Goal: Task Accomplishment & Management: Use online tool/utility

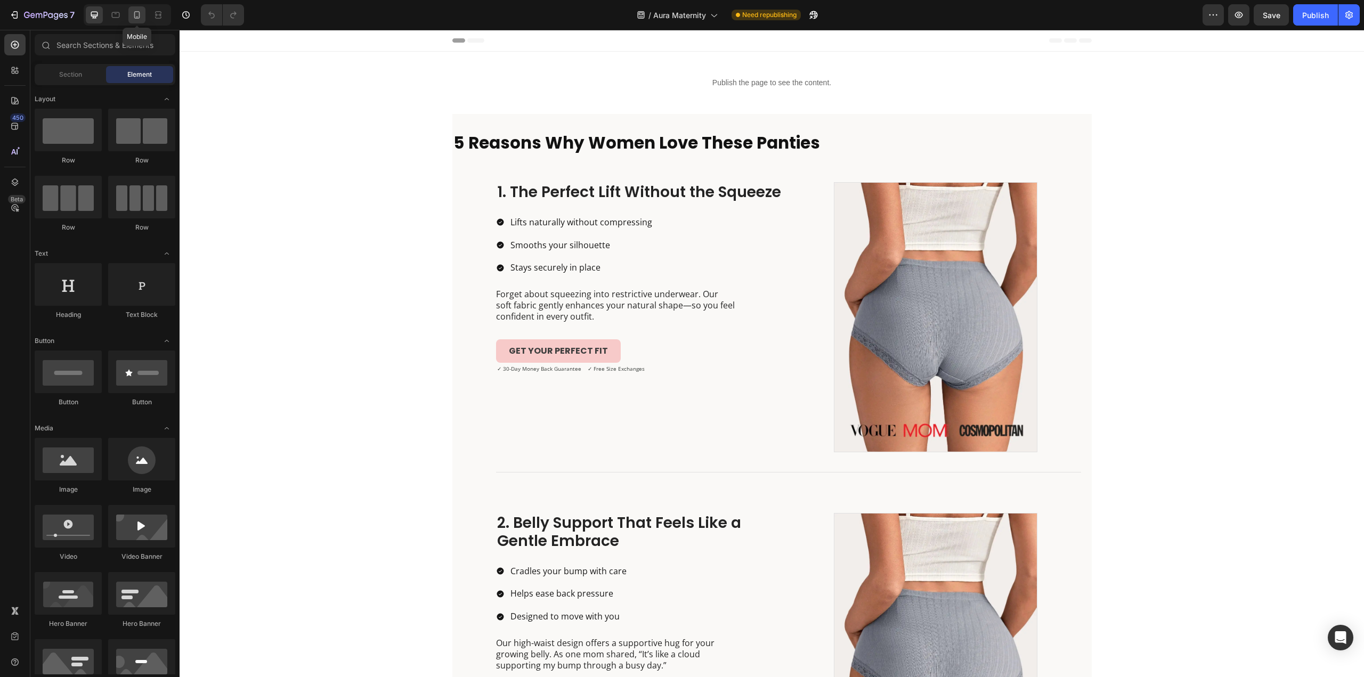
click at [142, 16] on icon at bounding box center [137, 15] width 11 height 11
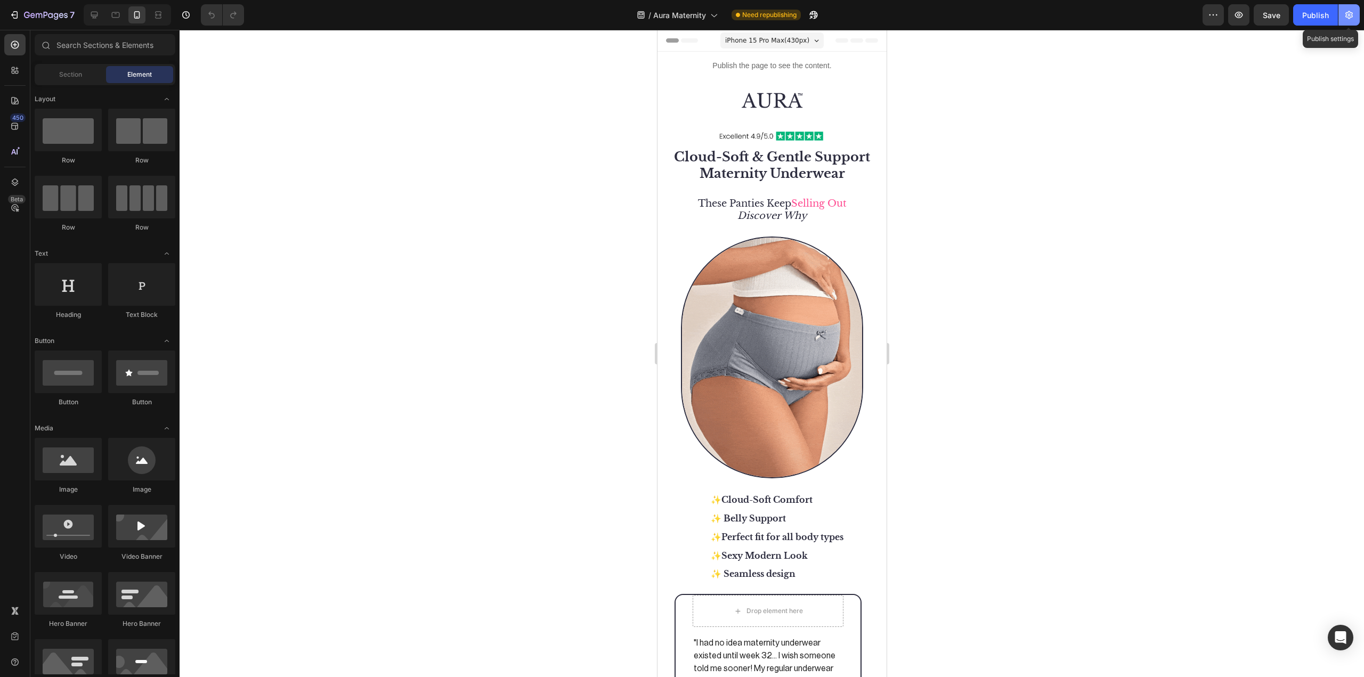
click at [1349, 20] on icon "button" at bounding box center [1349, 15] width 11 height 11
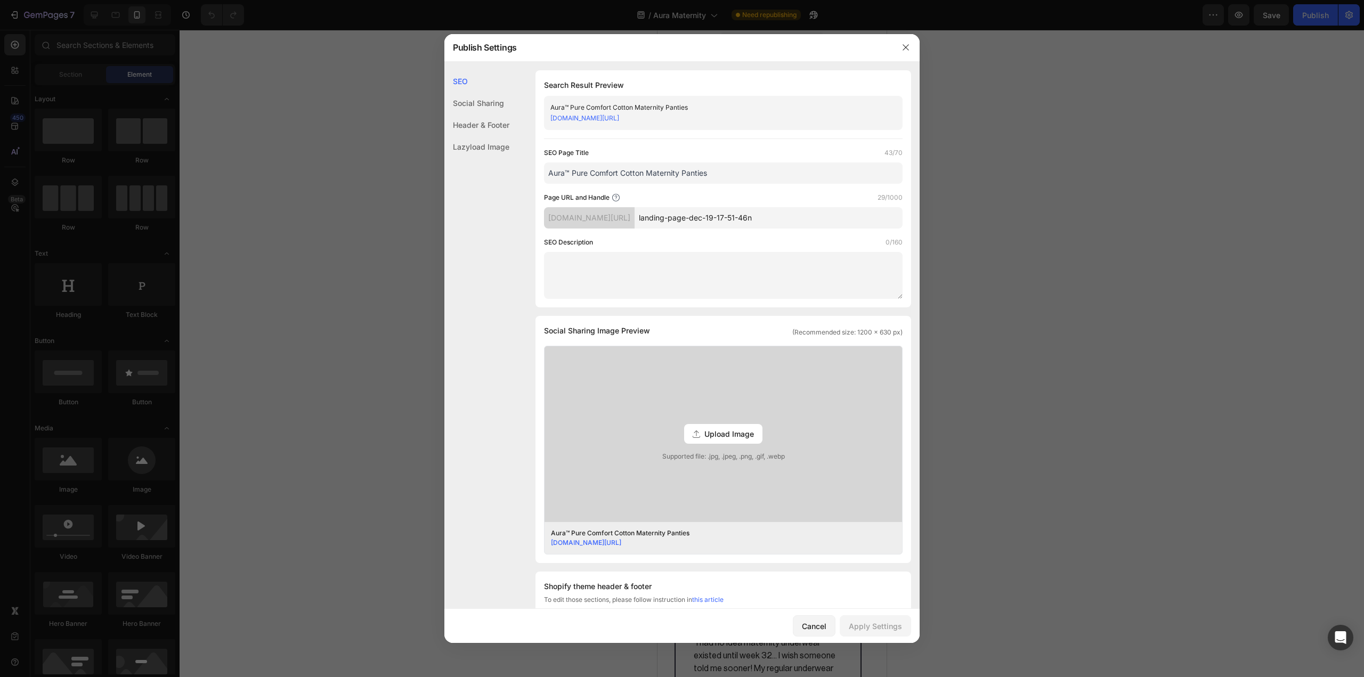
click at [1154, 174] on div at bounding box center [682, 338] width 1364 height 677
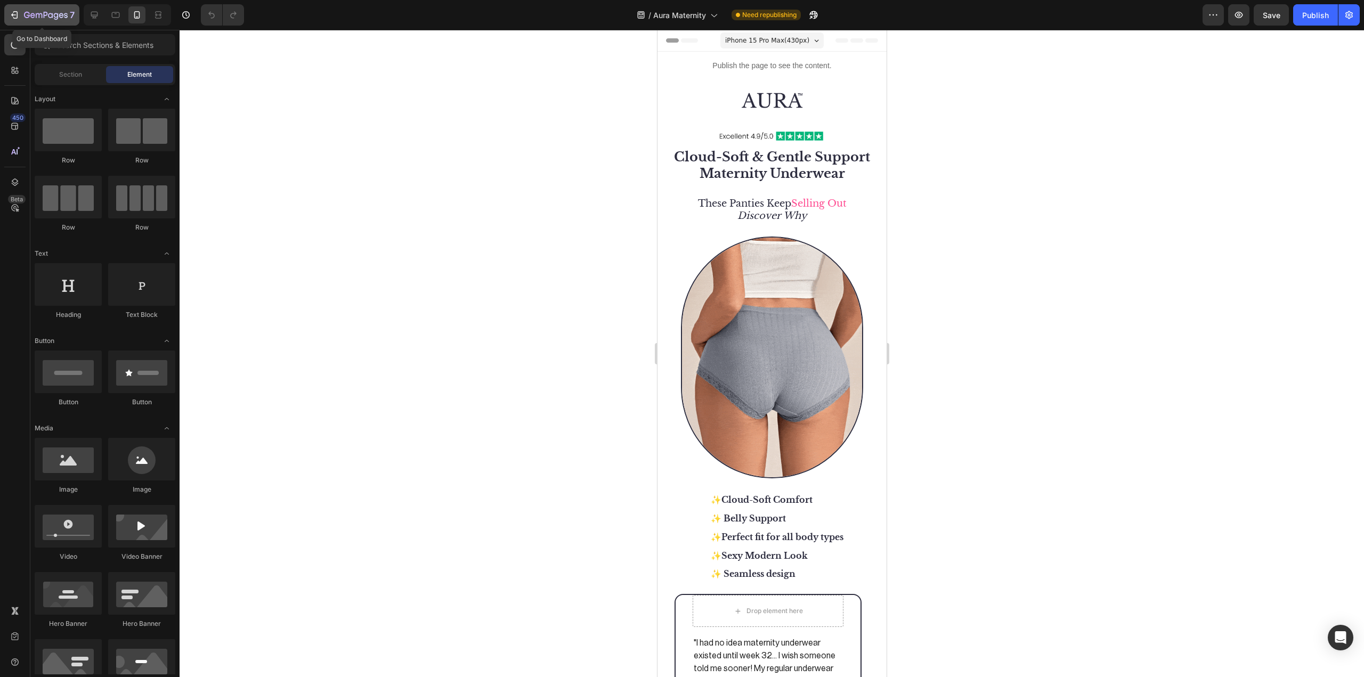
click at [10, 21] on div "7" at bounding box center [42, 15] width 66 height 13
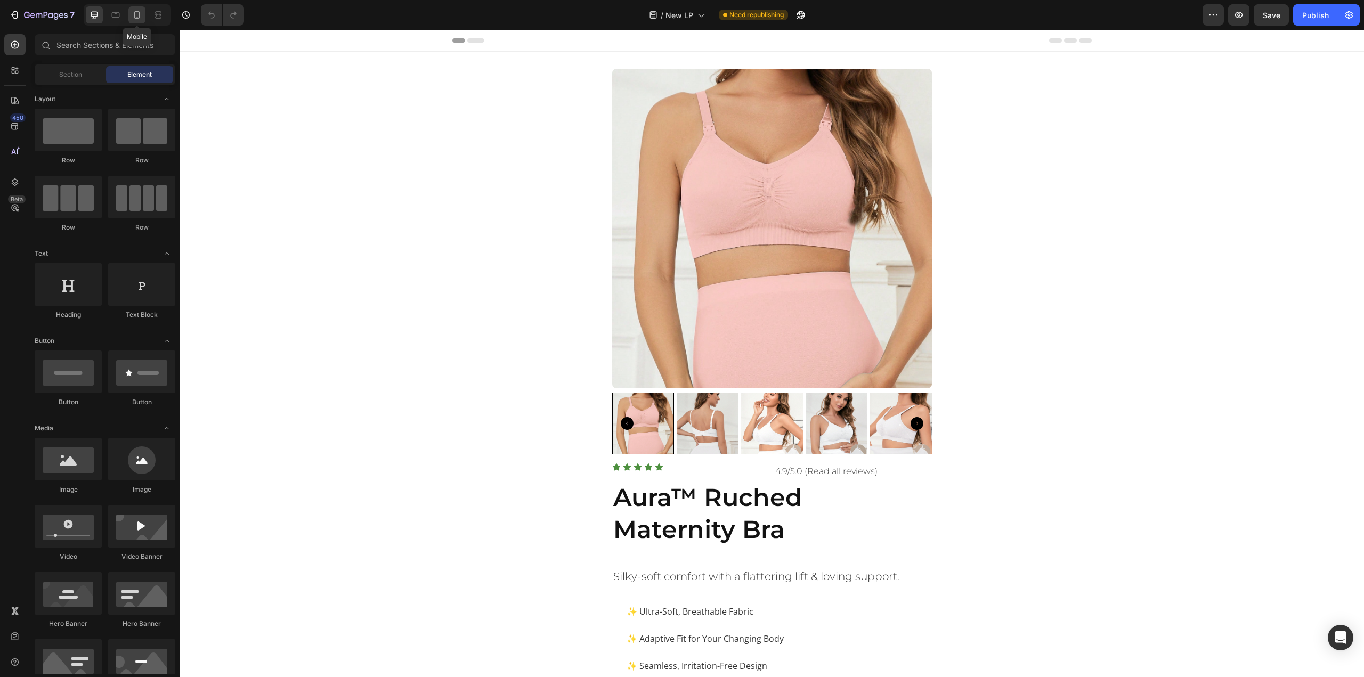
click at [133, 14] on icon at bounding box center [137, 15] width 11 height 11
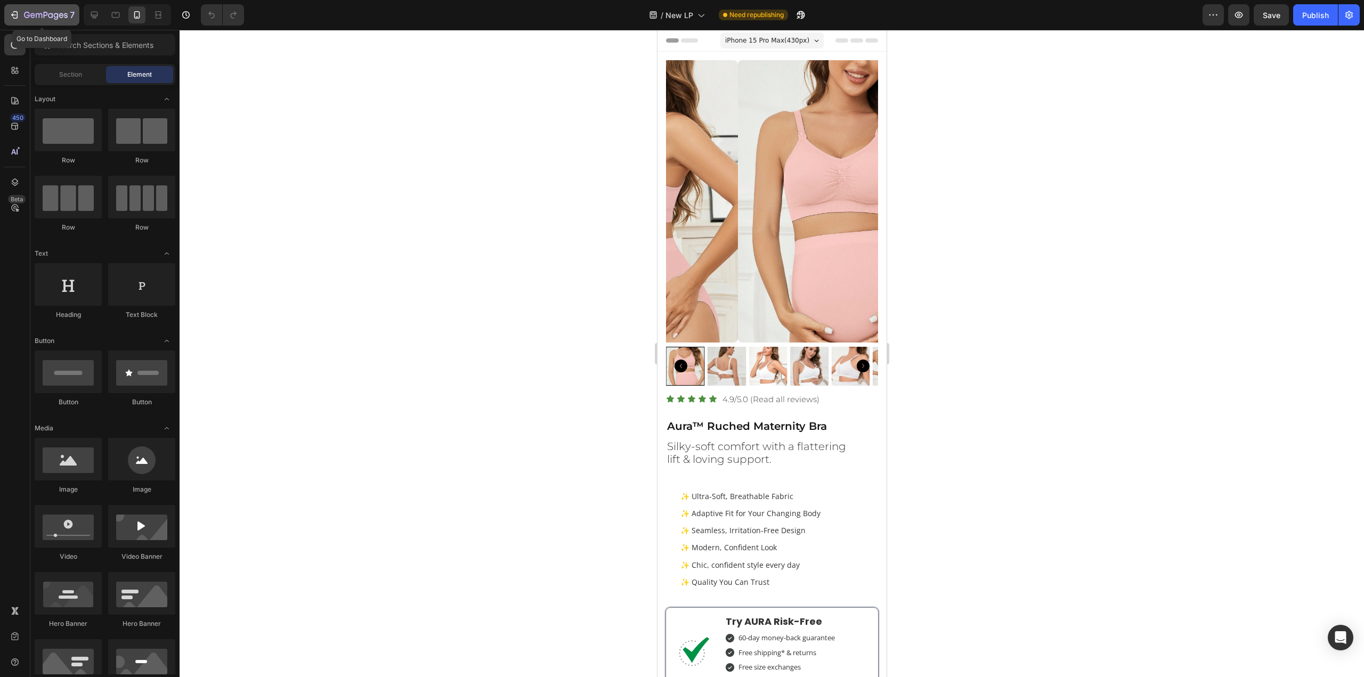
click at [47, 19] on icon "button" at bounding box center [46, 15] width 44 height 9
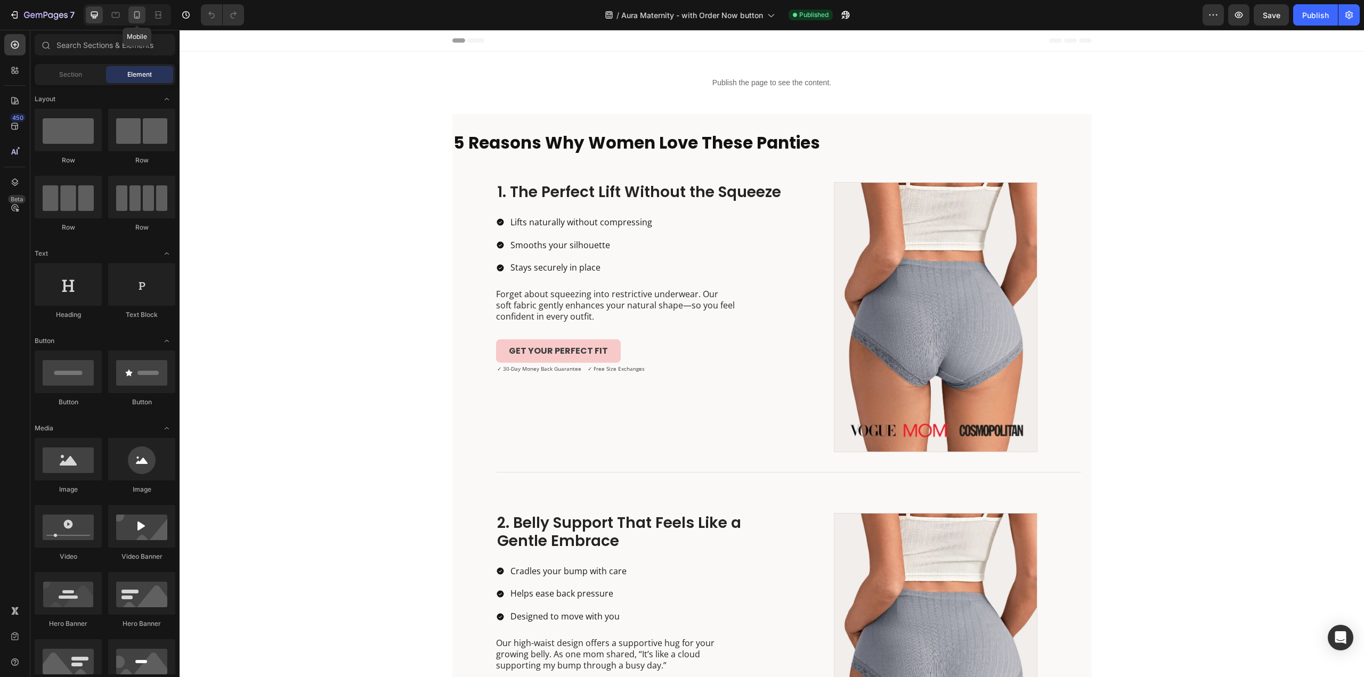
click at [141, 22] on div at bounding box center [136, 14] width 17 height 17
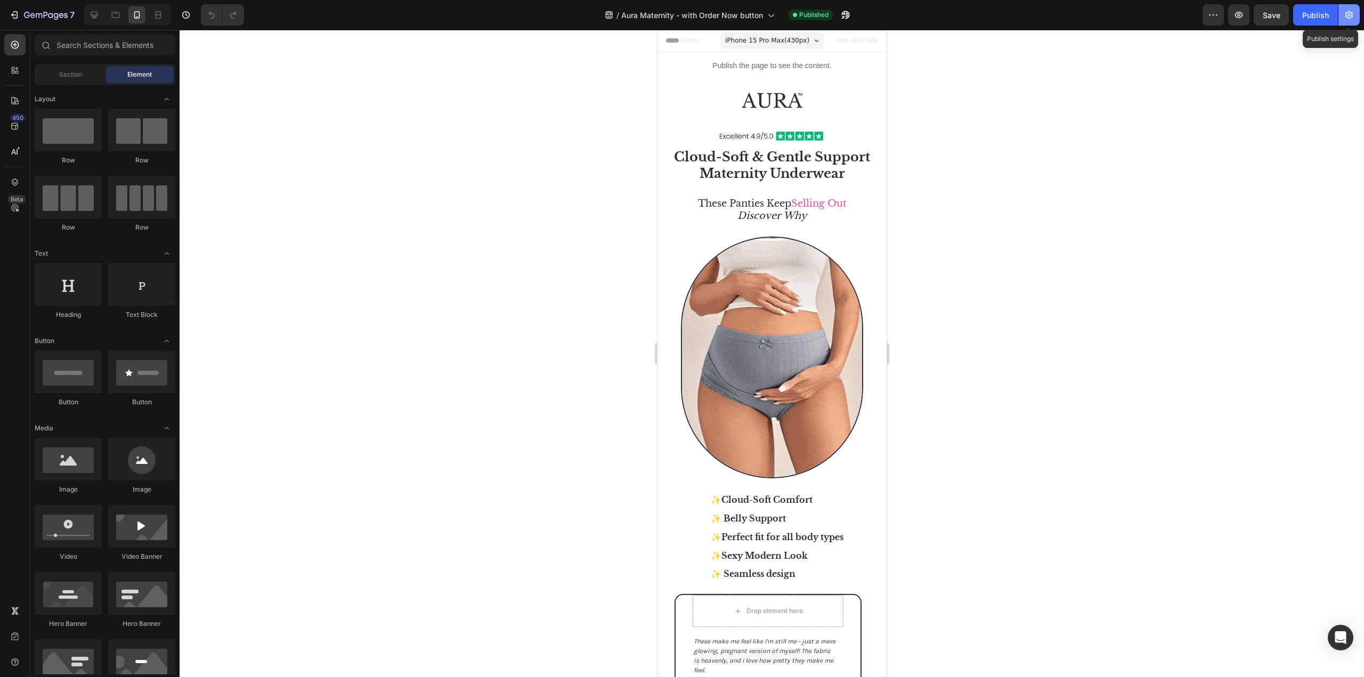
click at [1354, 17] on icon "button" at bounding box center [1349, 15] width 11 height 11
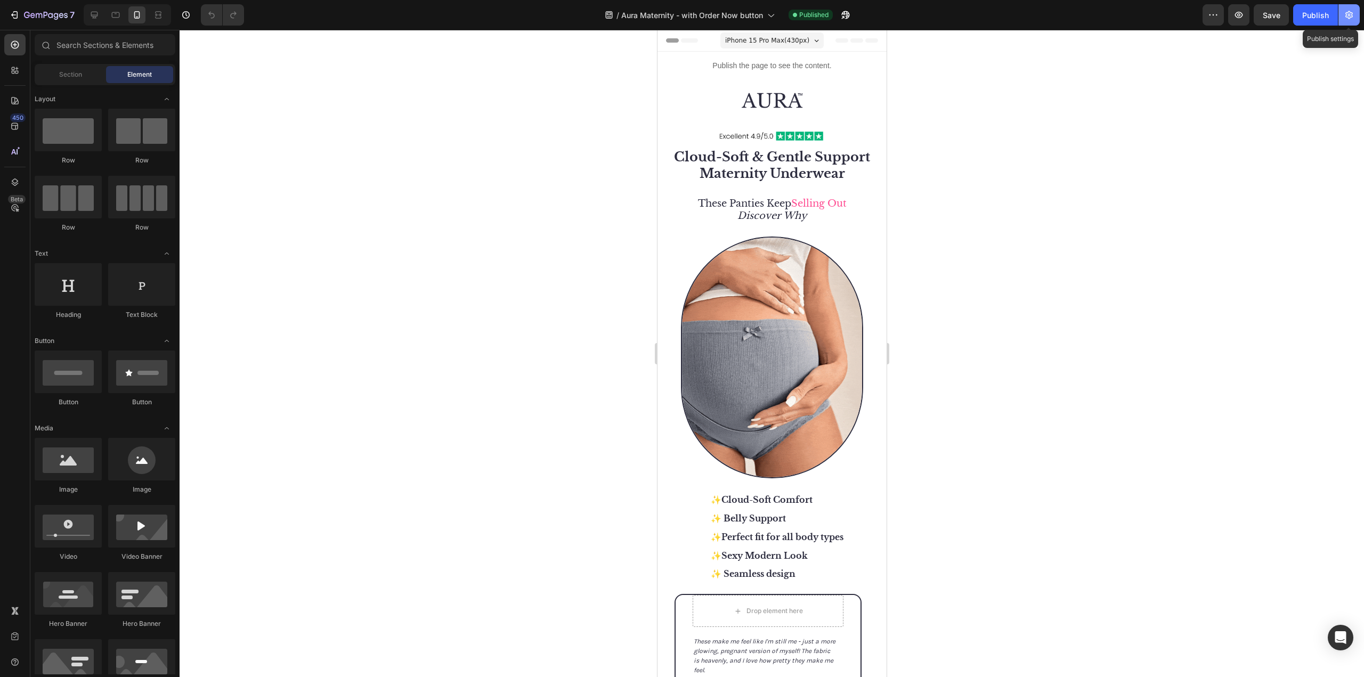
click at [1347, 10] on icon "button" at bounding box center [1349, 15] width 11 height 11
click at [1347, 20] on icon "button" at bounding box center [1349, 15] width 11 height 11
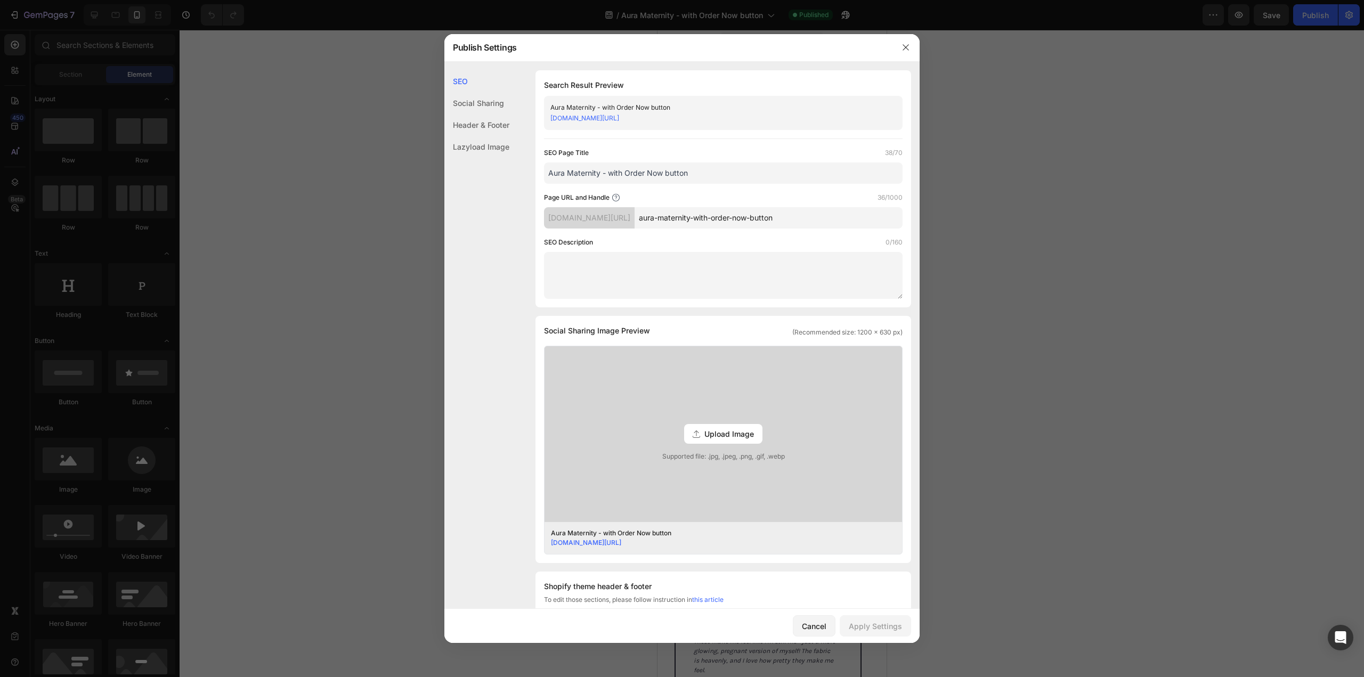
drag, startPoint x: 1347, startPoint y: 20, endPoint x: 1197, endPoint y: 145, distance: 195.5
click at [1230, 131] on div at bounding box center [682, 338] width 1364 height 677
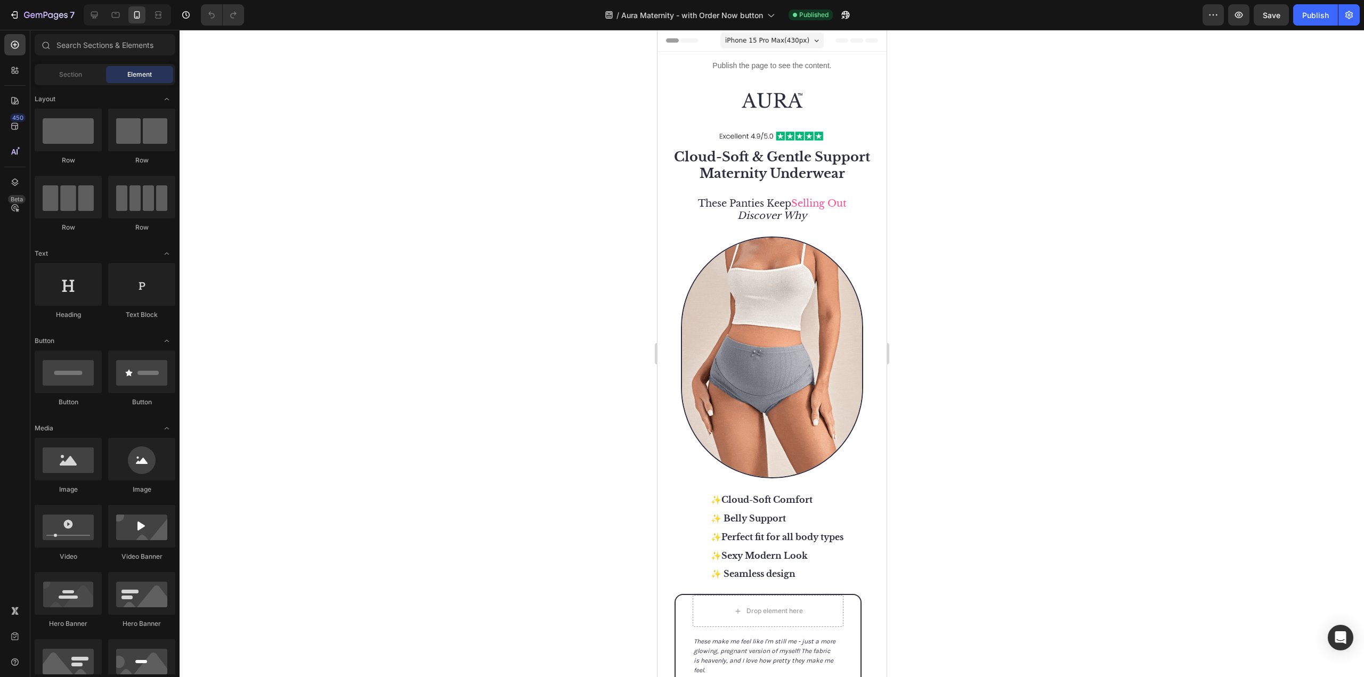
click at [1185, 151] on div at bounding box center [772, 353] width 1185 height 647
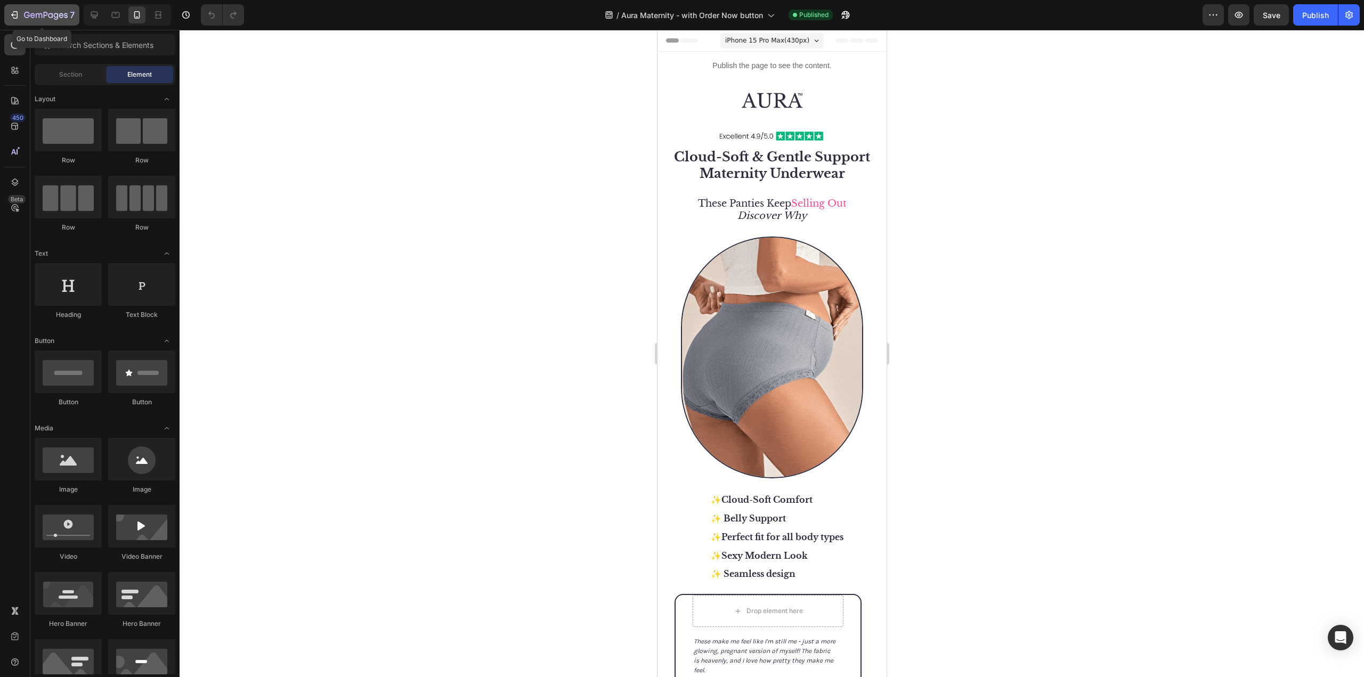
click at [45, 17] on icon "button" at bounding box center [46, 15] width 44 height 9
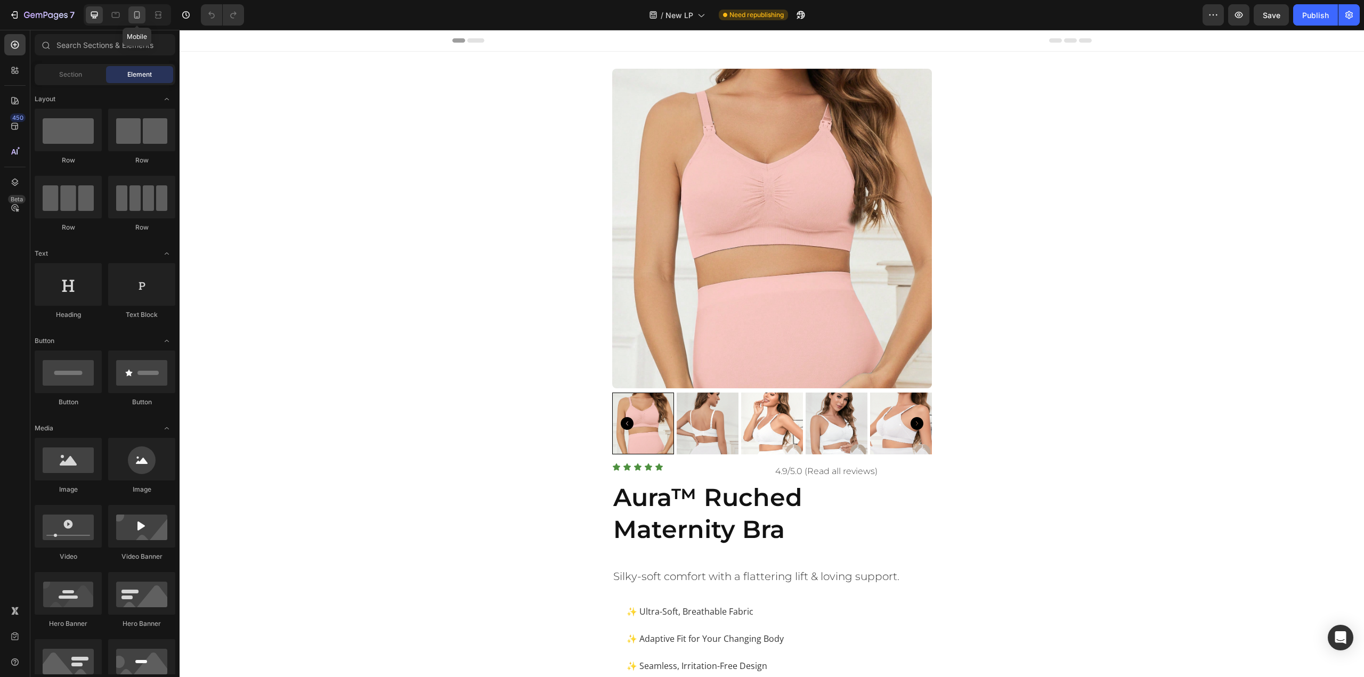
click at [143, 11] on div at bounding box center [136, 14] width 17 height 17
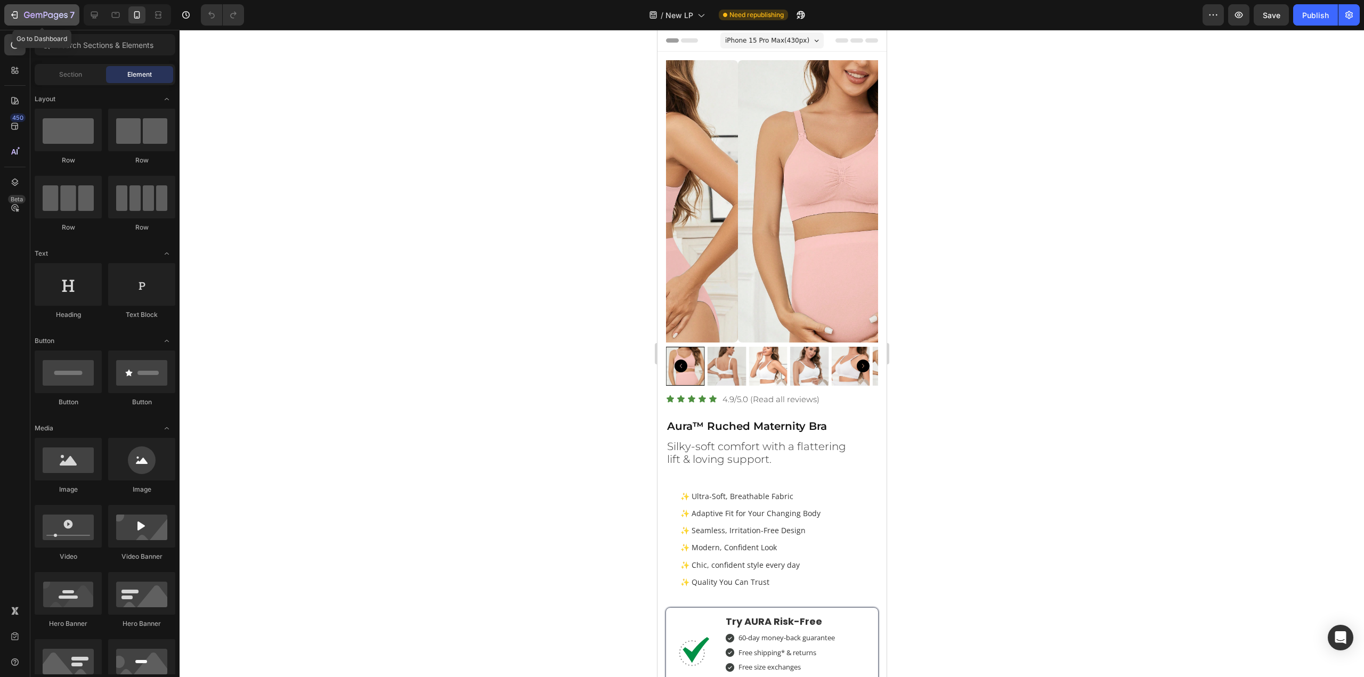
click at [55, 22] on button "7" at bounding box center [41, 14] width 75 height 21
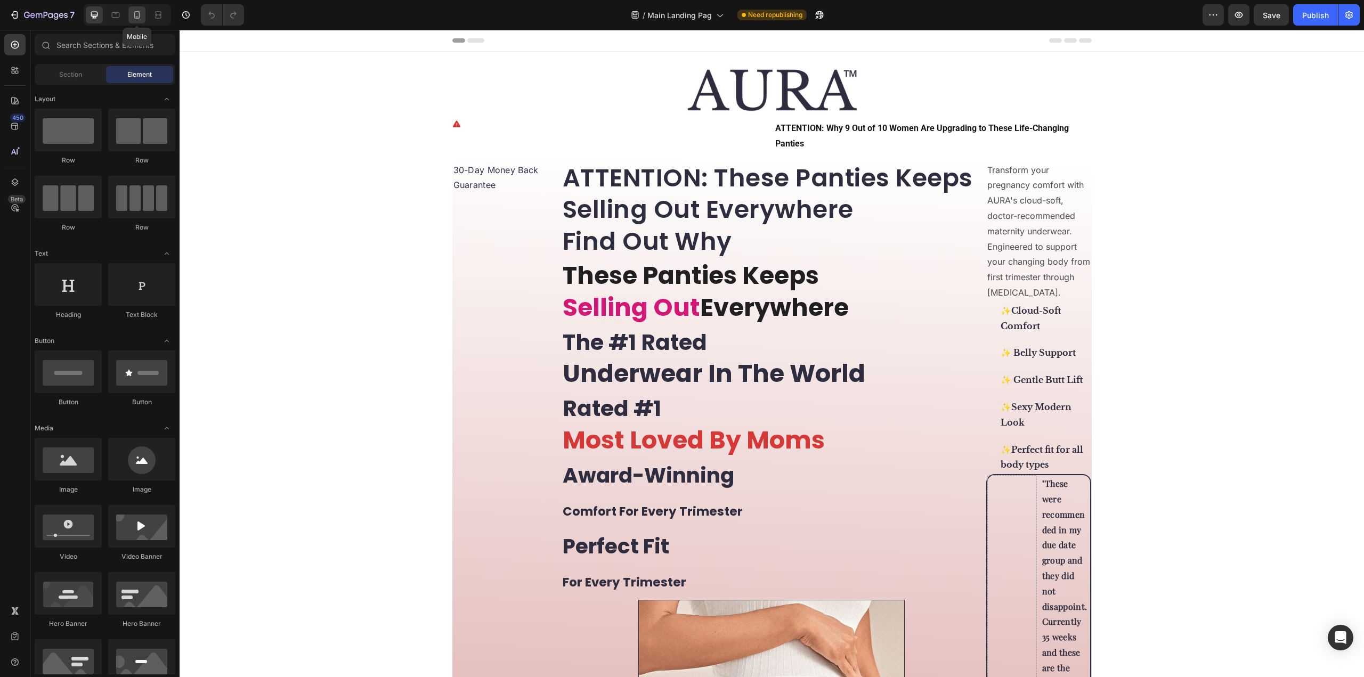
click at [132, 16] on icon at bounding box center [137, 15] width 11 height 11
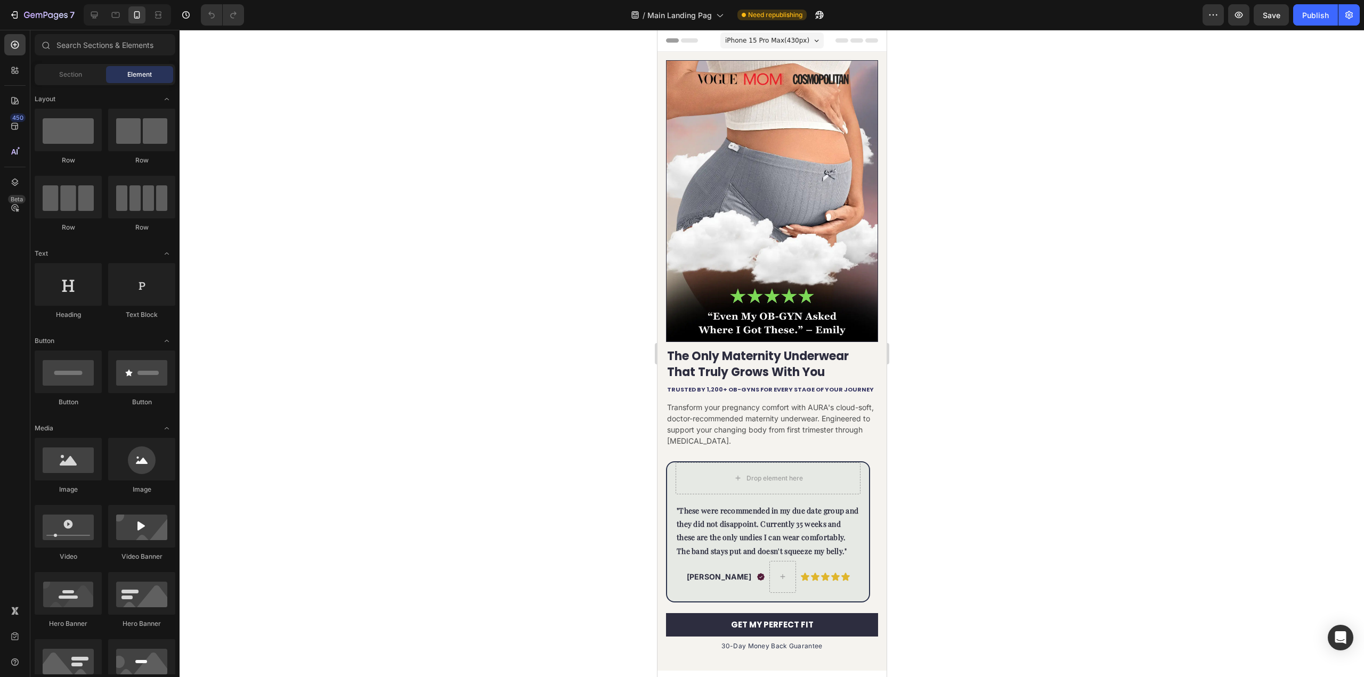
click at [957, 200] on div at bounding box center [772, 353] width 1185 height 647
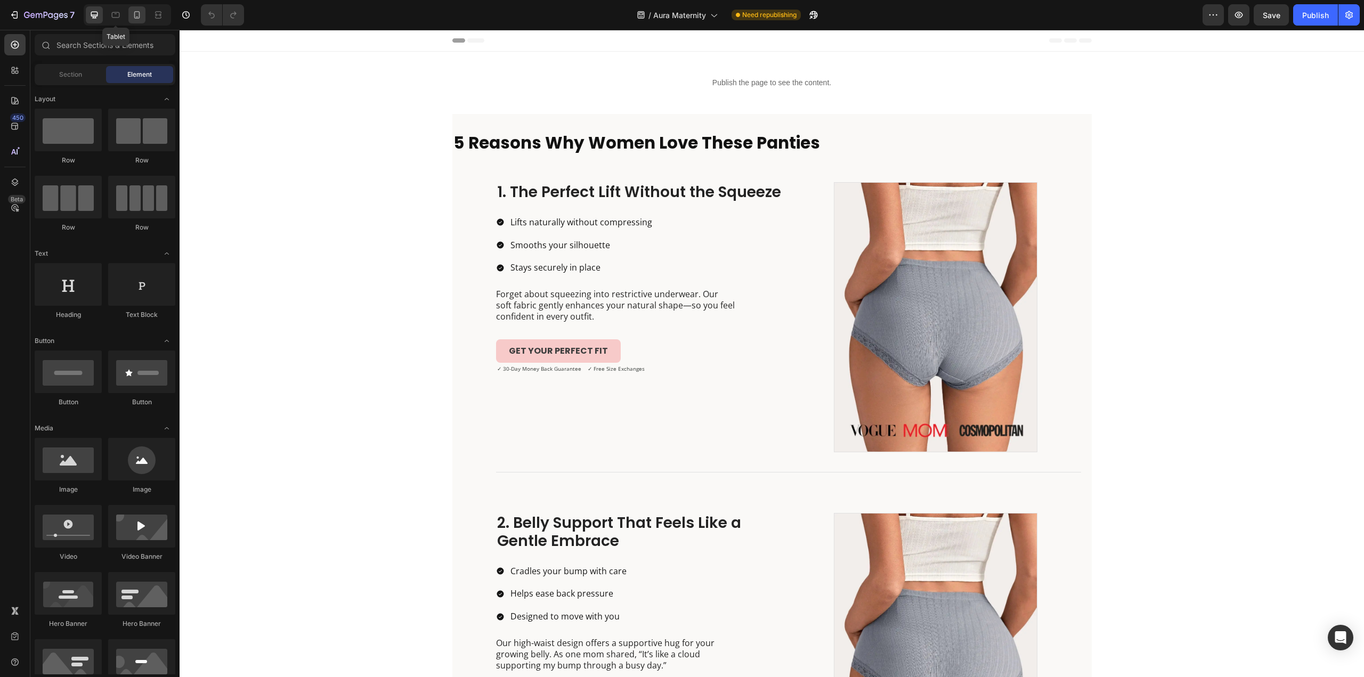
click at [136, 13] on icon at bounding box center [137, 15] width 11 height 11
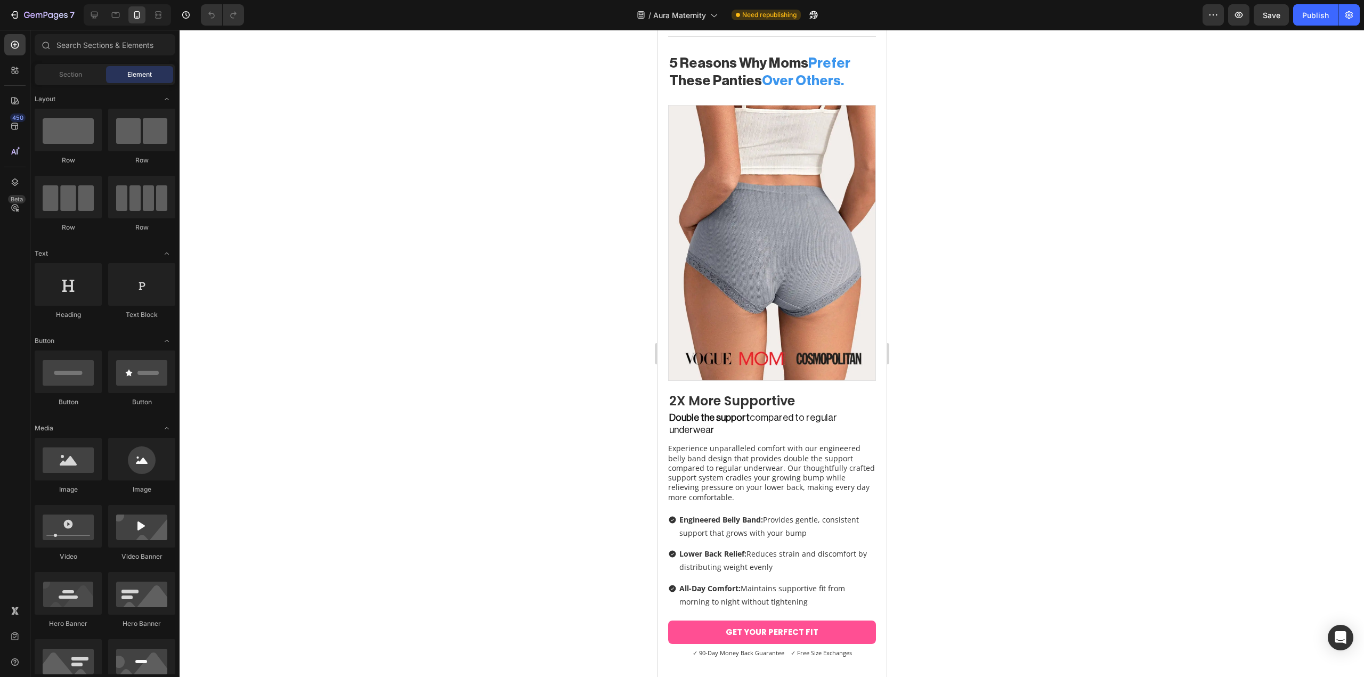
scroll to position [799, 0]
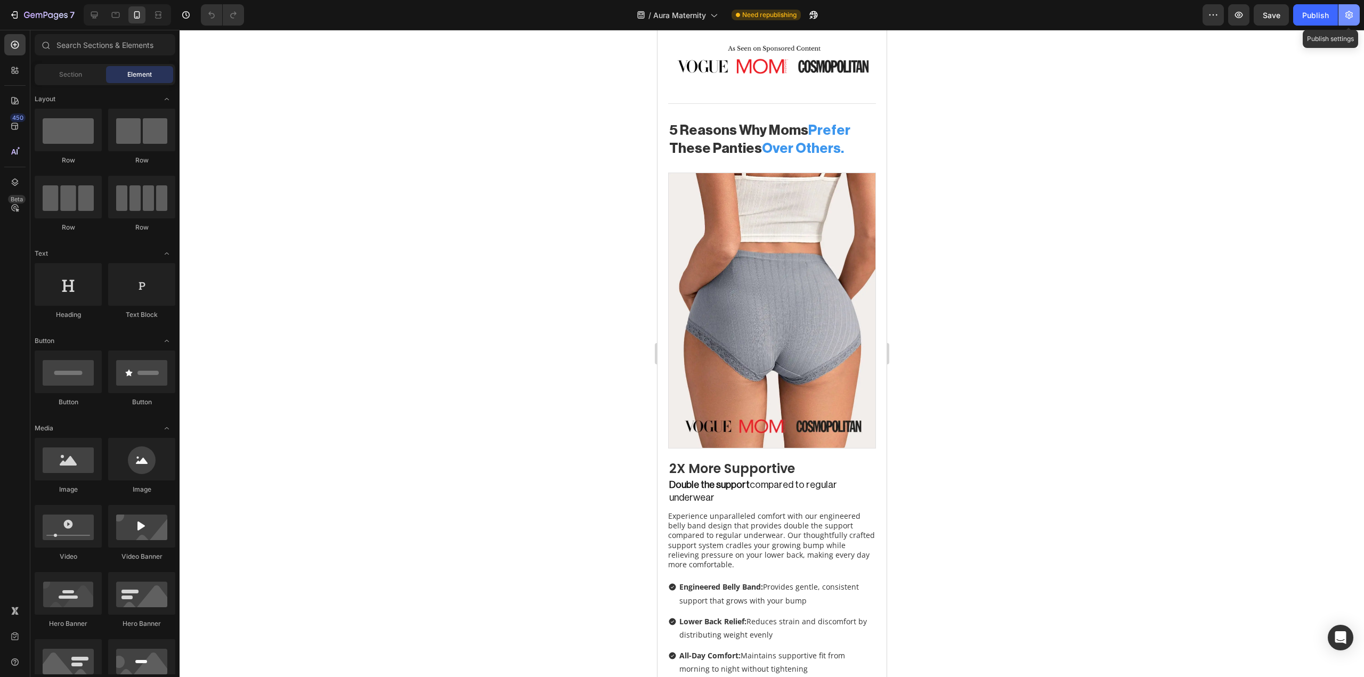
click at [1351, 21] on button "button" at bounding box center [1349, 14] width 21 height 21
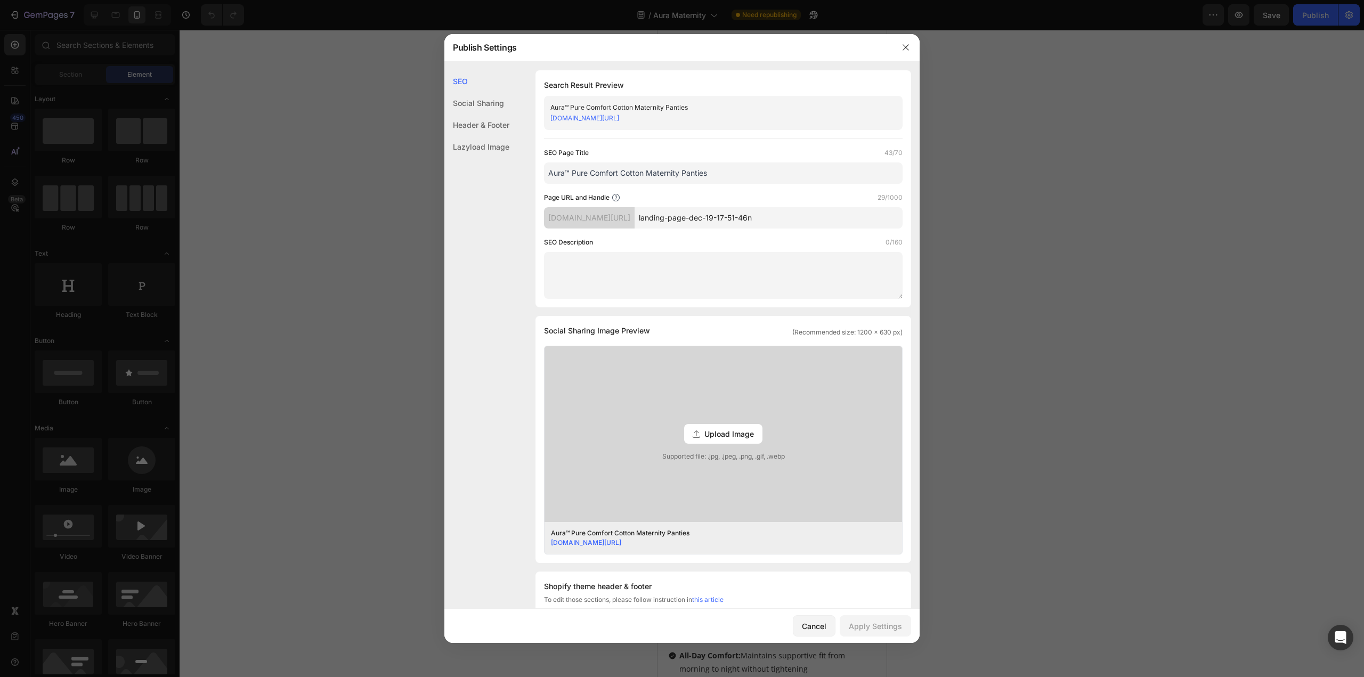
click at [1052, 214] on div at bounding box center [682, 338] width 1364 height 677
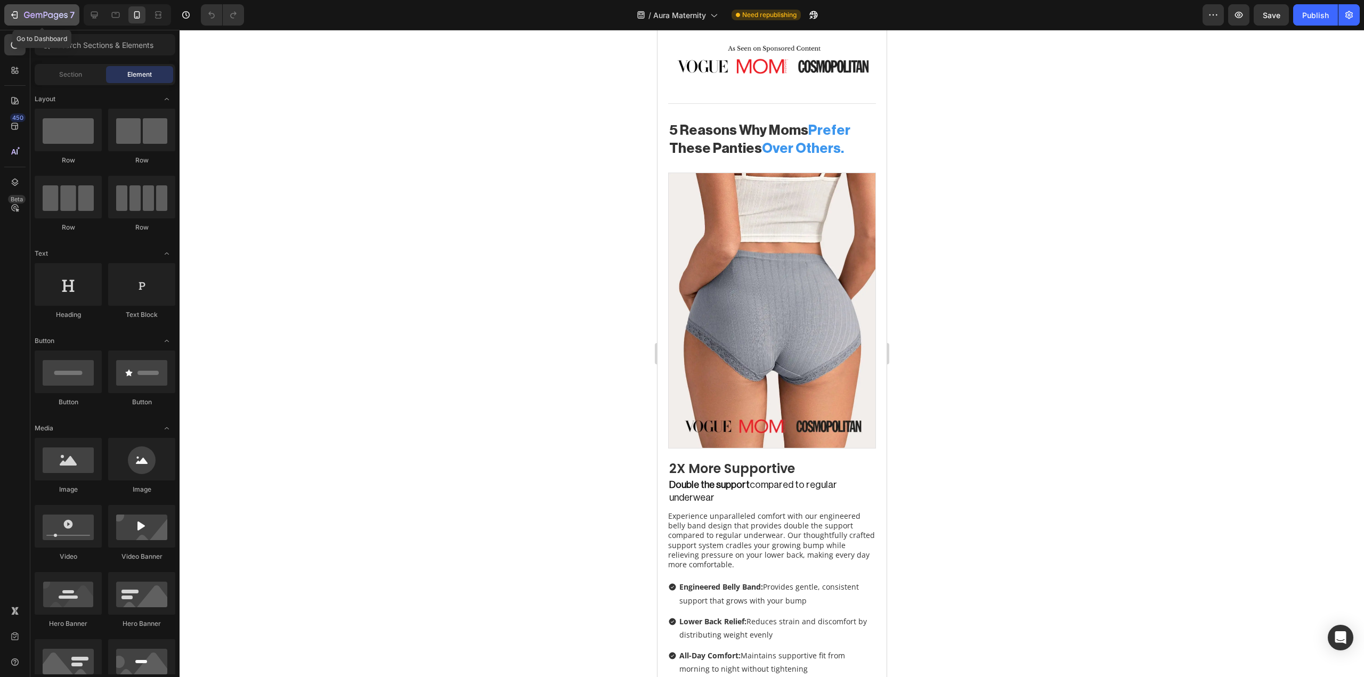
click at [33, 6] on button "7" at bounding box center [41, 14] width 75 height 21
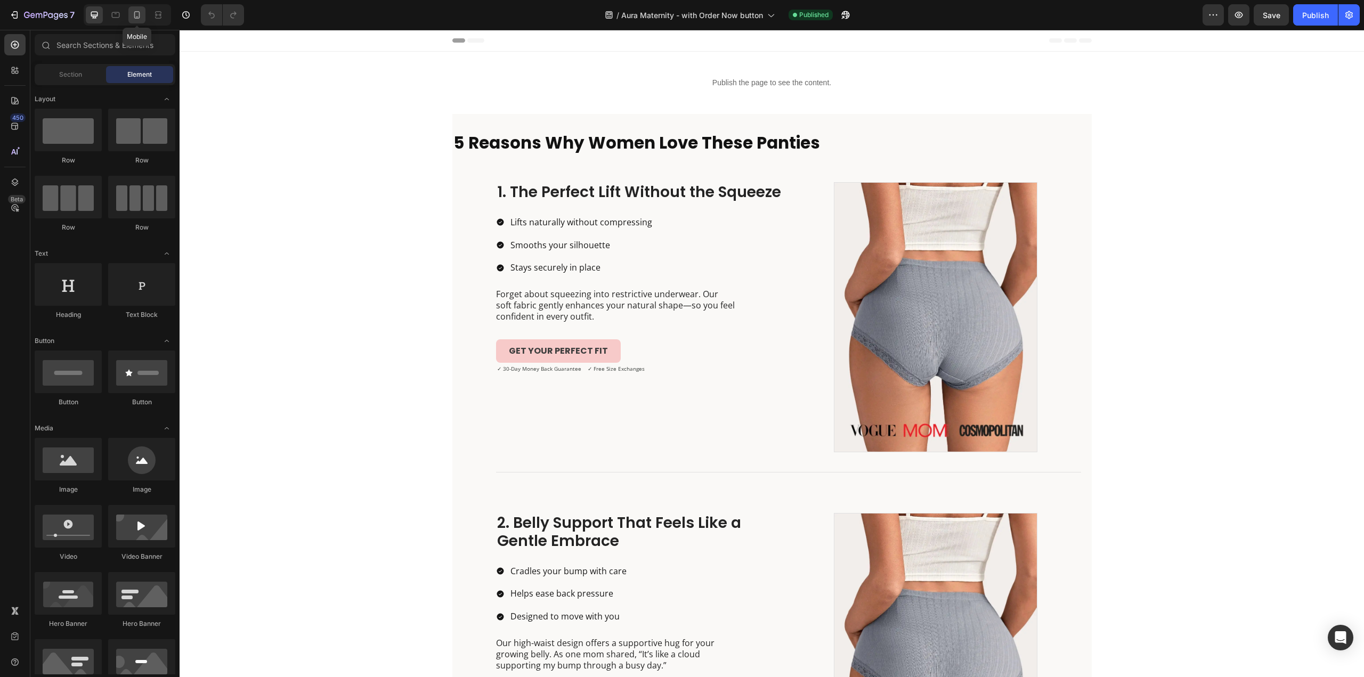
click at [143, 12] on div at bounding box center [136, 14] width 17 height 17
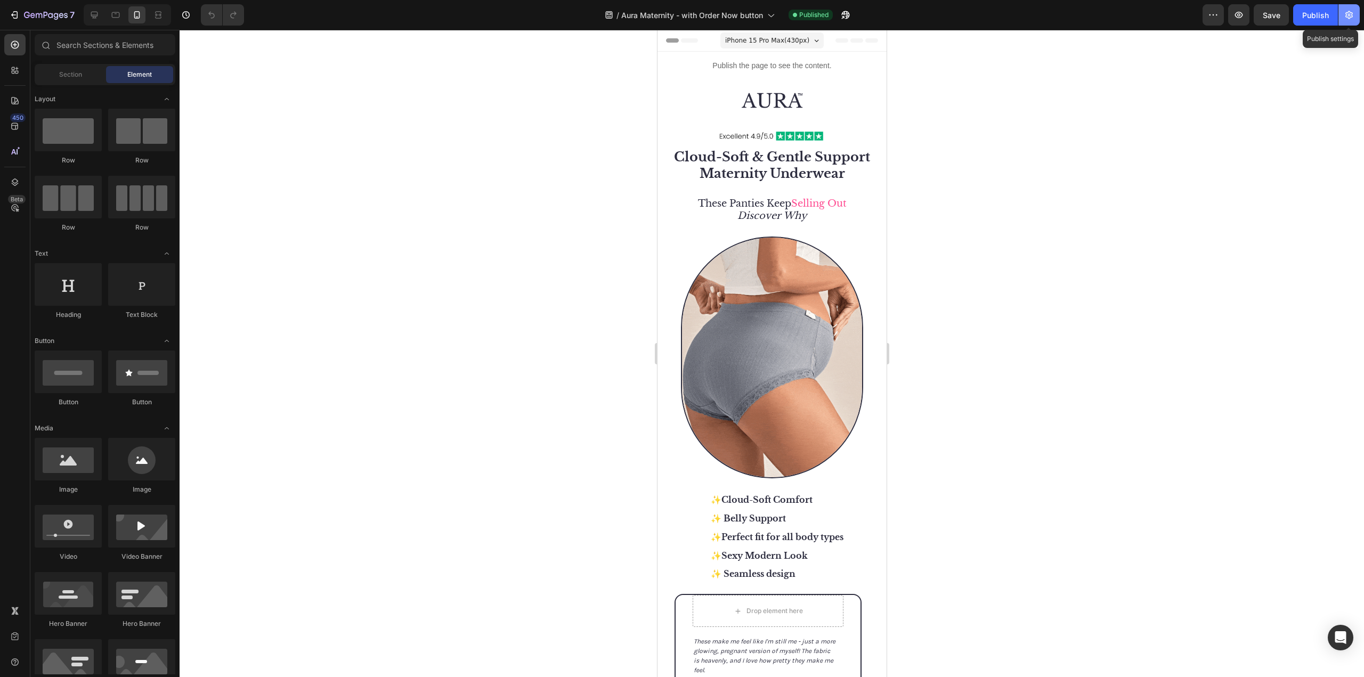
click at [1346, 18] on icon "button" at bounding box center [1349, 15] width 11 height 11
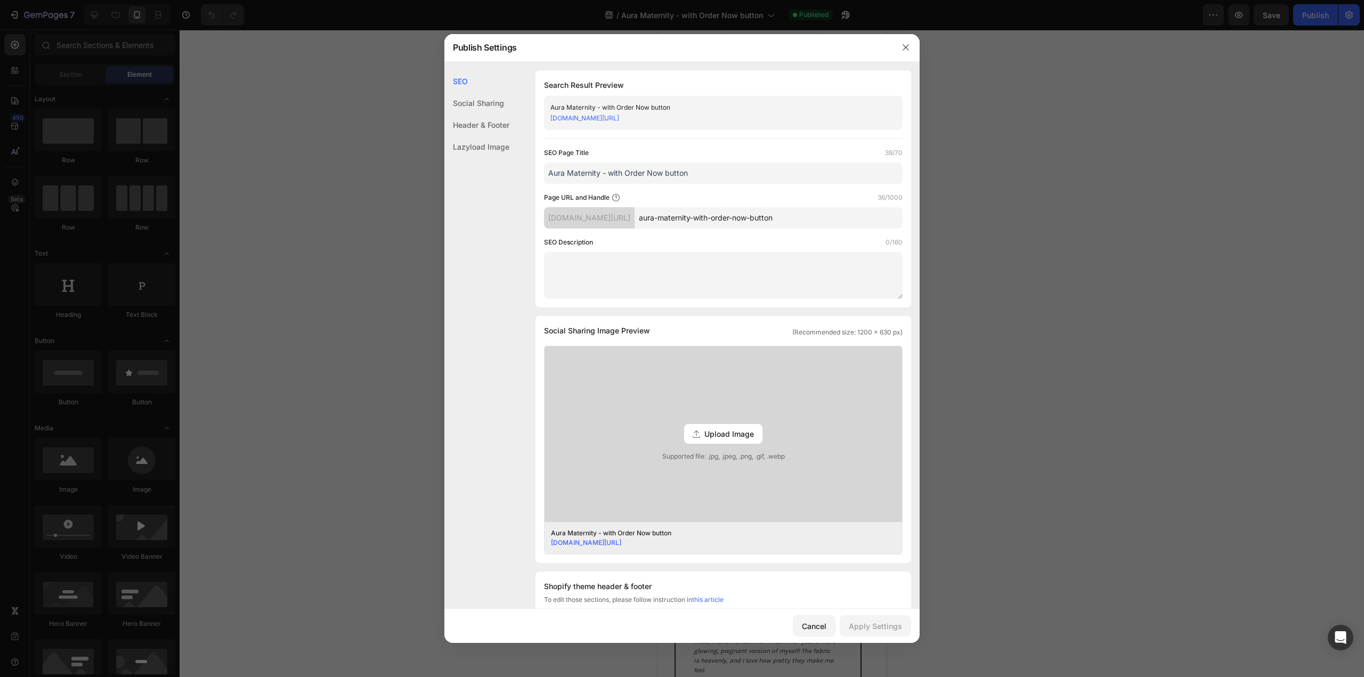
click at [1157, 140] on div at bounding box center [682, 338] width 1364 height 677
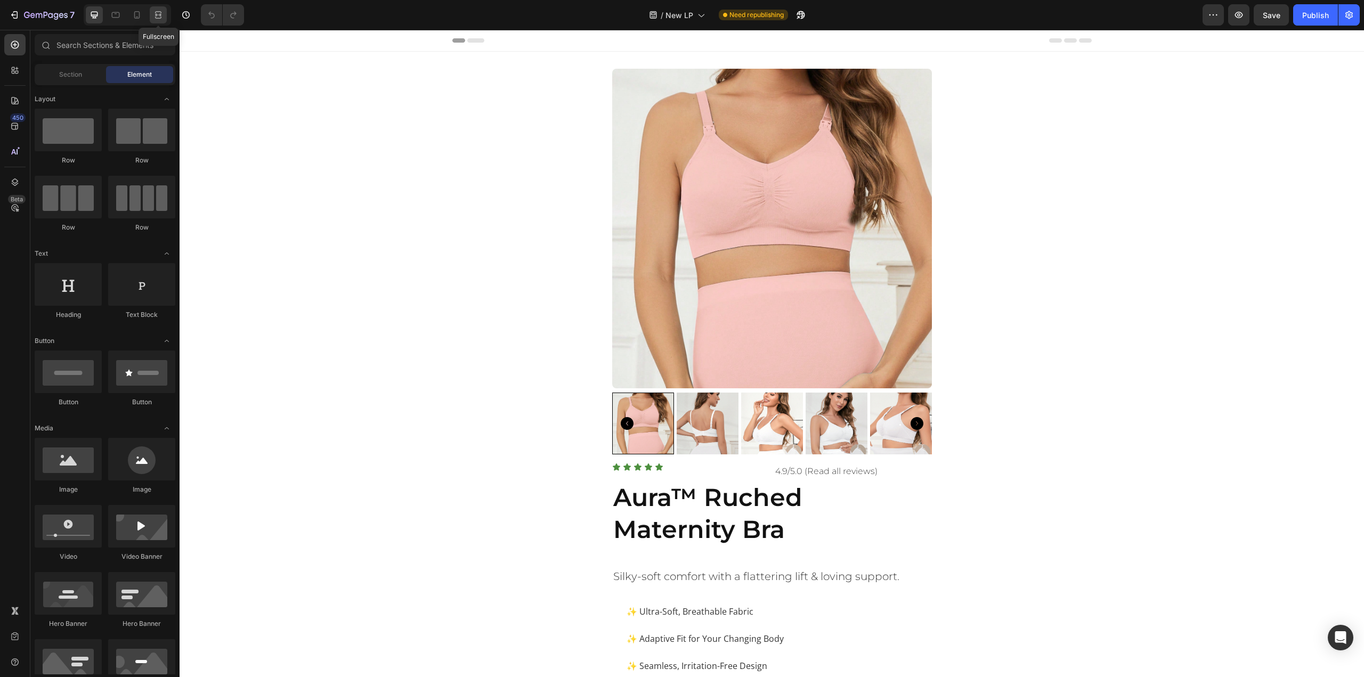
click at [153, 17] on icon at bounding box center [158, 15] width 11 height 11
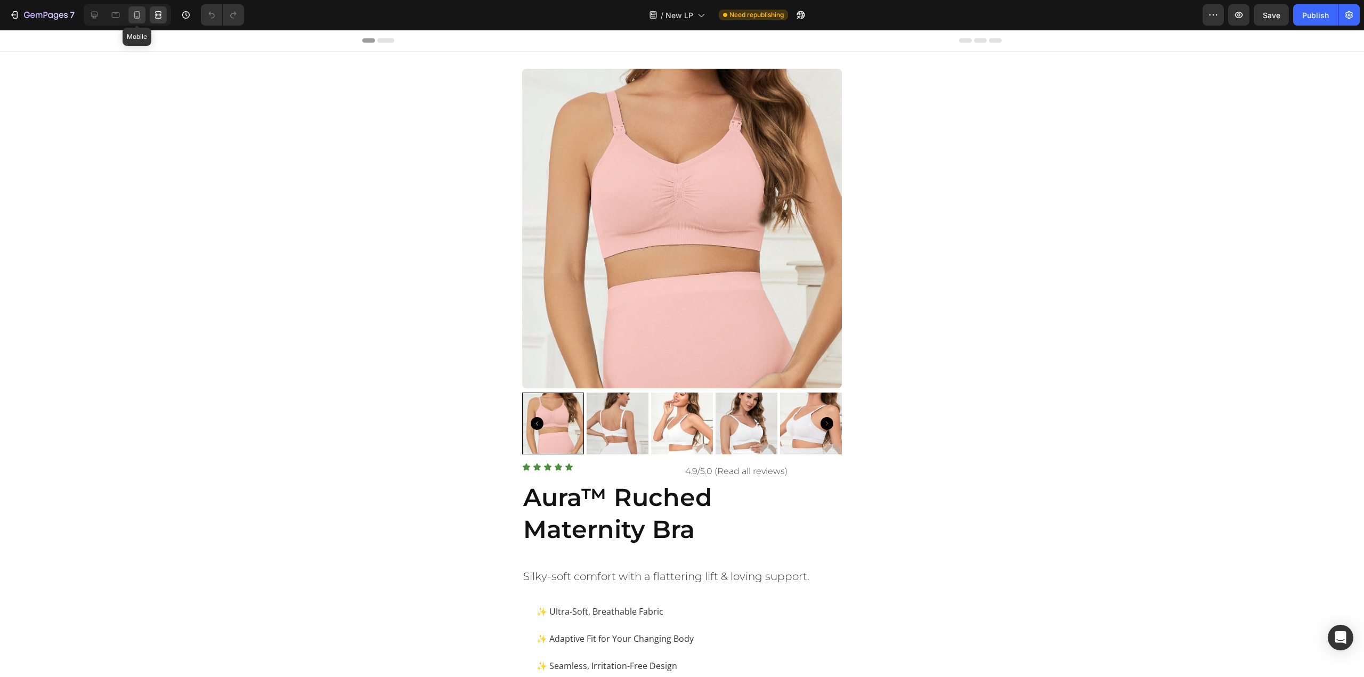
click at [142, 14] on icon at bounding box center [137, 15] width 11 height 11
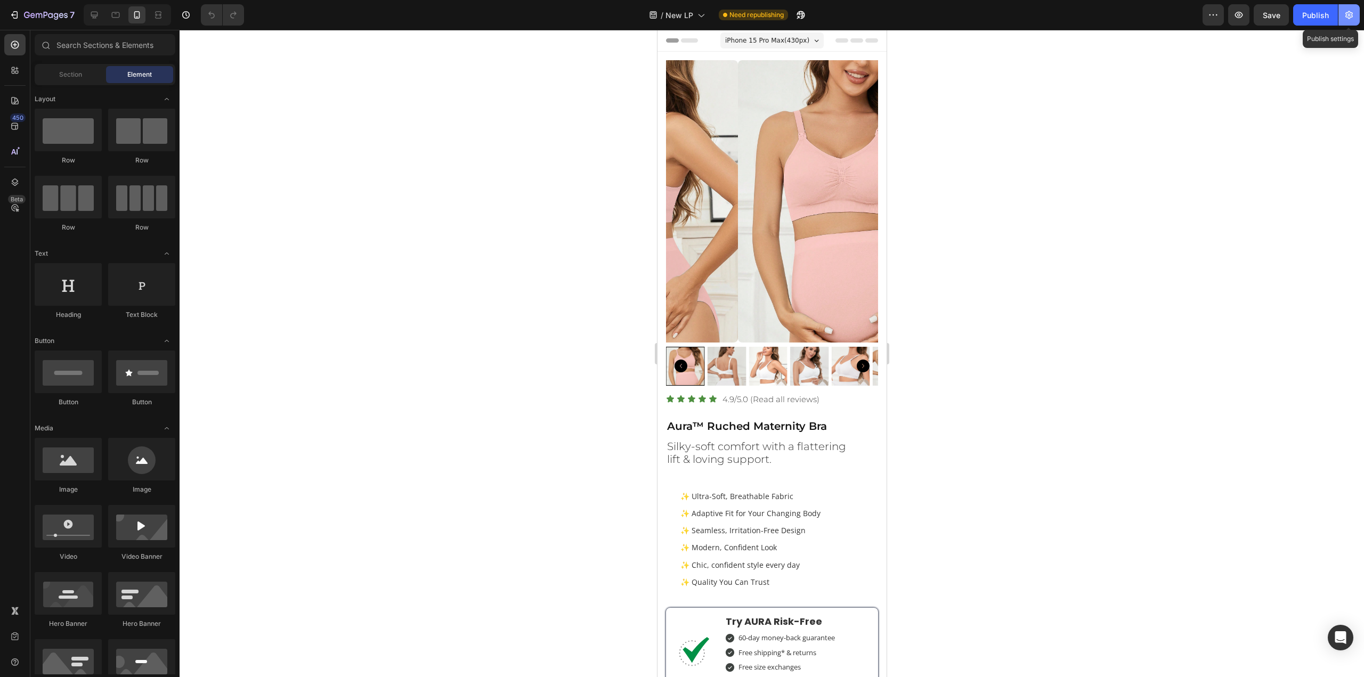
click at [1347, 20] on icon "button" at bounding box center [1349, 15] width 11 height 11
click at [1345, 20] on icon "button" at bounding box center [1349, 15] width 11 height 11
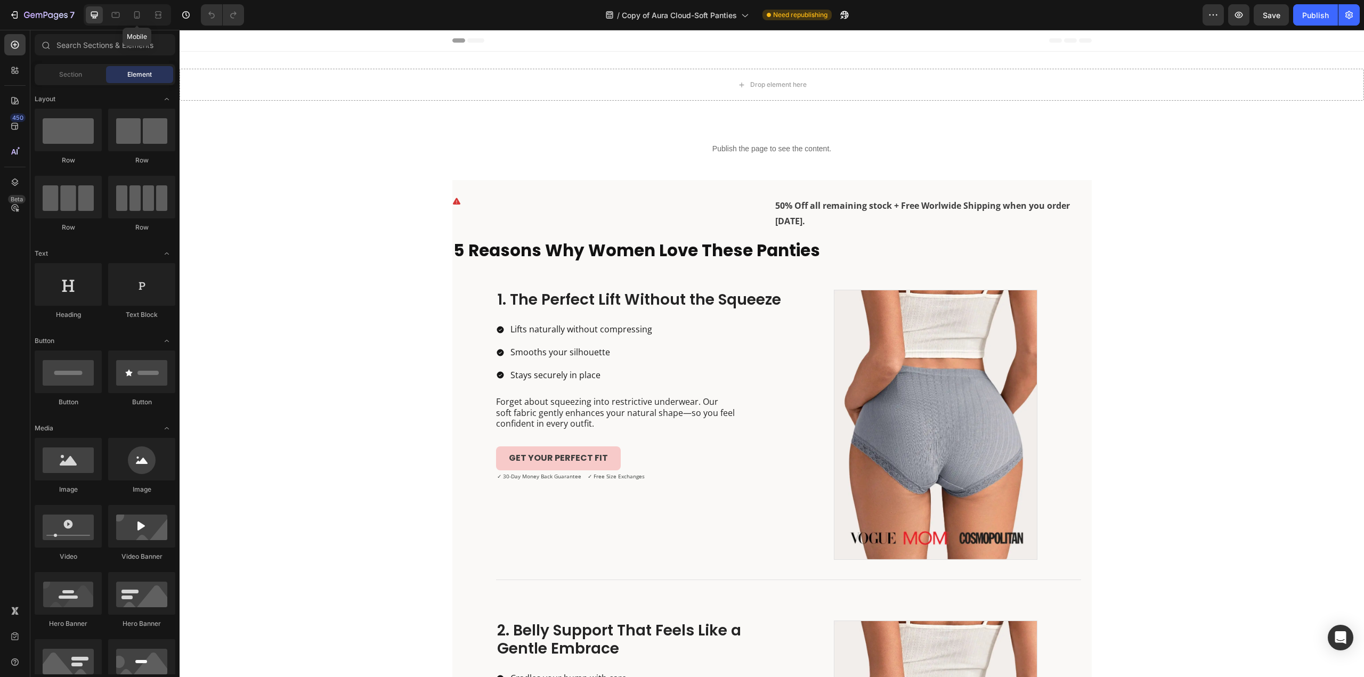
click at [147, 13] on div "Mobile" at bounding box center [127, 14] width 87 height 21
click at [144, 14] on div at bounding box center [136, 14] width 17 height 17
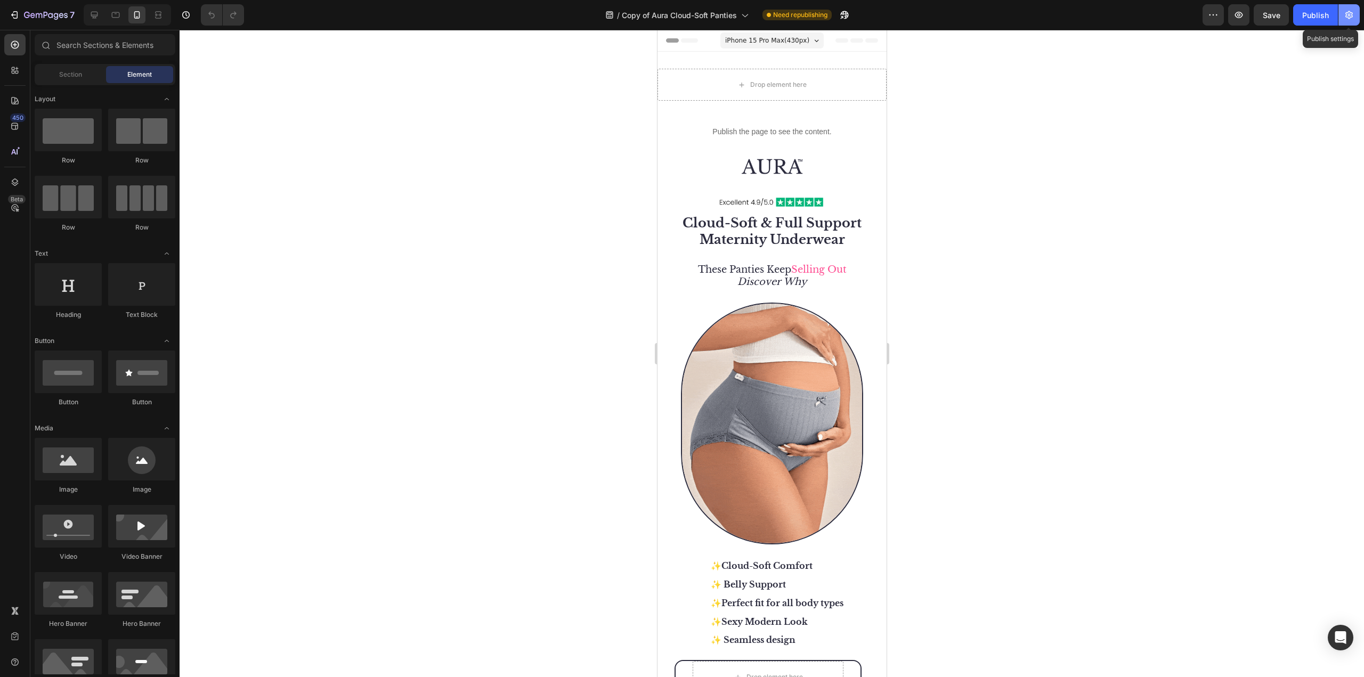
click at [1346, 20] on icon "button" at bounding box center [1349, 15] width 11 height 11
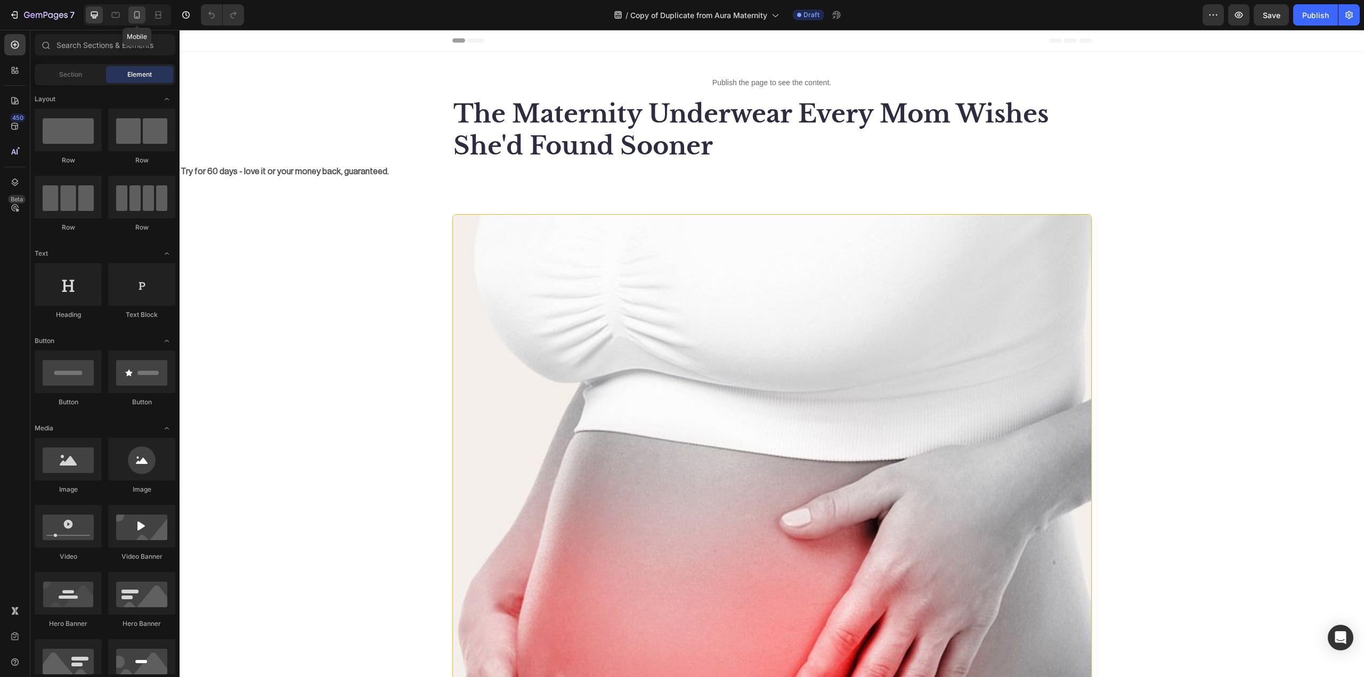
click at [134, 7] on div at bounding box center [136, 14] width 17 height 17
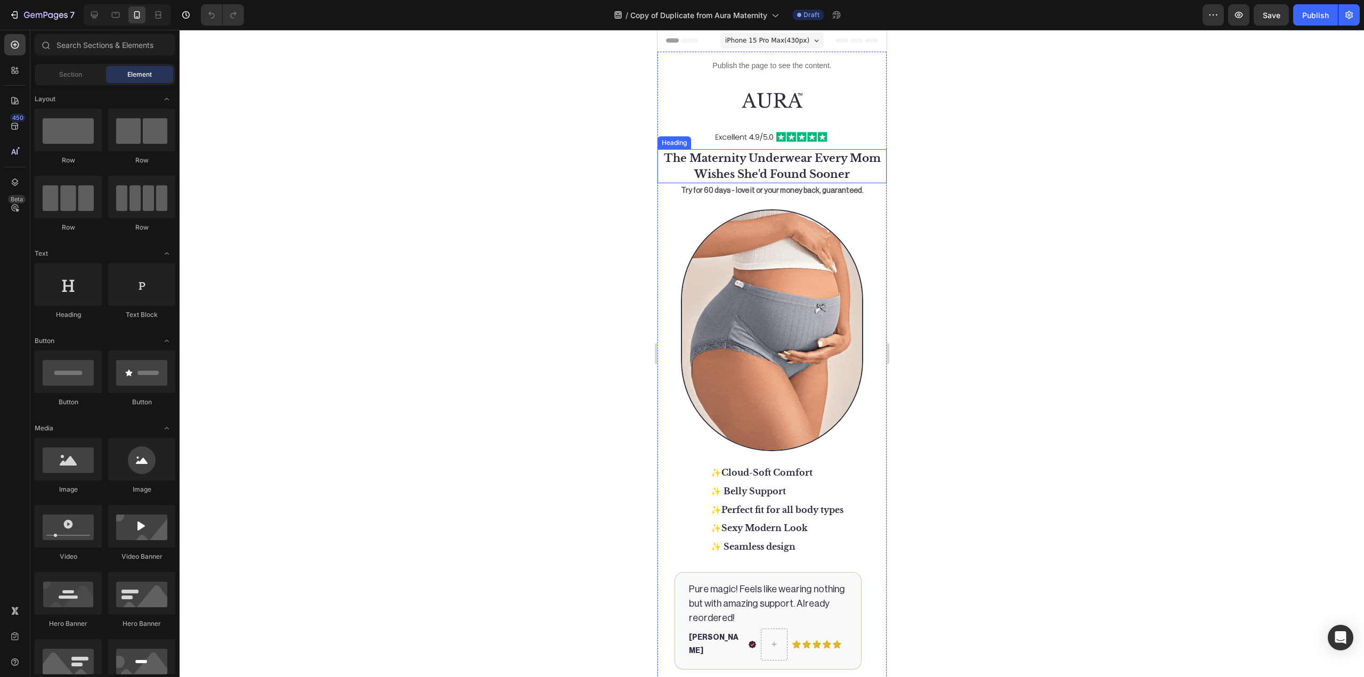
click at [1196, 154] on div at bounding box center [772, 353] width 1185 height 647
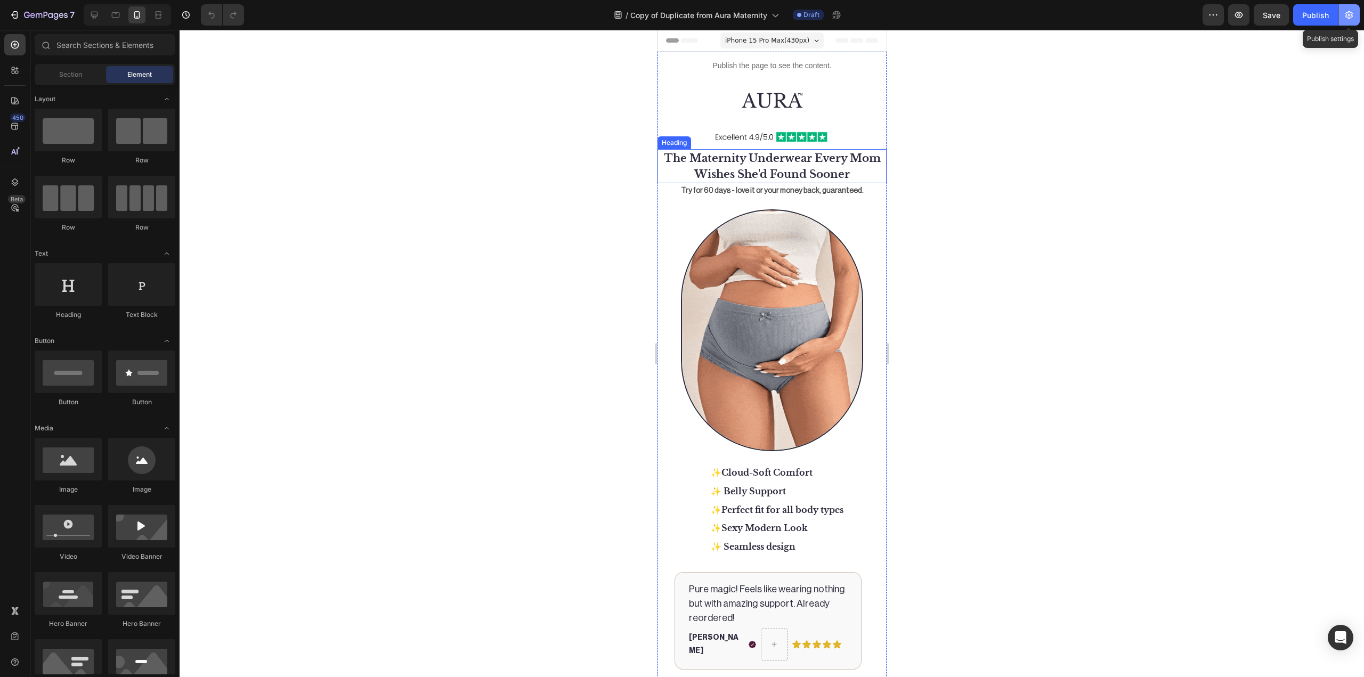
click at [1349, 19] on icon "button" at bounding box center [1348, 15] width 7 height 8
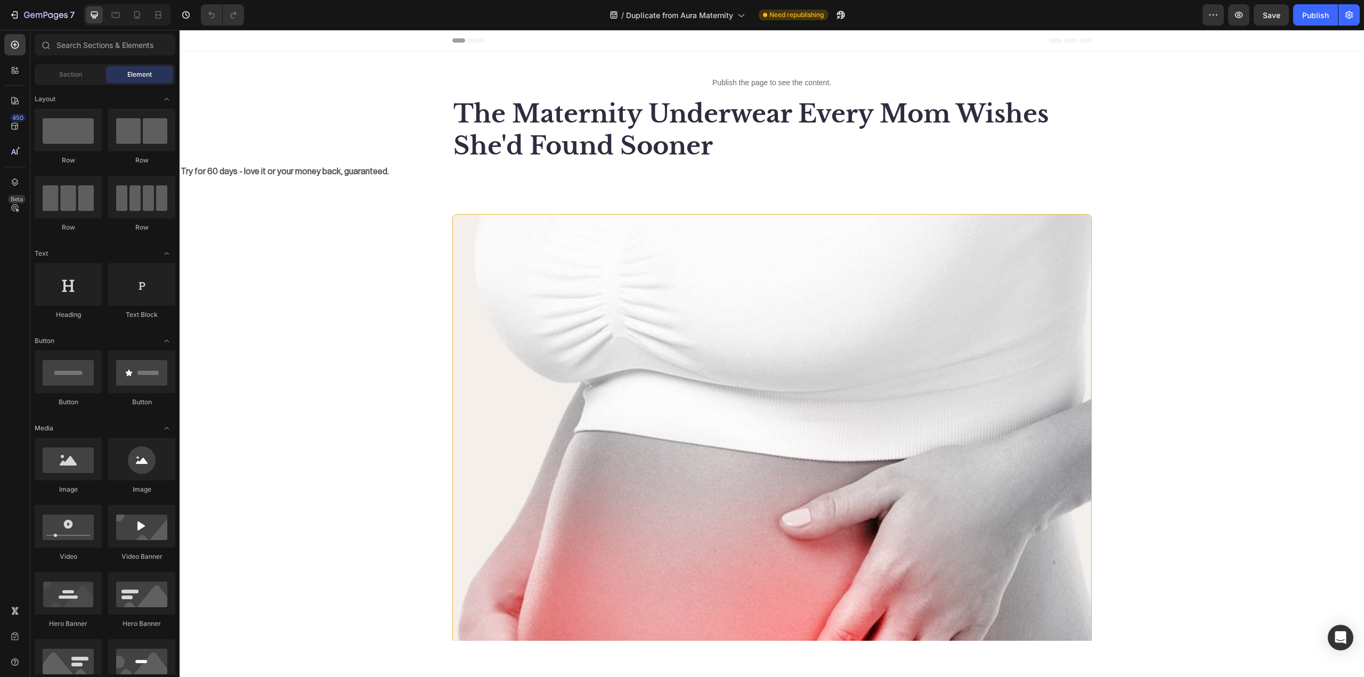
click at [127, 22] on div at bounding box center [127, 14] width 87 height 21
click at [131, 18] on div at bounding box center [136, 14] width 17 height 17
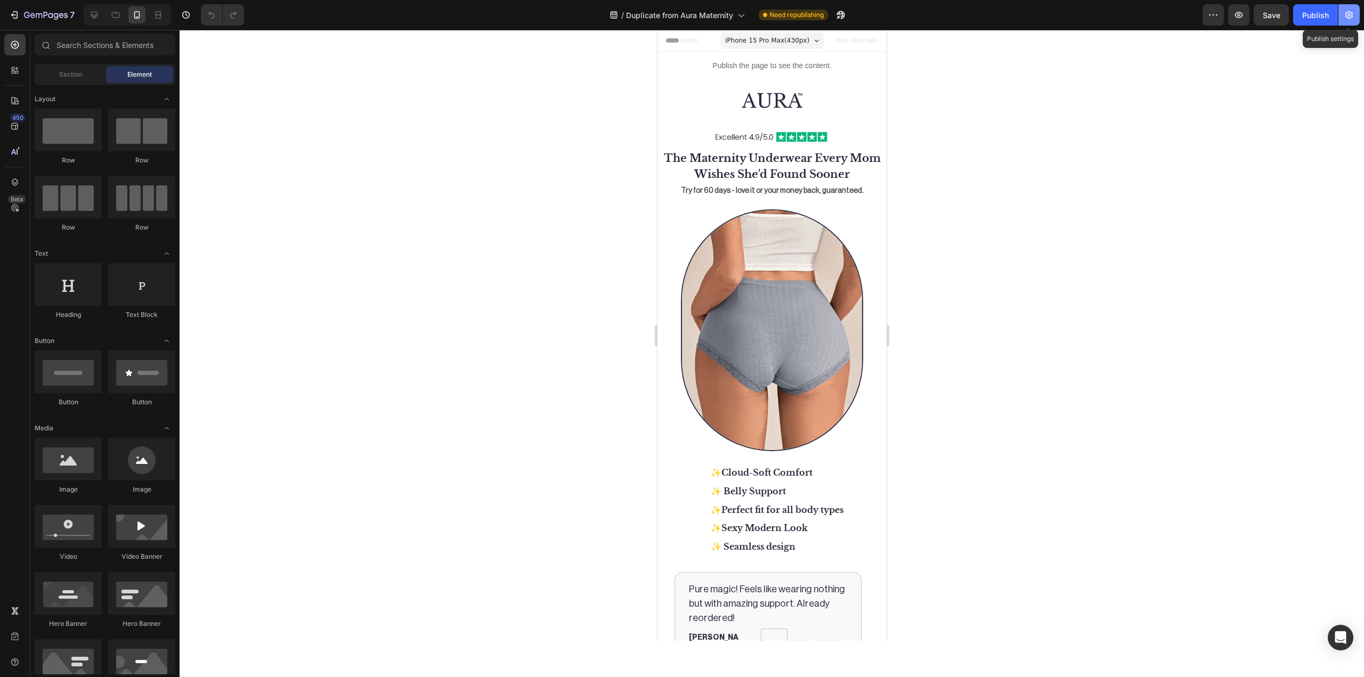
click at [1341, 18] on button "button" at bounding box center [1349, 14] width 21 height 21
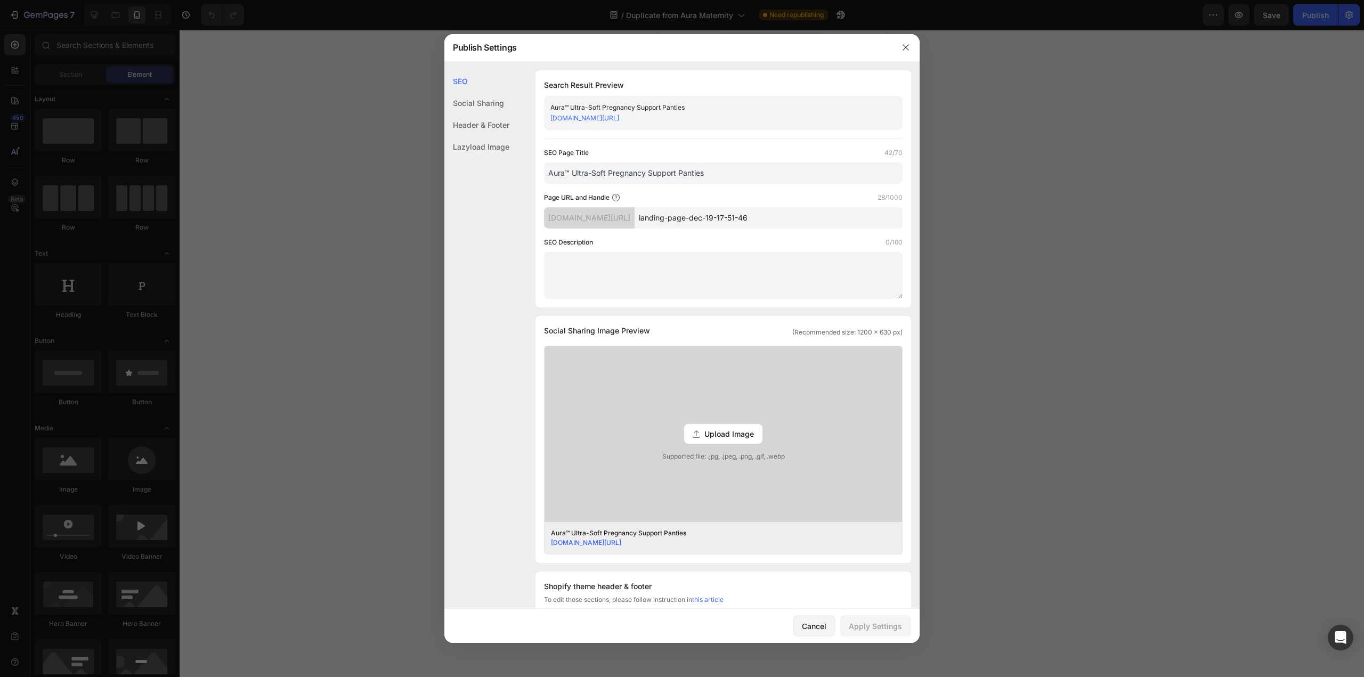
drag, startPoint x: 1157, startPoint y: 168, endPoint x: 218, endPoint y: 162, distance: 938.4
click at [1157, 168] on div at bounding box center [682, 338] width 1364 height 677
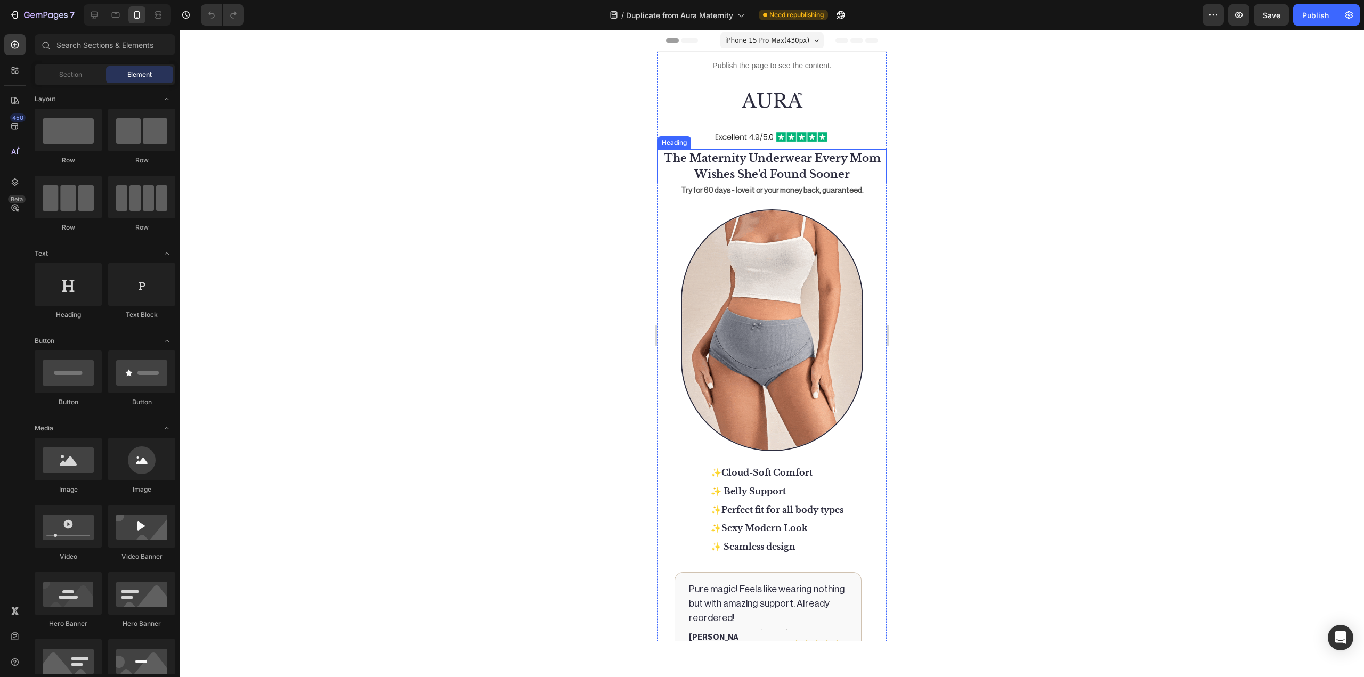
click at [742, 159] on span "The Maternity Underwear Every Mom Wishes She'd Found Sooner" at bounding box center [771, 166] width 217 height 29
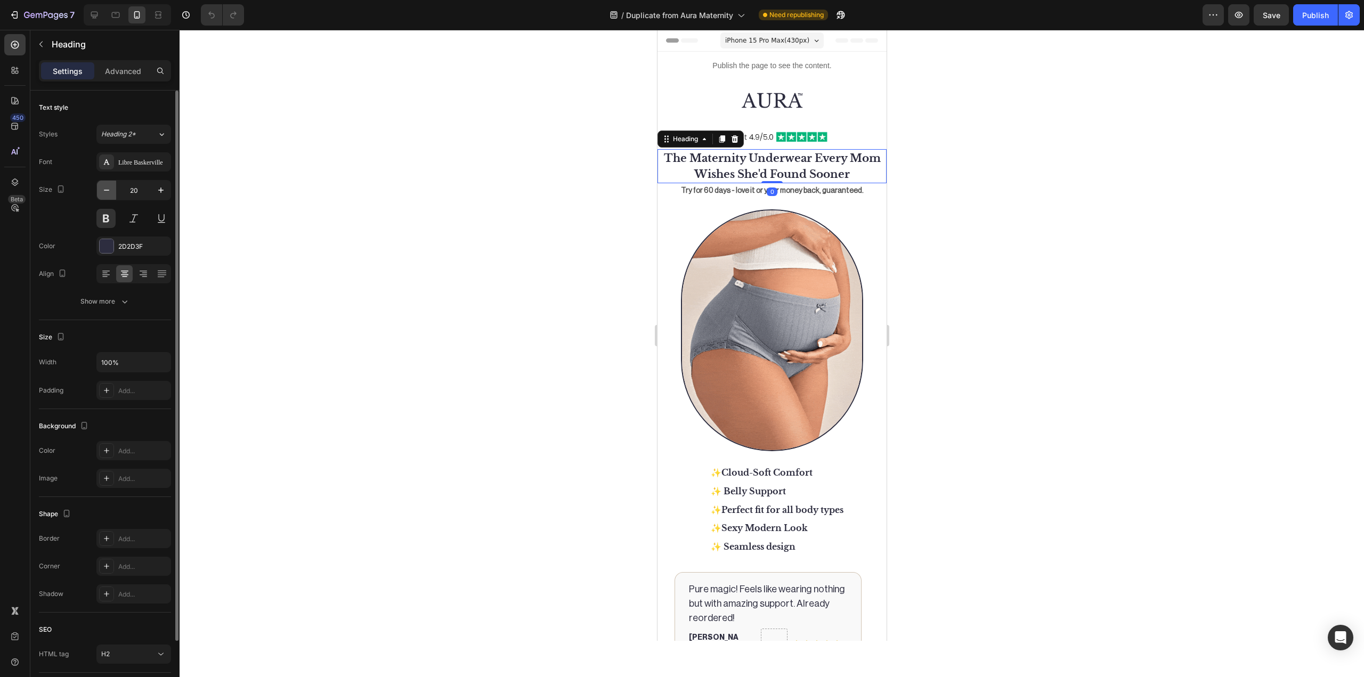
click at [107, 199] on button "button" at bounding box center [106, 190] width 19 height 19
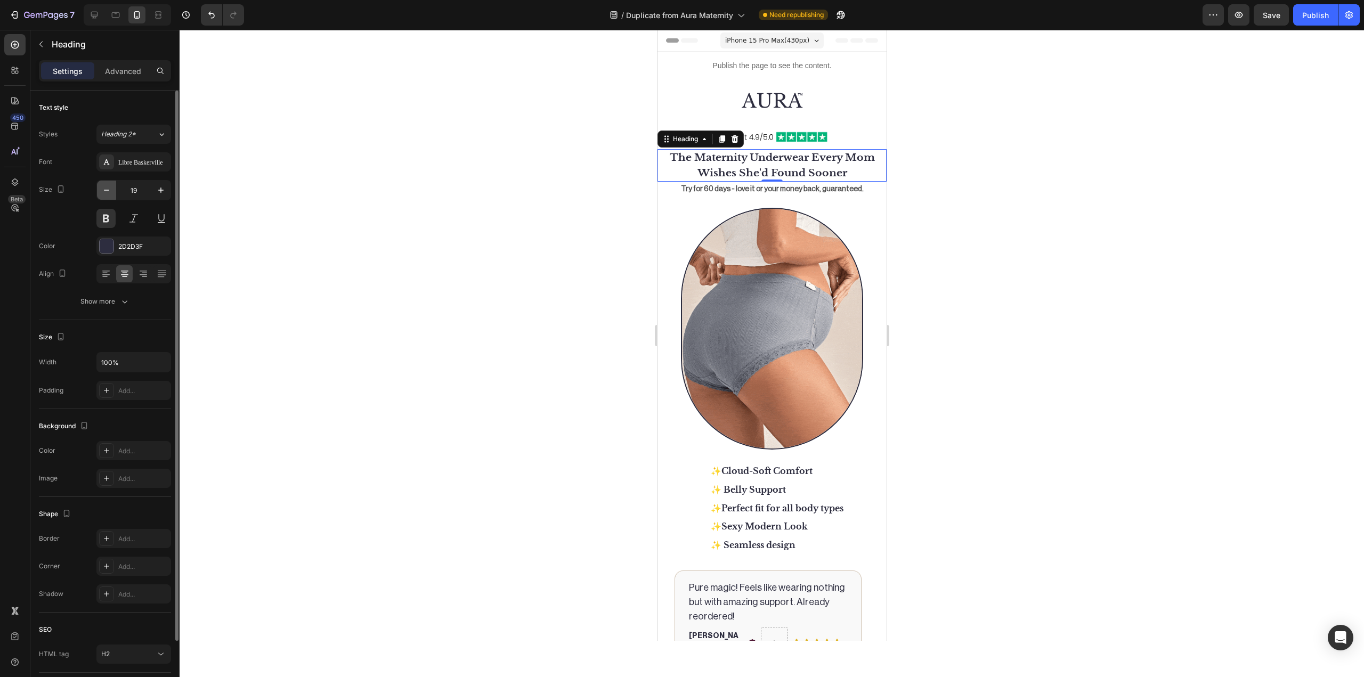
click at [107, 199] on button "button" at bounding box center [106, 190] width 19 height 19
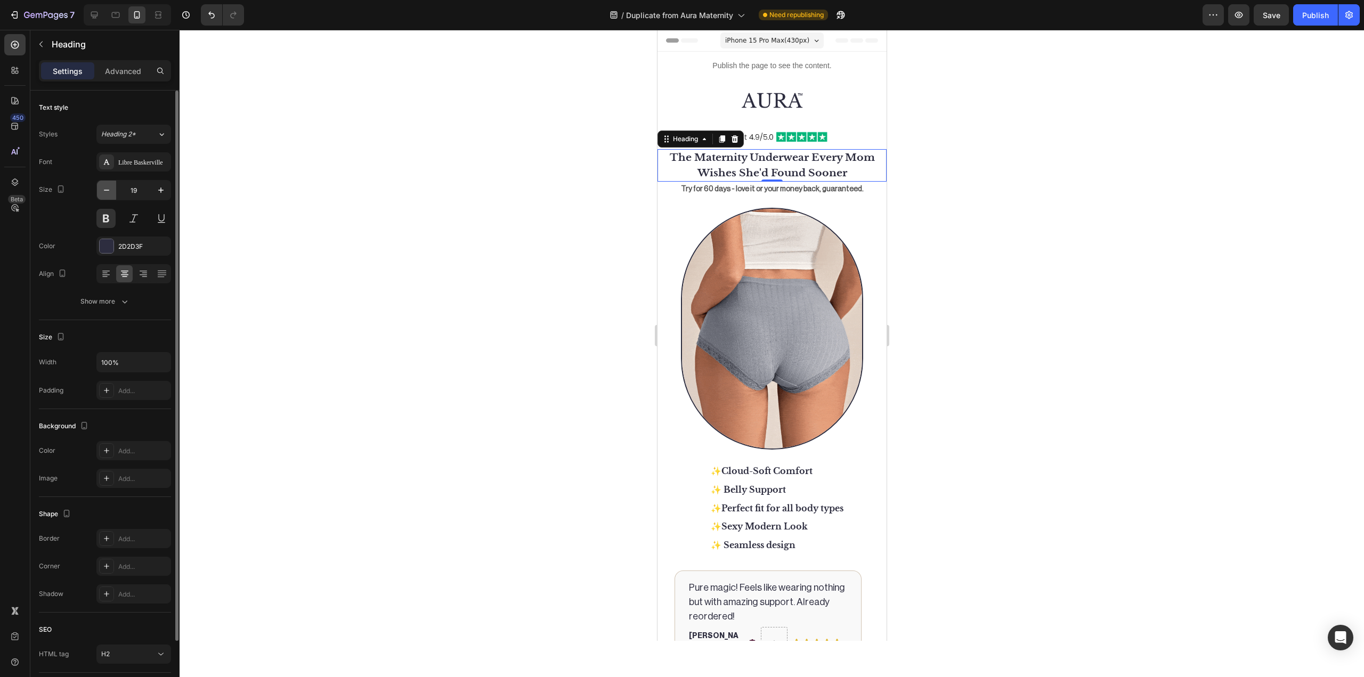
type input "18"
click at [112, 168] on div at bounding box center [106, 162] width 15 height 15
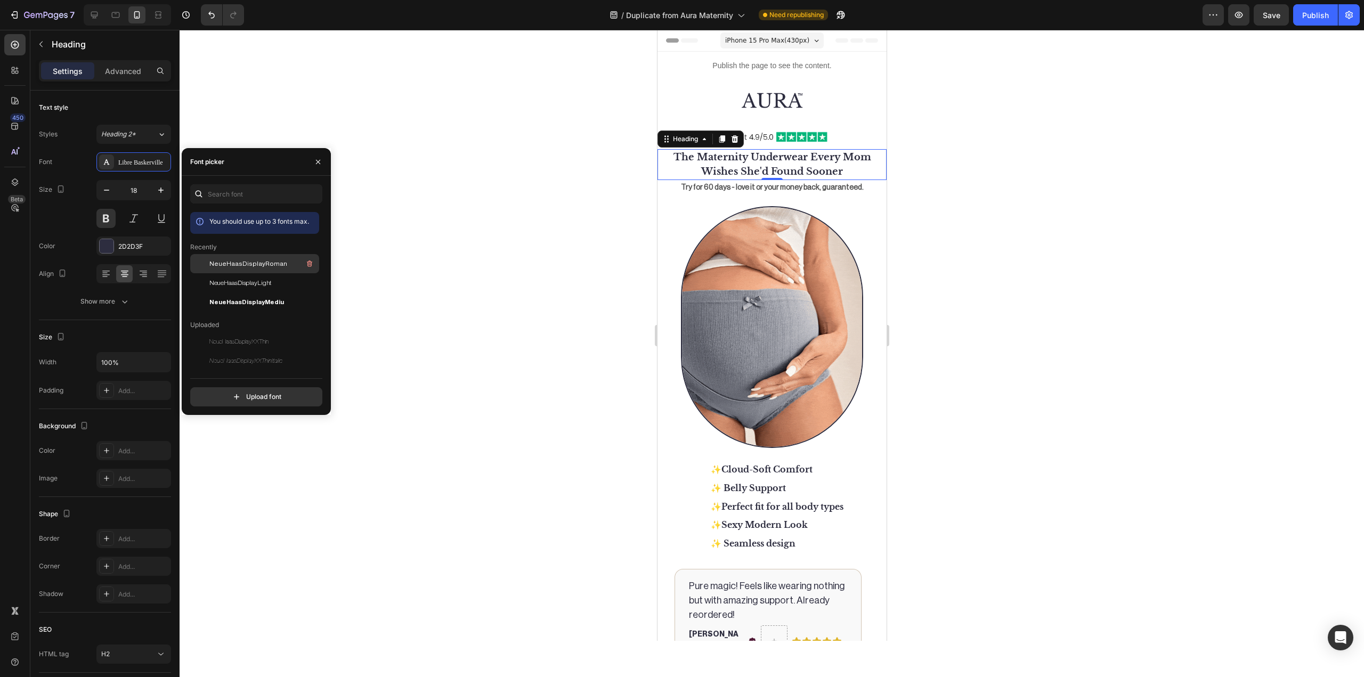
click at [265, 262] on span "NeueHaasDisplayRoman" at bounding box center [248, 264] width 78 height 10
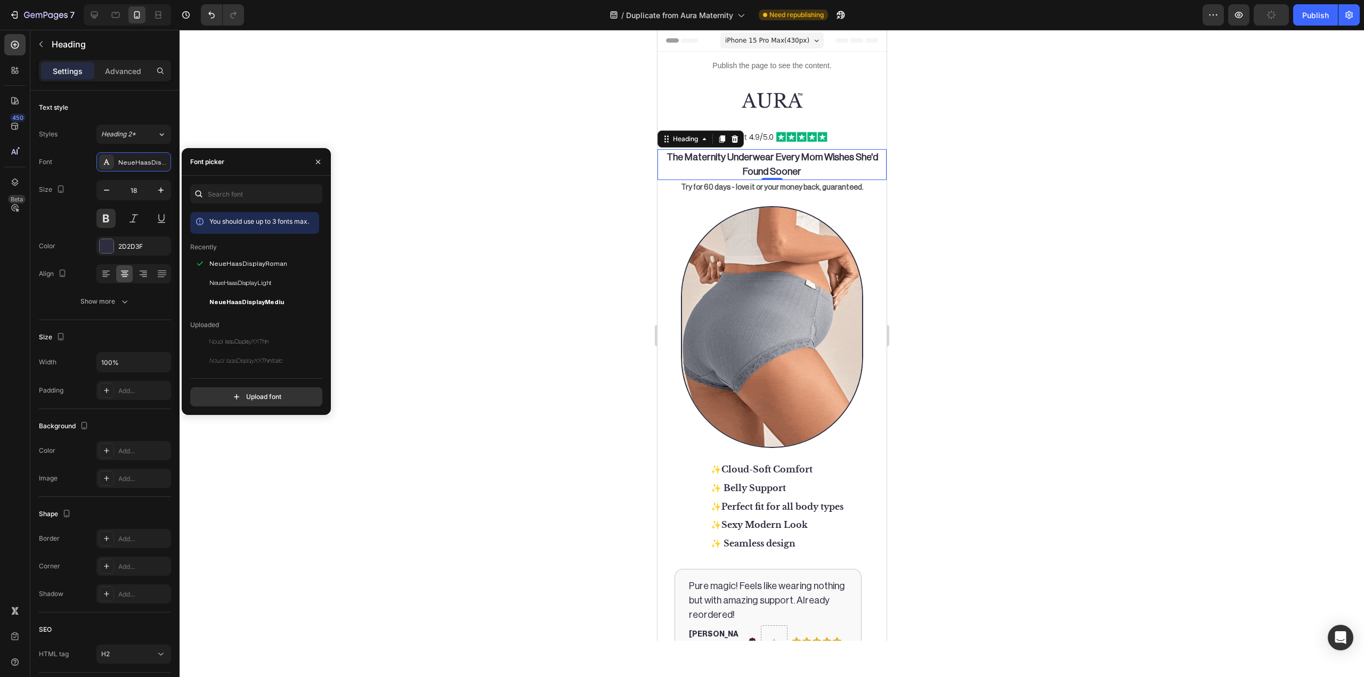
click at [1173, 264] on div at bounding box center [772, 353] width 1185 height 647
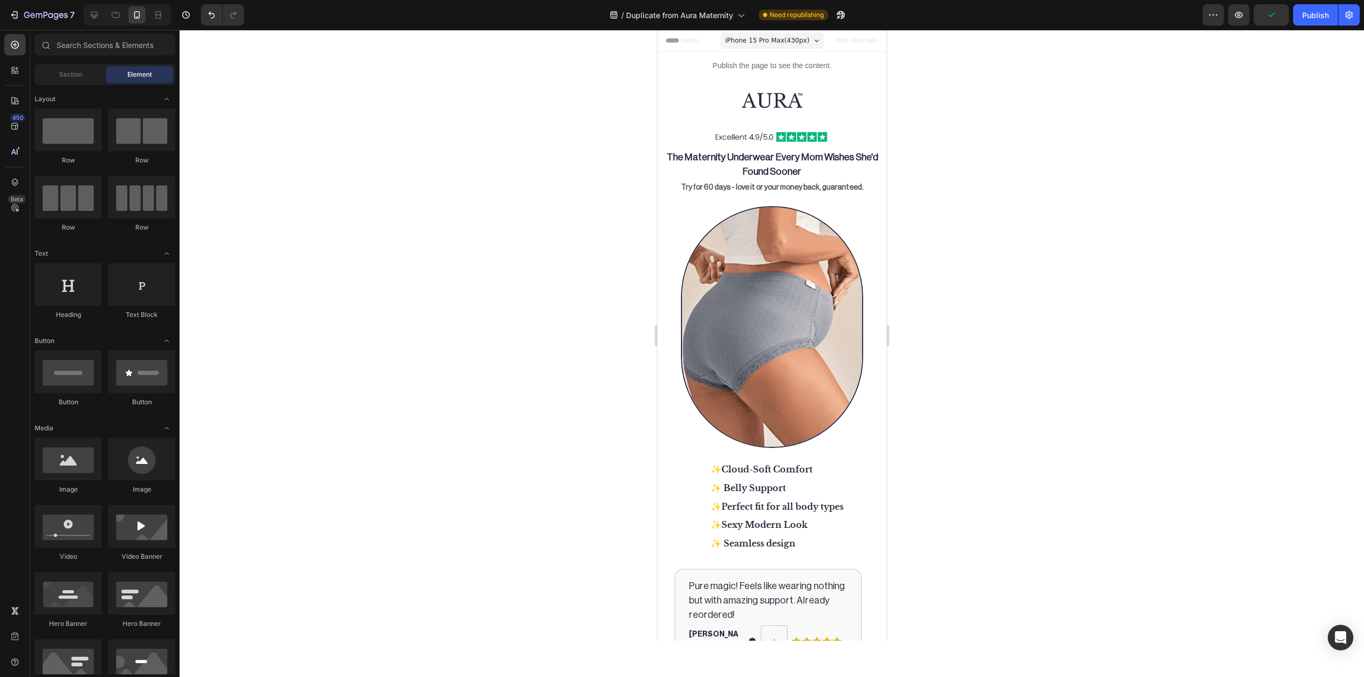
click at [1112, 247] on div at bounding box center [772, 353] width 1185 height 647
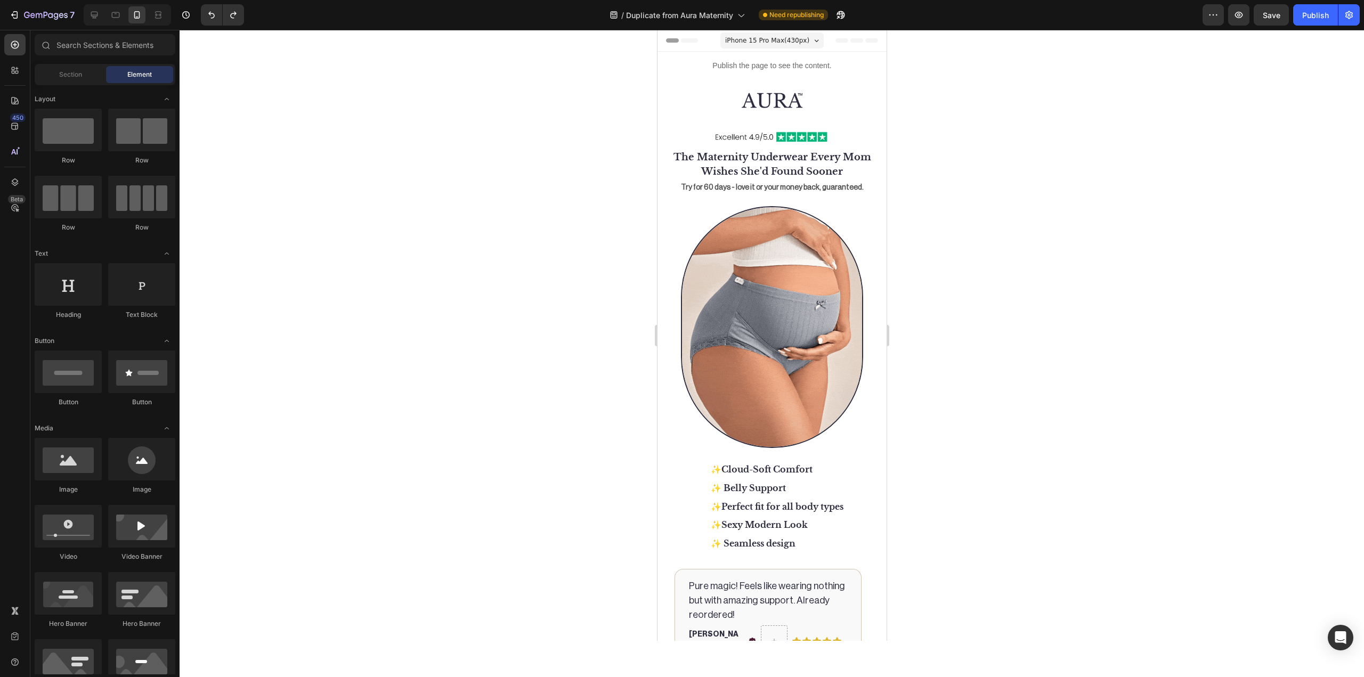
click at [1079, 234] on div at bounding box center [772, 353] width 1185 height 647
click at [822, 188] on p "Try for 60 days - love it or your money back, guaranteed." at bounding box center [771, 187] width 227 height 13
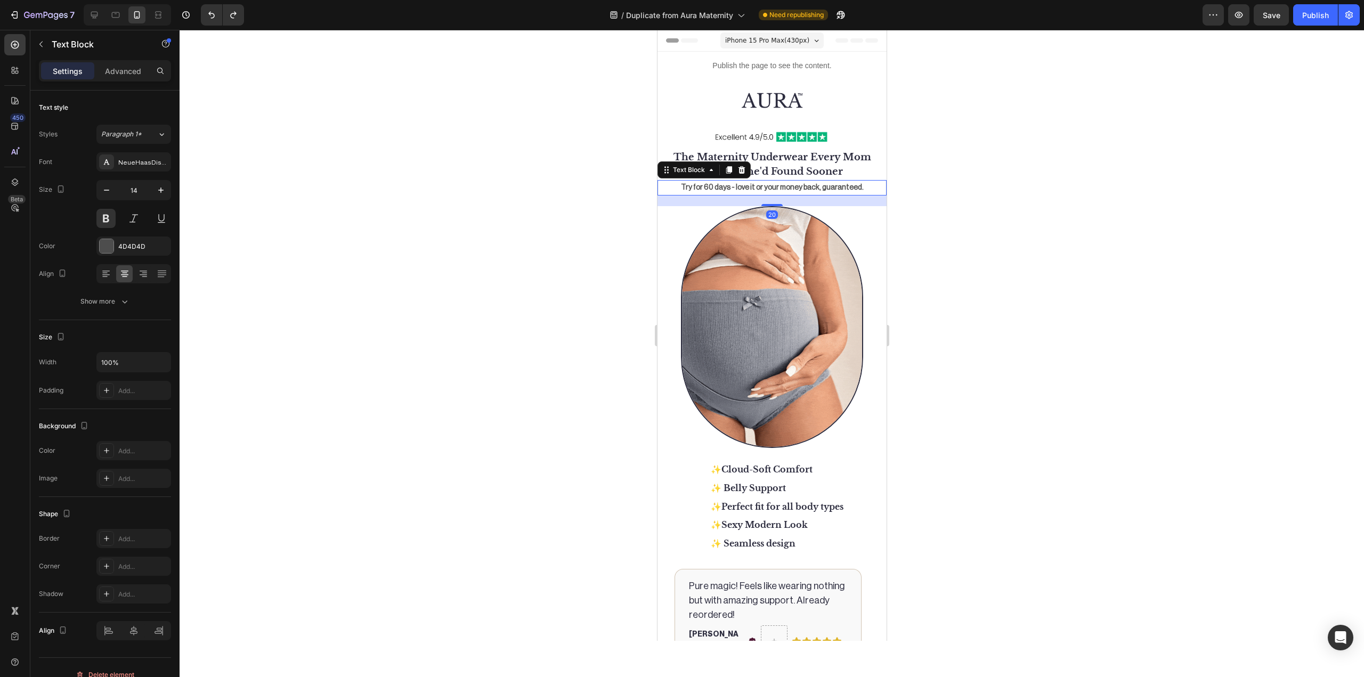
click at [502, 267] on div at bounding box center [772, 353] width 1185 height 647
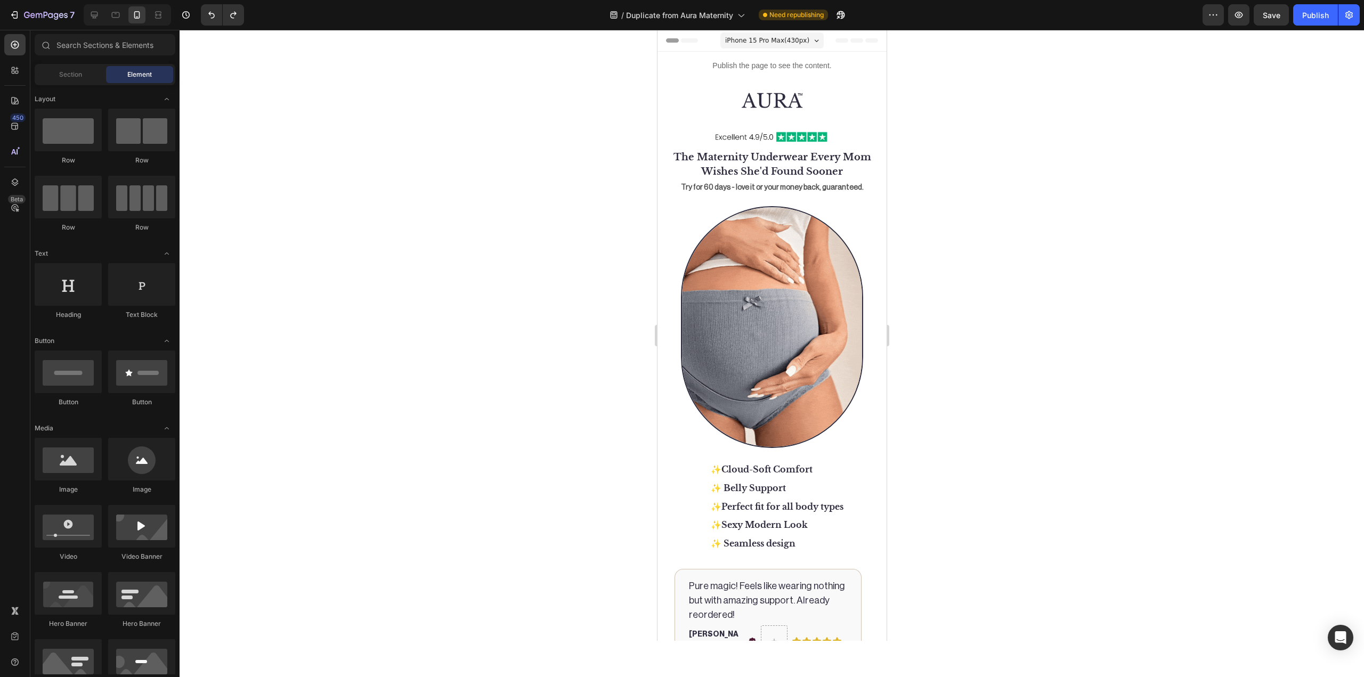
click at [1100, 217] on div at bounding box center [772, 353] width 1185 height 647
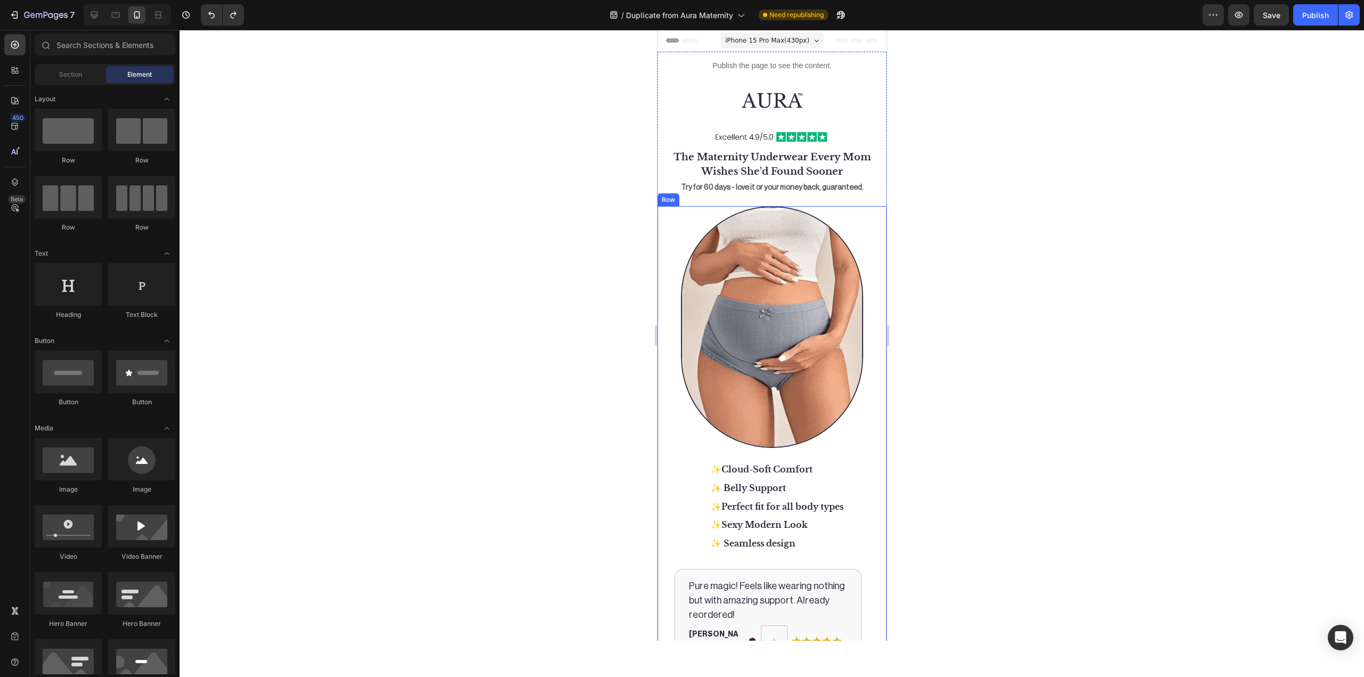
click at [1083, 313] on div at bounding box center [772, 353] width 1185 height 647
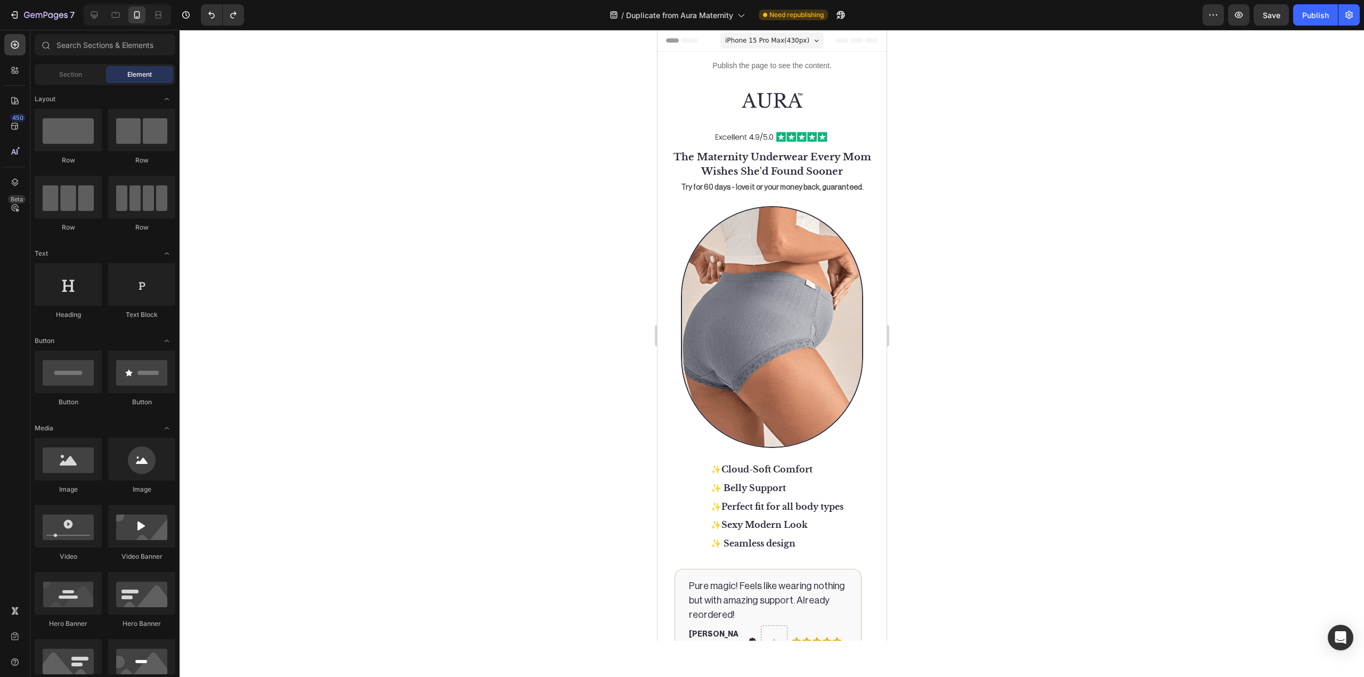
click at [1025, 225] on div at bounding box center [772, 353] width 1185 height 647
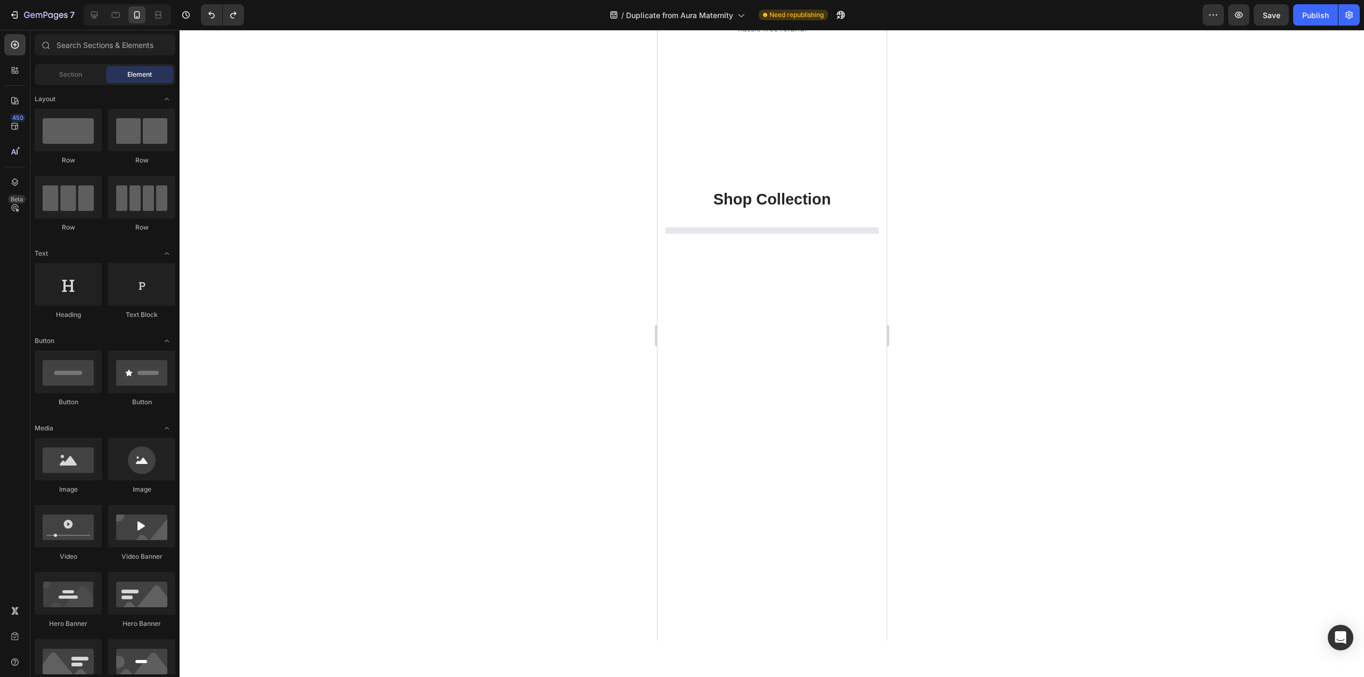
scroll to position [7146, 0]
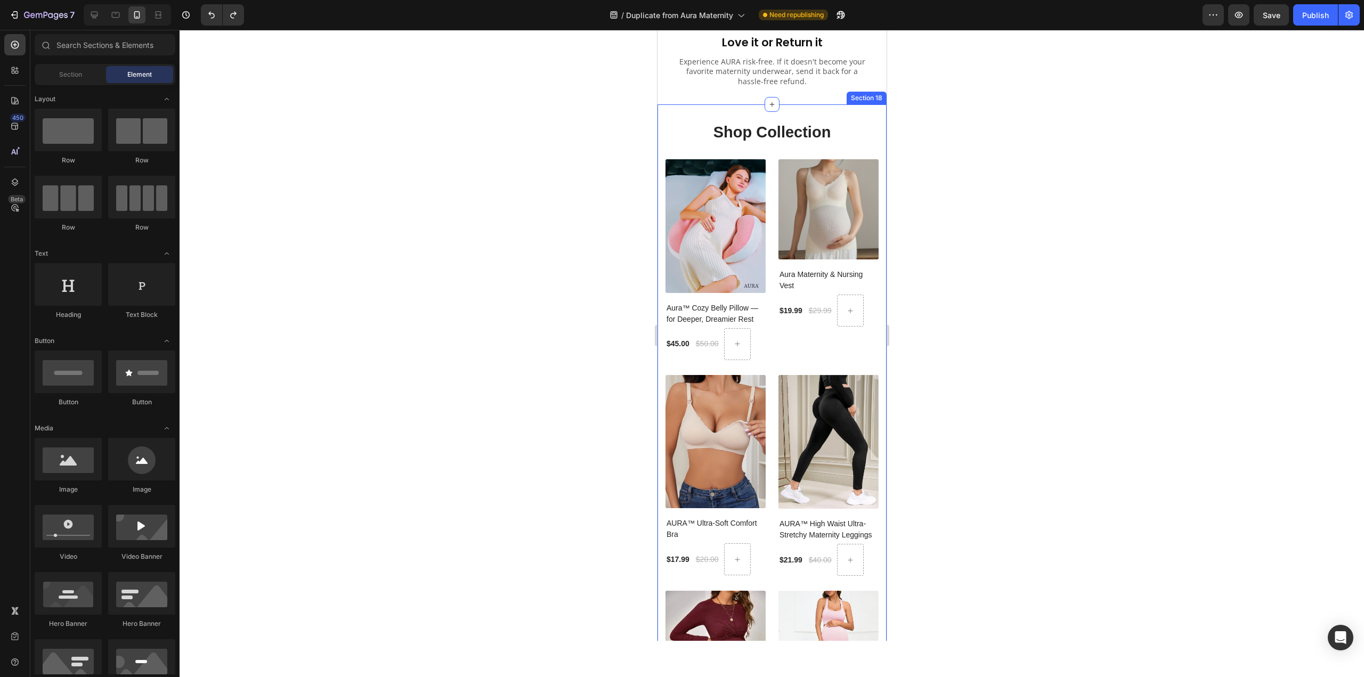
click at [487, 248] on div at bounding box center [772, 353] width 1185 height 647
click at [733, 273] on div "Shop Collection Heading (P) Images Aura™ Cozy Belly Pillow — for Deeper, Dreami…" at bounding box center [771, 469] width 213 height 696
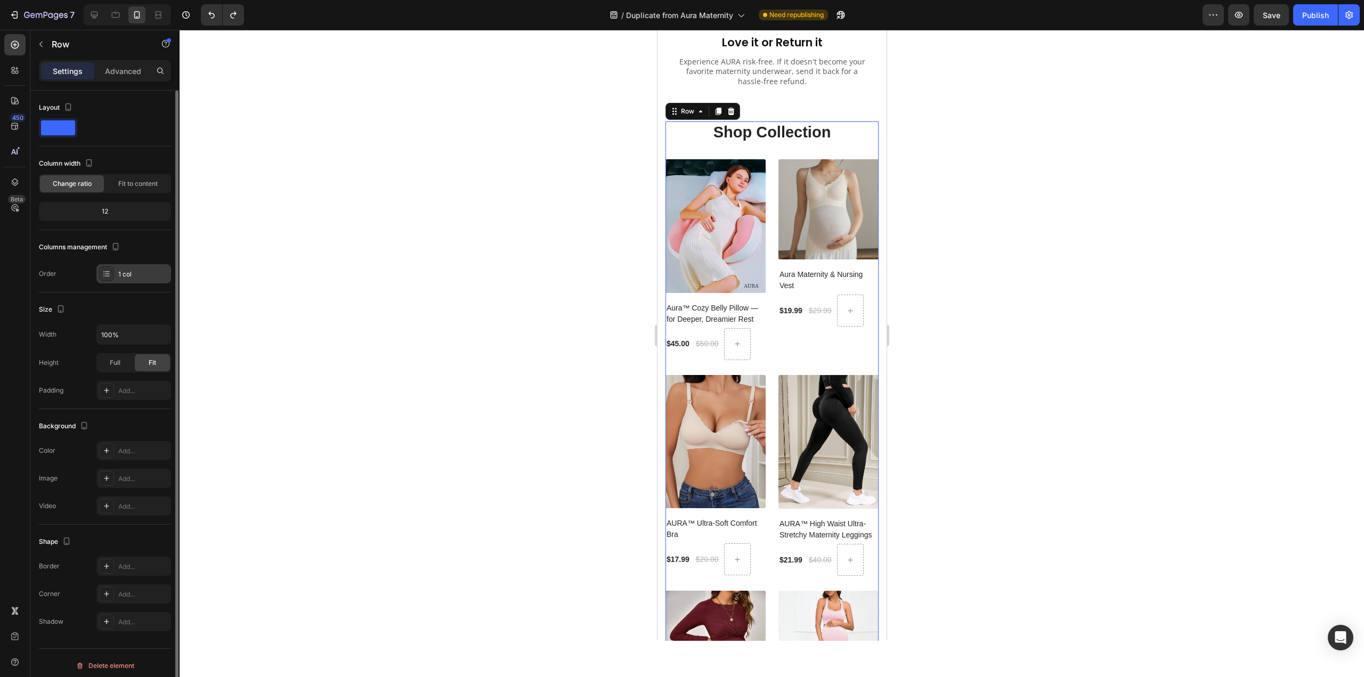
click at [115, 270] on div "1 col" at bounding box center [133, 273] width 75 height 19
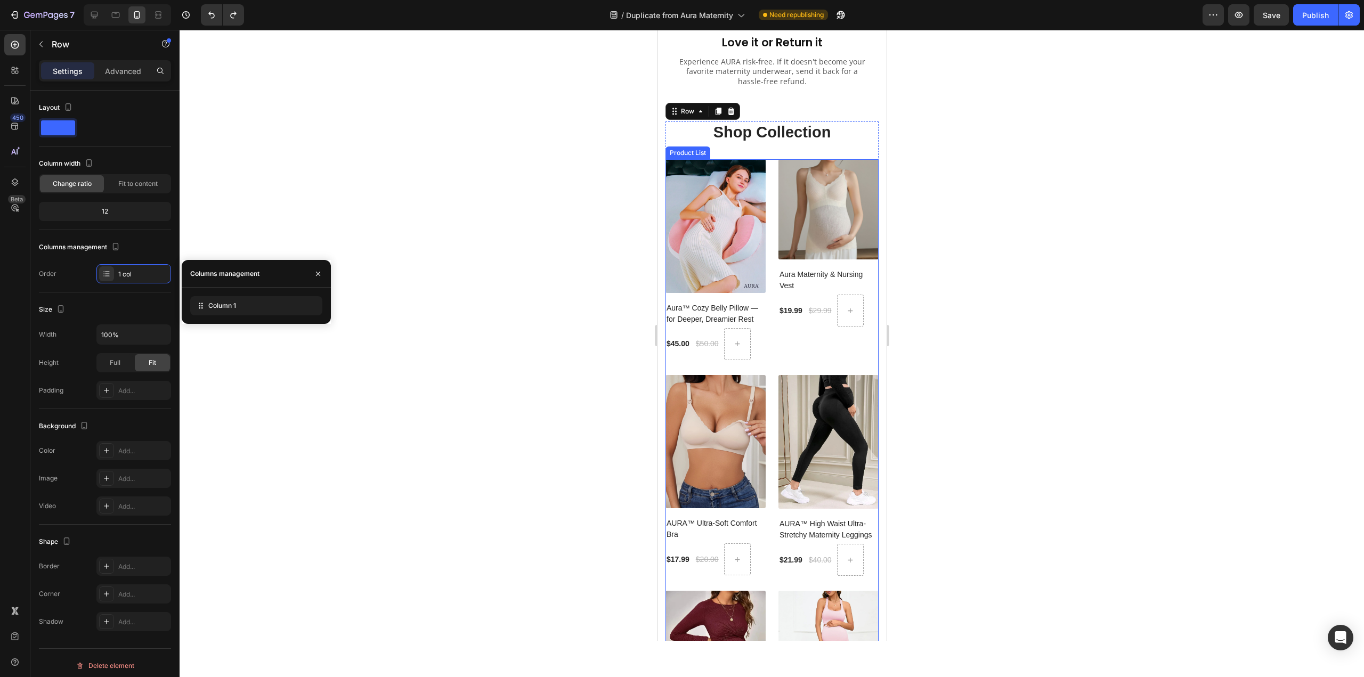
click at [766, 316] on div "(P) Images Aura™ Cozy Belly Pillow — for Deeper, Dreamier Rest (P) Title $45.00…" at bounding box center [771, 475] width 213 height 632
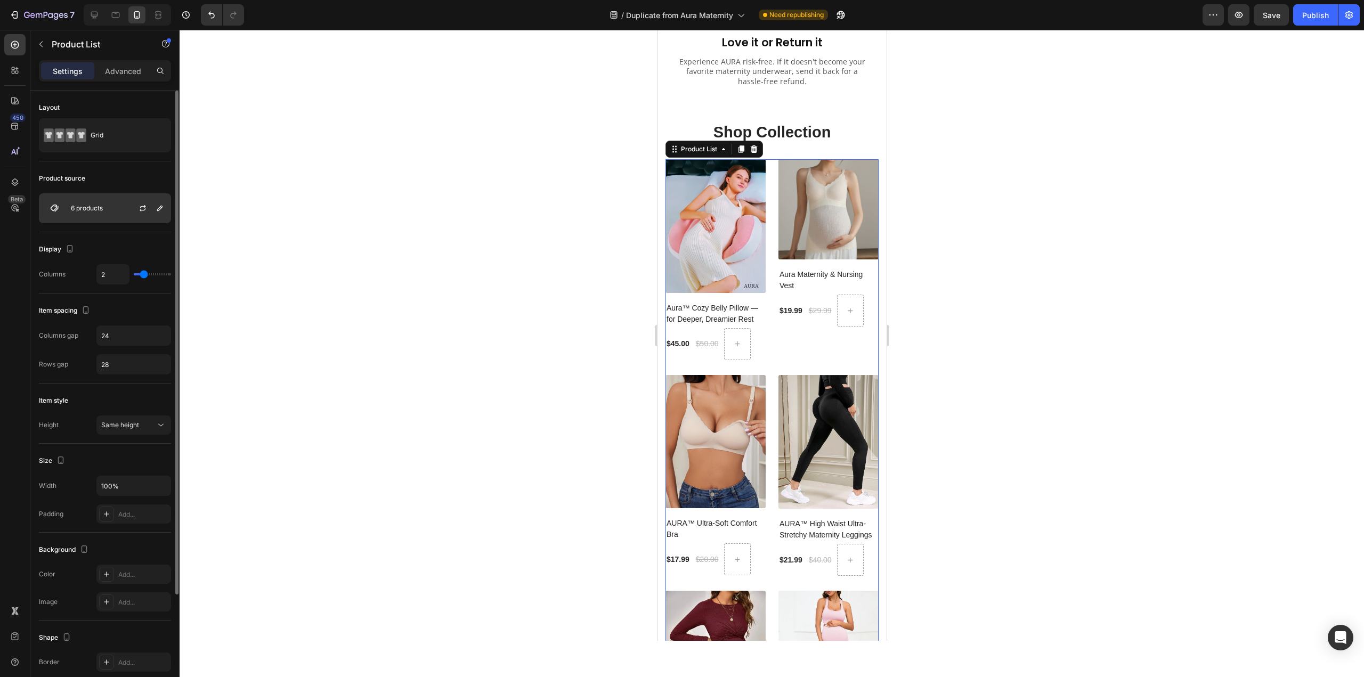
click at [60, 209] on img at bounding box center [54, 208] width 21 height 21
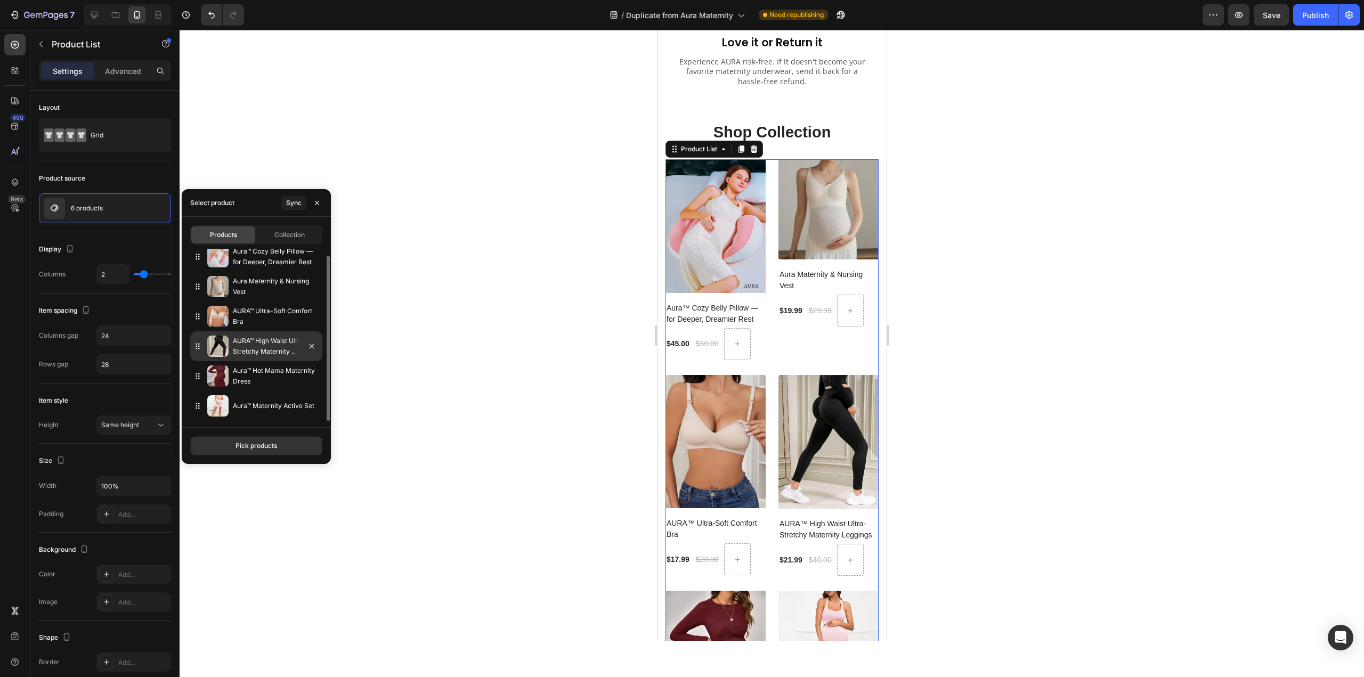
scroll to position [0, 0]
click at [211, 452] on button "Pick products" at bounding box center [256, 445] width 132 height 19
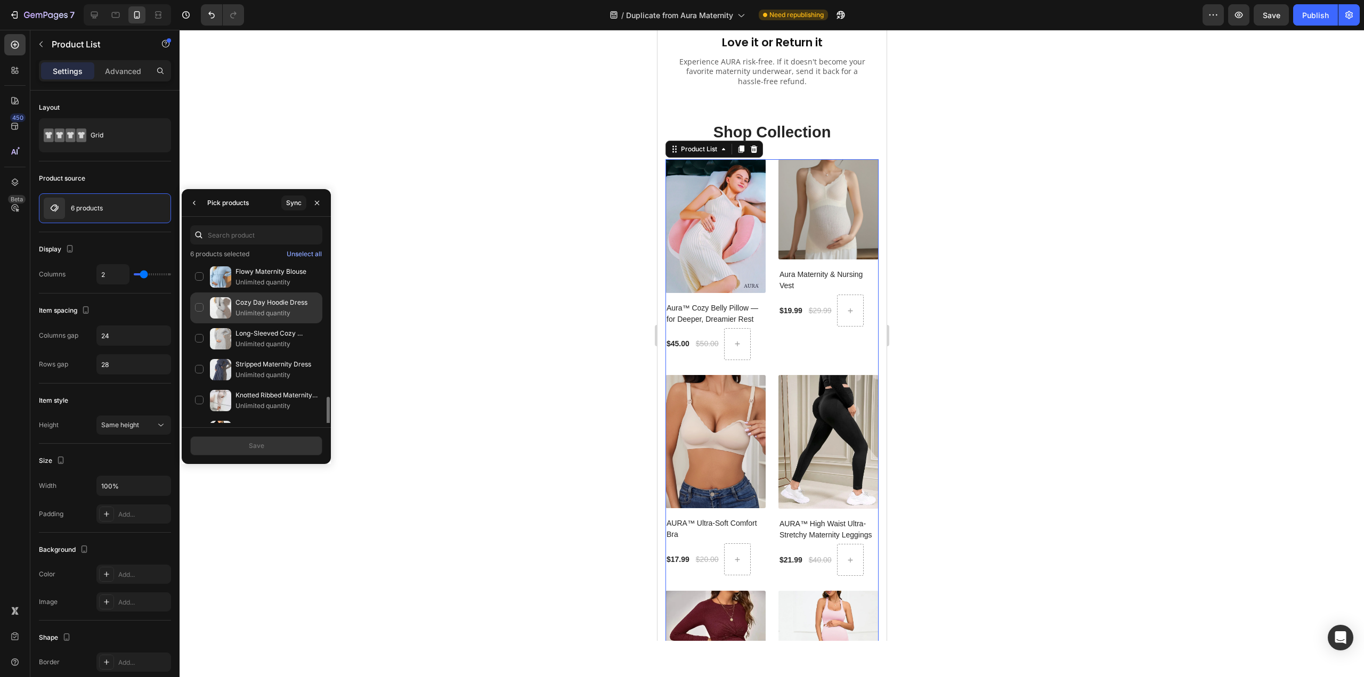
scroll to position [89, 0]
click at [201, 309] on div "Knotted Ribbed Maternity Dress Unlimited quantity" at bounding box center [256, 311] width 132 height 31
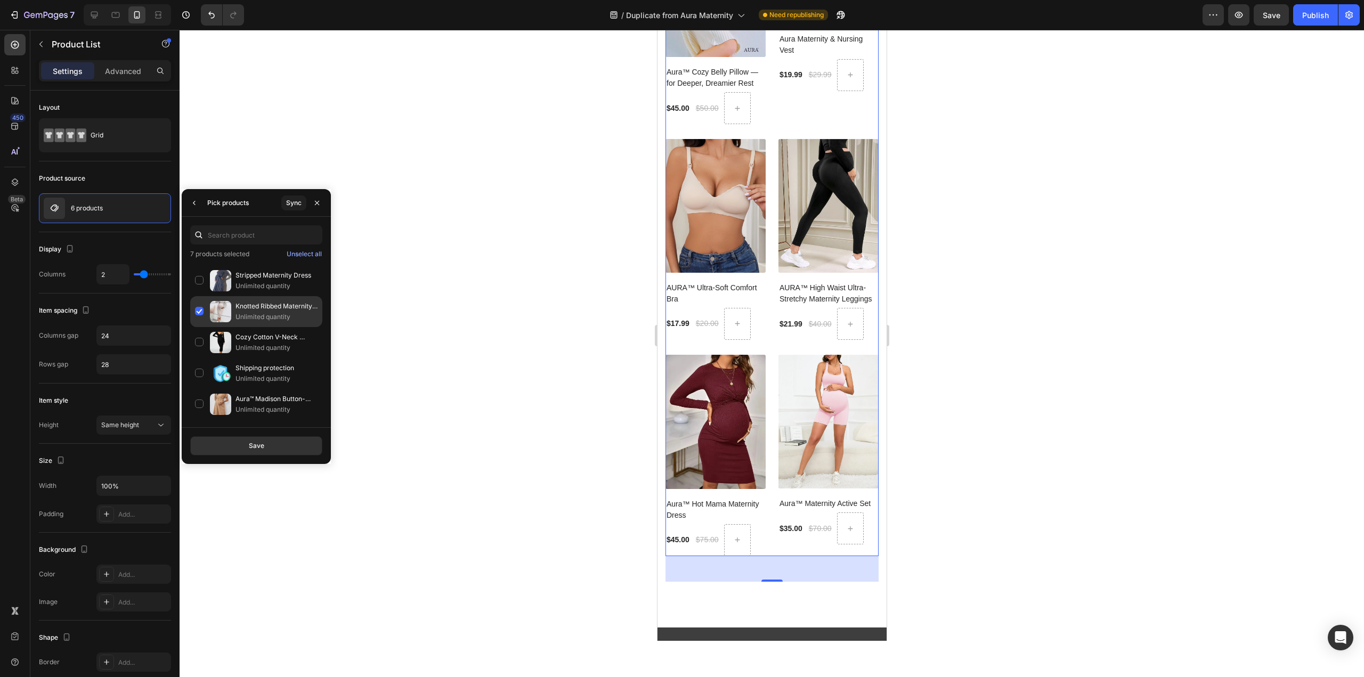
scroll to position [0, 0]
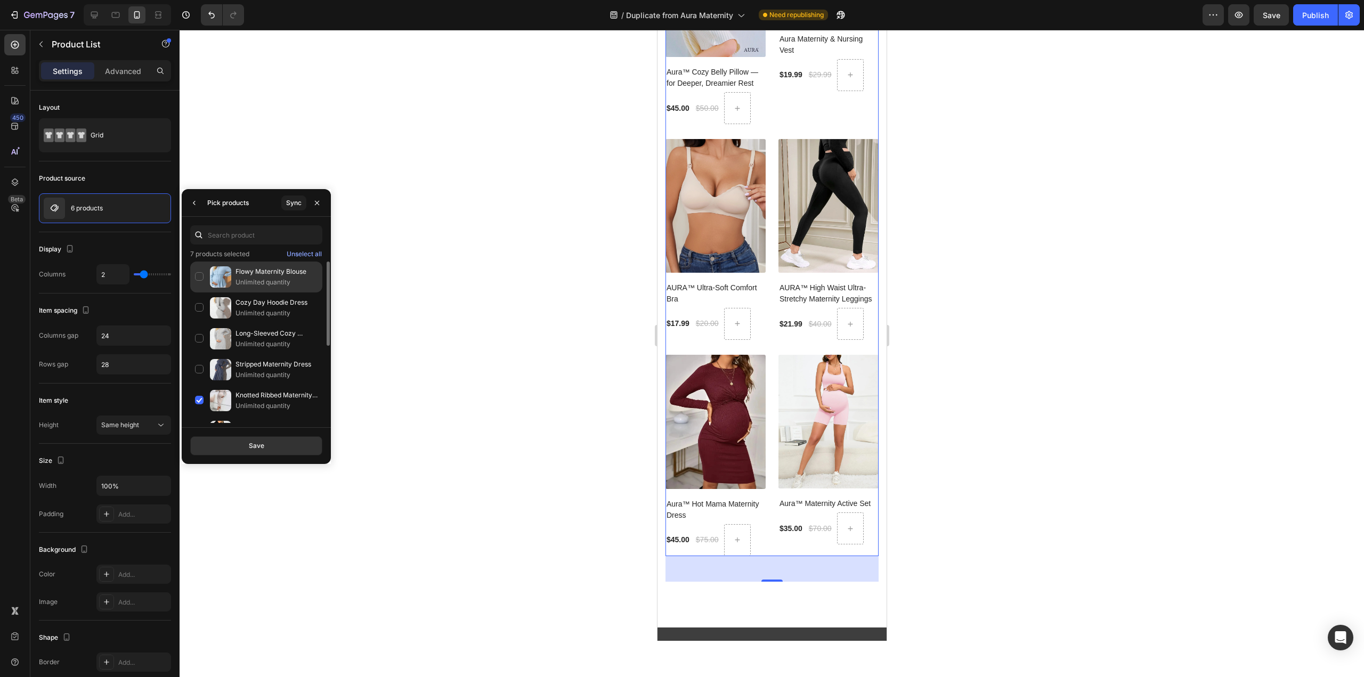
click at [197, 278] on div "Flowy Maternity Blouse Unlimited quantity" at bounding box center [256, 277] width 132 height 31
click at [199, 304] on div "Cozy Day Hoodie Dress Unlimited quantity" at bounding box center [256, 308] width 132 height 31
click at [200, 338] on div "Long-Sleeved Cozy Nursing Dress Unlimited quantity" at bounding box center [256, 338] width 132 height 31
click at [195, 367] on div "Stripped Maternity Dress Unlimited quantity" at bounding box center [256, 369] width 132 height 31
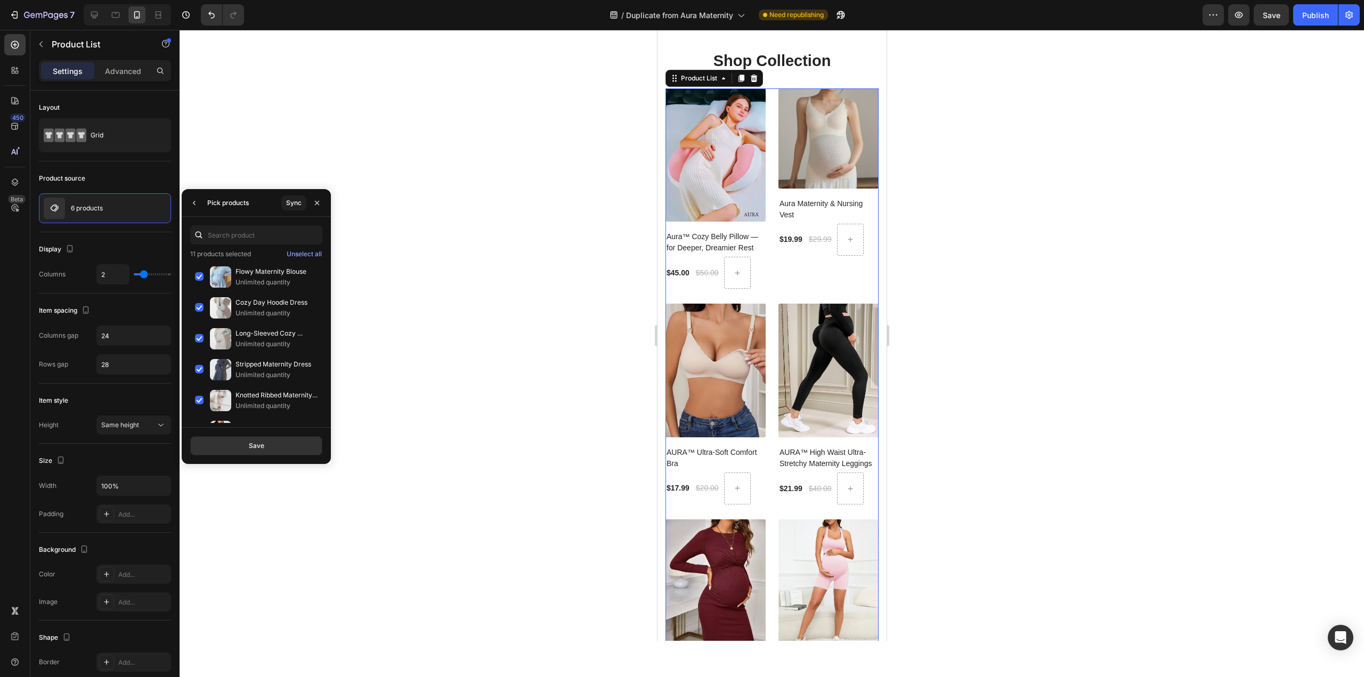
scroll to position [7412, 0]
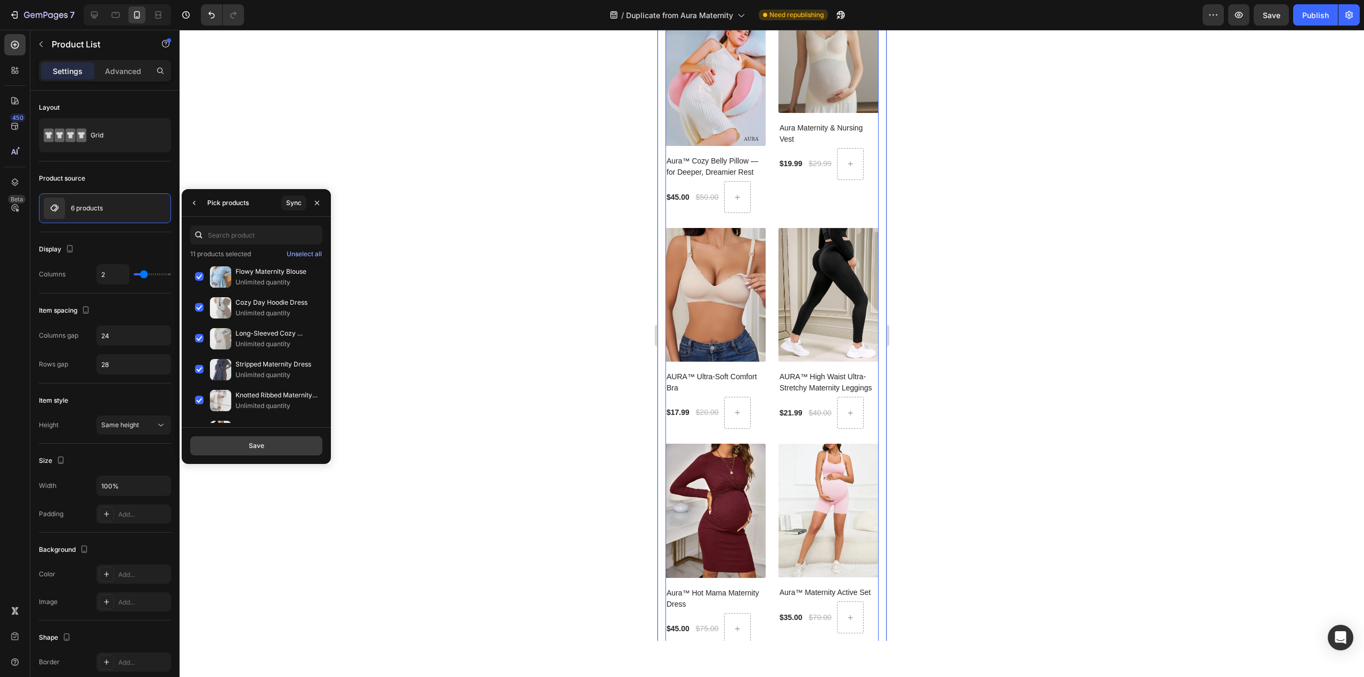
click at [230, 452] on button "Save" at bounding box center [256, 445] width 132 height 19
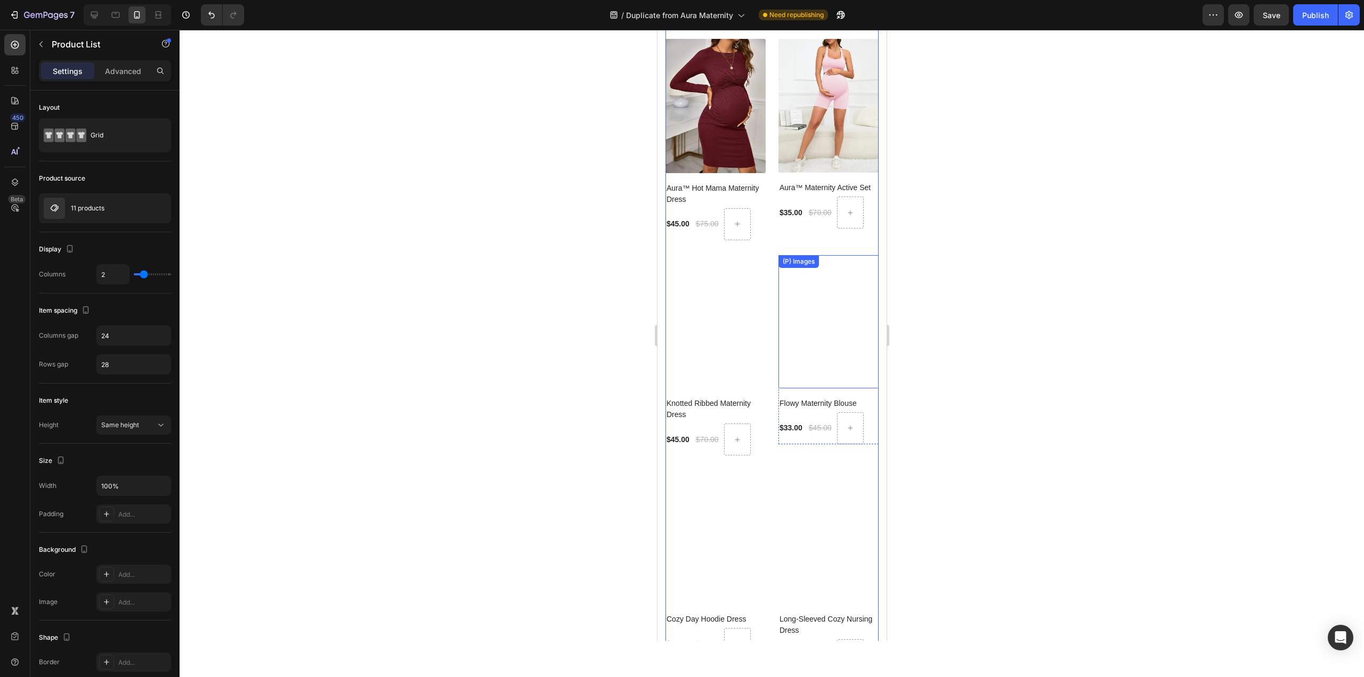
scroll to position [7867, 0]
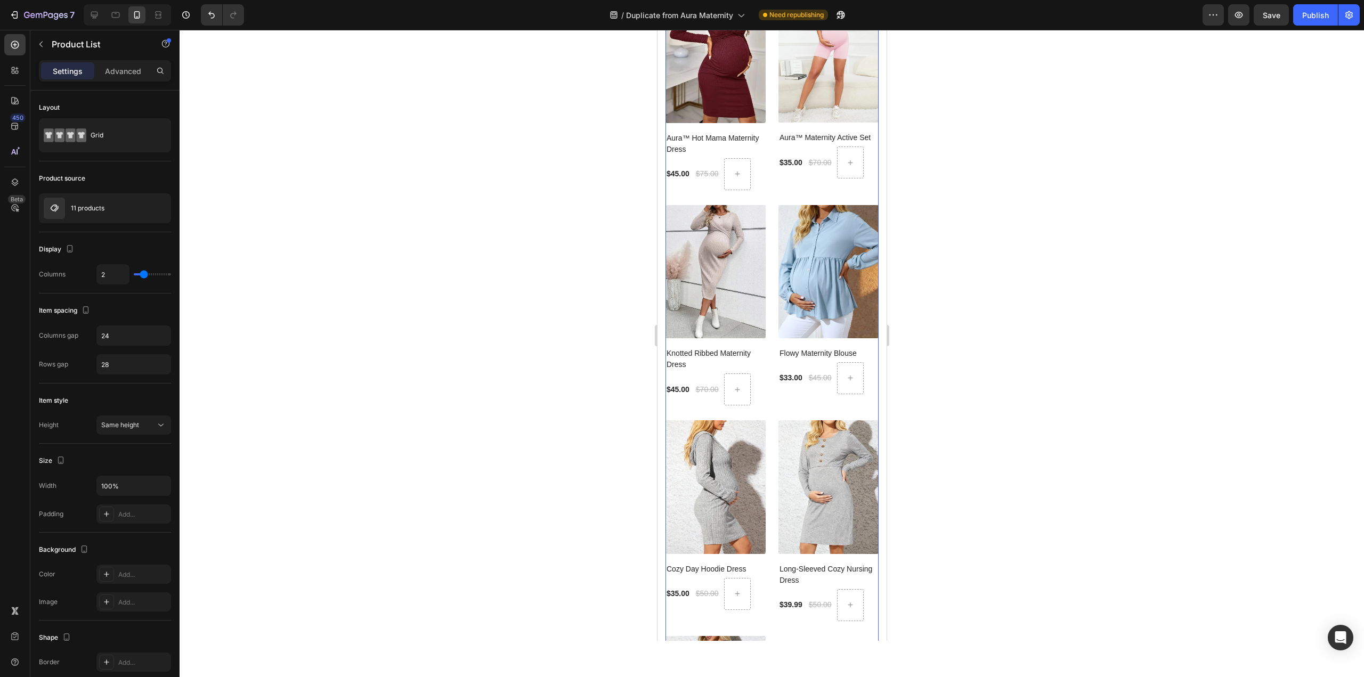
click at [1020, 294] on div at bounding box center [772, 353] width 1185 height 647
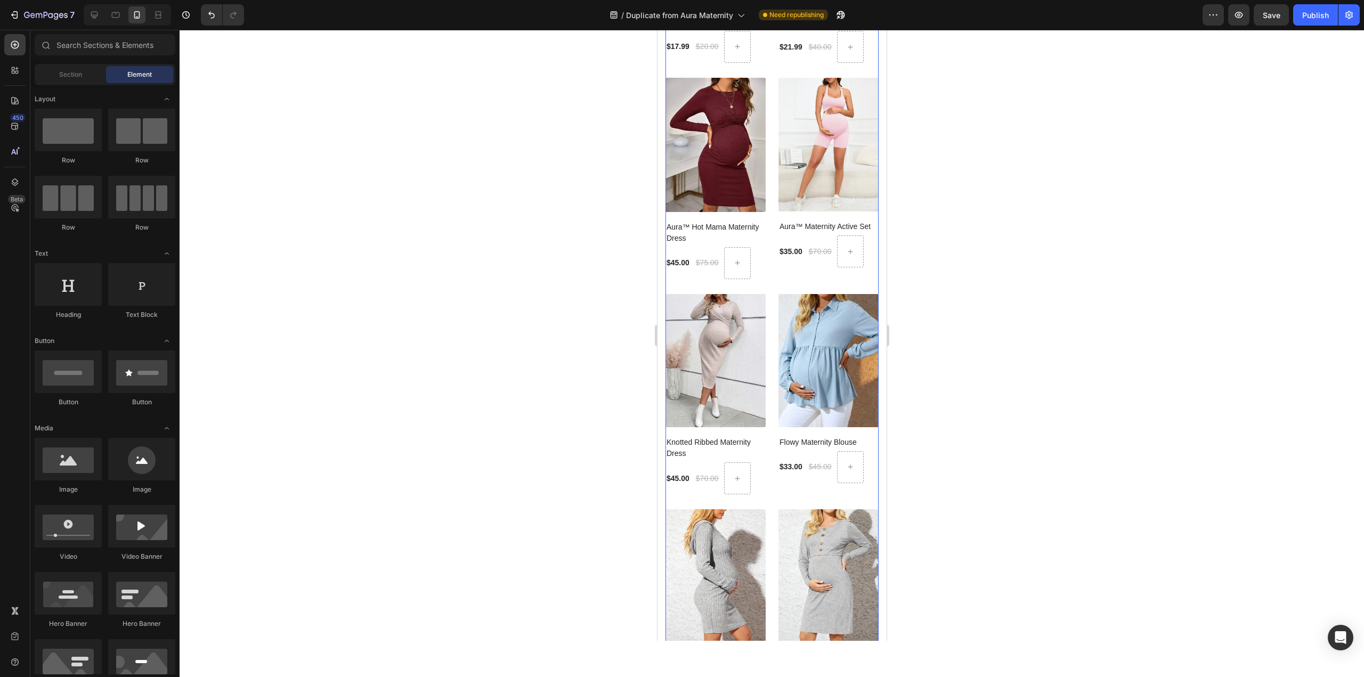
scroll to position [7423, 0]
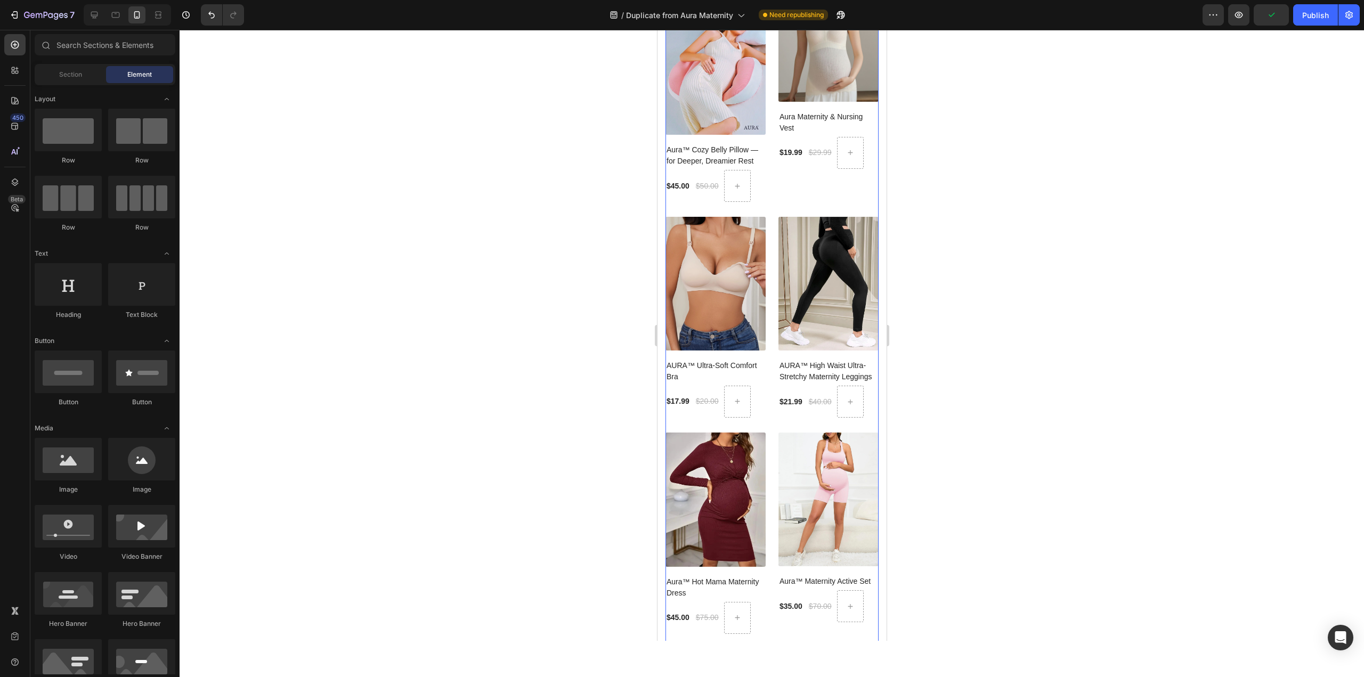
click at [766, 419] on div "(P) Images Aura™ Cozy Belly Pillow — for Deeper, Dreamier Rest (P) Title $45.00…" at bounding box center [771, 636] width 213 height 1268
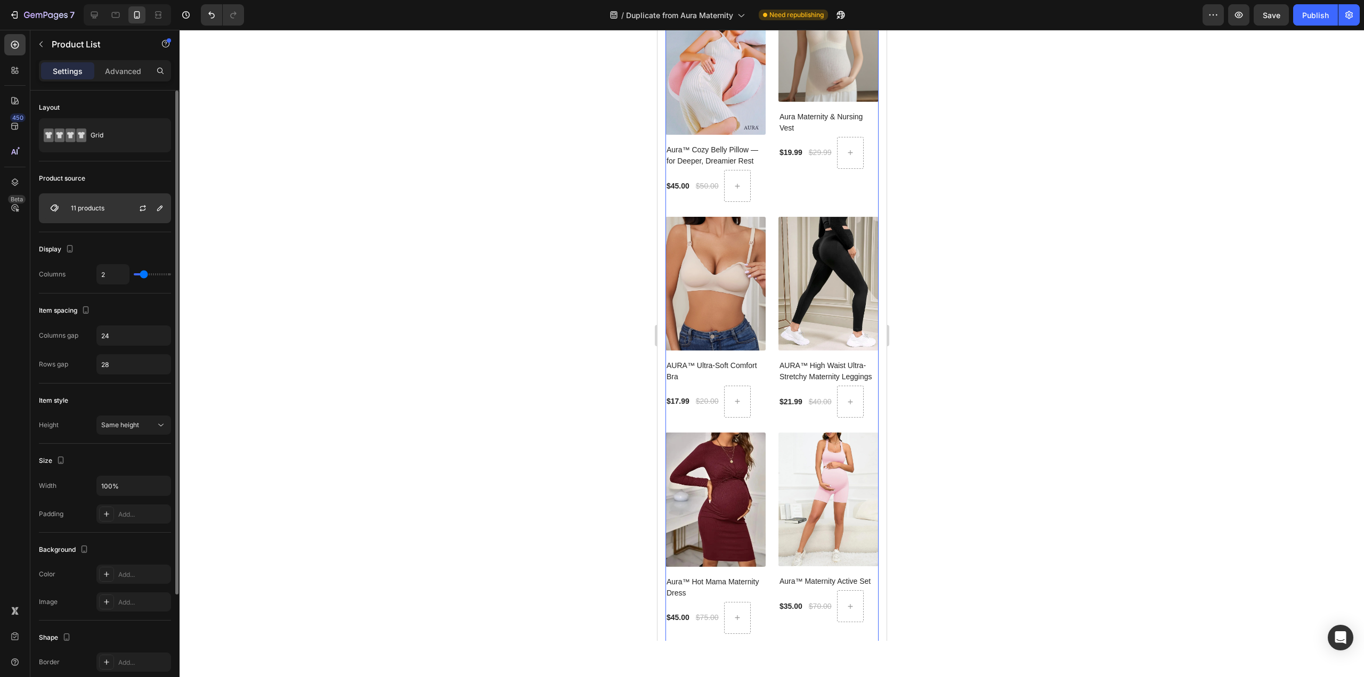
click at [76, 213] on div "11 products" at bounding box center [105, 208] width 132 height 30
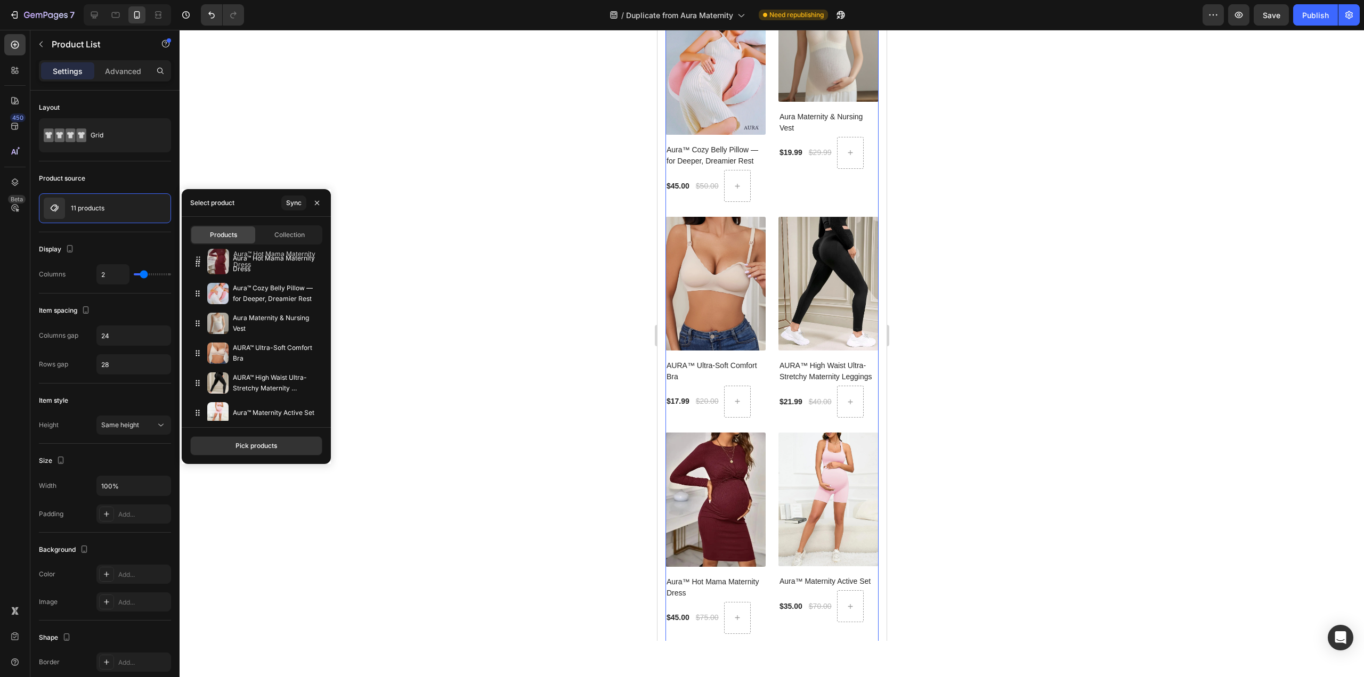
drag, startPoint x: 202, startPoint y: 379, endPoint x: 202, endPoint y: 255, distance: 123.6
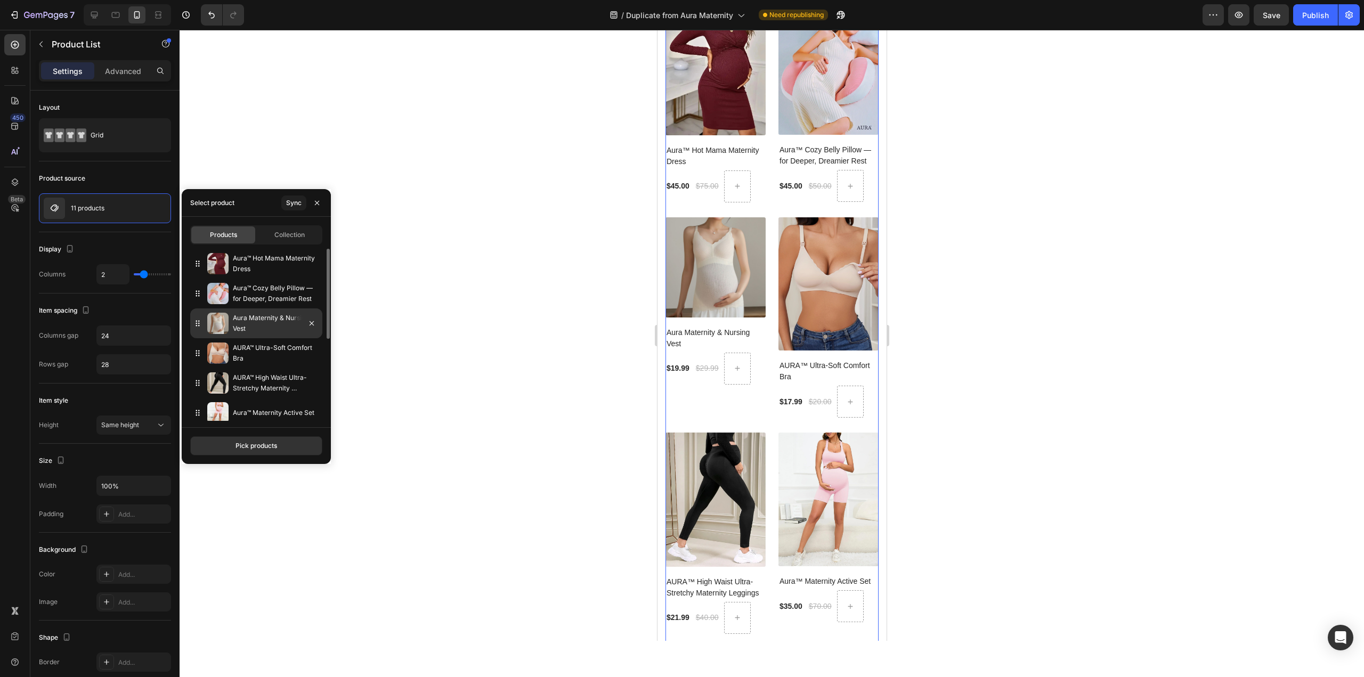
scroll to position [7002, 0]
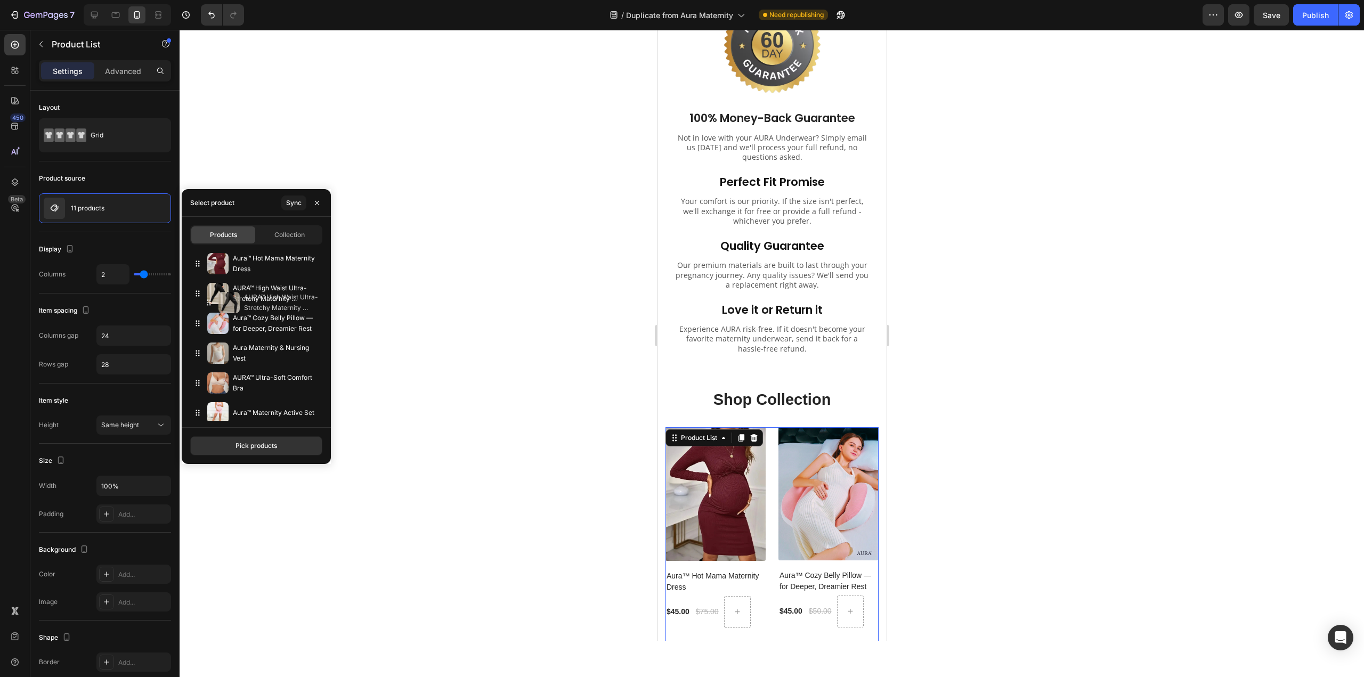
drag, startPoint x: 202, startPoint y: 337, endPoint x: 206, endPoint y: 294, distance: 43.3
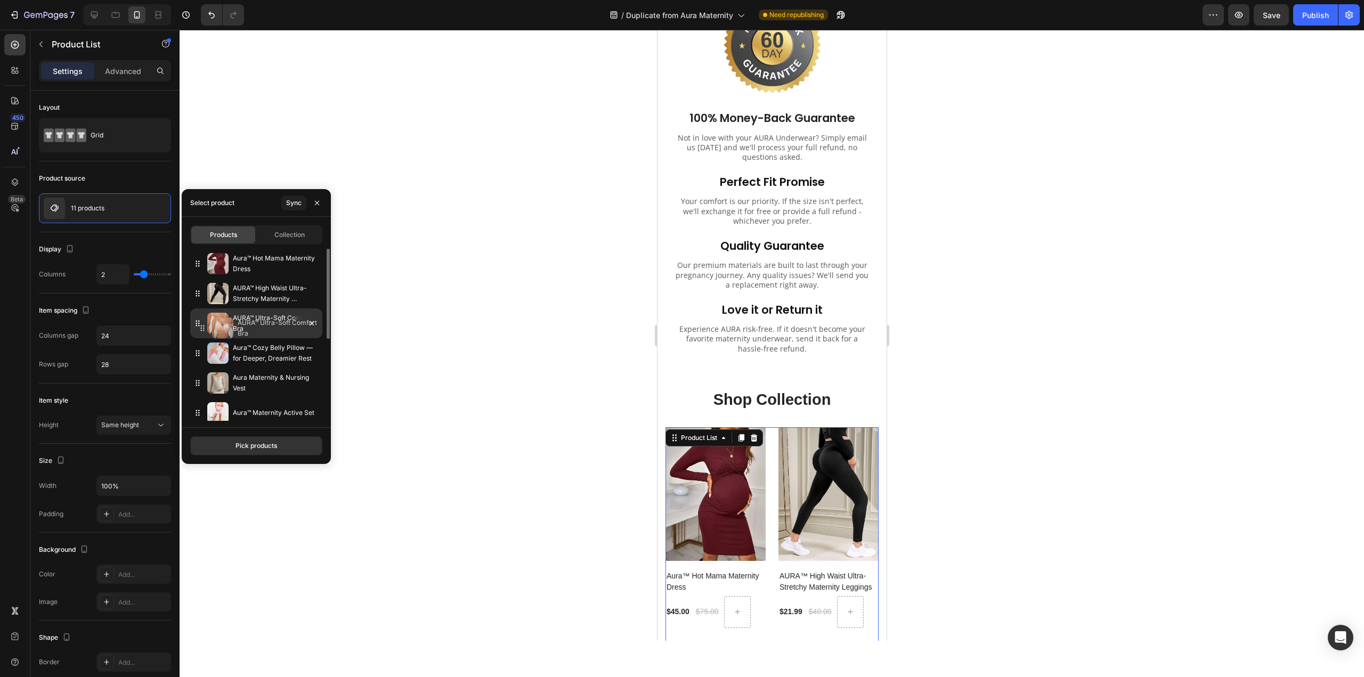
drag, startPoint x: 195, startPoint y: 384, endPoint x: 200, endPoint y: 324, distance: 59.9
drag, startPoint x: 190, startPoint y: 407, endPoint x: 212, endPoint y: 323, distance: 87.0
drag, startPoint x: 202, startPoint y: 325, endPoint x: 201, endPoint y: 293, distance: 32.5
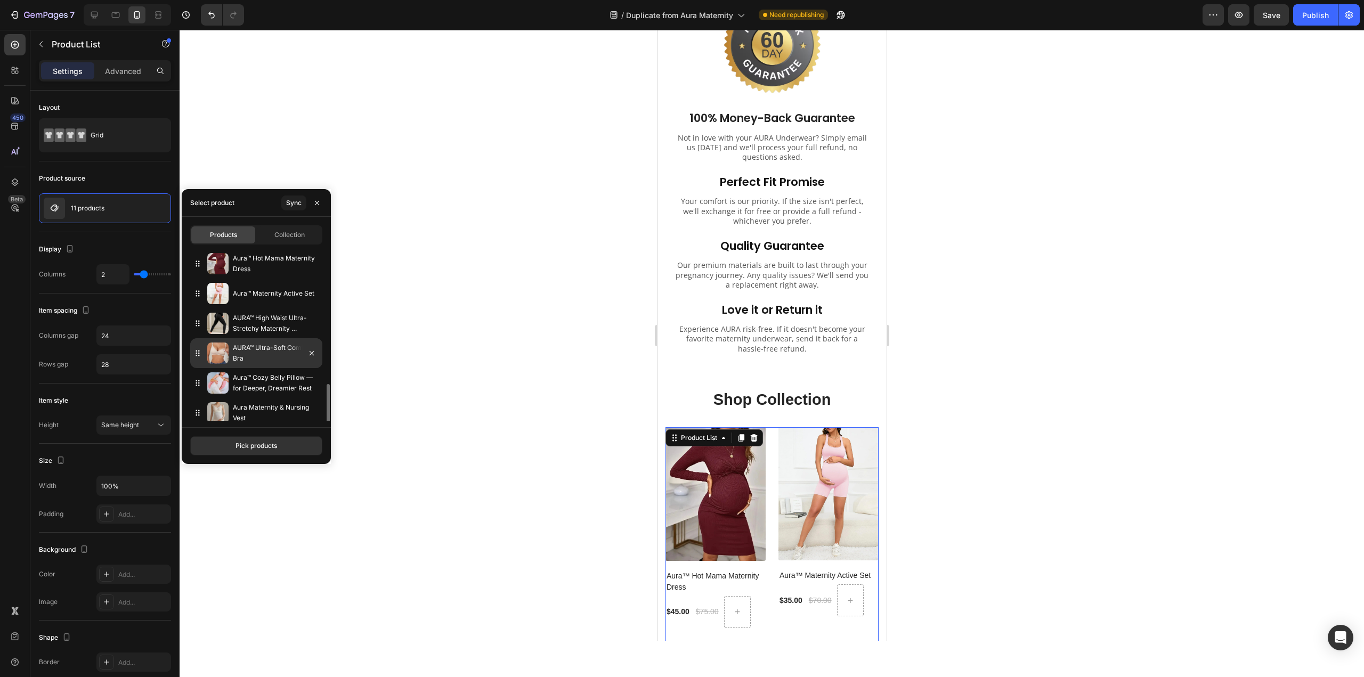
scroll to position [89, 0]
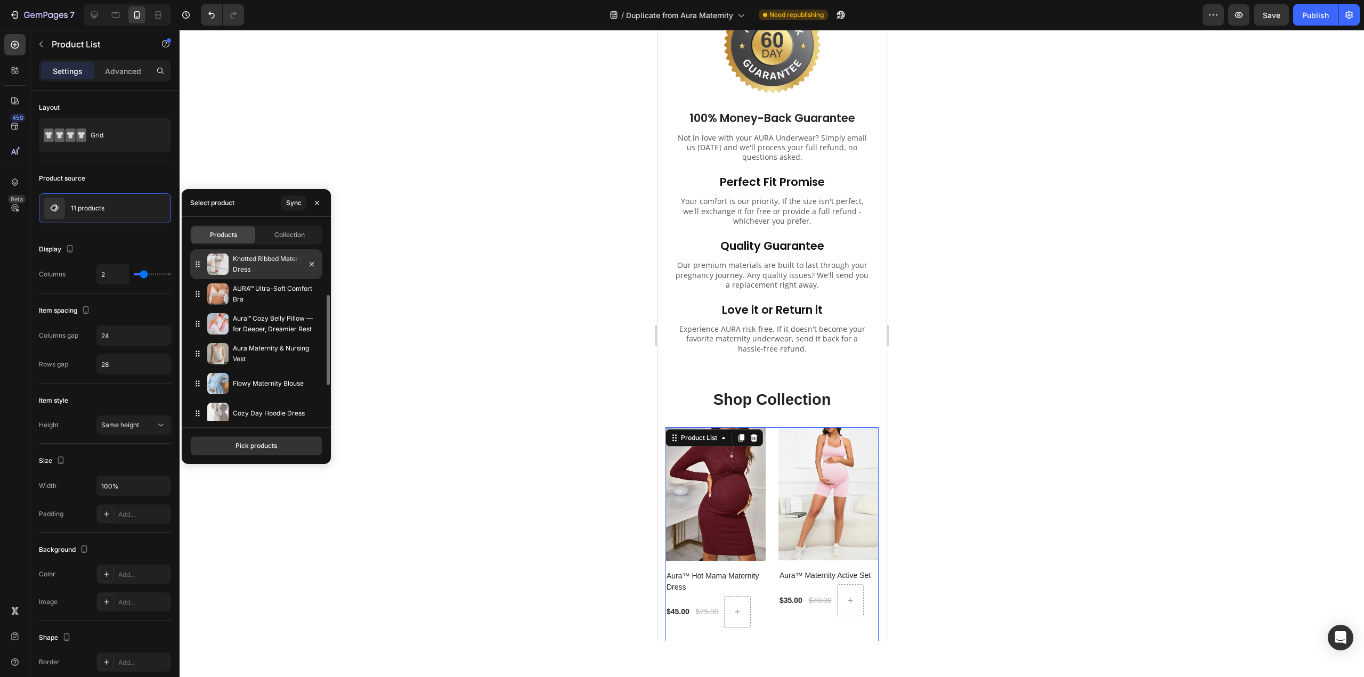
drag, startPoint x: 198, startPoint y: 359, endPoint x: 221, endPoint y: 271, distance: 90.9
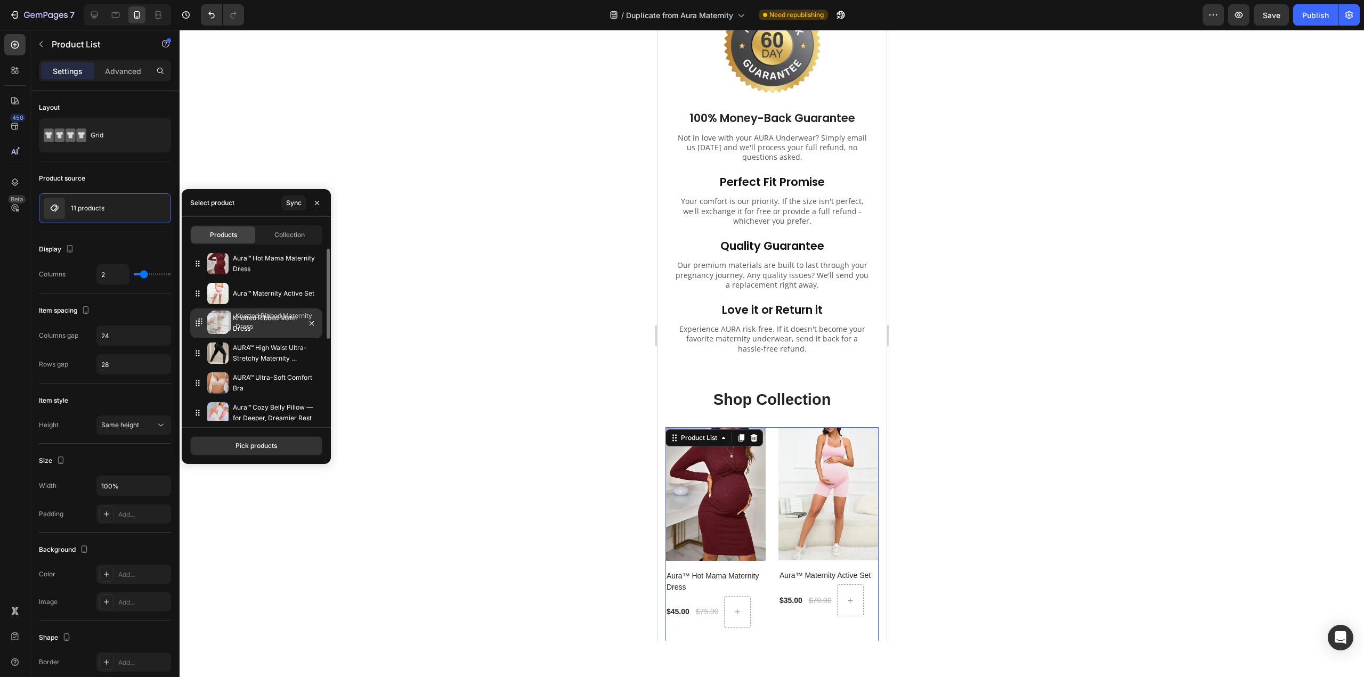
drag, startPoint x: 191, startPoint y: 357, endPoint x: 197, endPoint y: 325, distance: 32.6
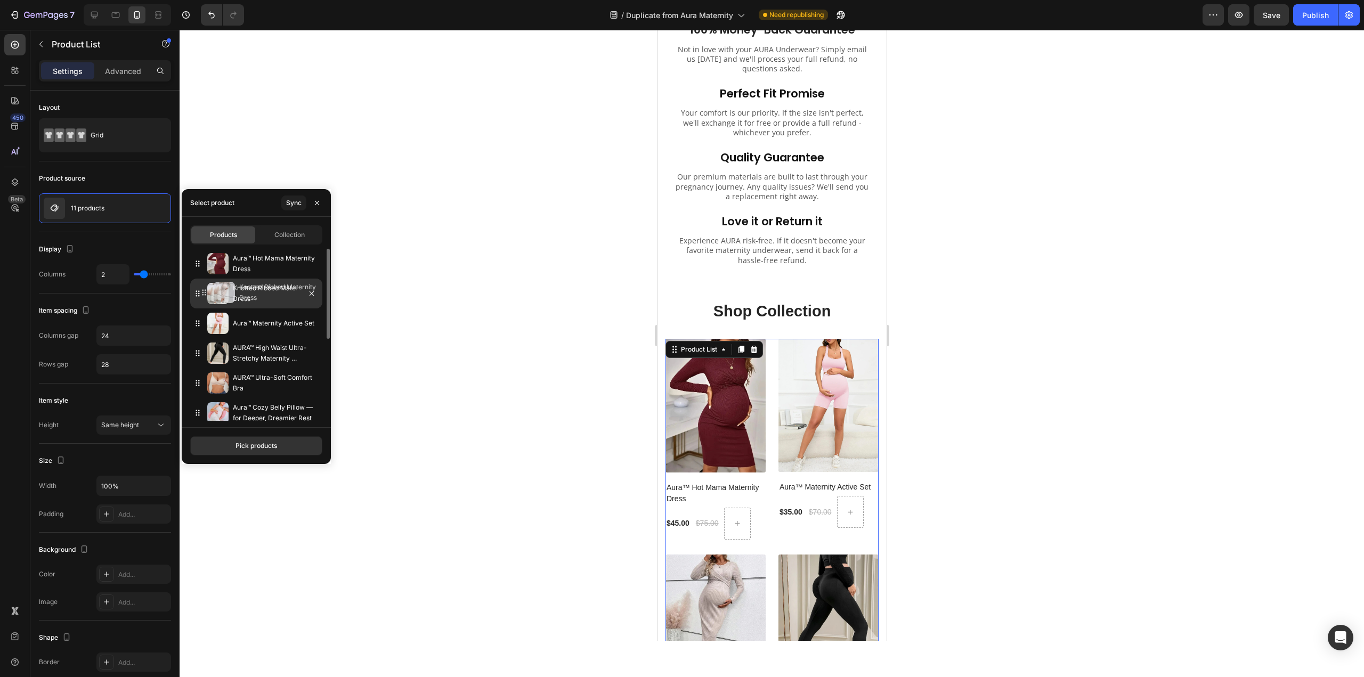
drag, startPoint x: 192, startPoint y: 326, endPoint x: 199, endPoint y: 295, distance: 31.6
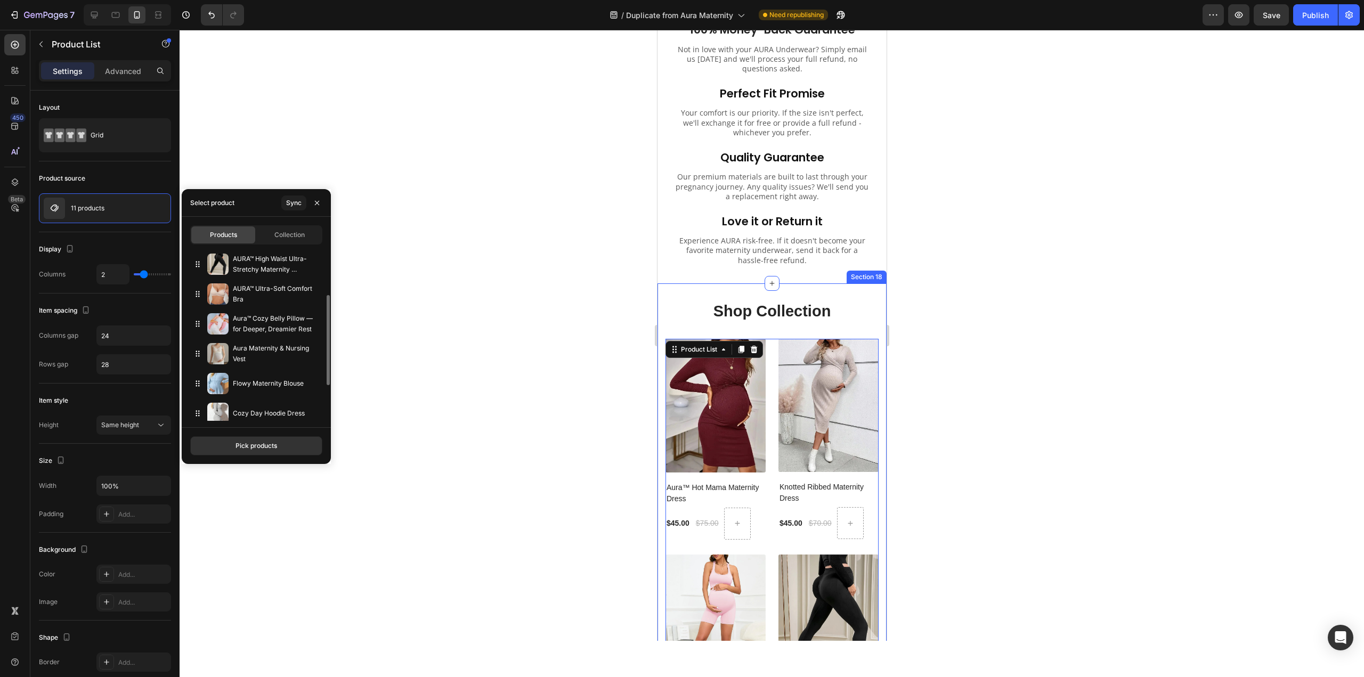
scroll to position [156, 0]
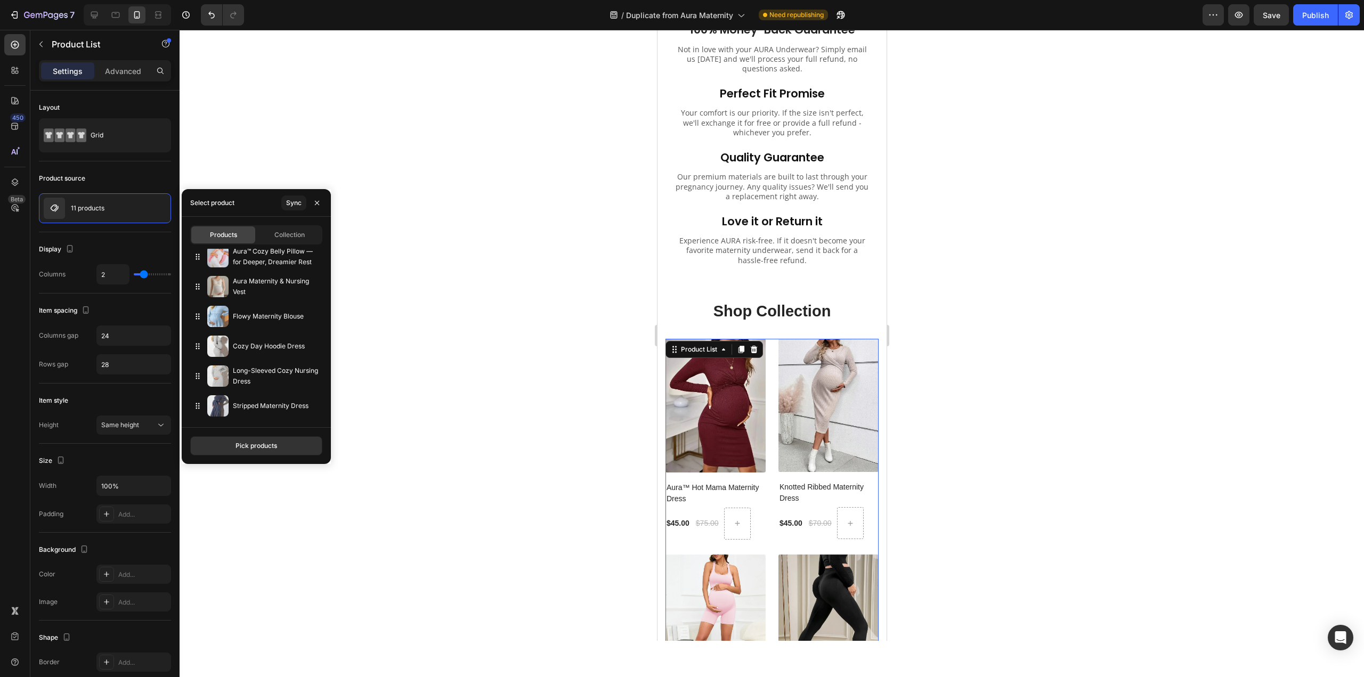
click at [1036, 325] on div at bounding box center [772, 353] width 1185 height 647
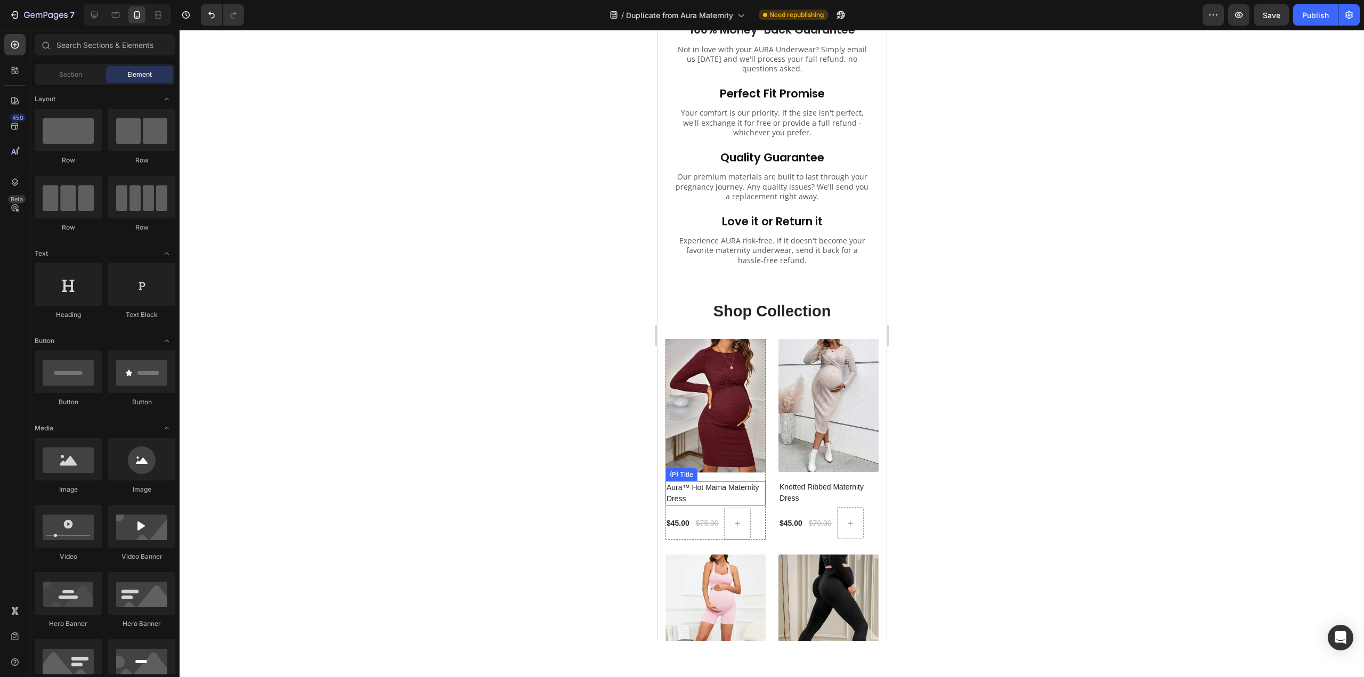
click at [694, 483] on h2 "Aura™ Hot Mama Maternity Dress" at bounding box center [715, 493] width 100 height 25
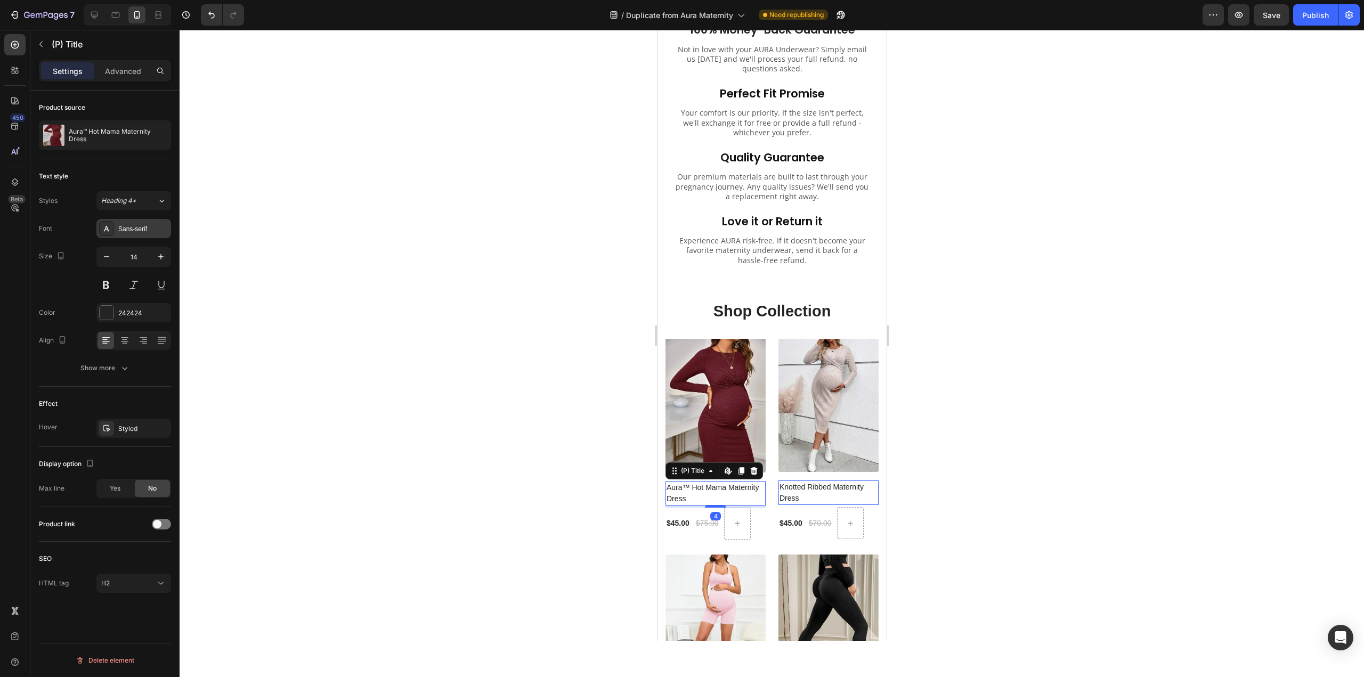
click at [113, 235] on div at bounding box center [106, 228] width 15 height 15
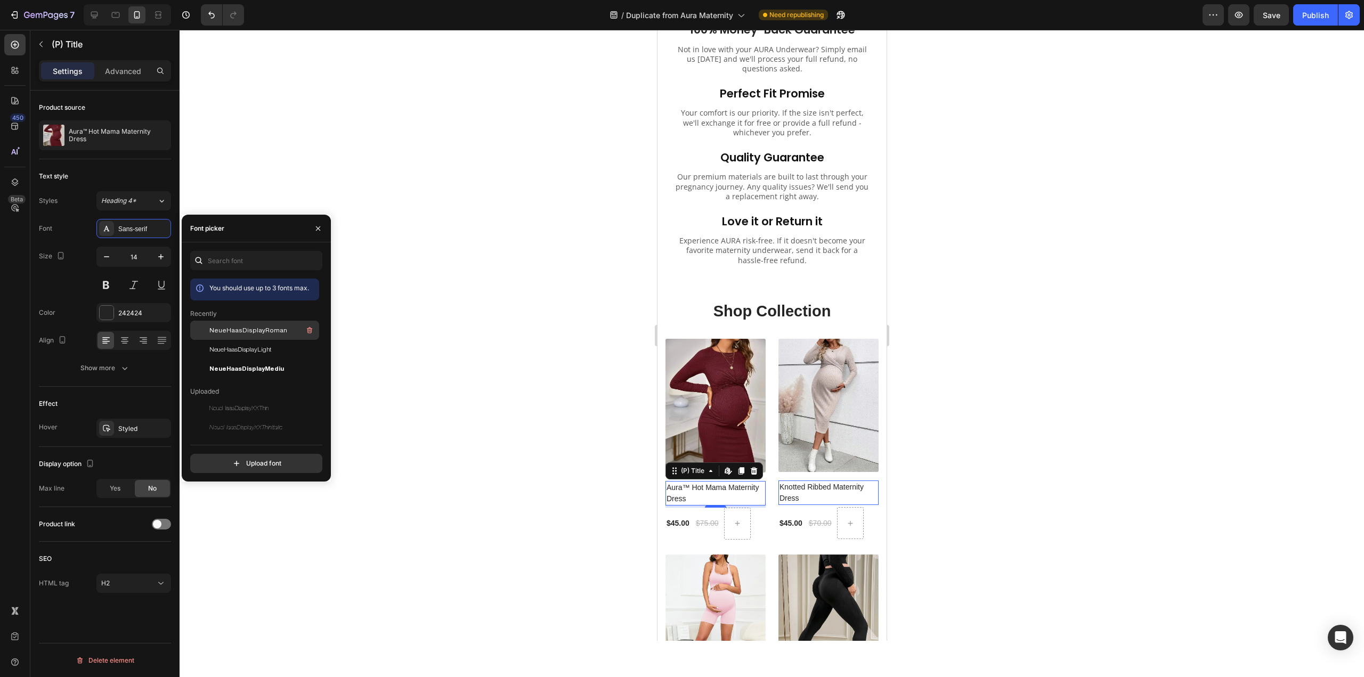
click at [272, 328] on span "NeueHaasDisplayRoman" at bounding box center [248, 331] width 78 height 10
click at [290, 353] on div "NeueHaasDisplayLight" at bounding box center [263, 349] width 108 height 13
click at [688, 517] on div "$45.00" at bounding box center [677, 523] width 25 height 13
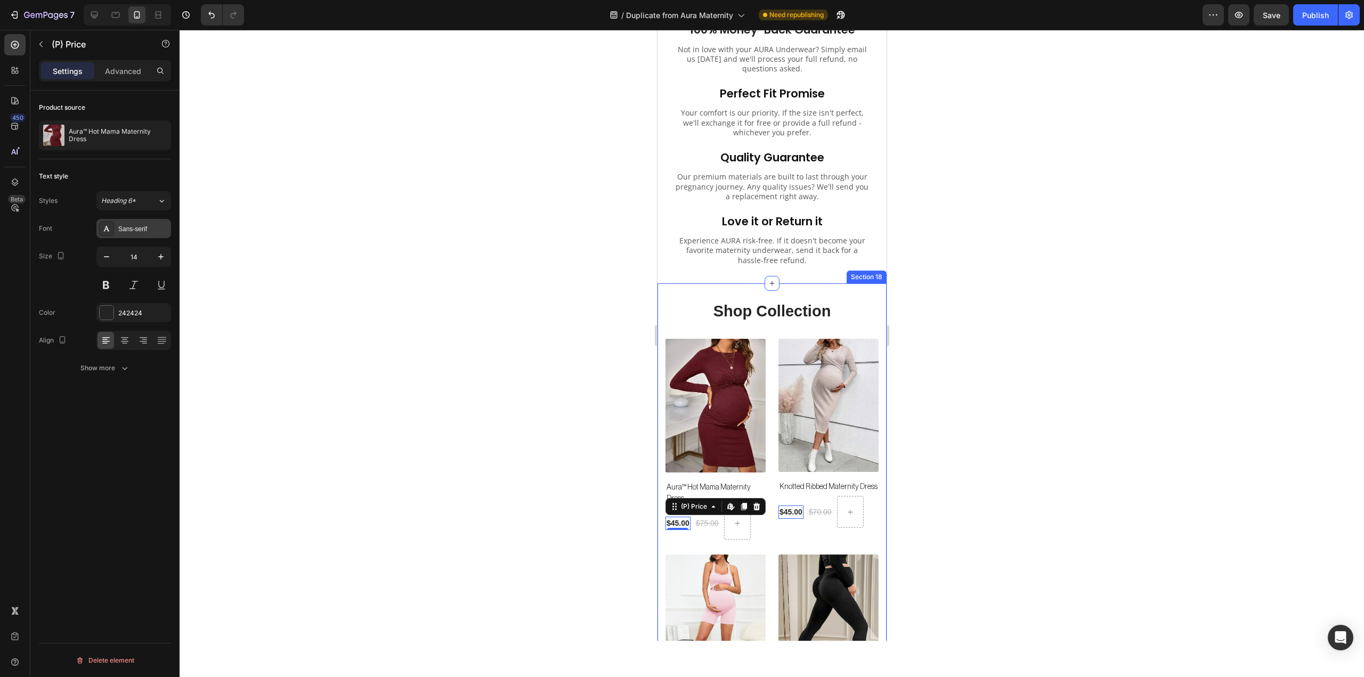
click at [118, 232] on div "Sans-serif" at bounding box center [143, 229] width 50 height 10
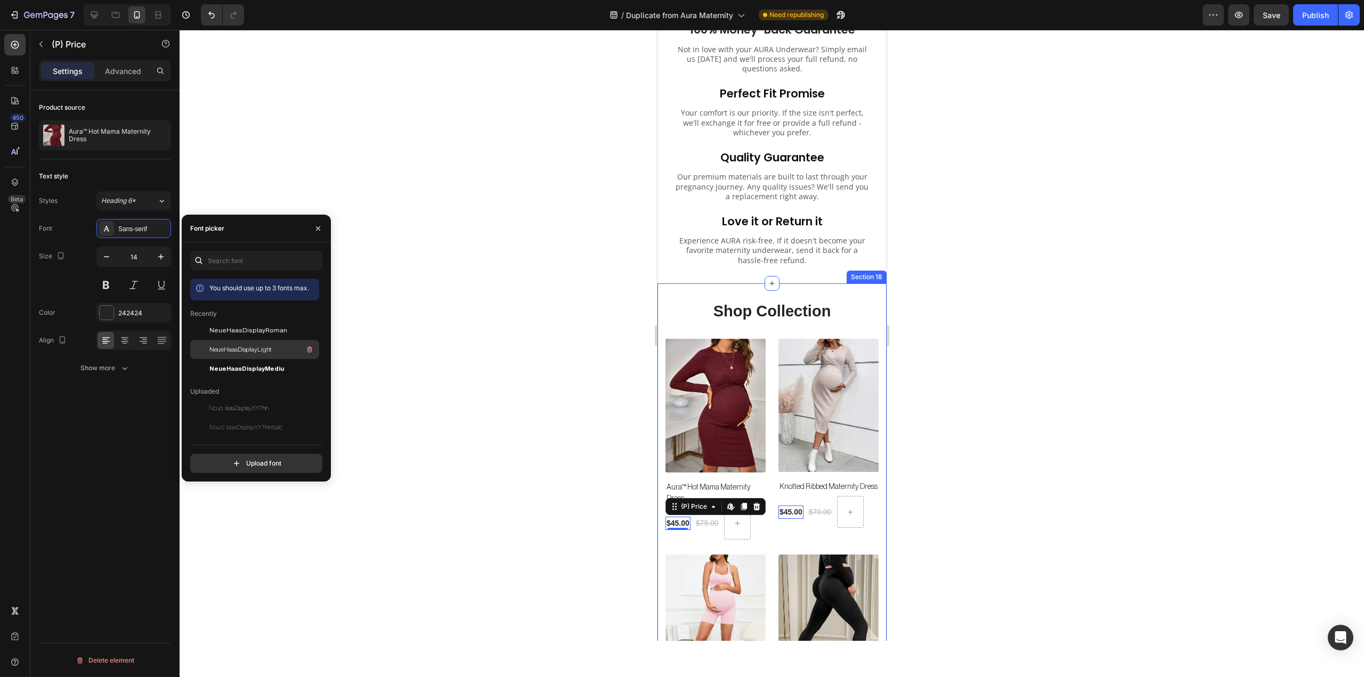
click at [276, 348] on div "NeueHaasDisplayLight" at bounding box center [263, 349] width 108 height 13
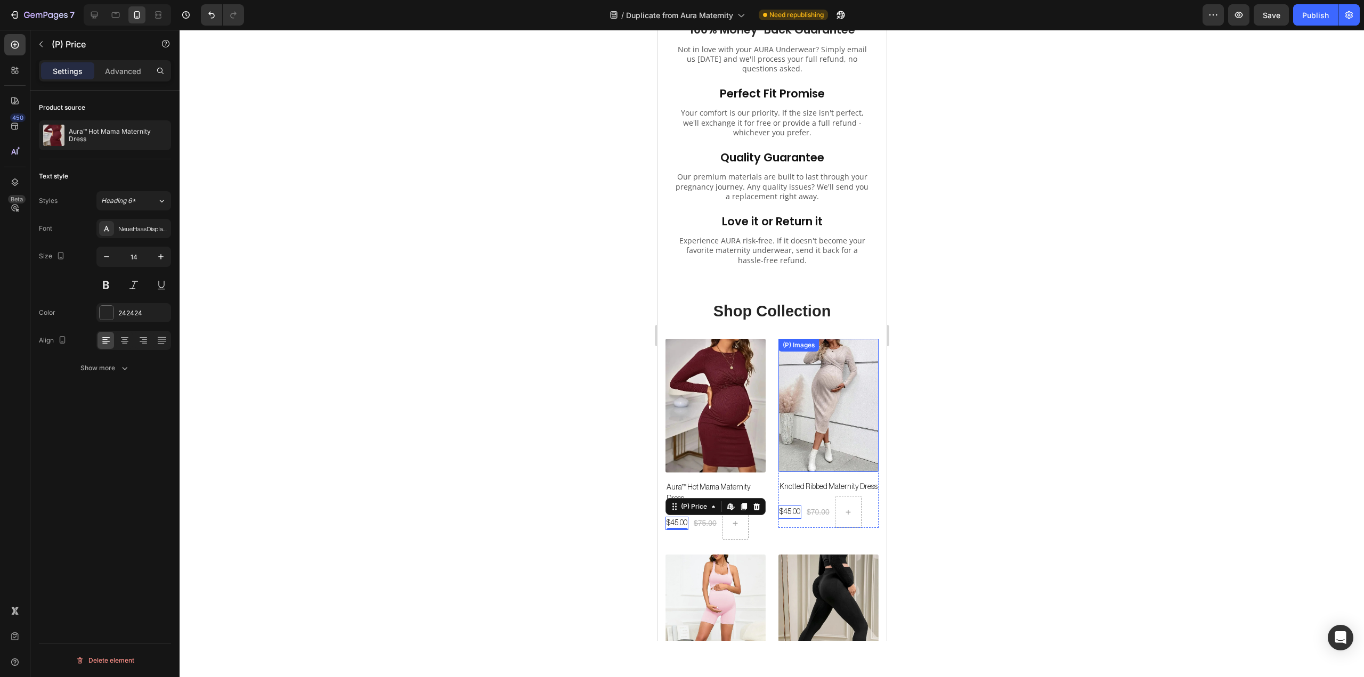
click at [990, 360] on div at bounding box center [772, 353] width 1185 height 647
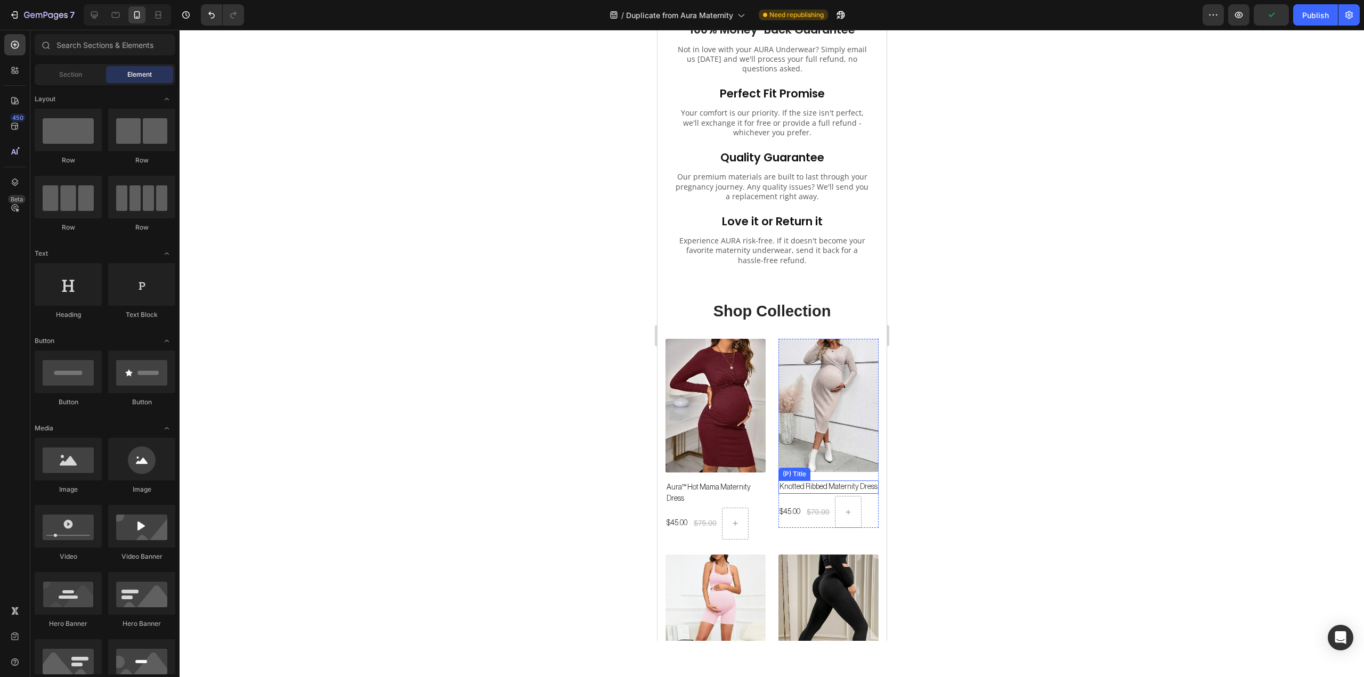
scroll to position [7357, 0]
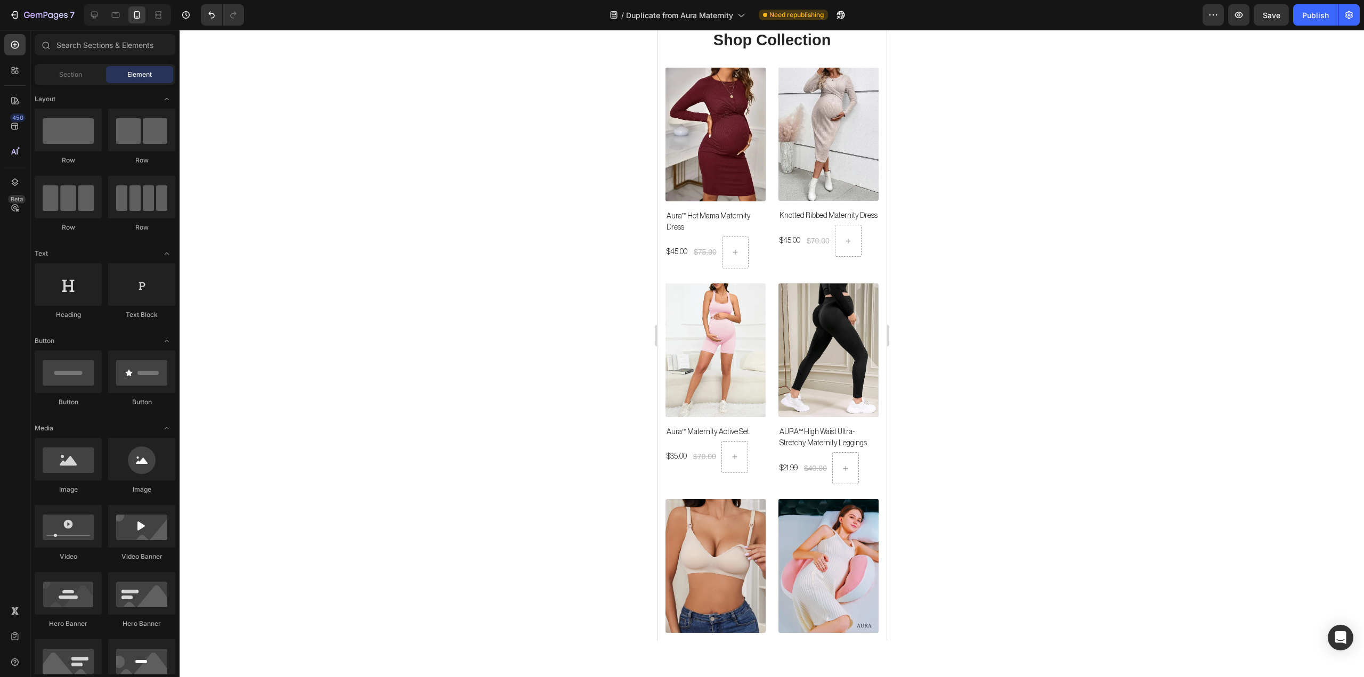
click at [1050, 377] on div at bounding box center [772, 353] width 1185 height 647
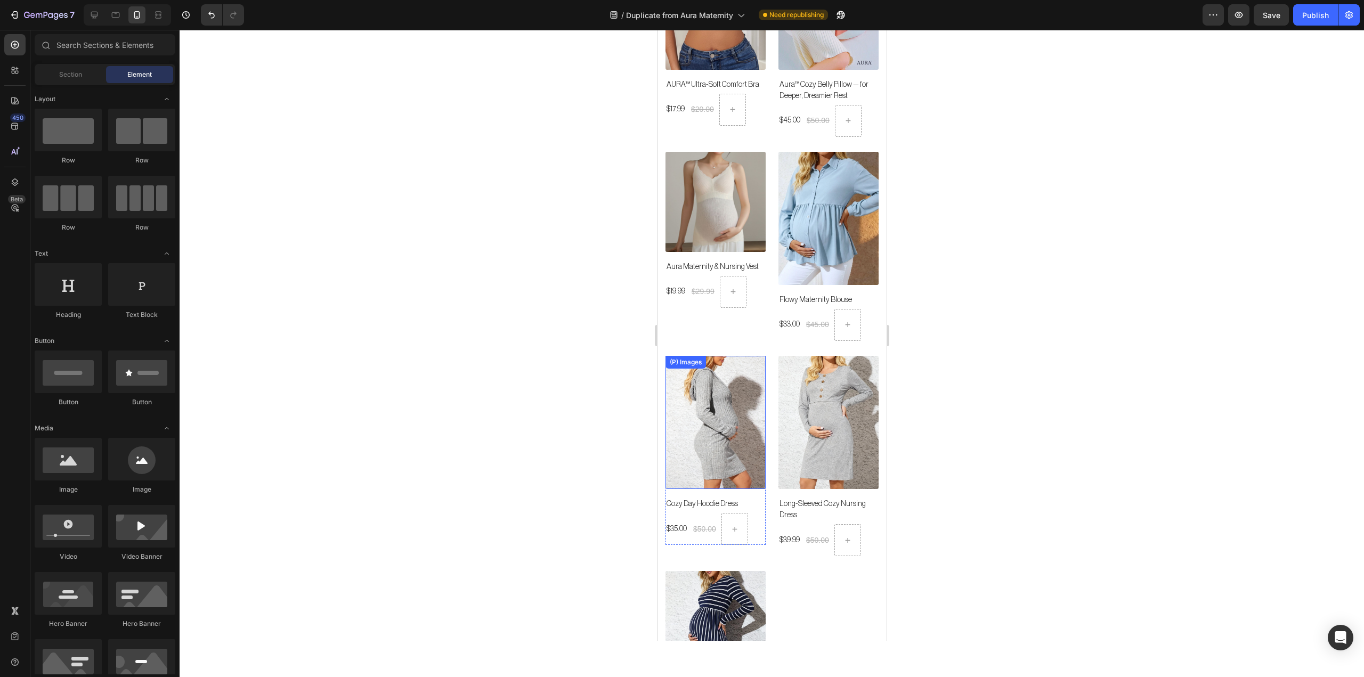
scroll to position [7890, 0]
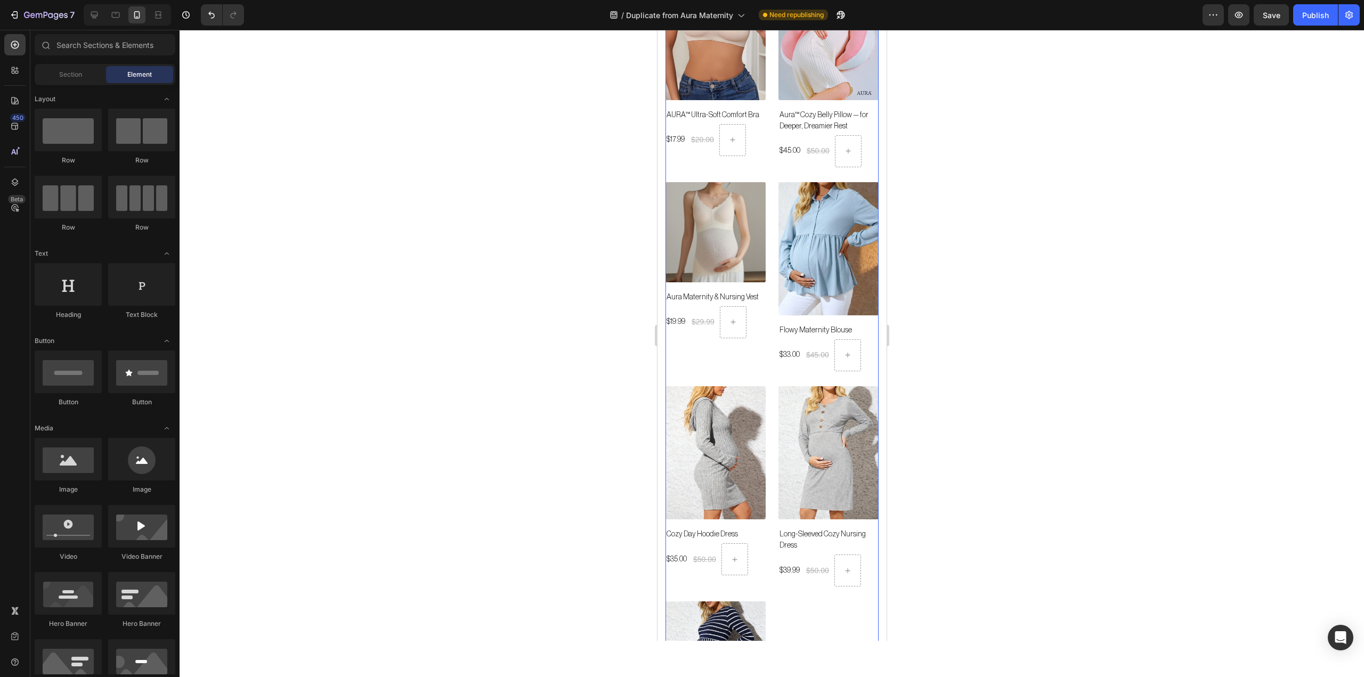
click at [782, 597] on div "(P) Images Aura™ Hot Mama Maternity Dress (P) Title $45.00 (P) Price (P) Price …" at bounding box center [771, 163] width 213 height 1256
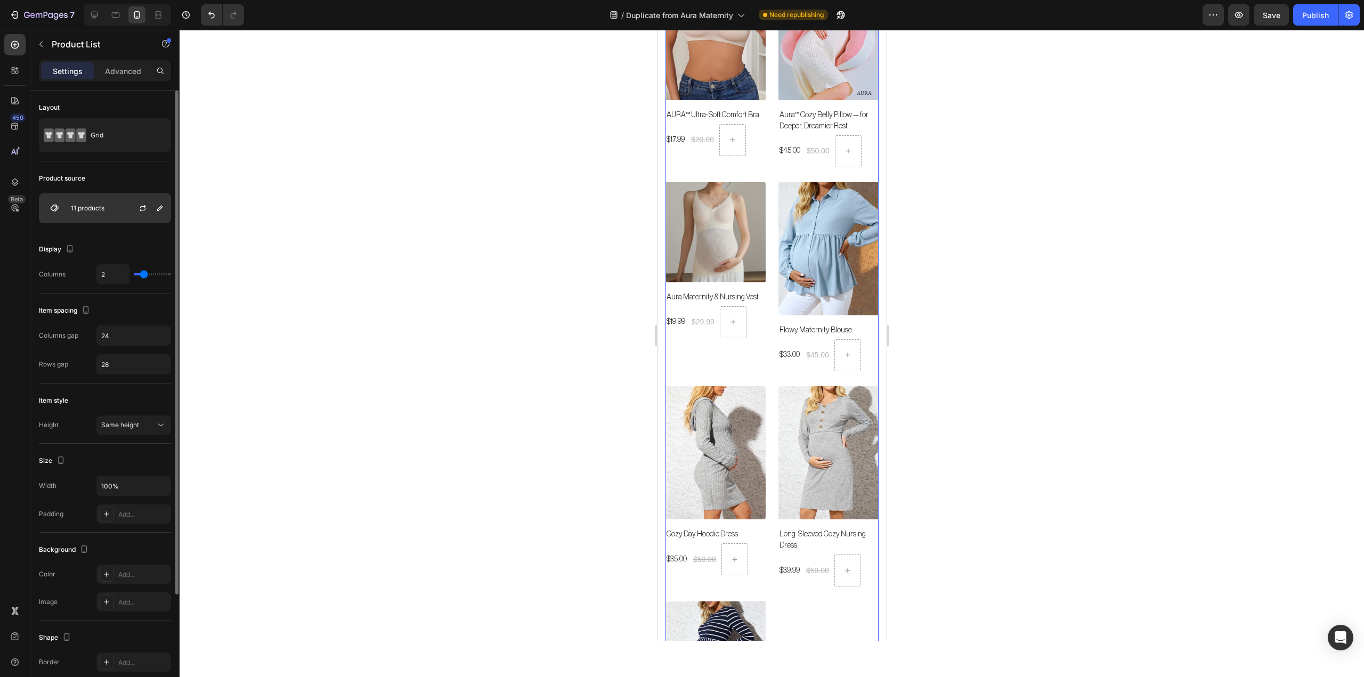
click at [83, 213] on div "11 products" at bounding box center [105, 208] width 132 height 30
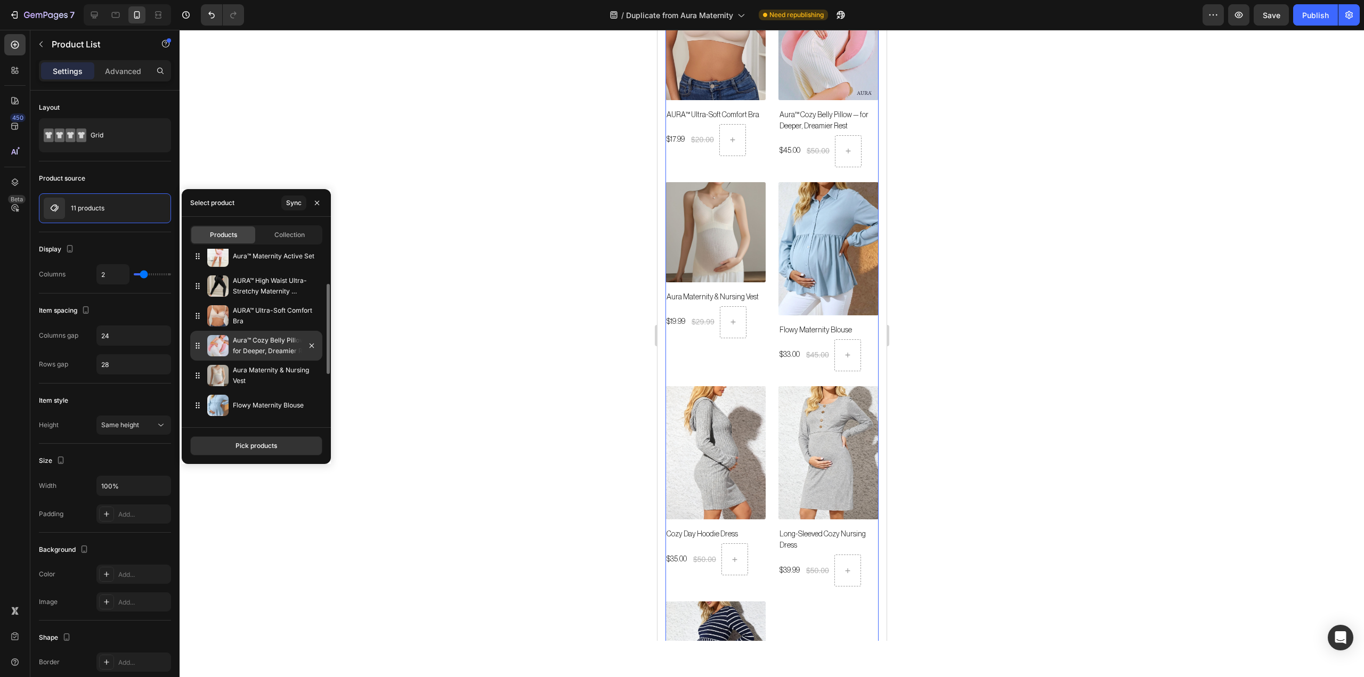
scroll to position [0, 0]
click at [233, 446] on button "Pick products" at bounding box center [256, 445] width 132 height 19
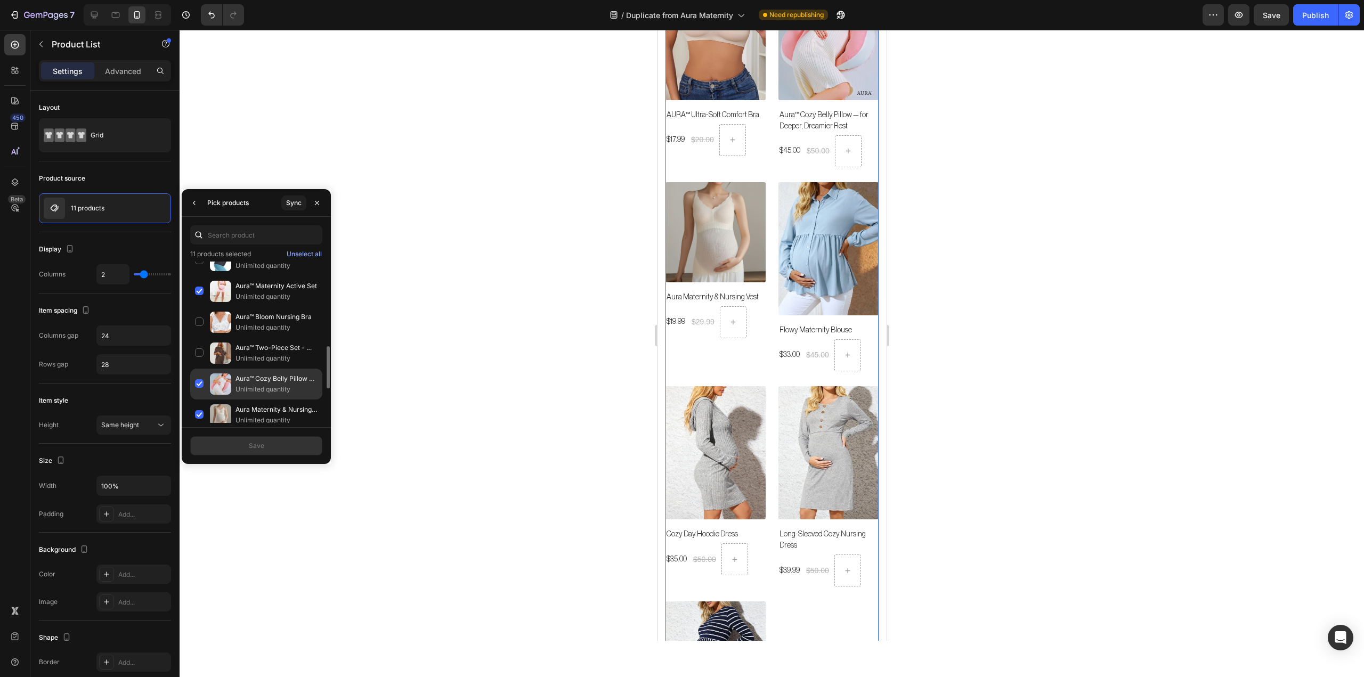
scroll to position [476, 0]
click at [199, 386] on div "Floral Elegant Maternity Pink Dress Unlimited quantity" at bounding box center [256, 388] width 132 height 31
click at [233, 449] on button "Save" at bounding box center [256, 445] width 132 height 19
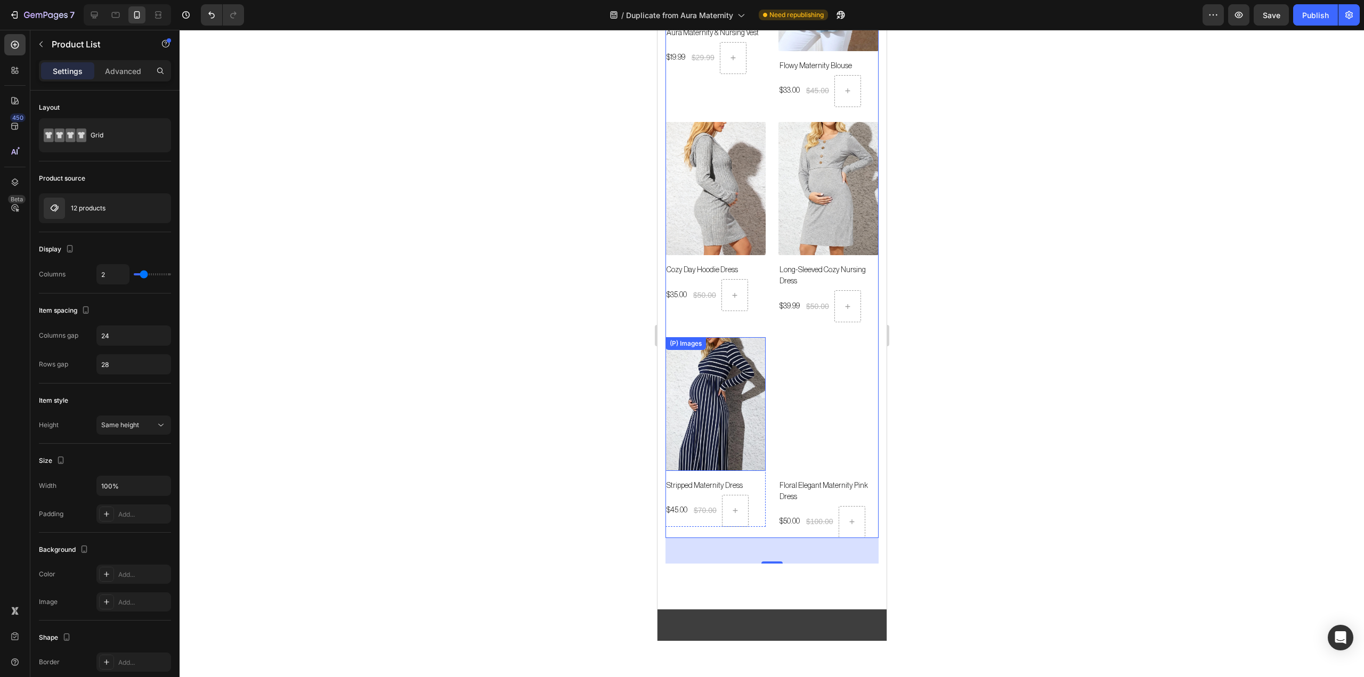
scroll to position [8156, 0]
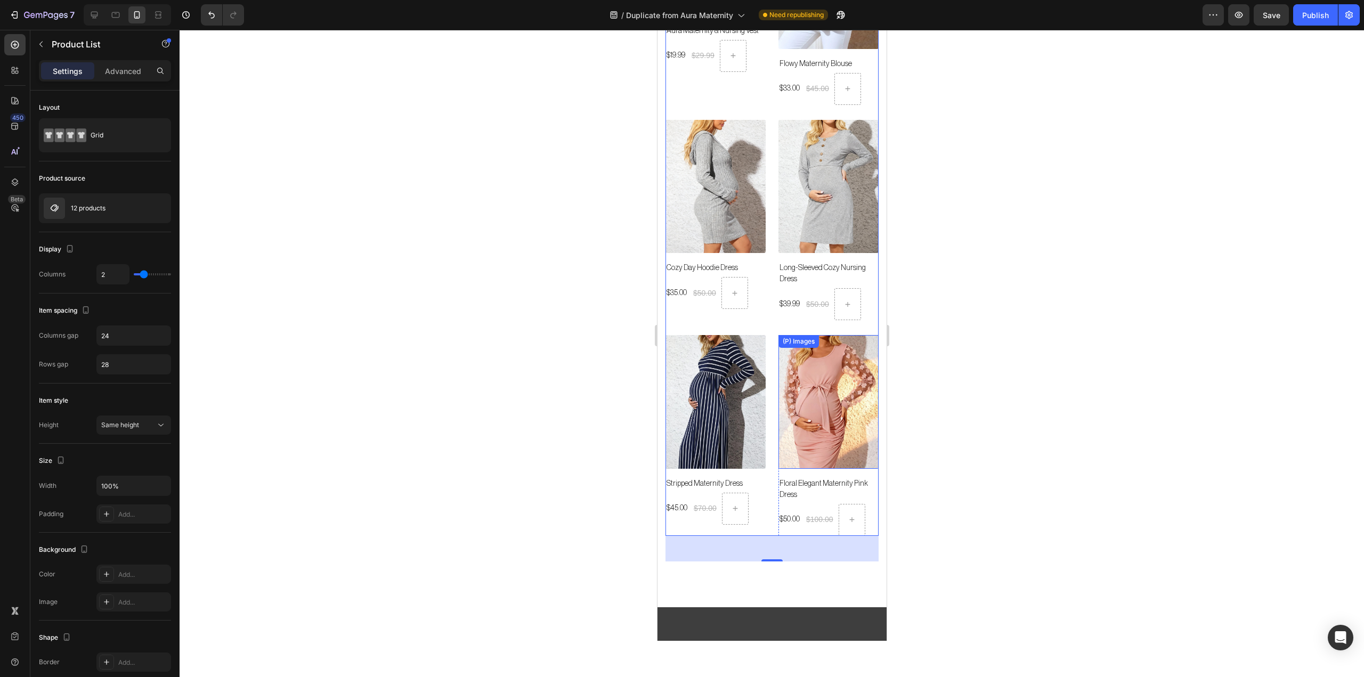
click at [1027, 351] on div at bounding box center [772, 353] width 1185 height 647
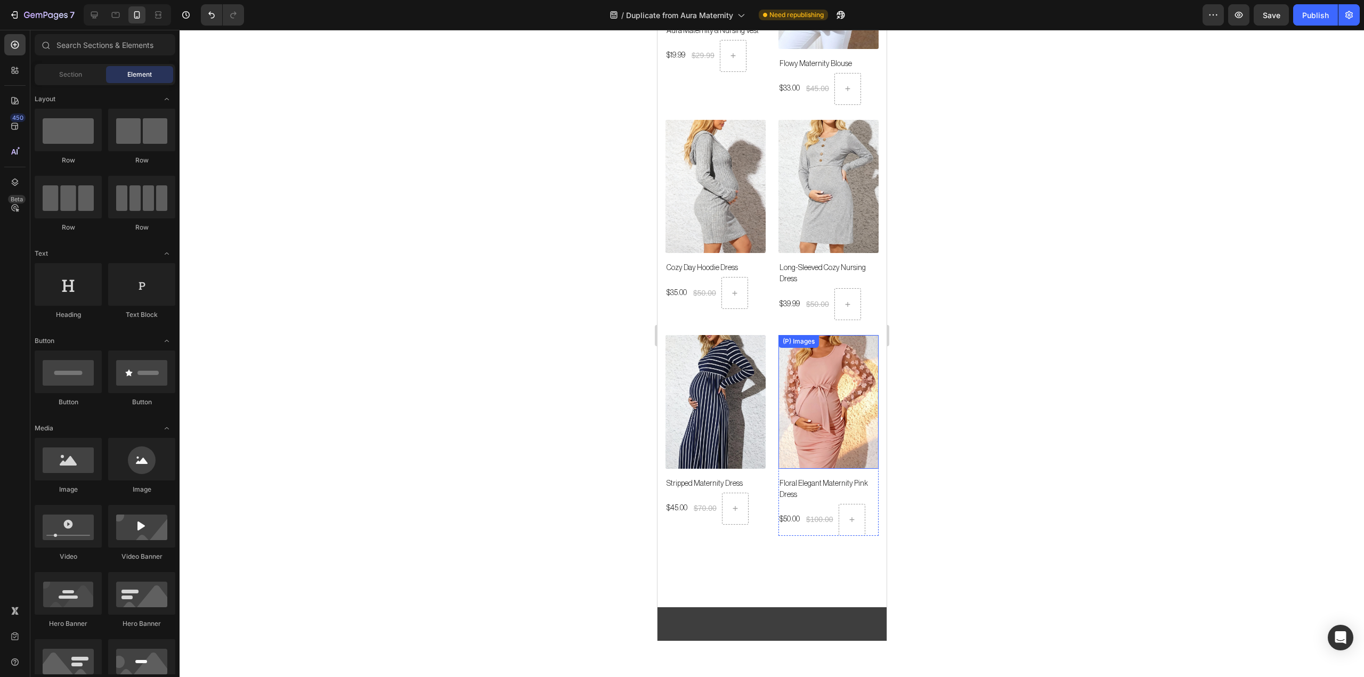
click at [1027, 351] on div at bounding box center [772, 353] width 1185 height 647
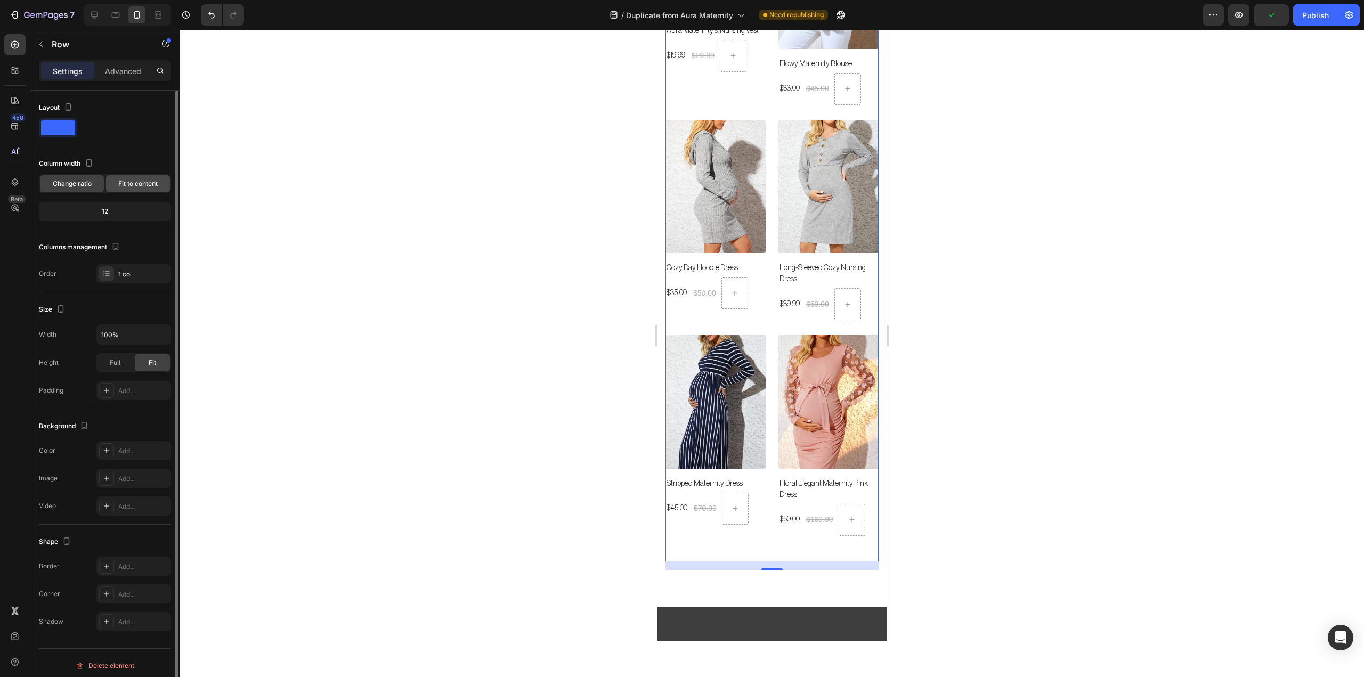
click at [118, 182] on span "Fit to content" at bounding box center [137, 184] width 39 height 10
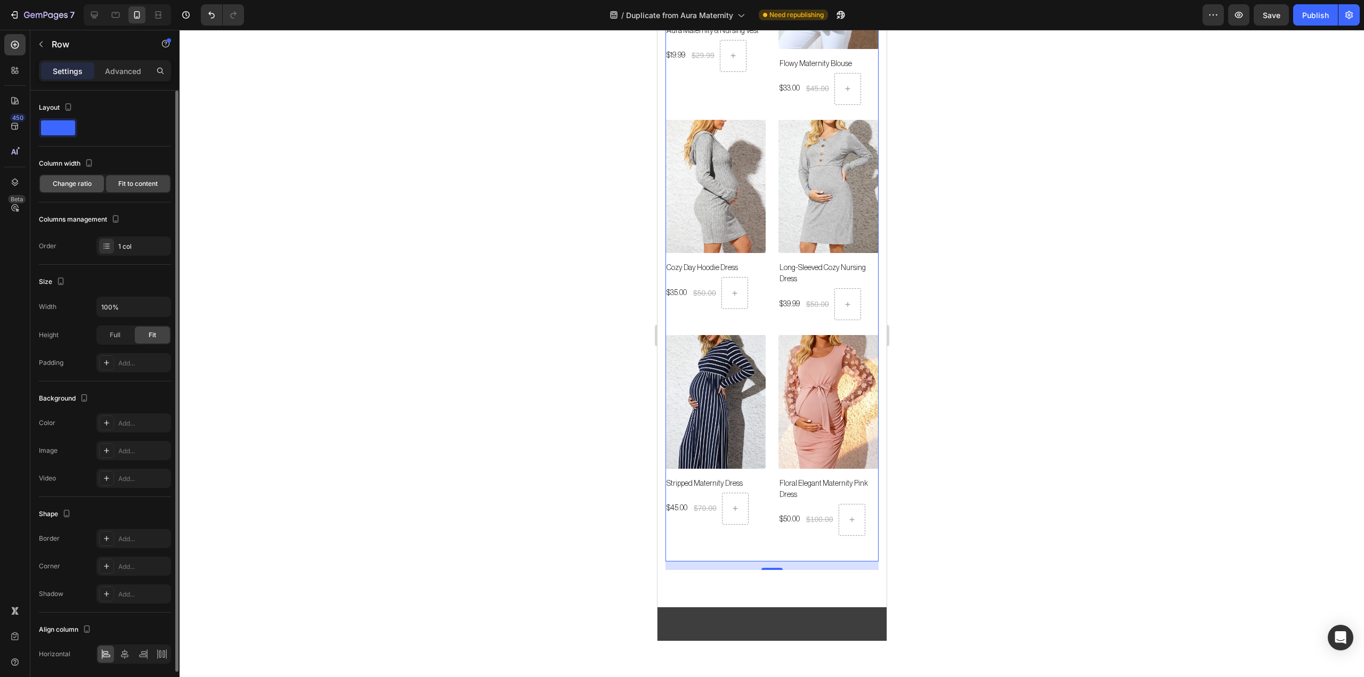
click at [53, 180] on span "Change ratio" at bounding box center [72, 184] width 39 height 10
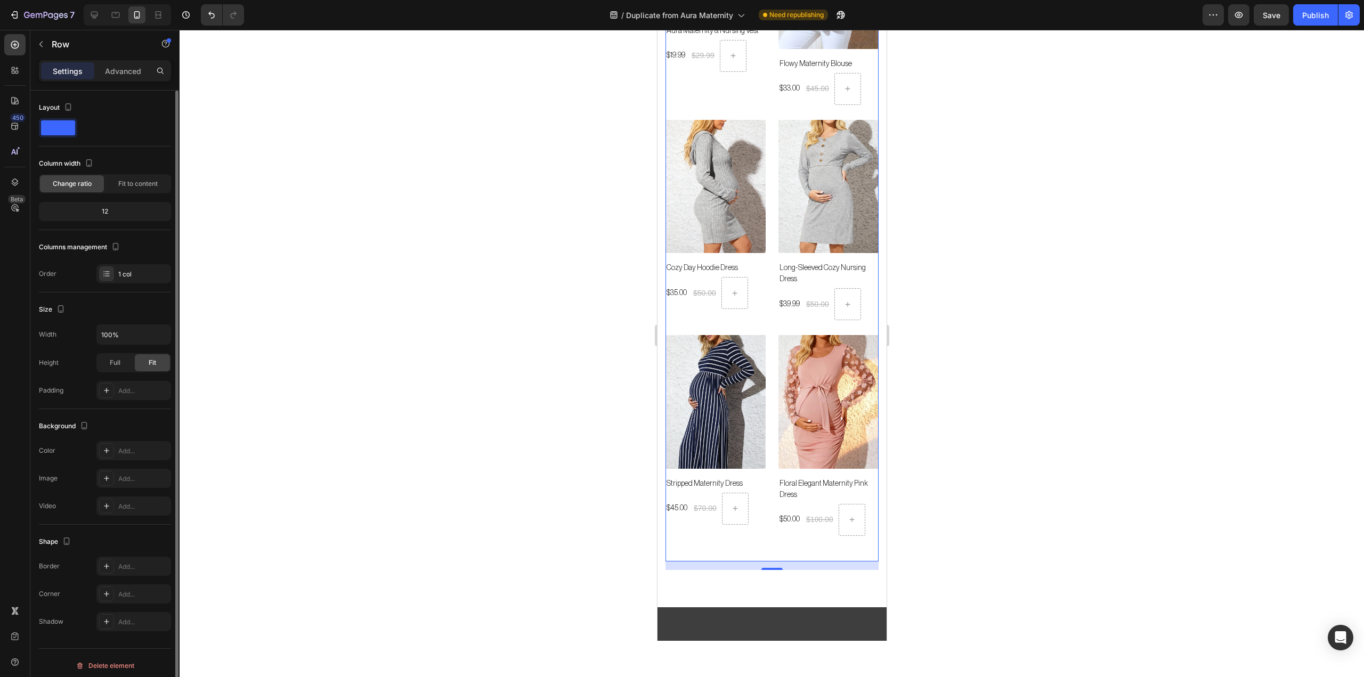
click at [106, 209] on div "12" at bounding box center [105, 211] width 128 height 15
click at [119, 76] on p "Advanced" at bounding box center [123, 71] width 36 height 11
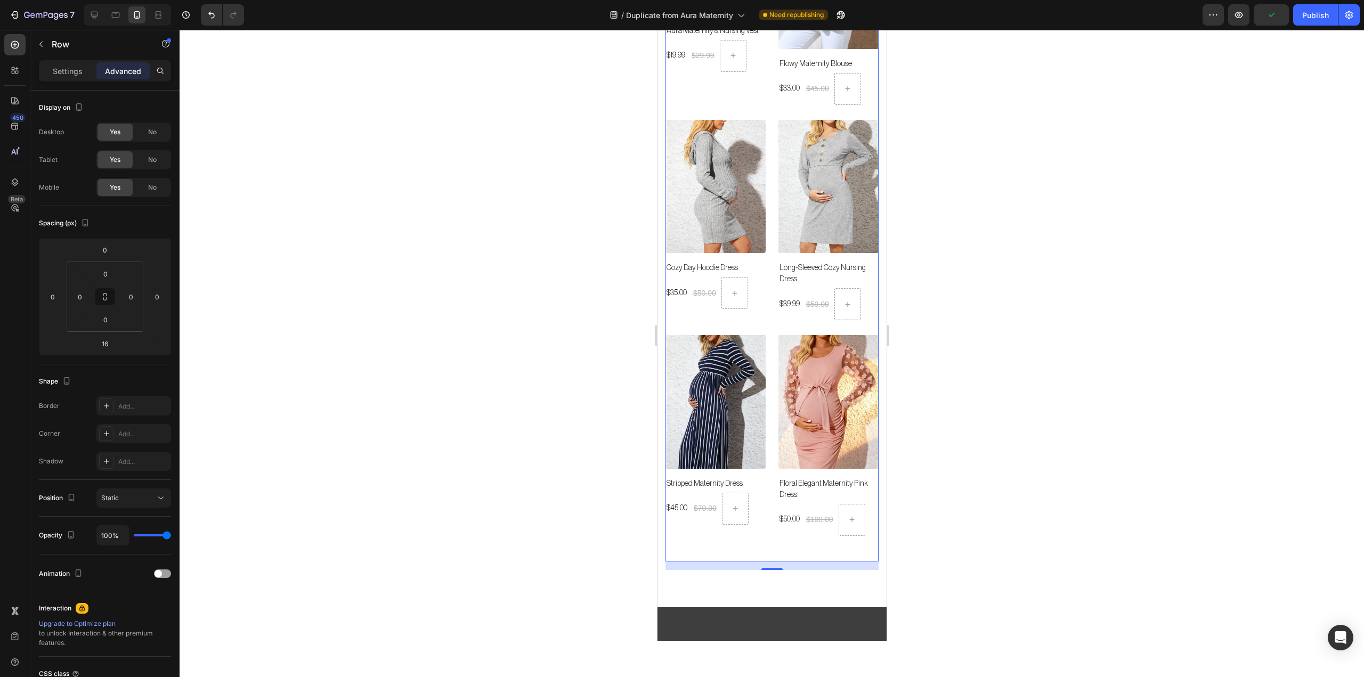
click at [58, 71] on p "Settings" at bounding box center [68, 71] width 30 height 11
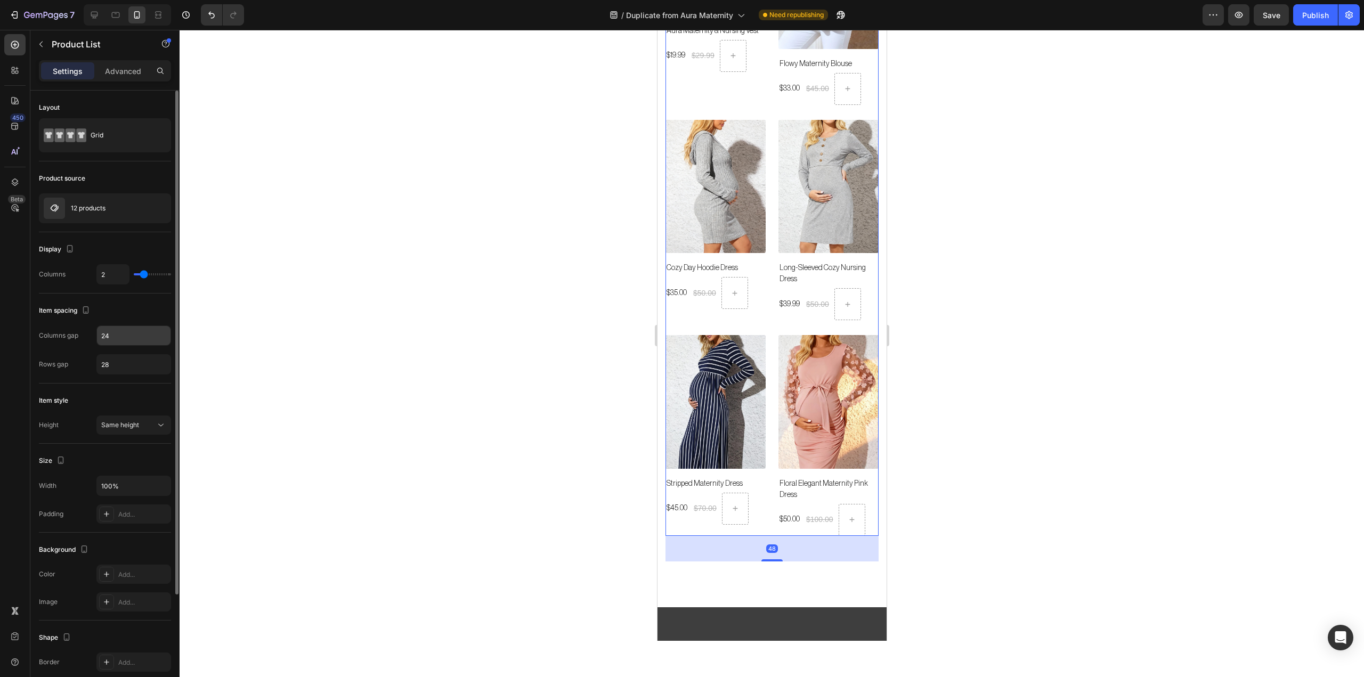
click at [129, 337] on input "24" at bounding box center [134, 335] width 74 height 19
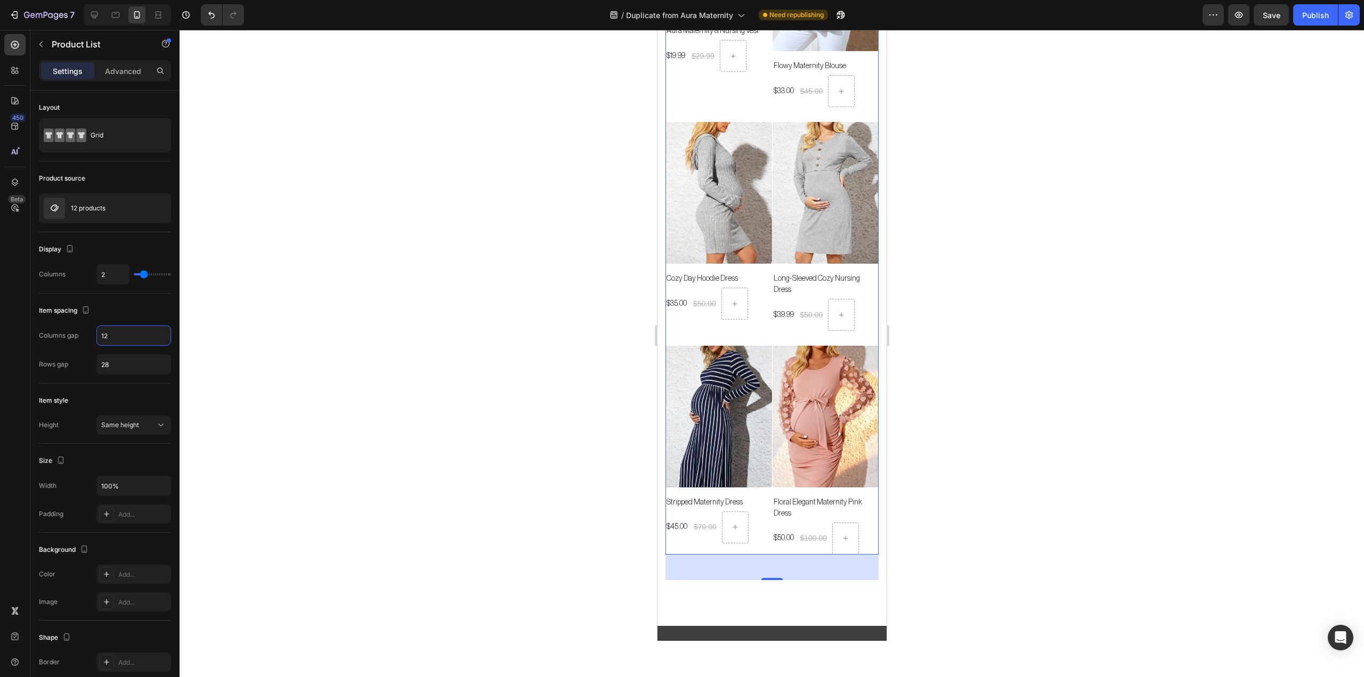
scroll to position [8172, 0]
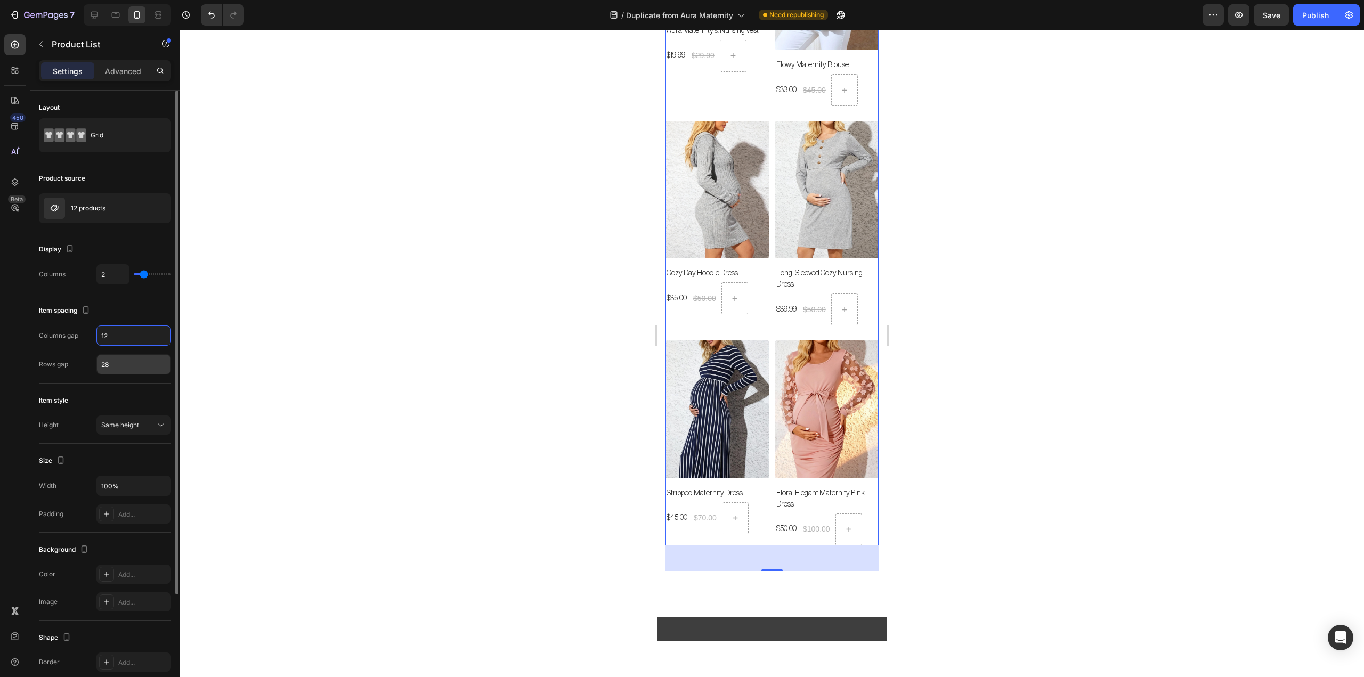
type input "12"
click at [141, 366] on input "28" at bounding box center [134, 364] width 74 height 19
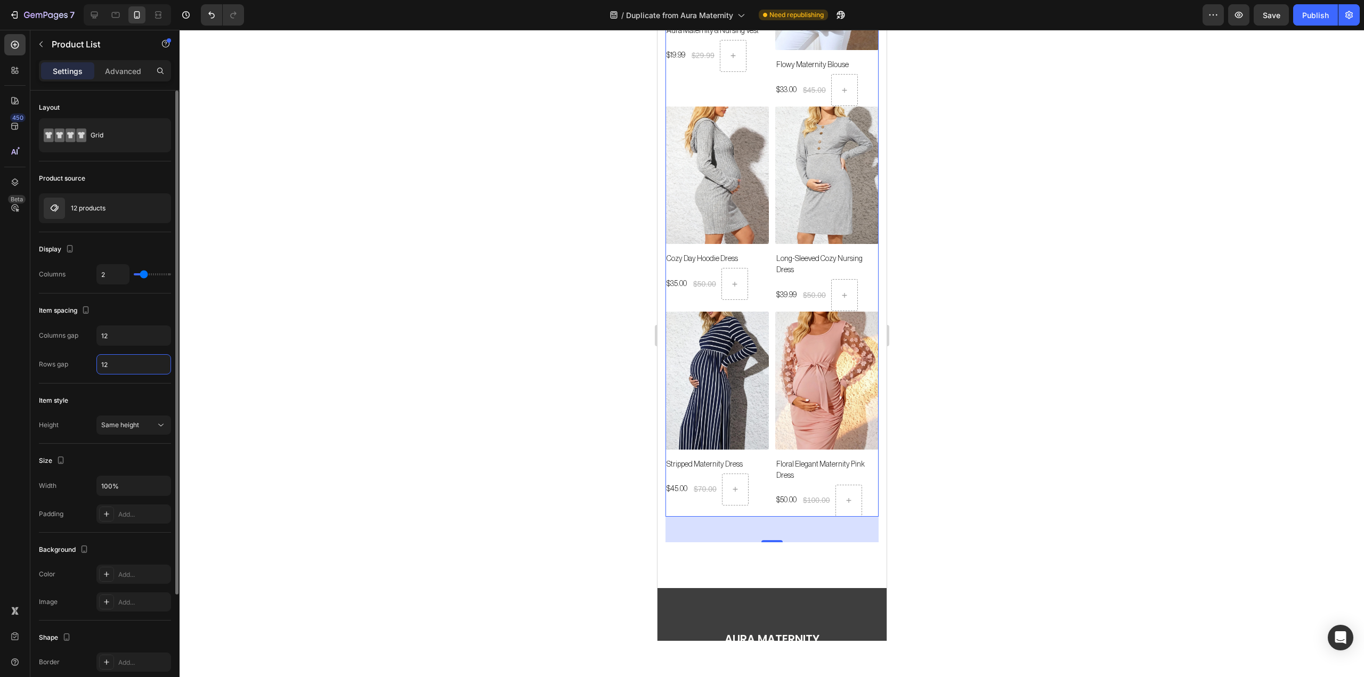
scroll to position [8147, 0]
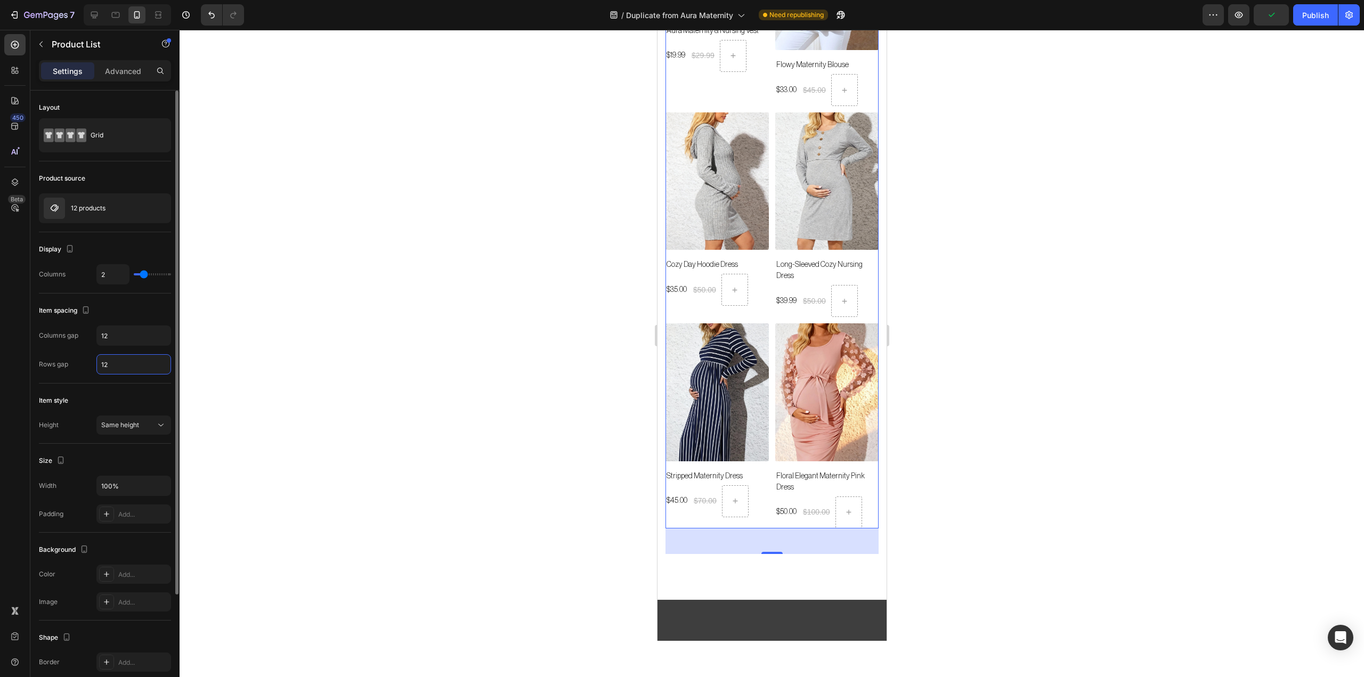
type input "12"
click at [112, 403] on div "Item style" at bounding box center [105, 400] width 132 height 17
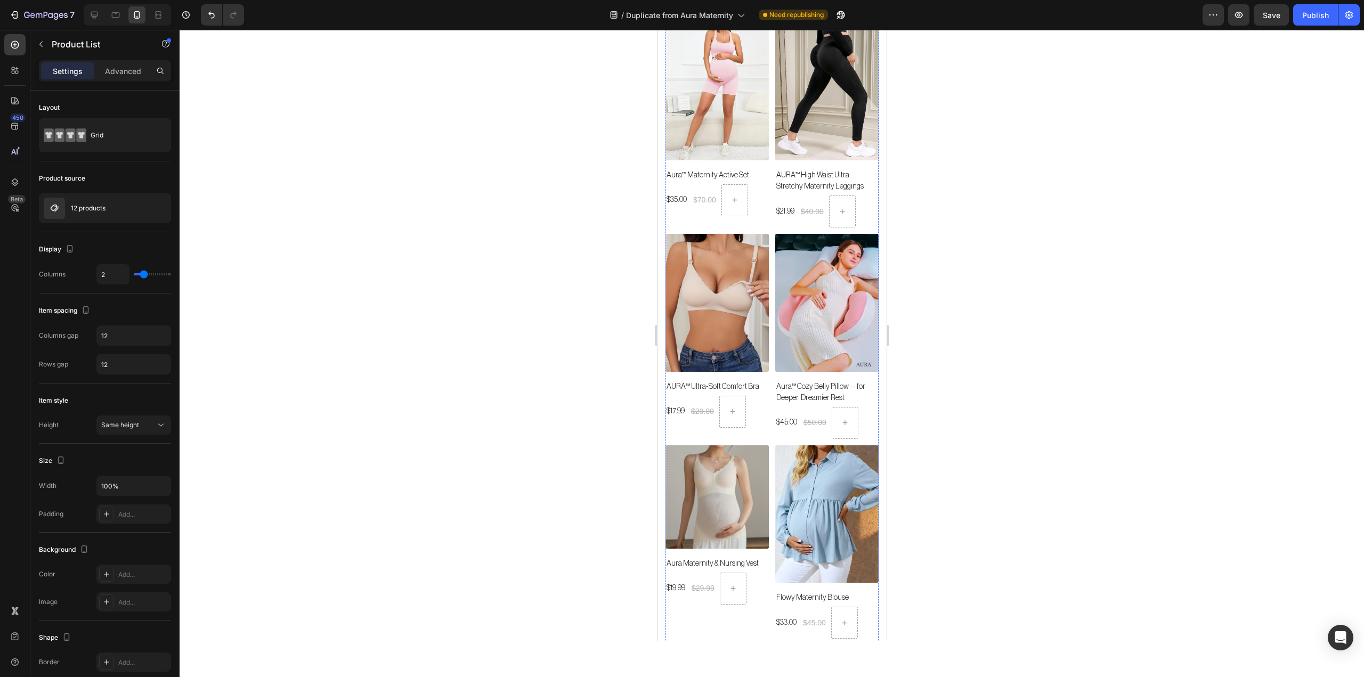
scroll to position [7525, 0]
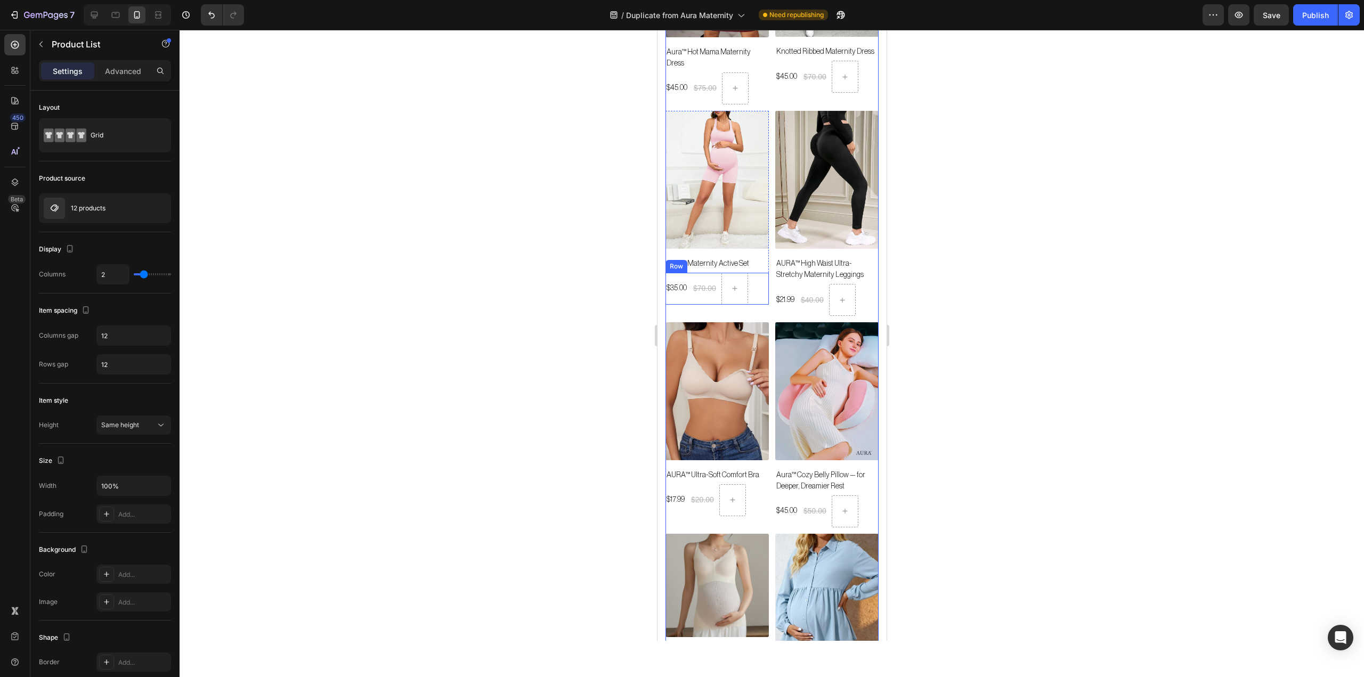
click at [762, 273] on div "$35.00 (P) Price (P) Price $70.00 (P) Price (P) Price Row" at bounding box center [716, 289] width 103 height 32
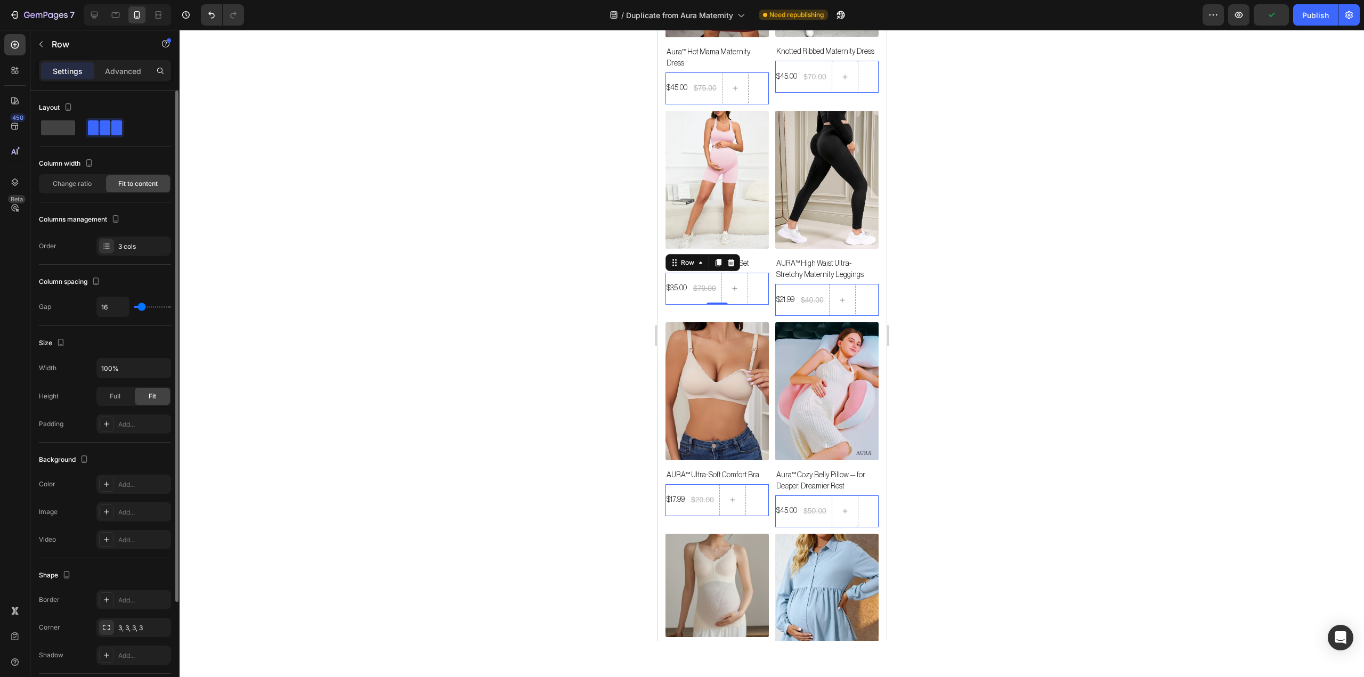
type input "18"
type input "16"
type input "11"
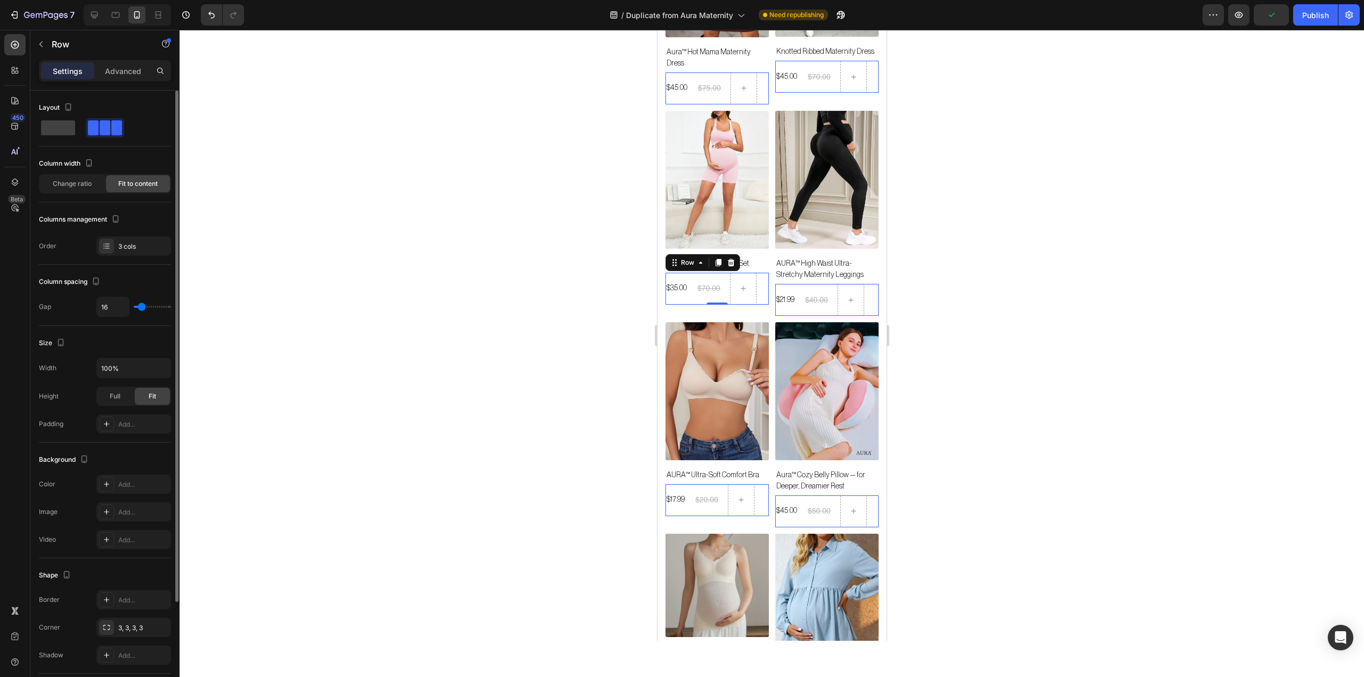
type input "11"
type input "9"
type input "7"
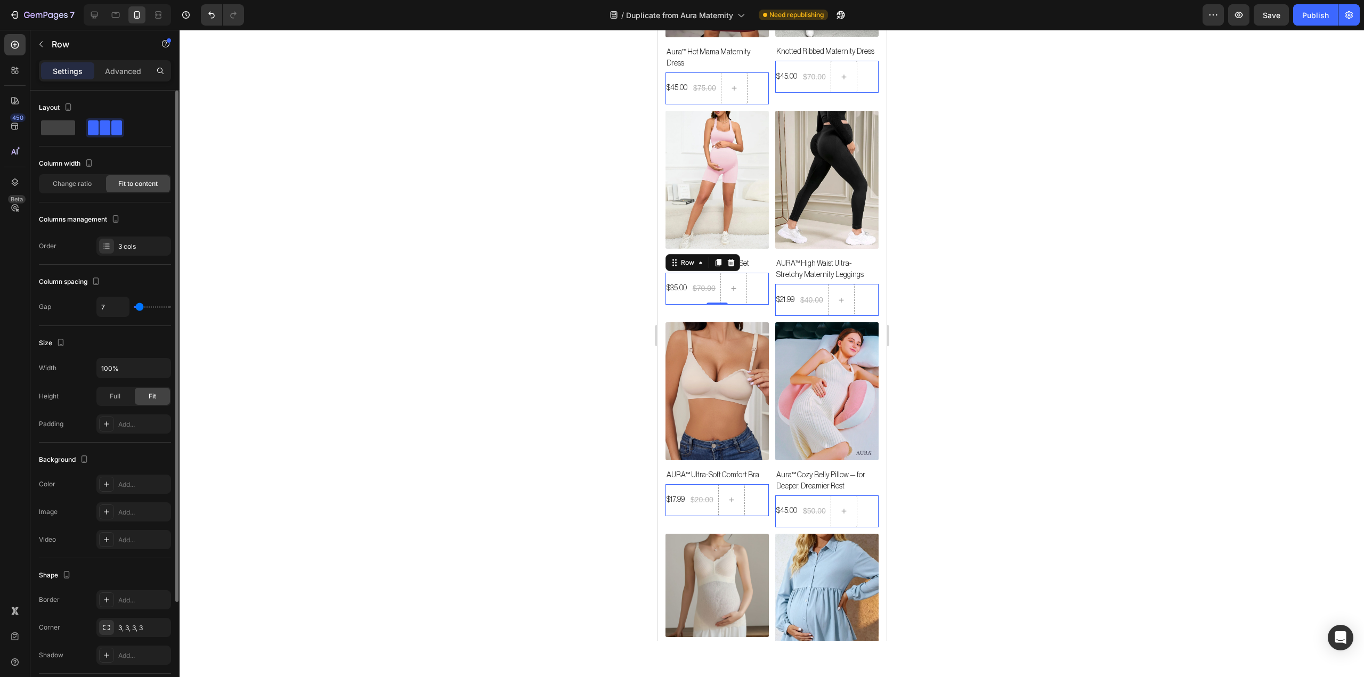
type input "9"
type input "7"
click at [140, 308] on input "range" at bounding box center [152, 307] width 37 height 2
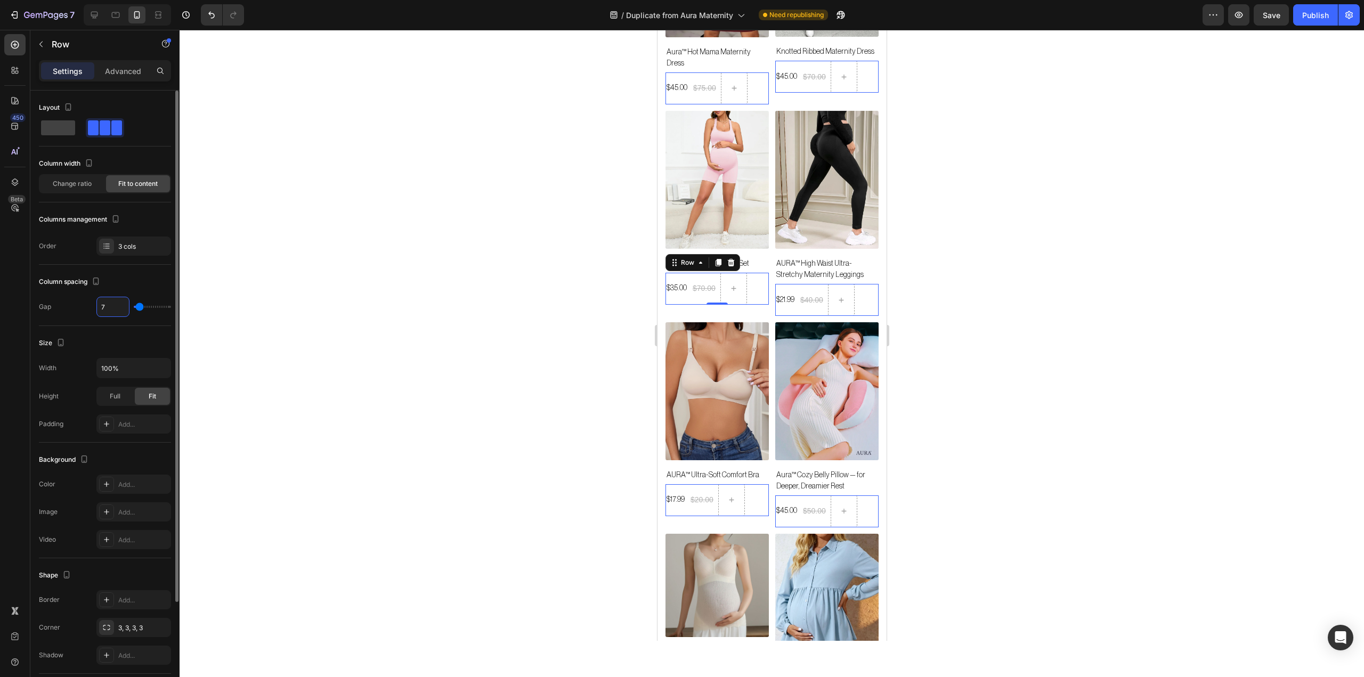
type input "8"
click at [95, 331] on div "Size Width 100% Height Full Fit Padding Add..." at bounding box center [105, 384] width 132 height 117
click at [113, 302] on input "8" at bounding box center [113, 306] width 32 height 19
type input "1"
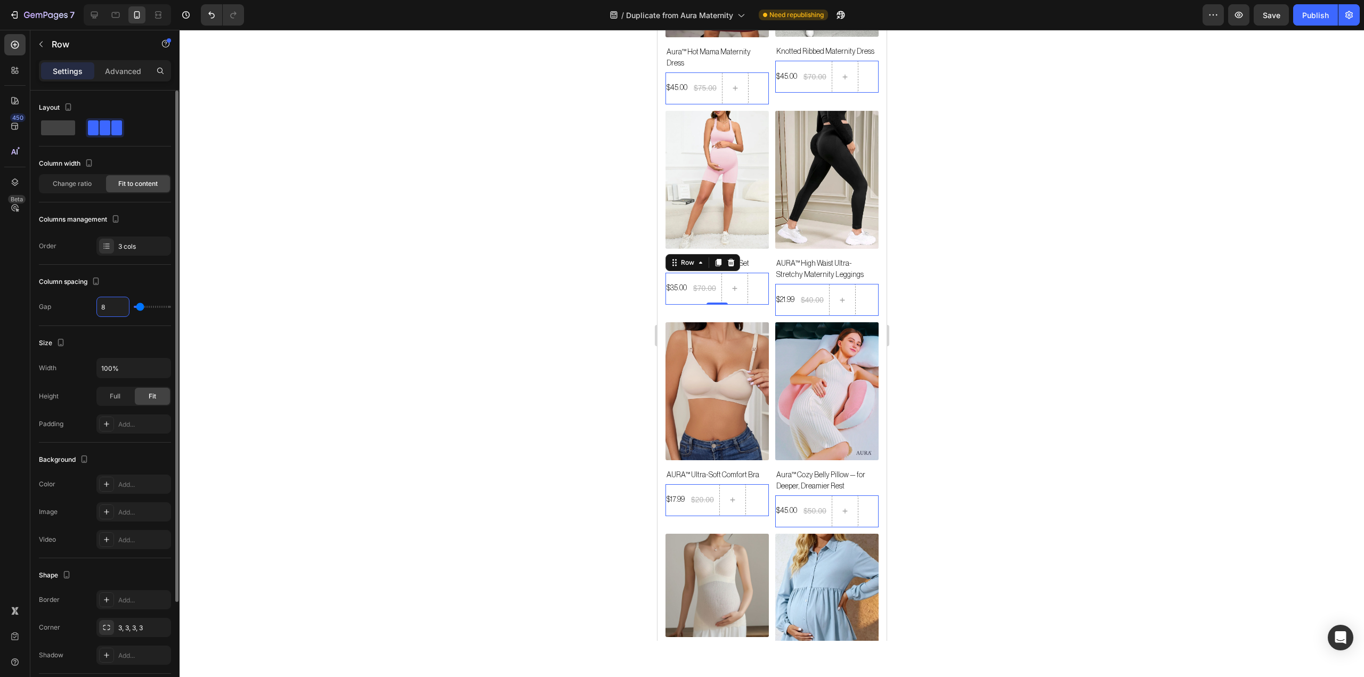
type input "1"
type input "12"
click at [95, 353] on div "Size Width 100% Height Full Fit Padding Add..." at bounding box center [105, 384] width 132 height 117
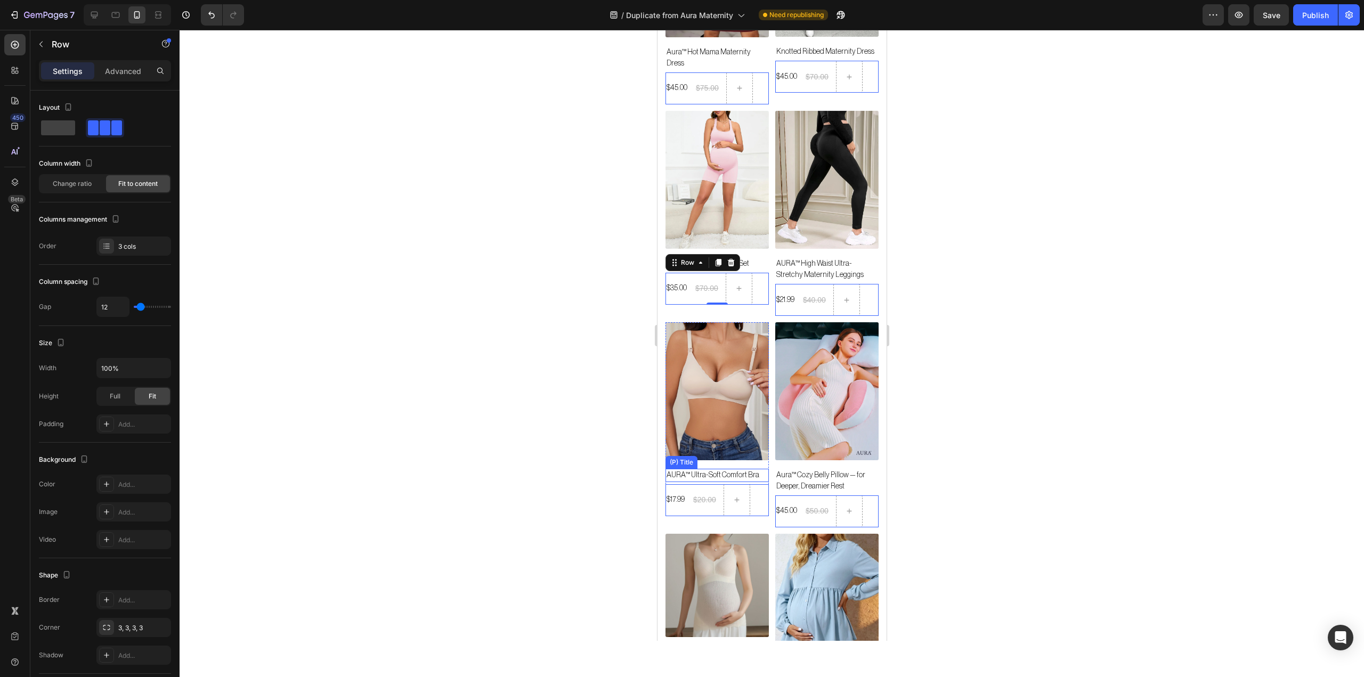
click at [674, 469] on h2 "AURA™ Ultra-Soft Comfort Bra" at bounding box center [716, 475] width 103 height 13
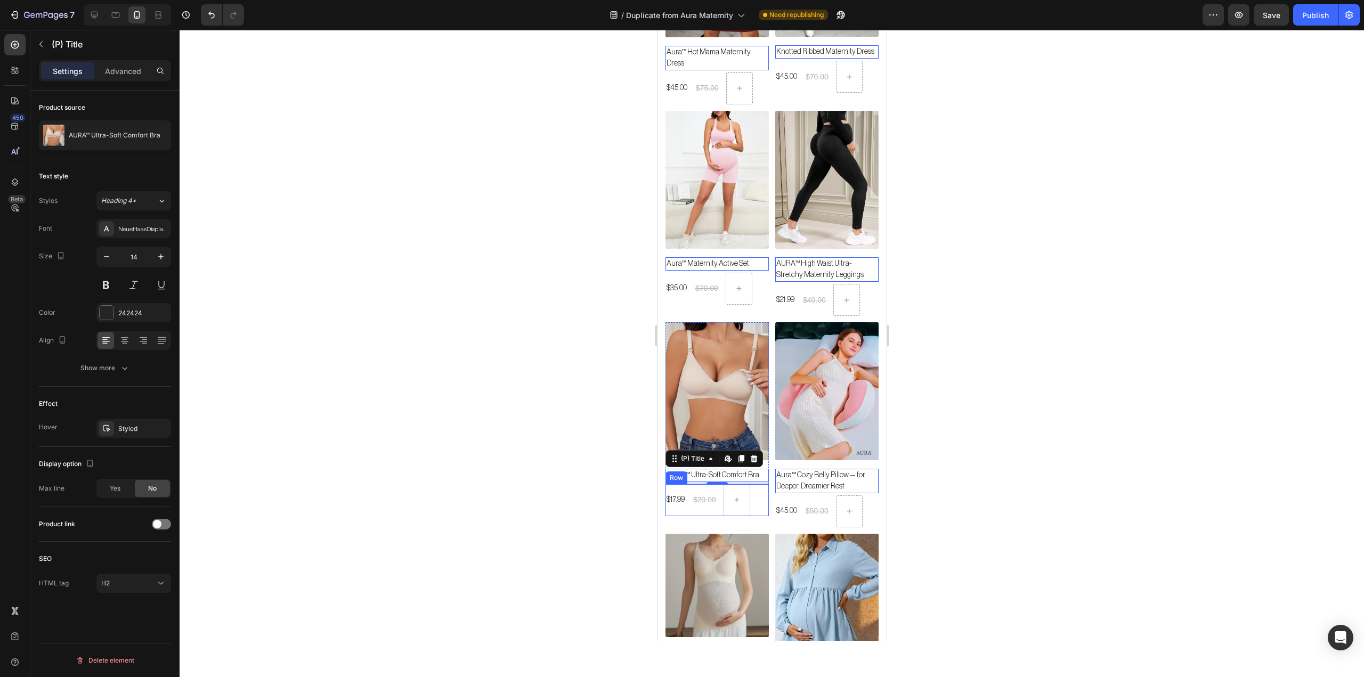
click at [762, 484] on div "$17.99 (P) Price (P) Price $20.00 (P) Price (P) Price Row" at bounding box center [716, 500] width 103 height 32
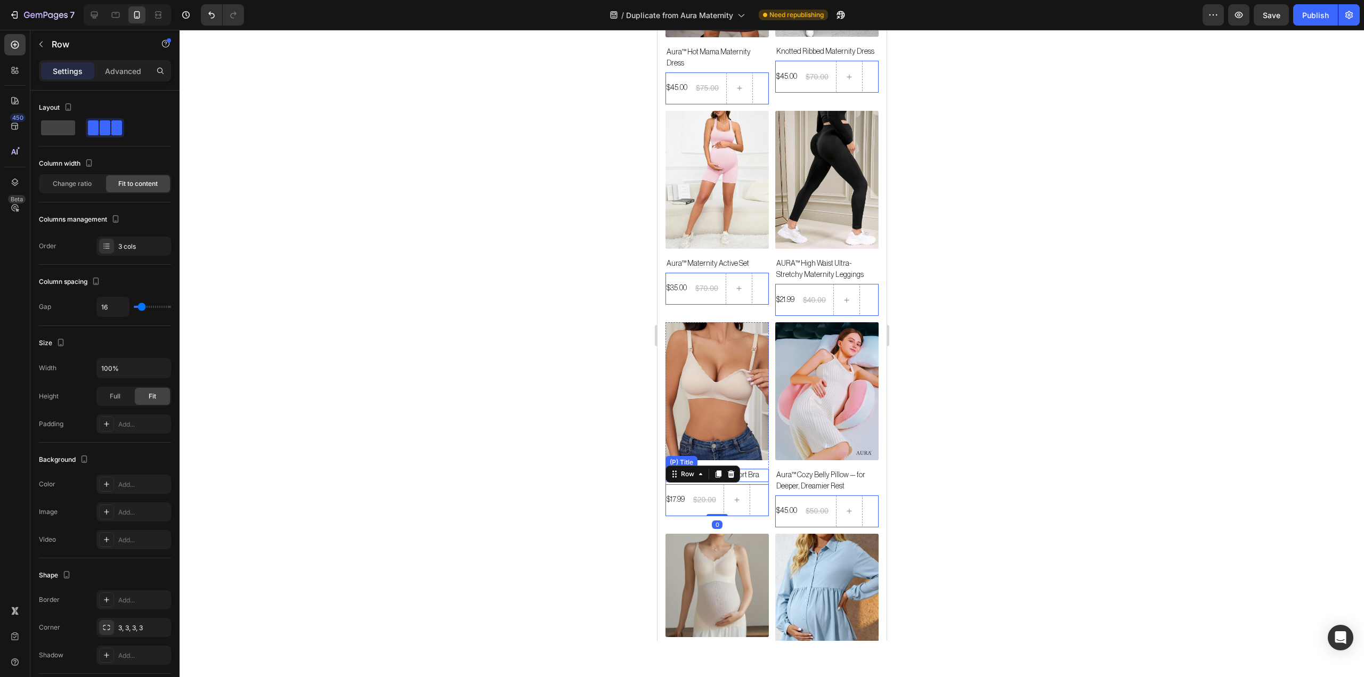
click at [761, 469] on h2 "AURA™ Ultra-Soft Comfort Bra" at bounding box center [716, 475] width 103 height 13
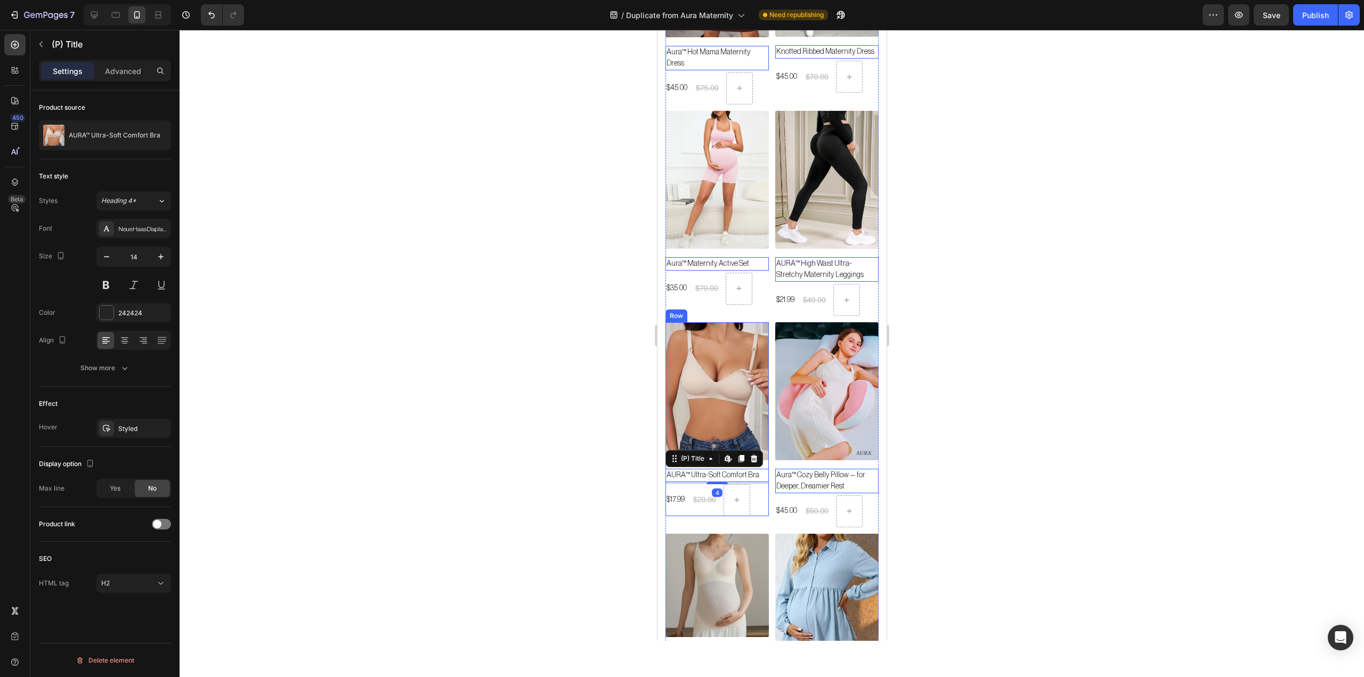
click at [763, 448] on div "(P) Images AURA™ Ultra-Soft Comfort Bra (P) Title Edit content in Shopify 4 $17…" at bounding box center [716, 418] width 103 height 193
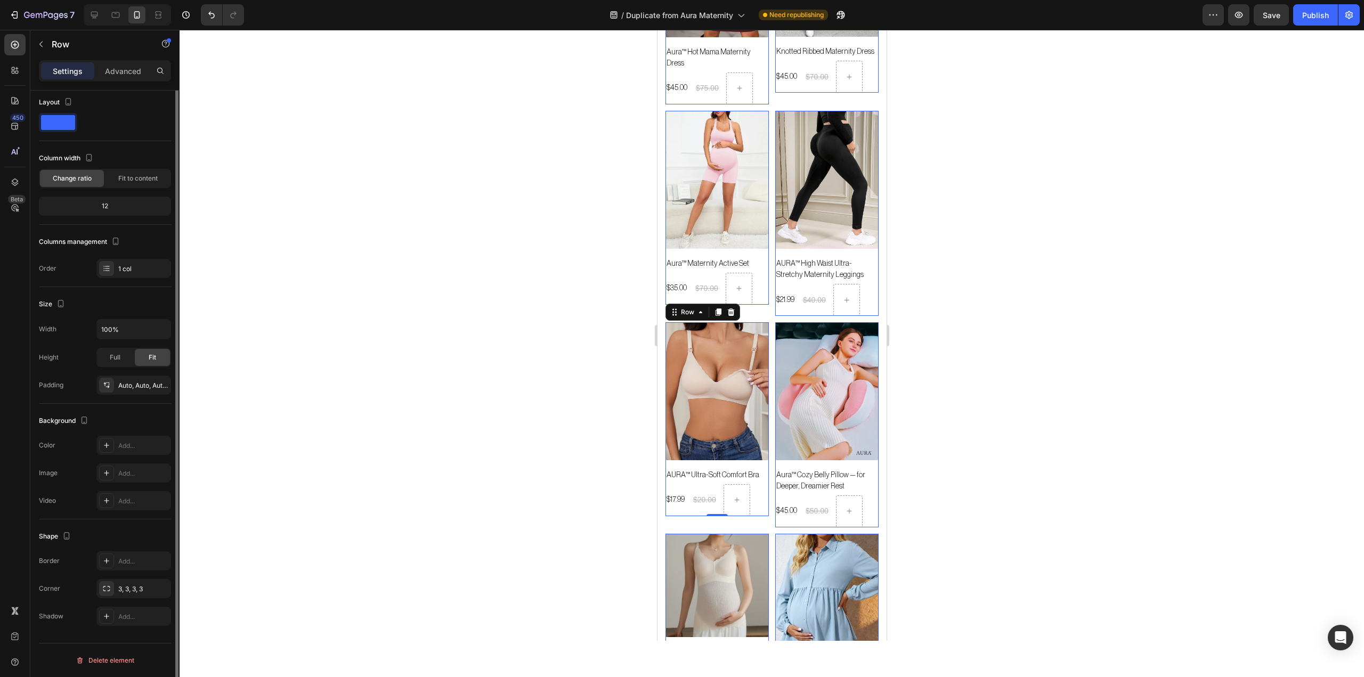
scroll to position [0, 0]
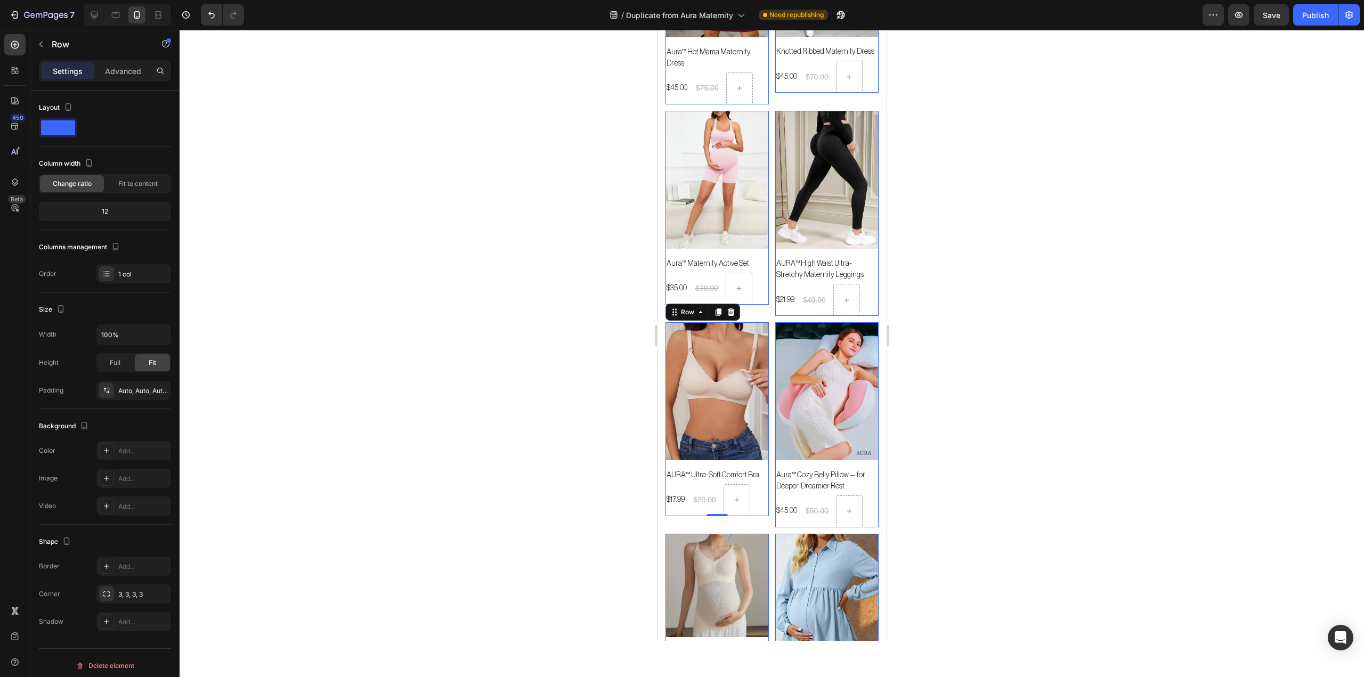
click at [1069, 424] on div at bounding box center [772, 353] width 1185 height 647
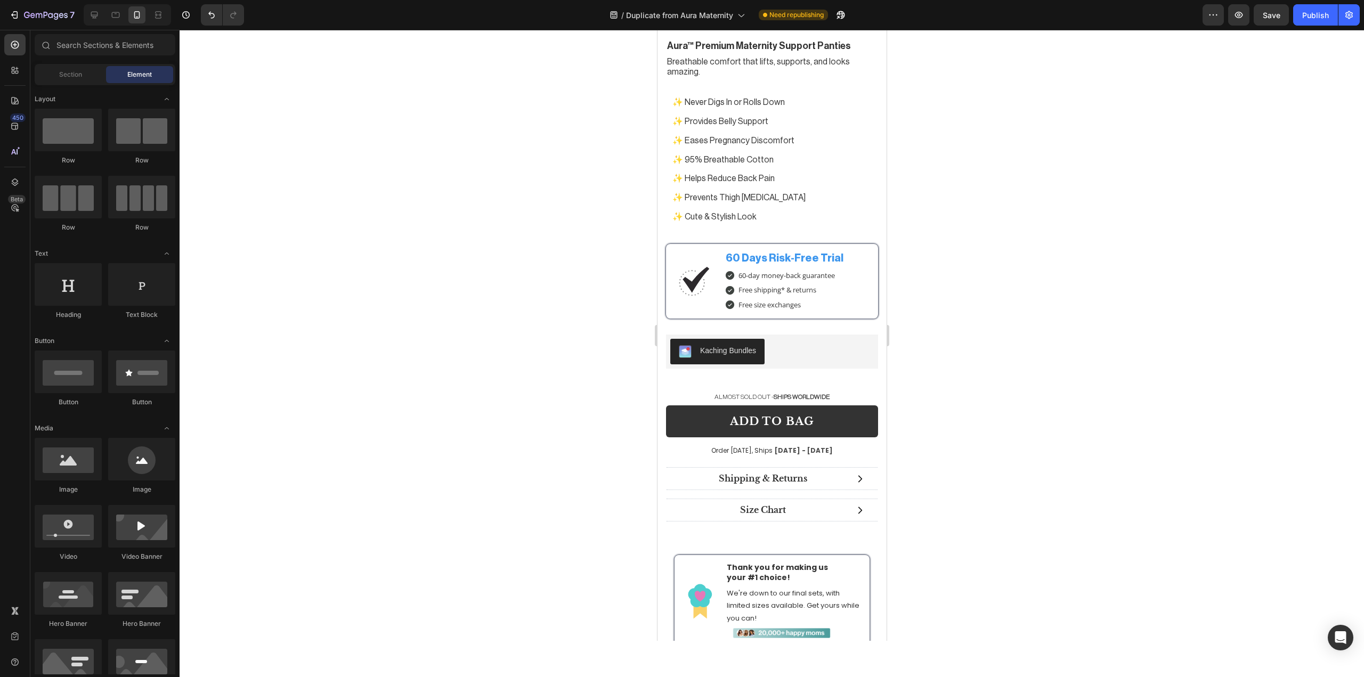
scroll to position [6993, 0]
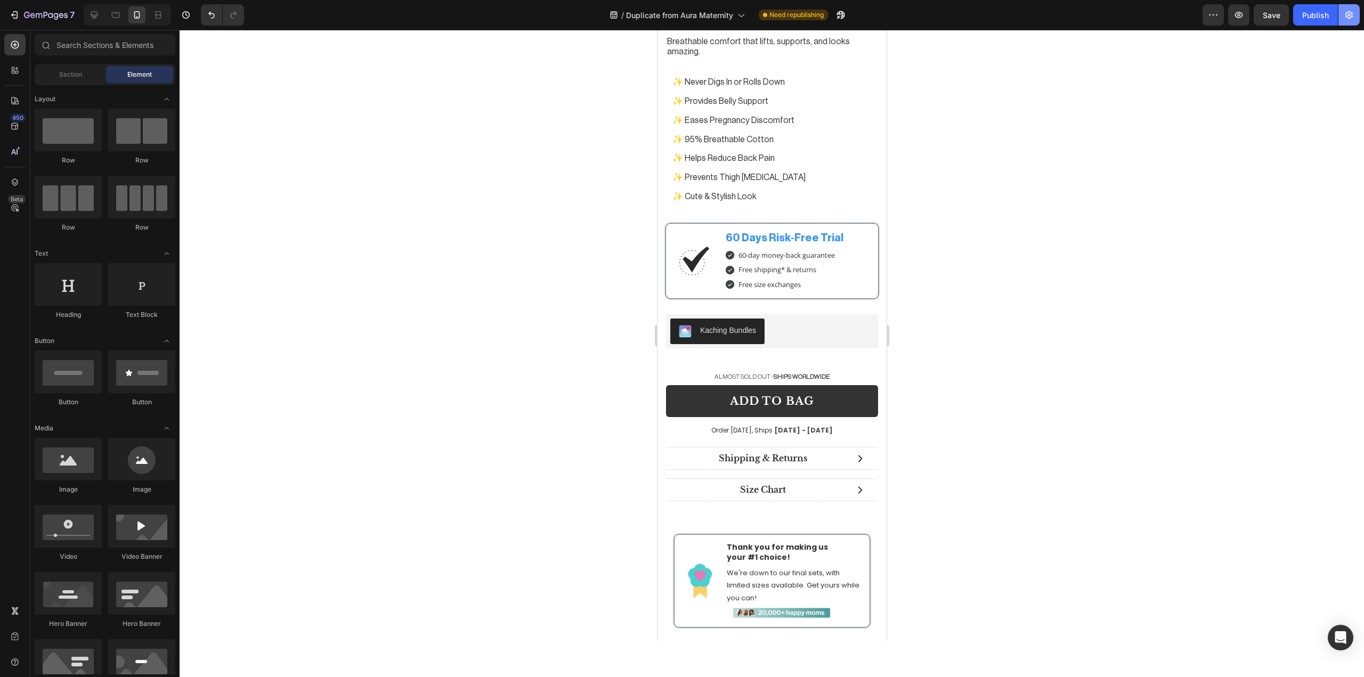
click at [1350, 14] on icon "button" at bounding box center [1349, 15] width 3 height 3
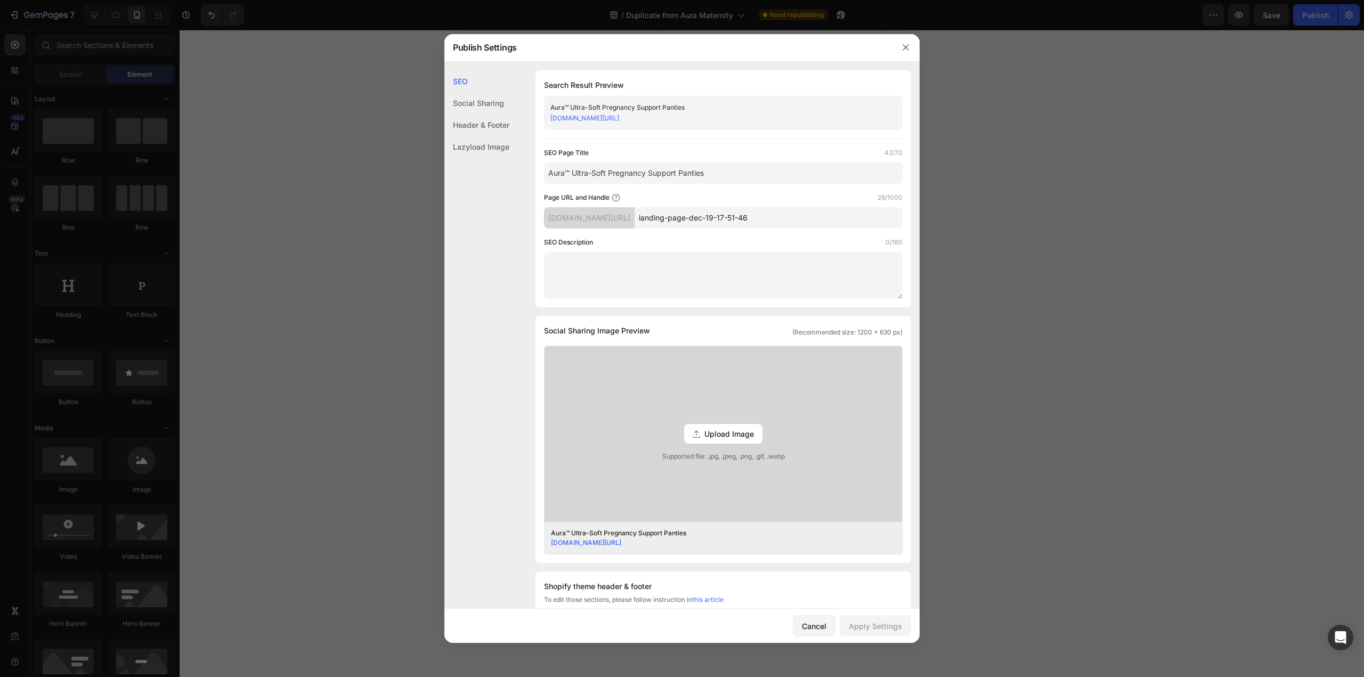
click at [1152, 187] on div at bounding box center [682, 338] width 1364 height 677
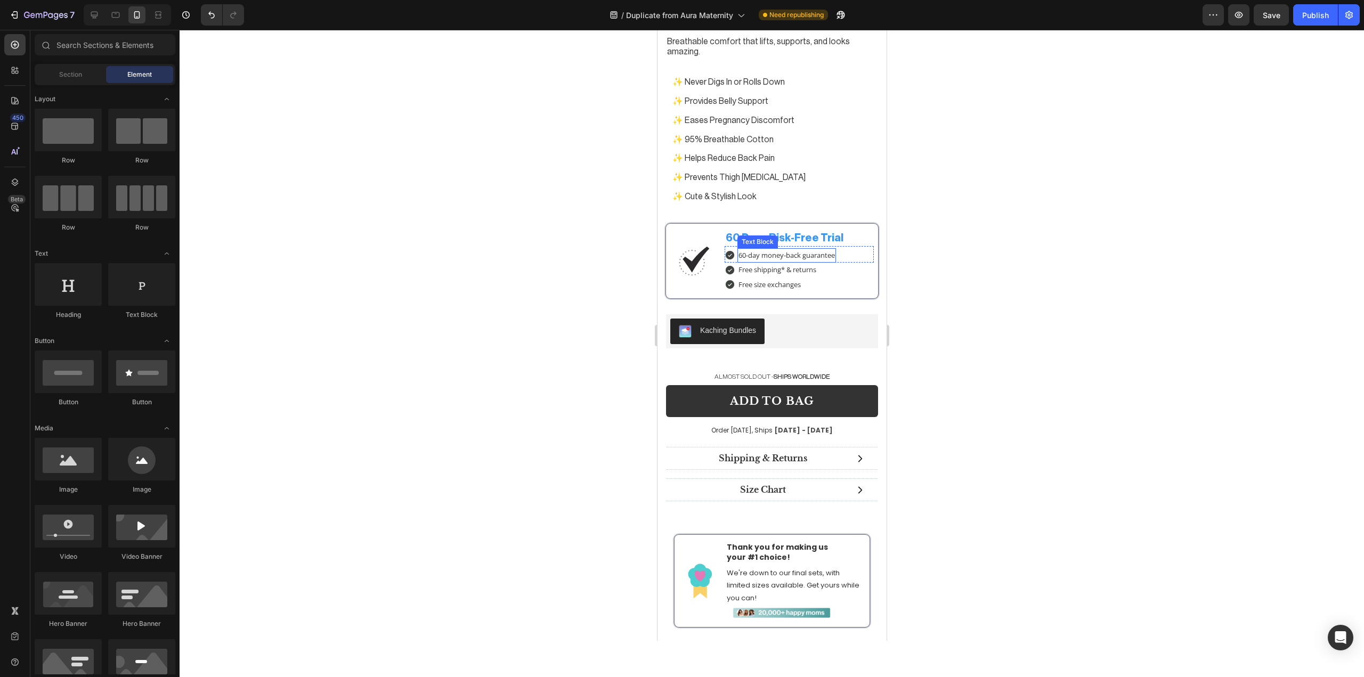
scroll to position [6904, 0]
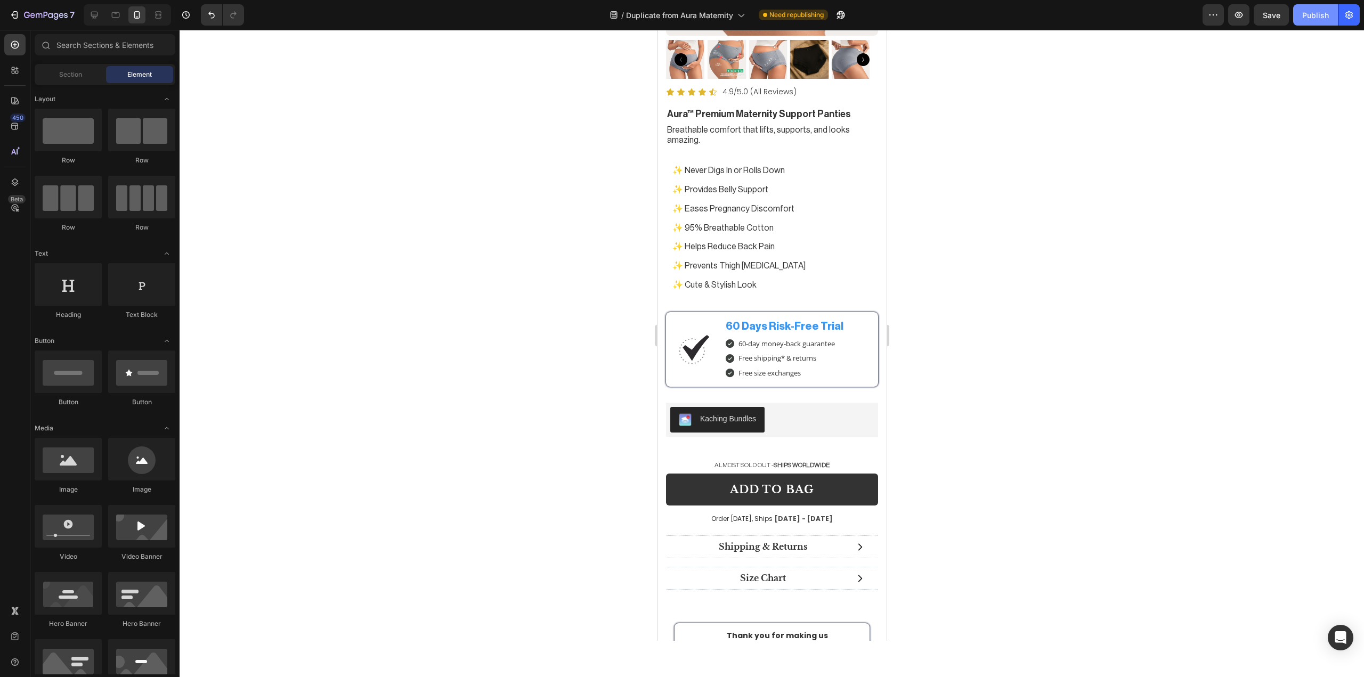
click at [1306, 21] on button "Publish" at bounding box center [1315, 14] width 45 height 21
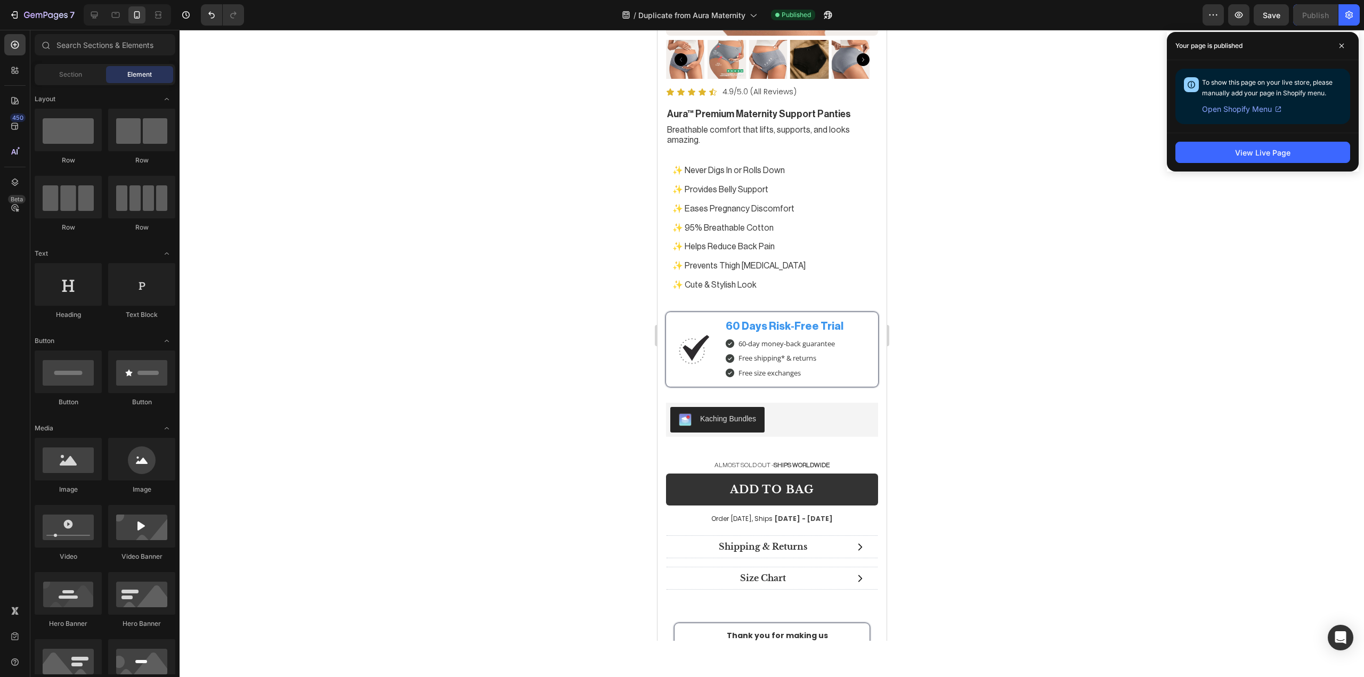
click at [1027, 317] on div at bounding box center [772, 353] width 1185 height 647
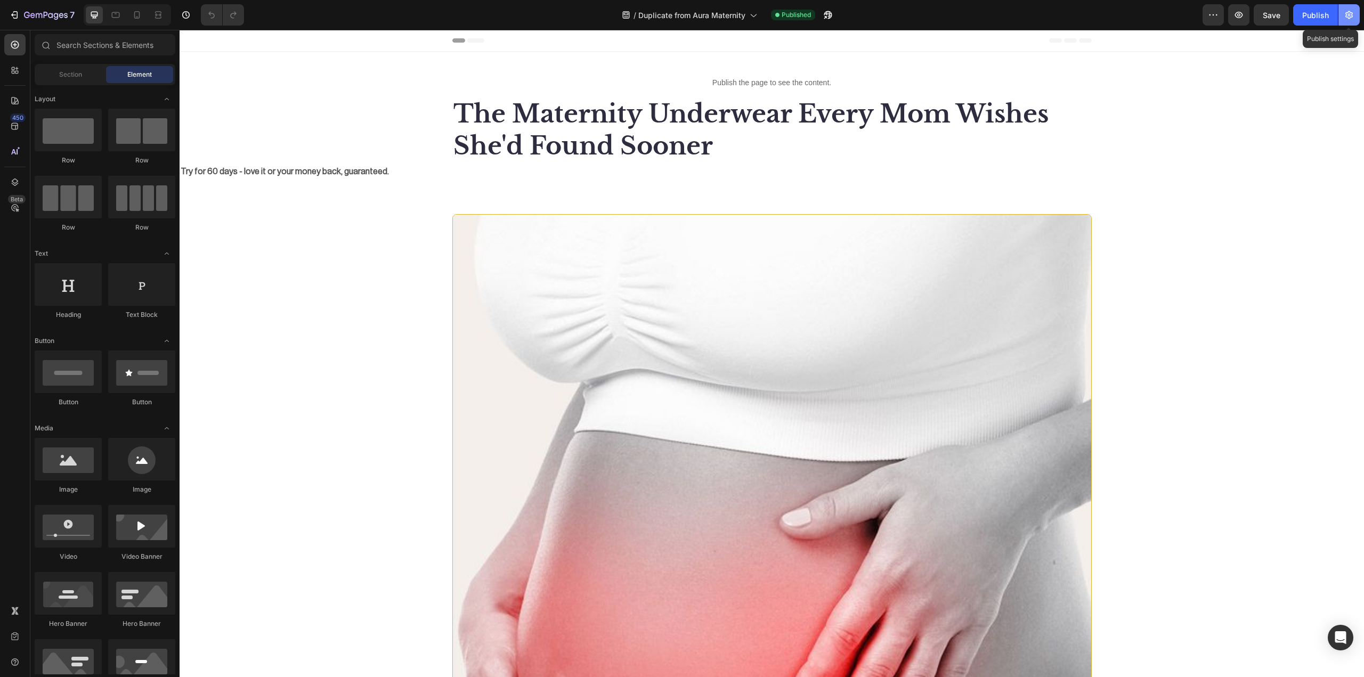
click at [1347, 14] on icon "button" at bounding box center [1348, 15] width 7 height 8
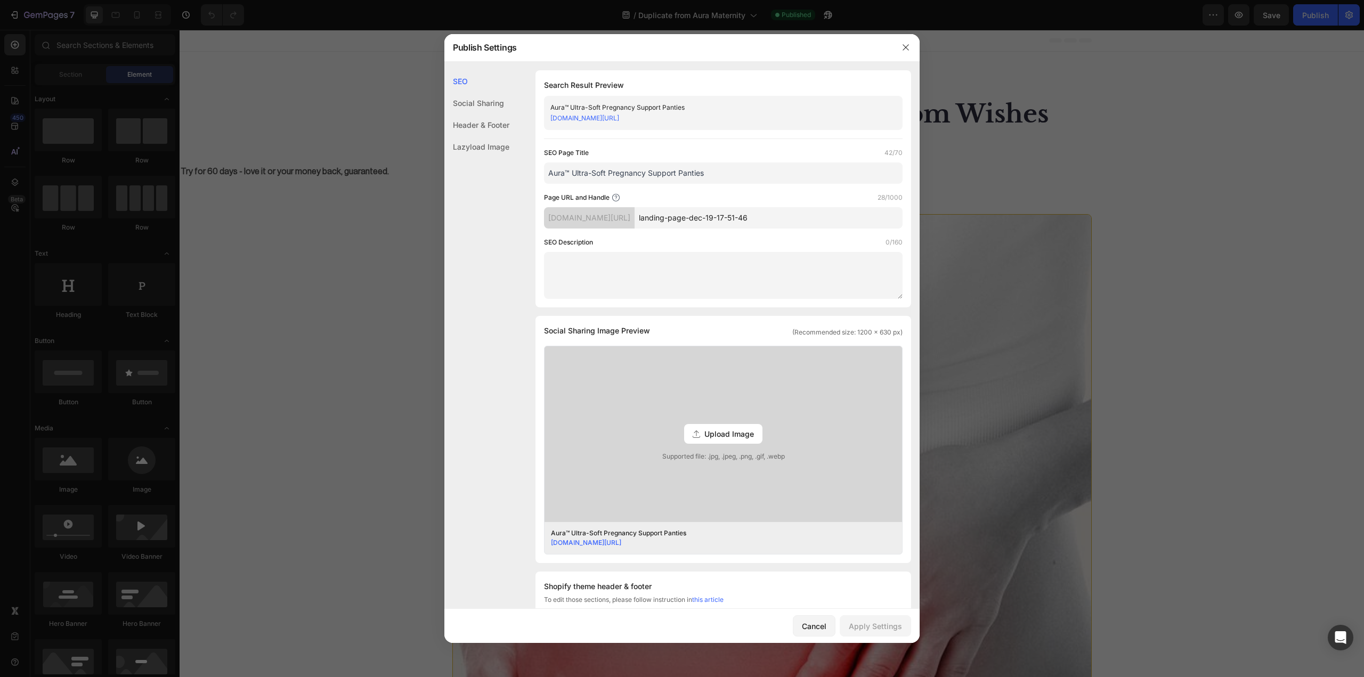
click at [1228, 181] on div at bounding box center [682, 338] width 1364 height 677
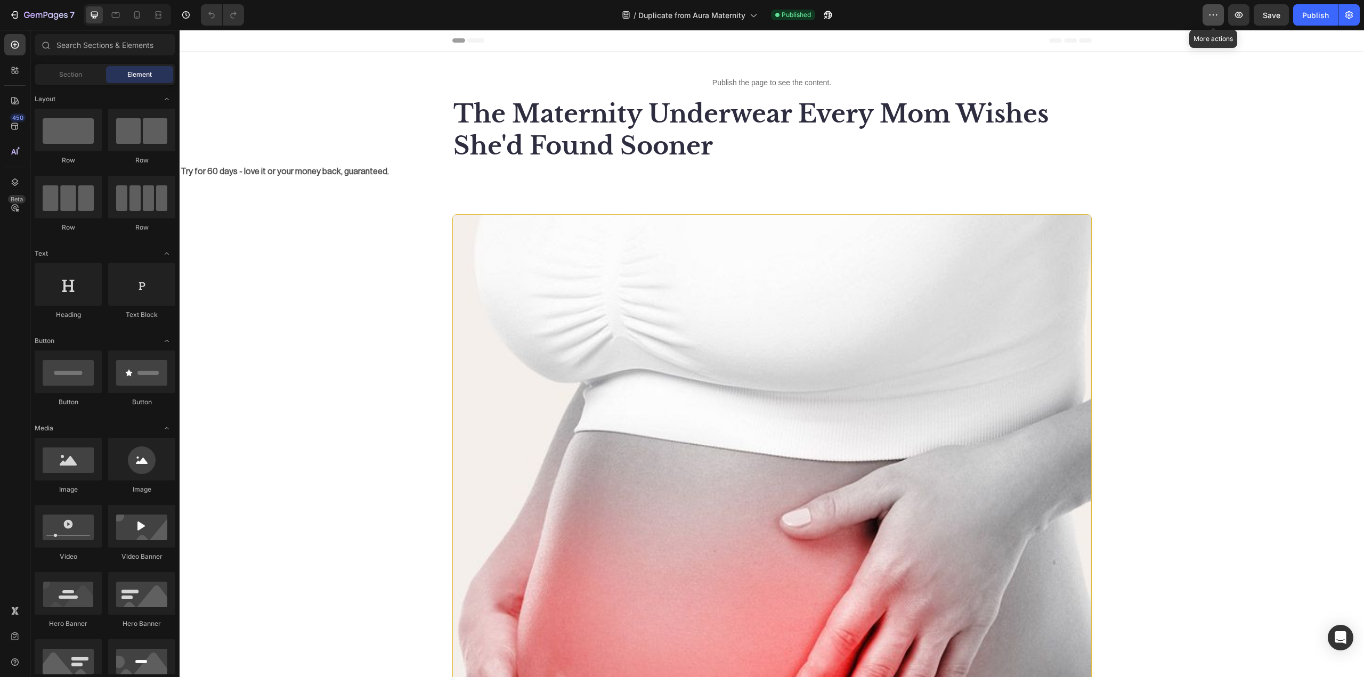
click at [1206, 13] on button "button" at bounding box center [1213, 14] width 21 height 21
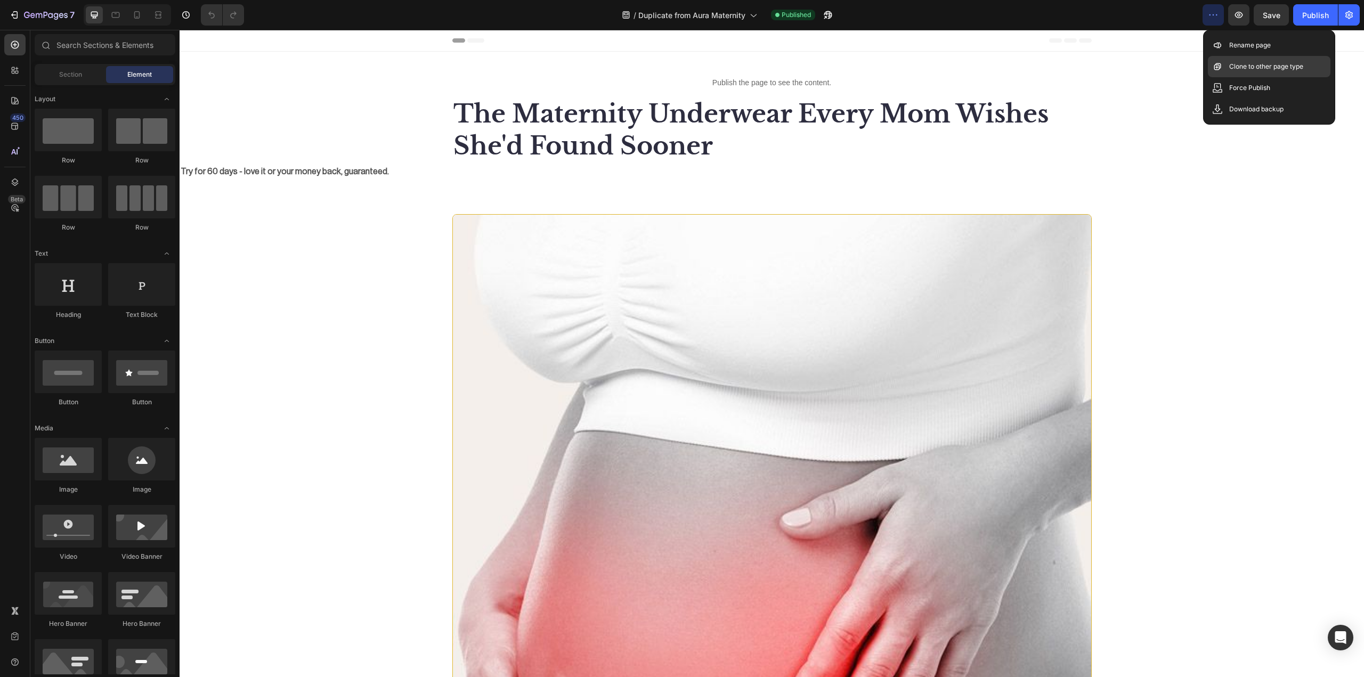
click at [1227, 75] on div "Clone to other page type" at bounding box center [1269, 66] width 123 height 21
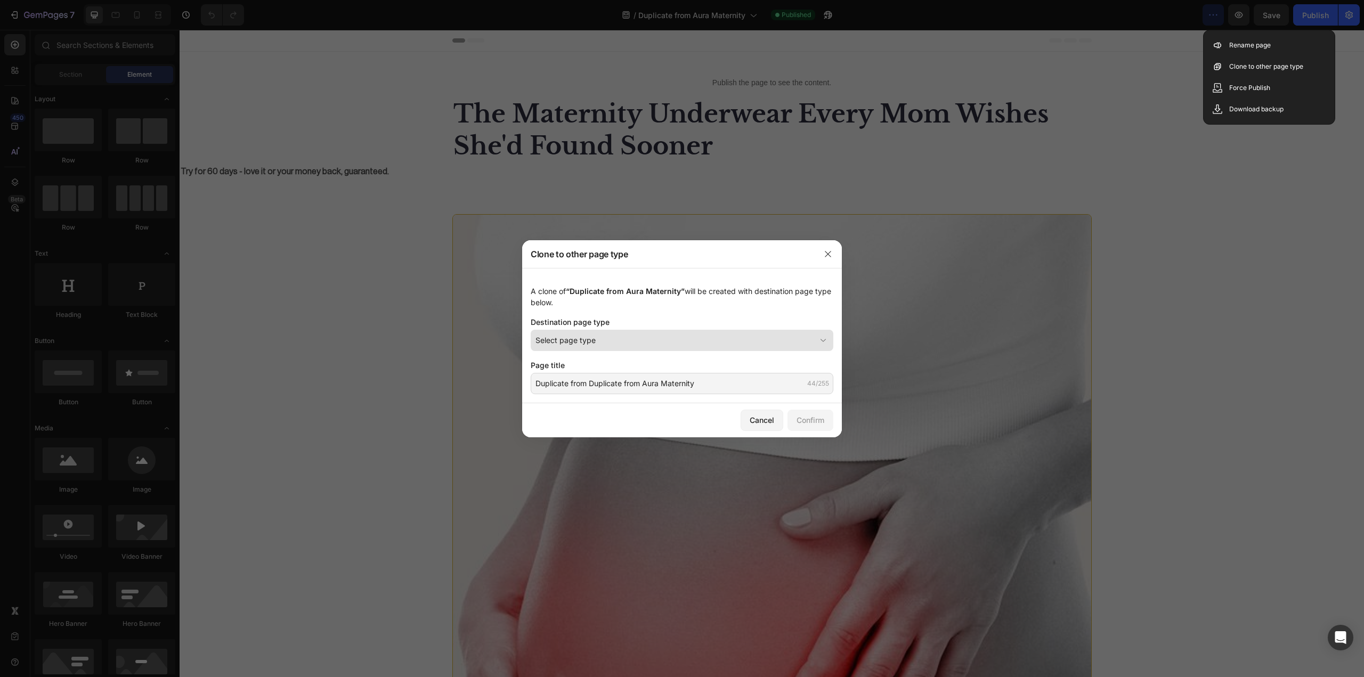
click at [590, 345] on span "Select page type" at bounding box center [566, 340] width 60 height 11
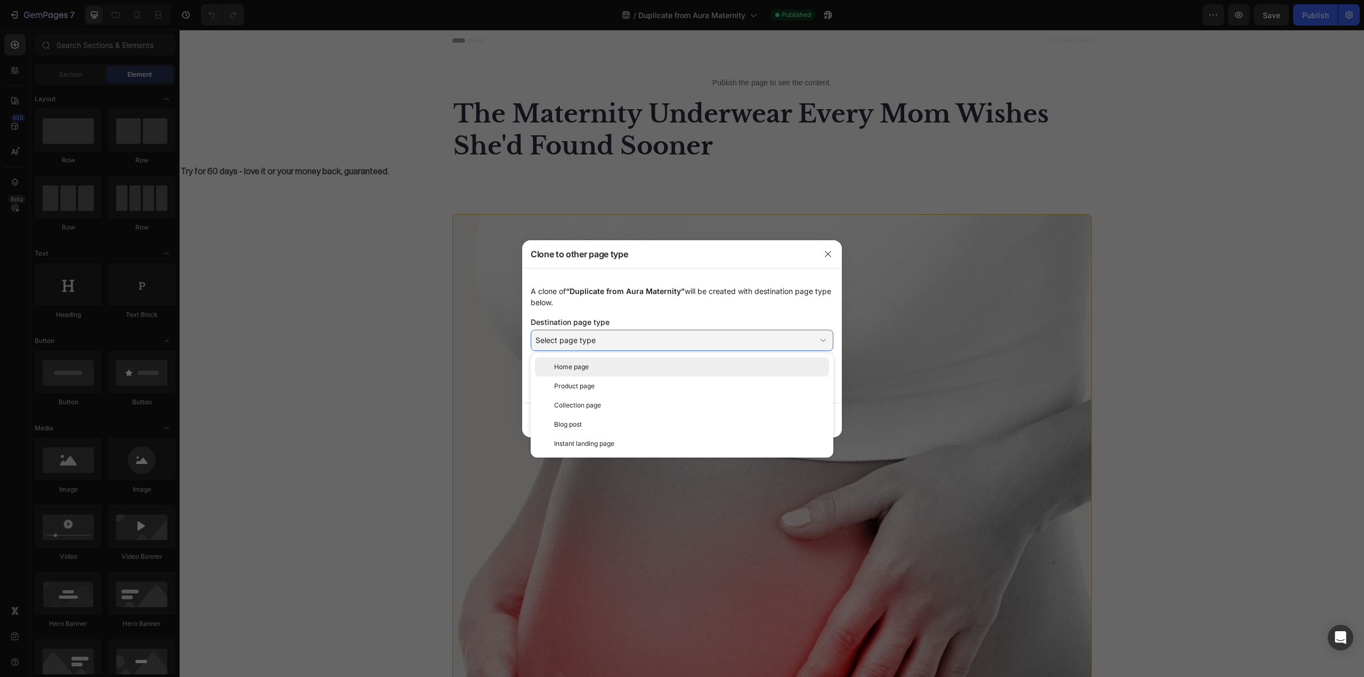
click at [562, 368] on span "Home page" at bounding box center [571, 367] width 35 height 10
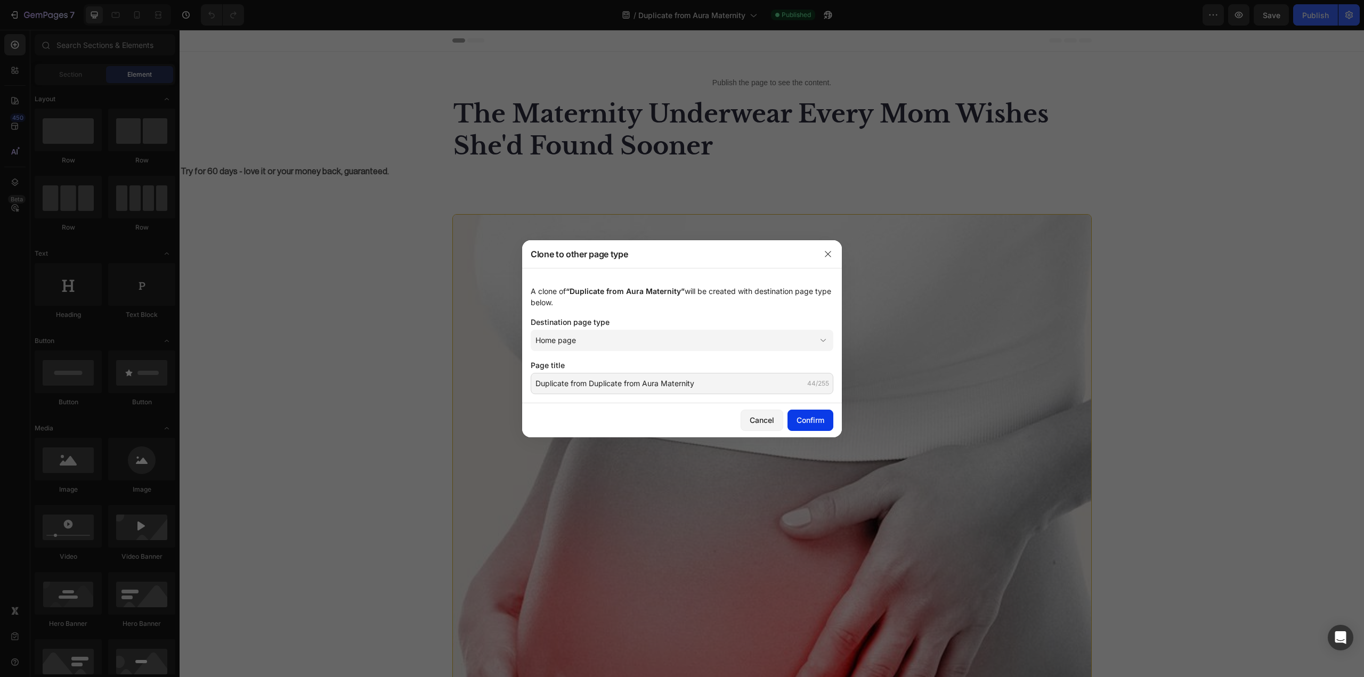
click at [803, 422] on div "Confirm" at bounding box center [811, 420] width 28 height 11
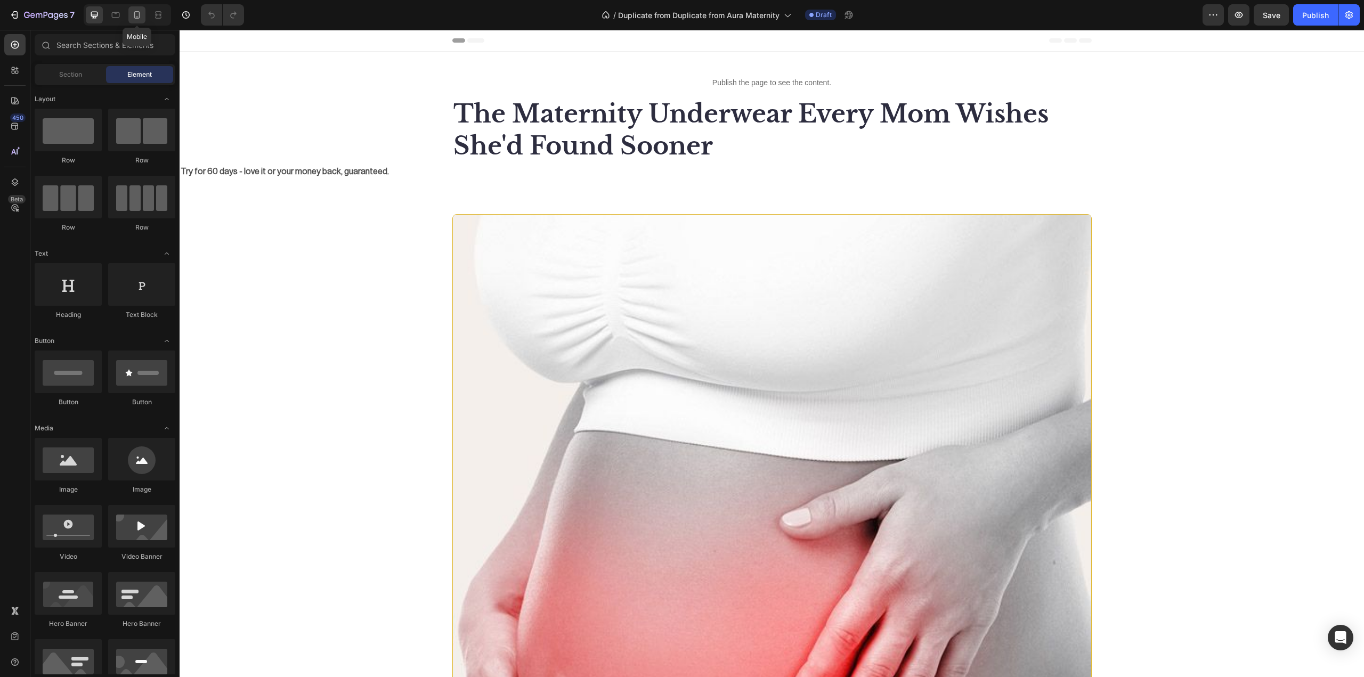
click at [141, 21] on div at bounding box center [136, 14] width 17 height 17
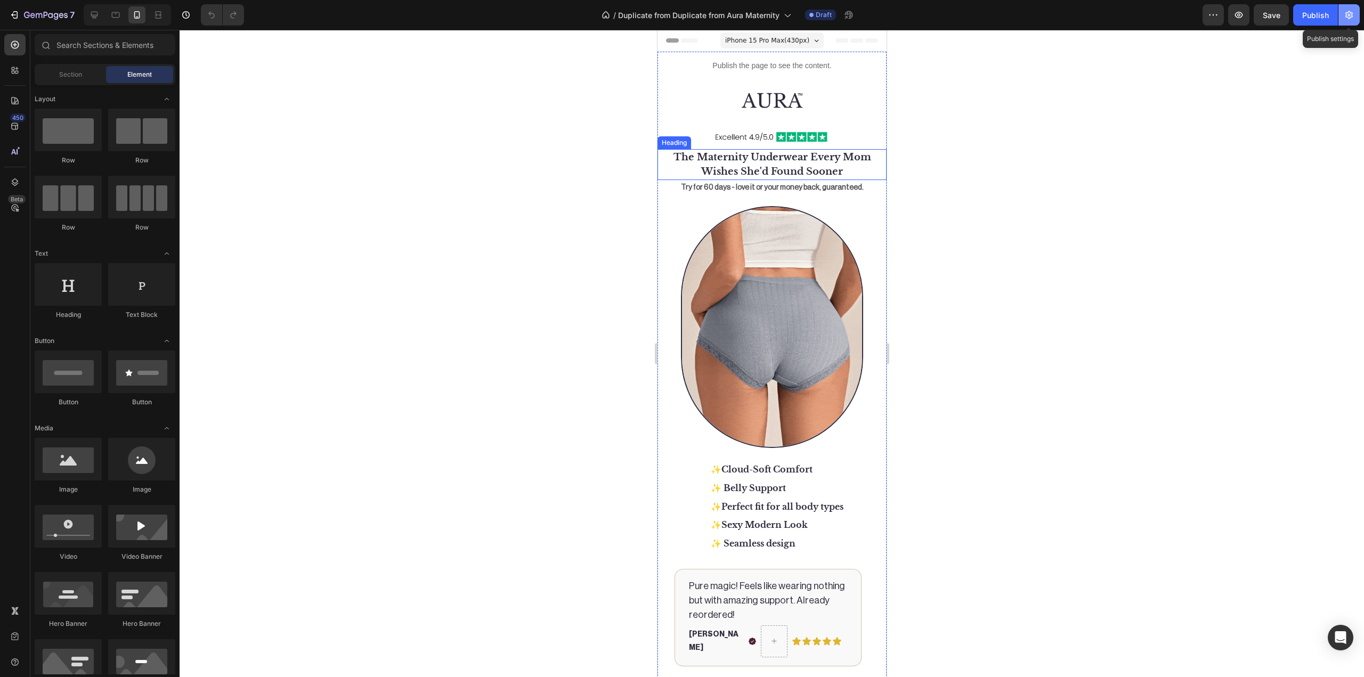
click at [1340, 15] on button "button" at bounding box center [1349, 14] width 21 height 21
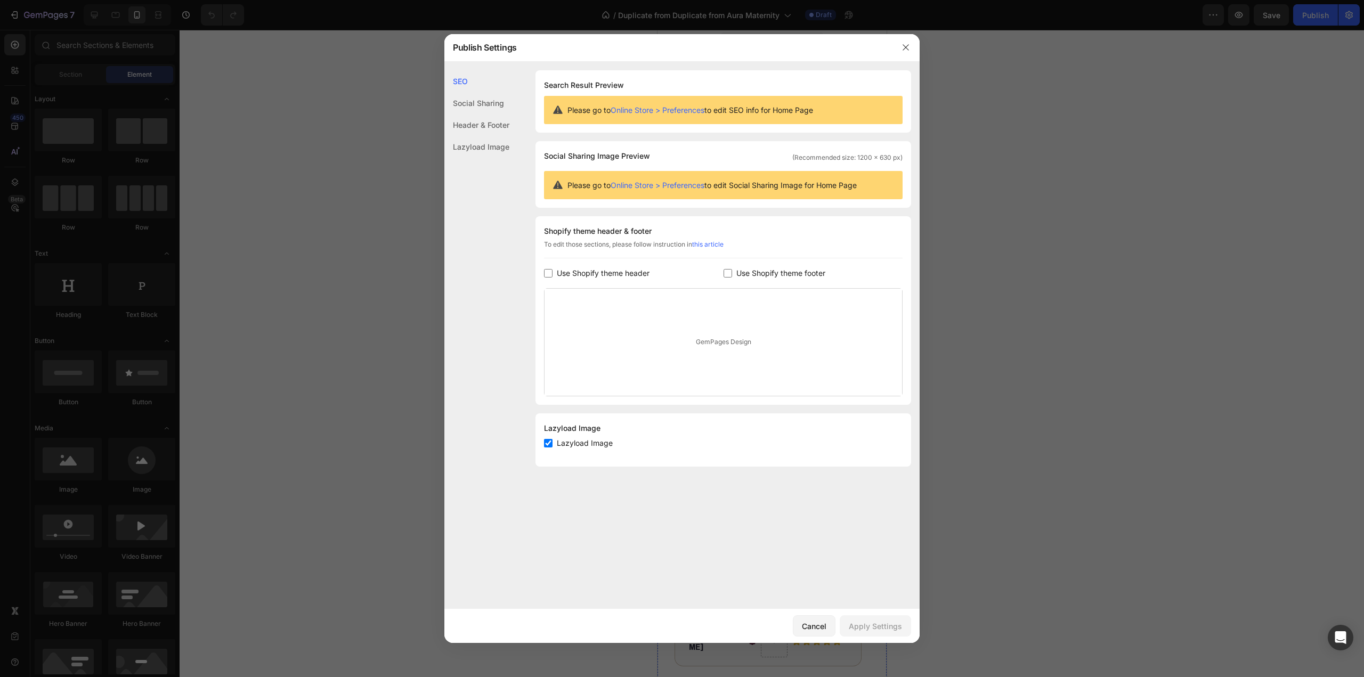
click at [1240, 124] on div at bounding box center [682, 338] width 1364 height 677
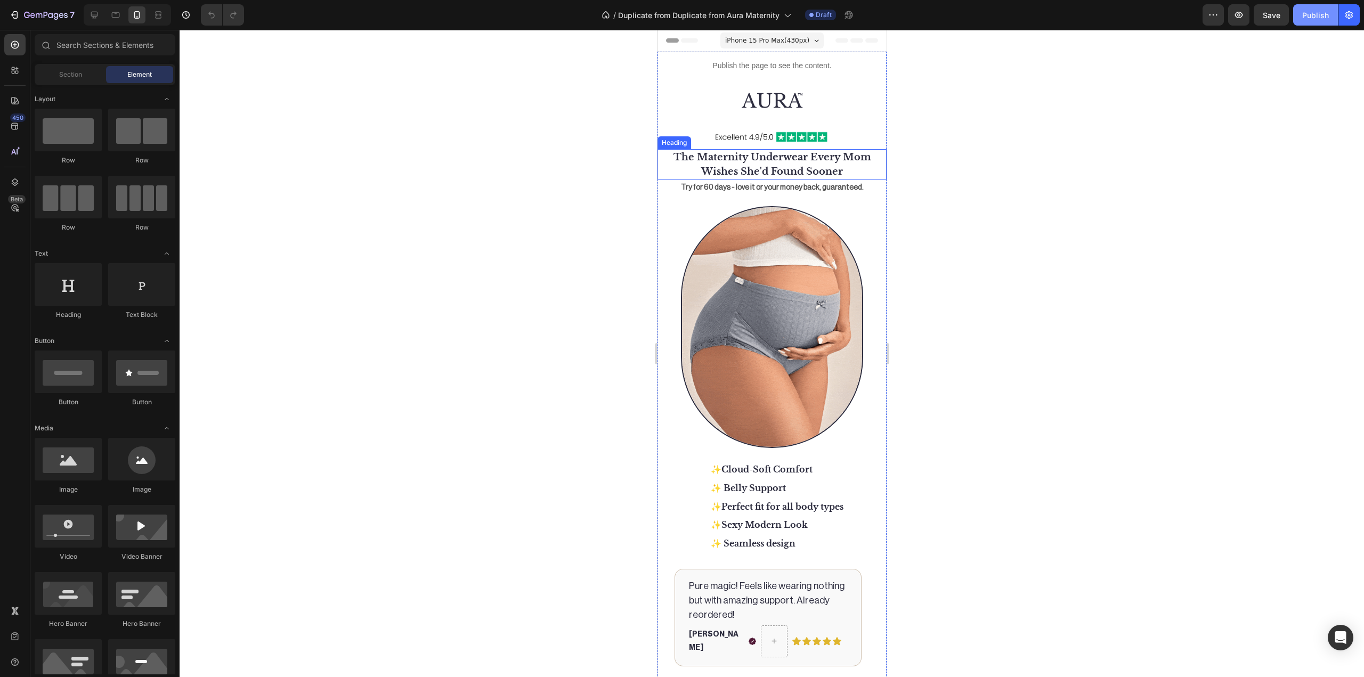
click at [1309, 13] on div "Publish" at bounding box center [1315, 15] width 27 height 11
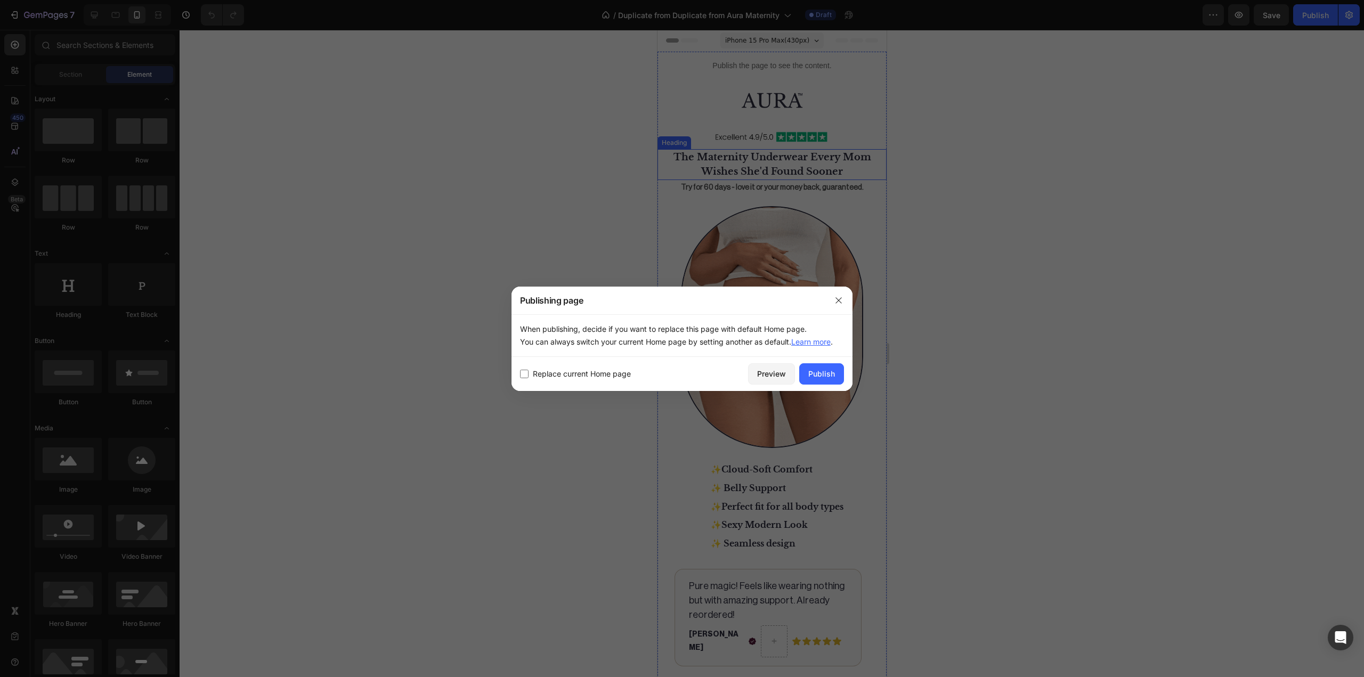
click at [575, 375] on span "Replace current Home page" at bounding box center [582, 374] width 98 height 13
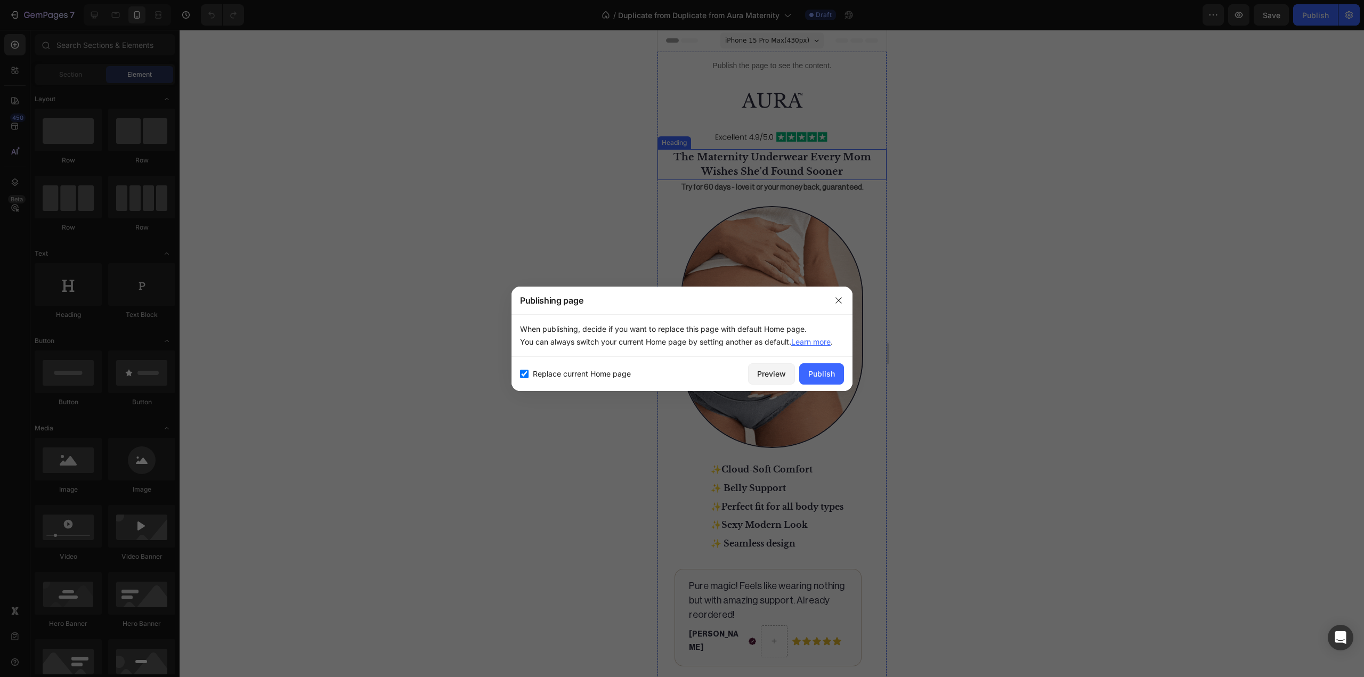
drag, startPoint x: 572, startPoint y: 377, endPoint x: 578, endPoint y: 377, distance: 5.9
click at [573, 377] on span "Replace current Home page" at bounding box center [582, 374] width 98 height 13
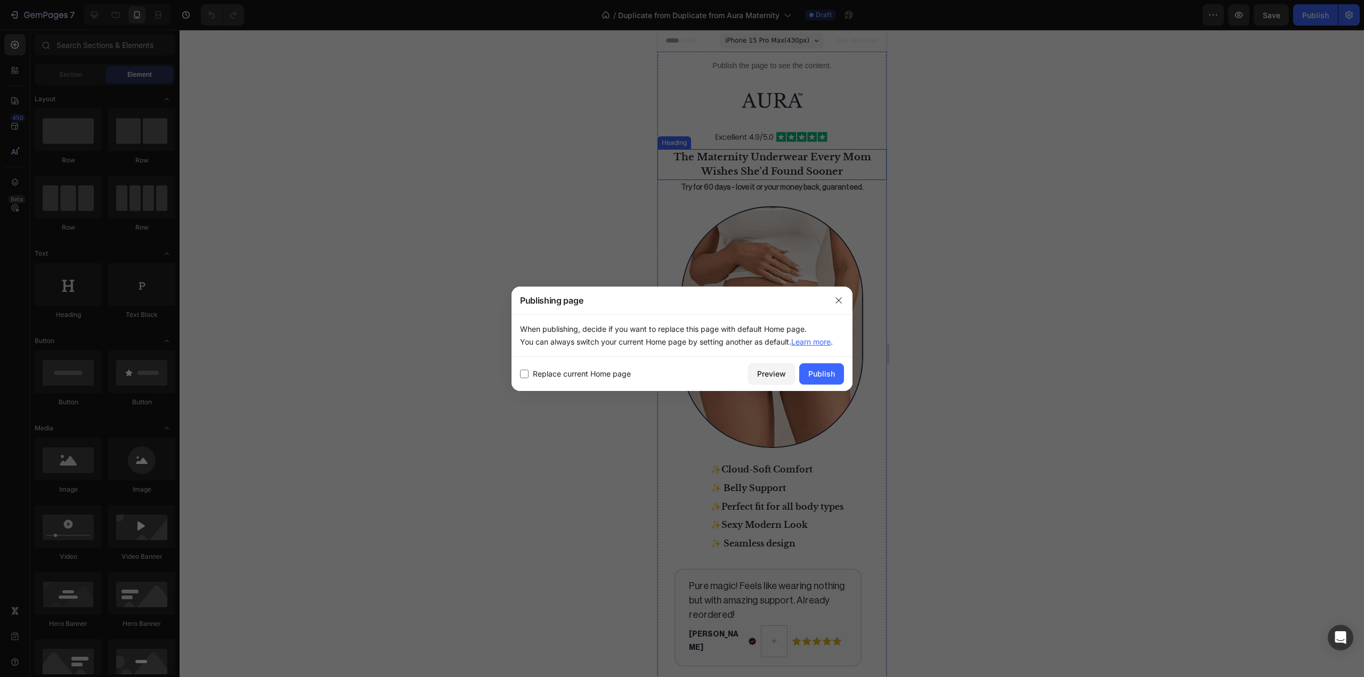
click at [578, 377] on span "Replace current Home page" at bounding box center [582, 374] width 98 height 13
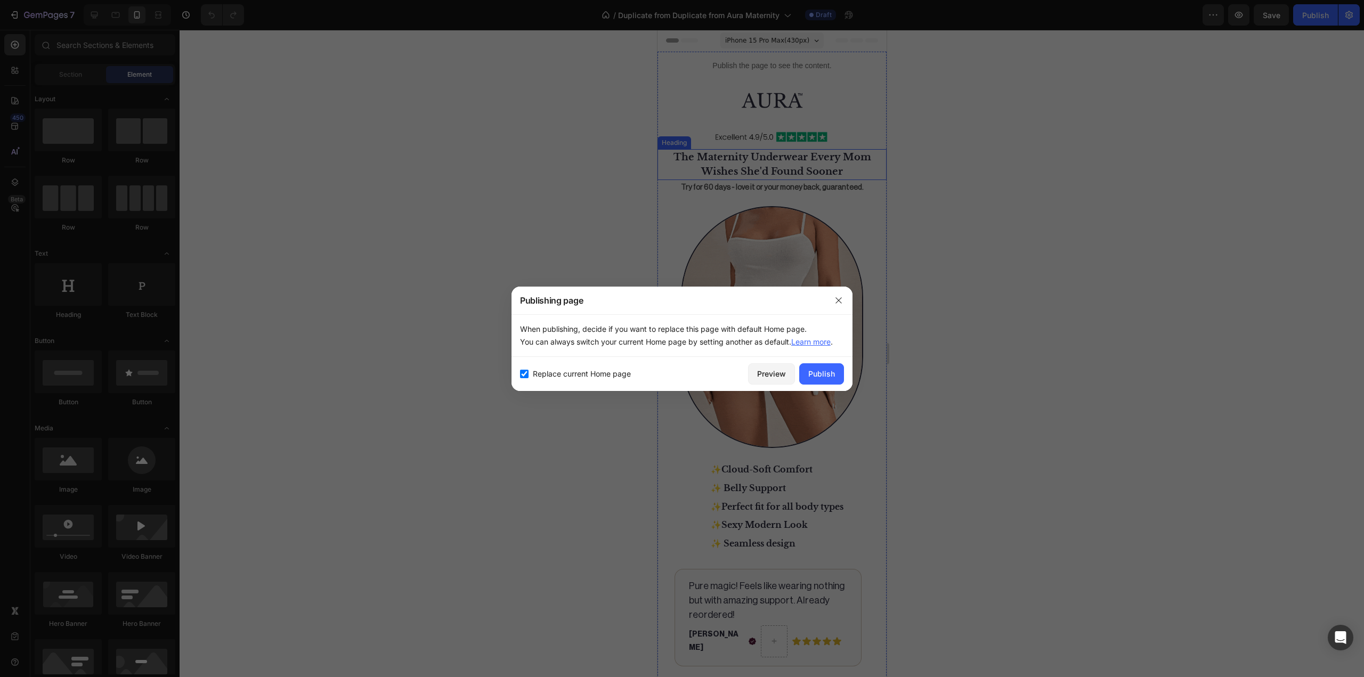
click at [573, 379] on span "Replace current Home page" at bounding box center [582, 374] width 98 height 13
click at [570, 380] on span "Replace current Home page" at bounding box center [582, 374] width 98 height 13
checkbox input "true"
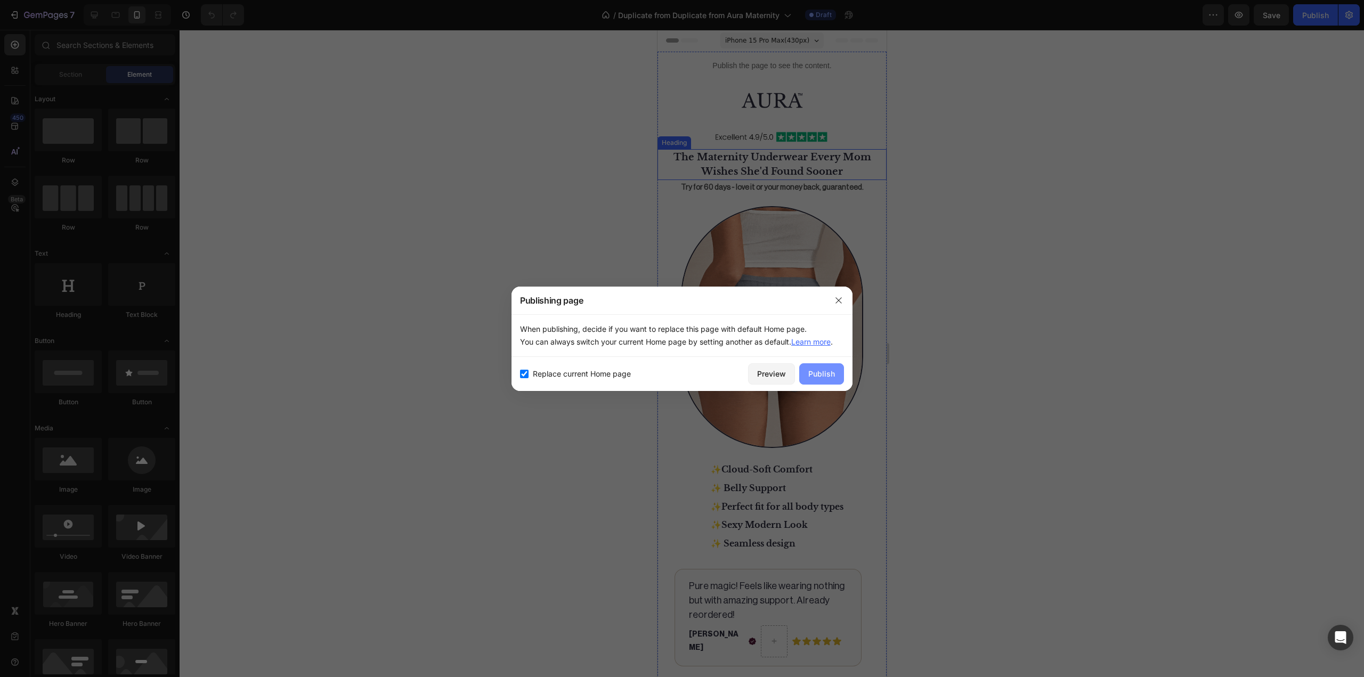
click at [831, 375] on div "Publish" at bounding box center [821, 373] width 27 height 11
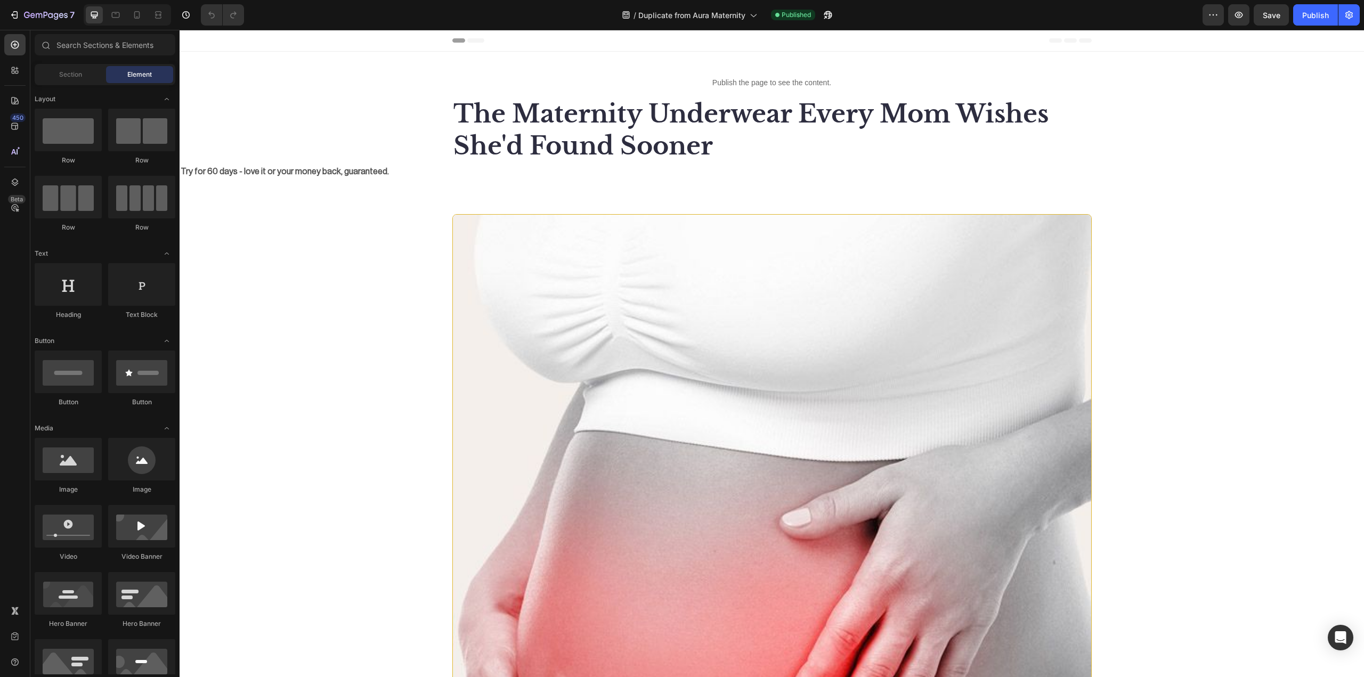
click at [142, 6] on div at bounding box center [127, 14] width 87 height 21
click at [142, 11] on icon at bounding box center [137, 15] width 11 height 11
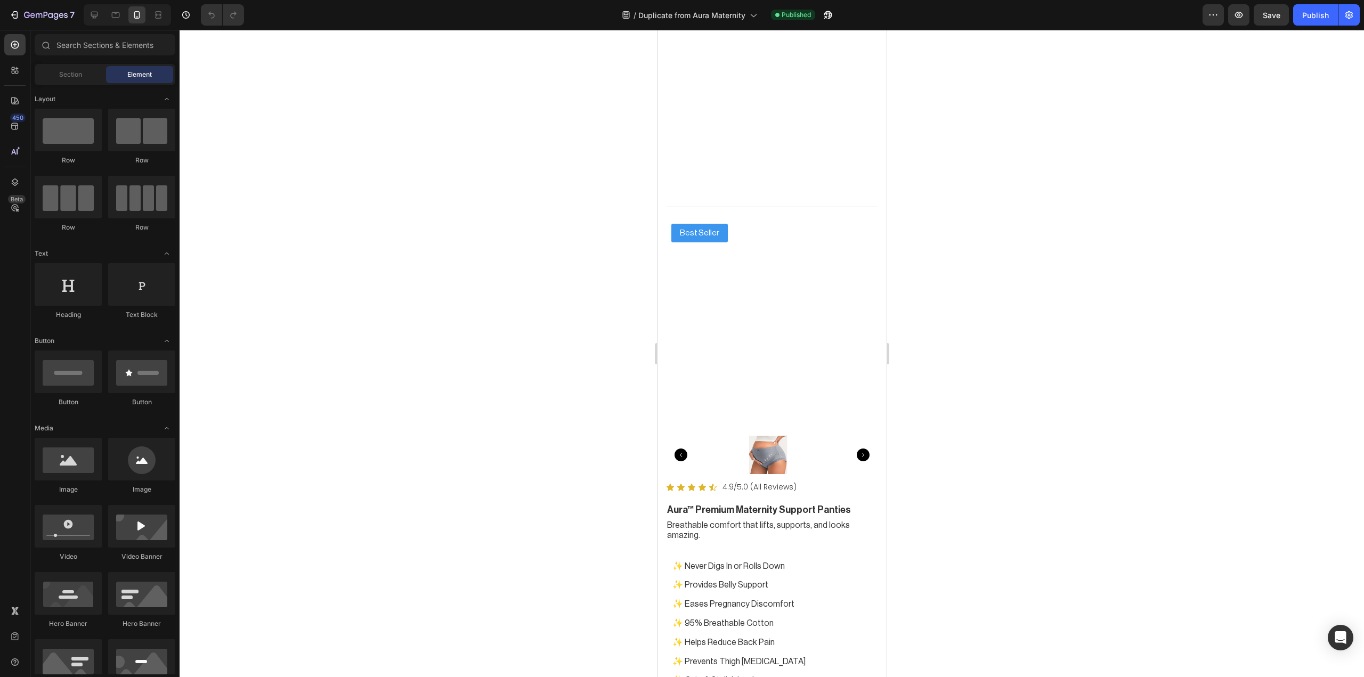
scroll to position [5975, 0]
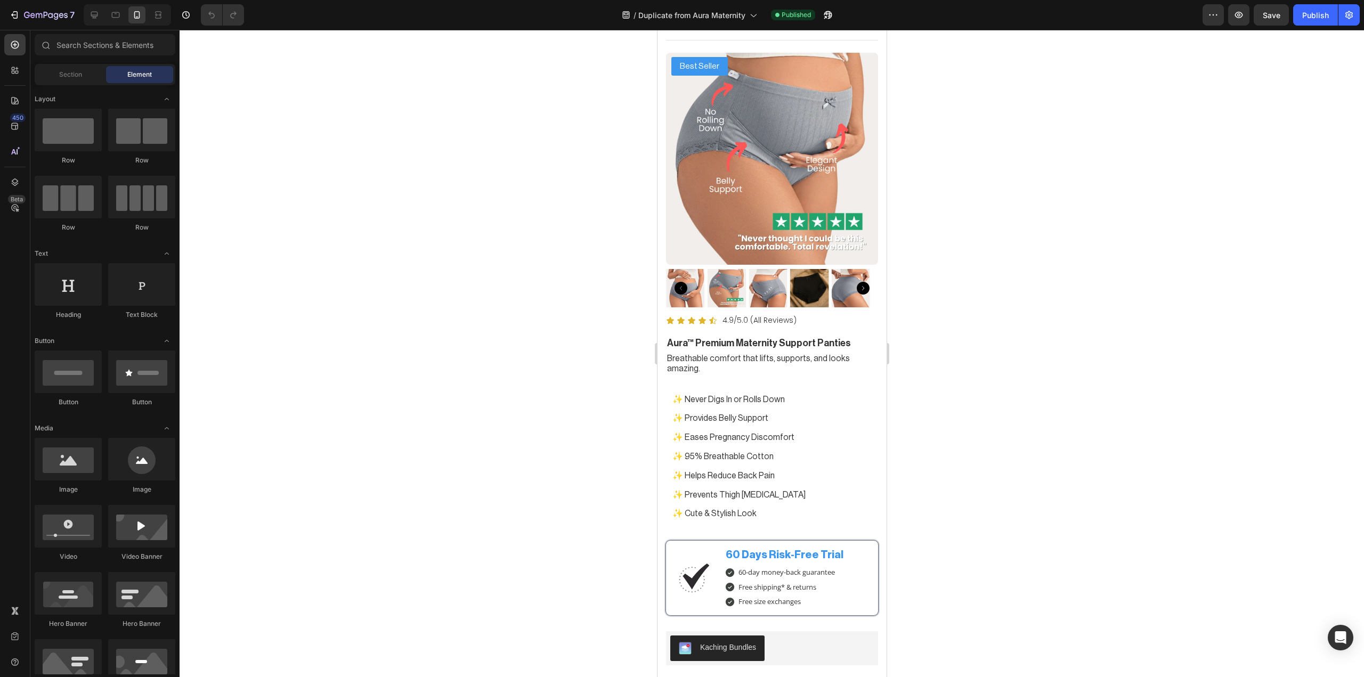
drag, startPoint x: 883, startPoint y: 64, endPoint x: 1545, endPoint y: 434, distance: 758.4
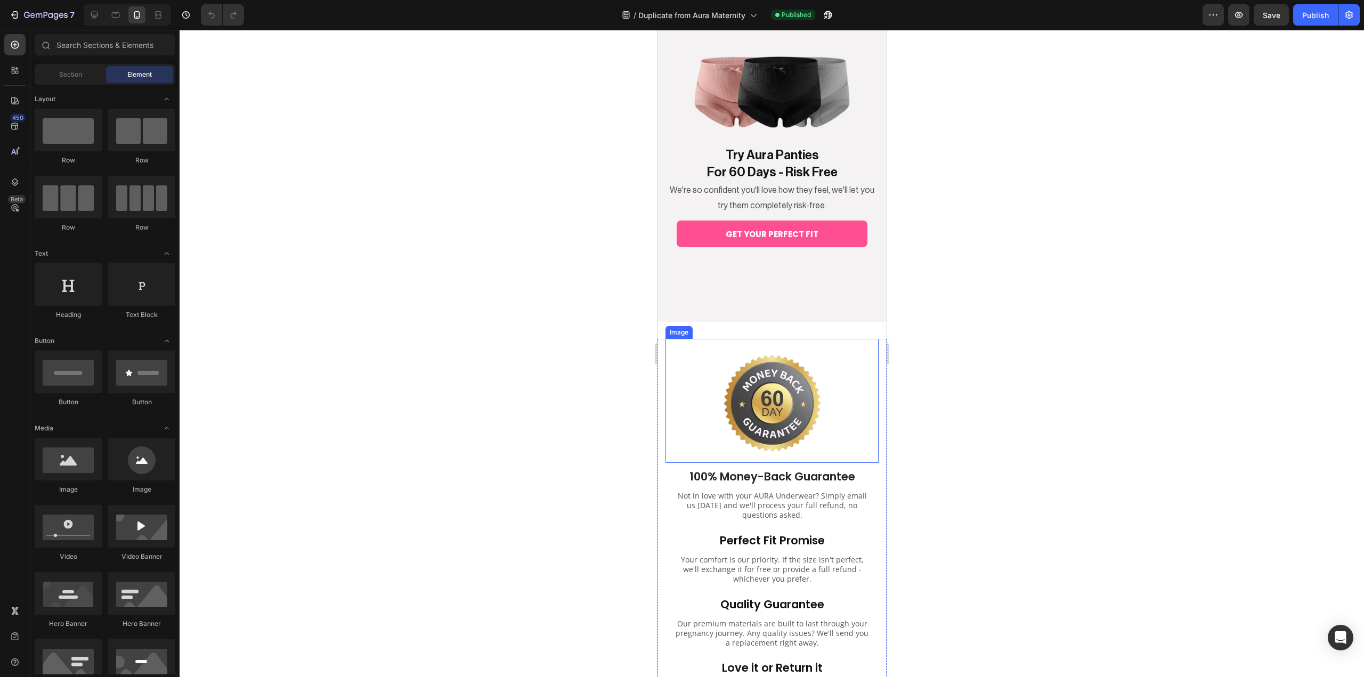
scroll to position [8728, 0]
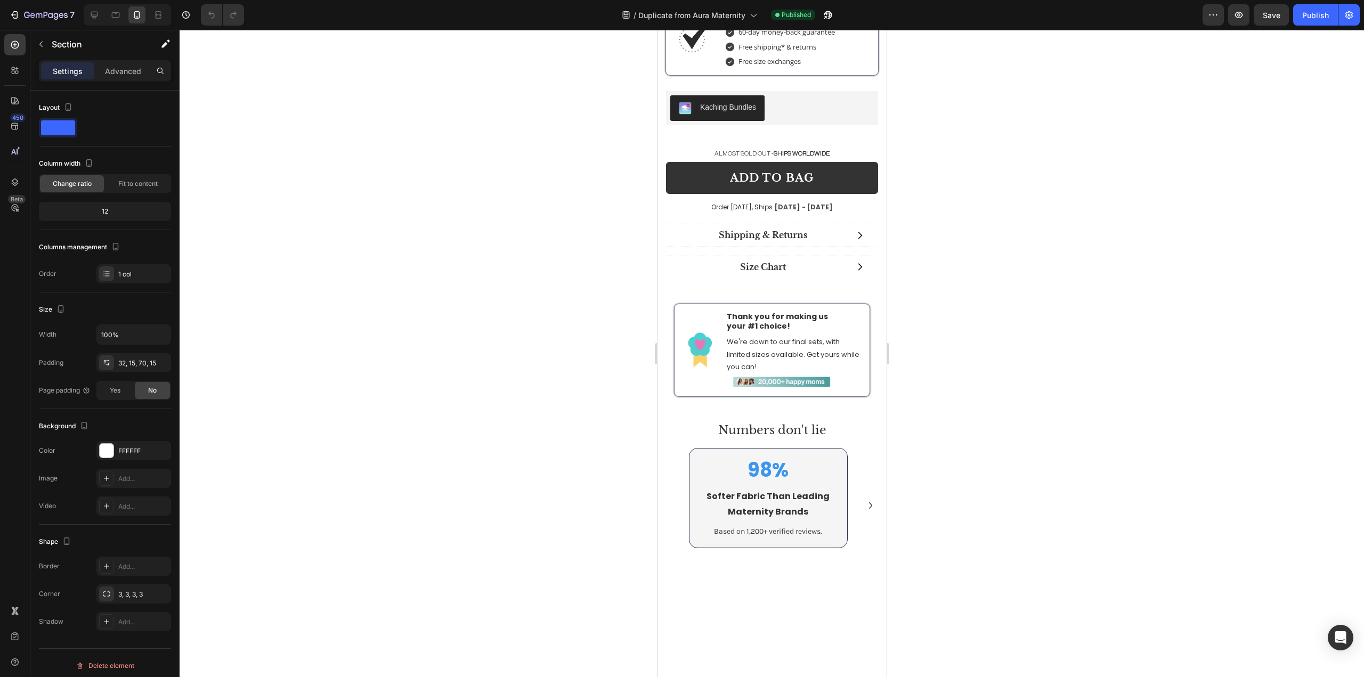
scroll to position [6338, 0]
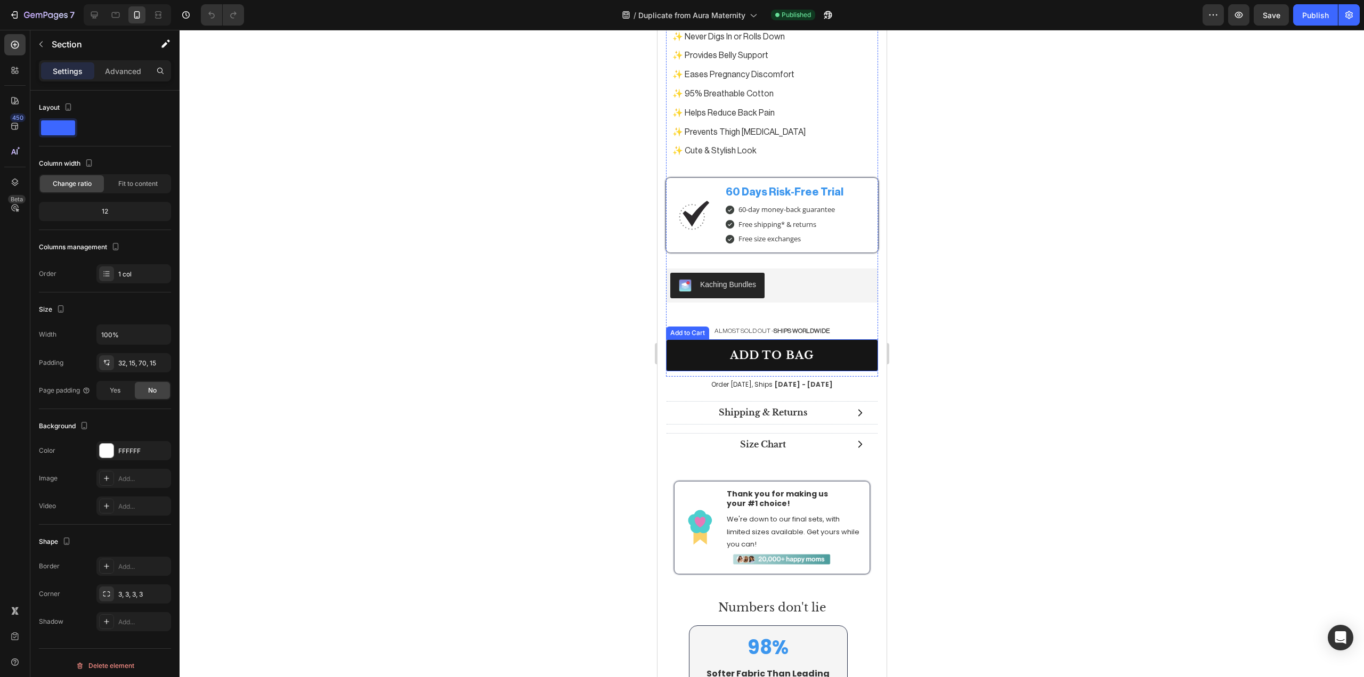
click at [694, 346] on button "add to bag" at bounding box center [772, 355] width 212 height 32
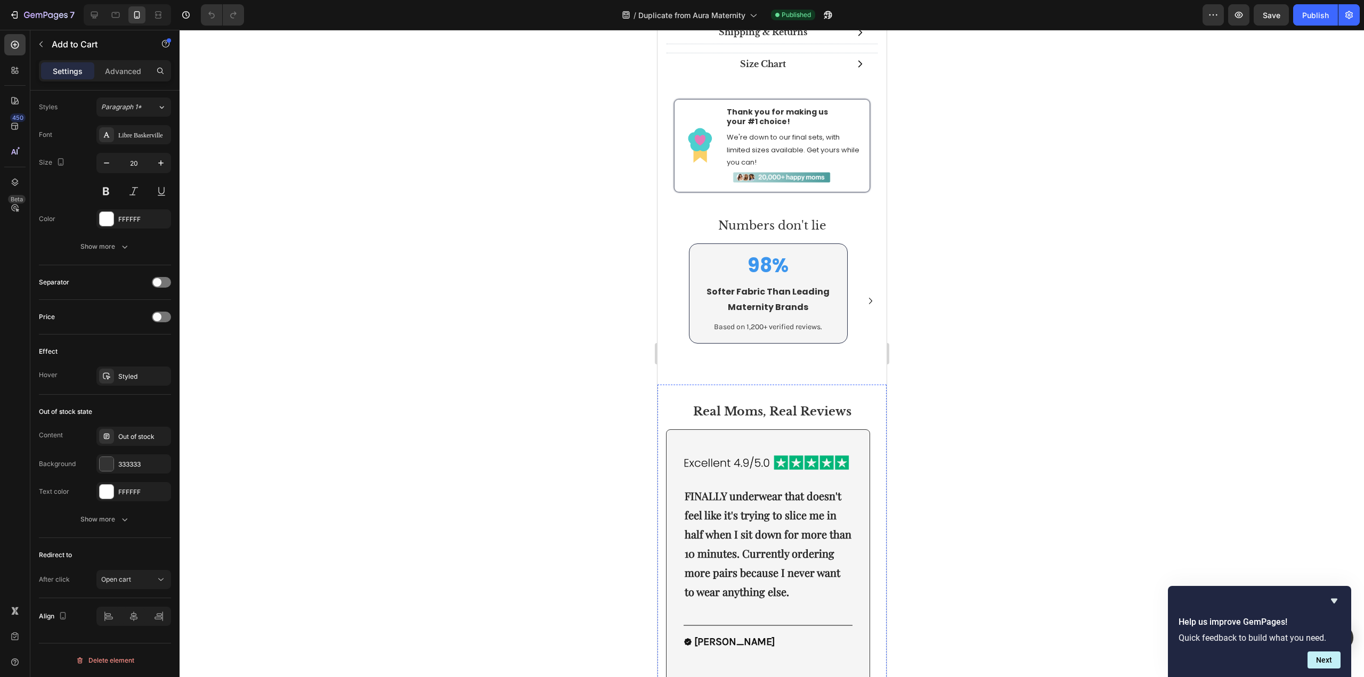
scroll to position [6604, 0]
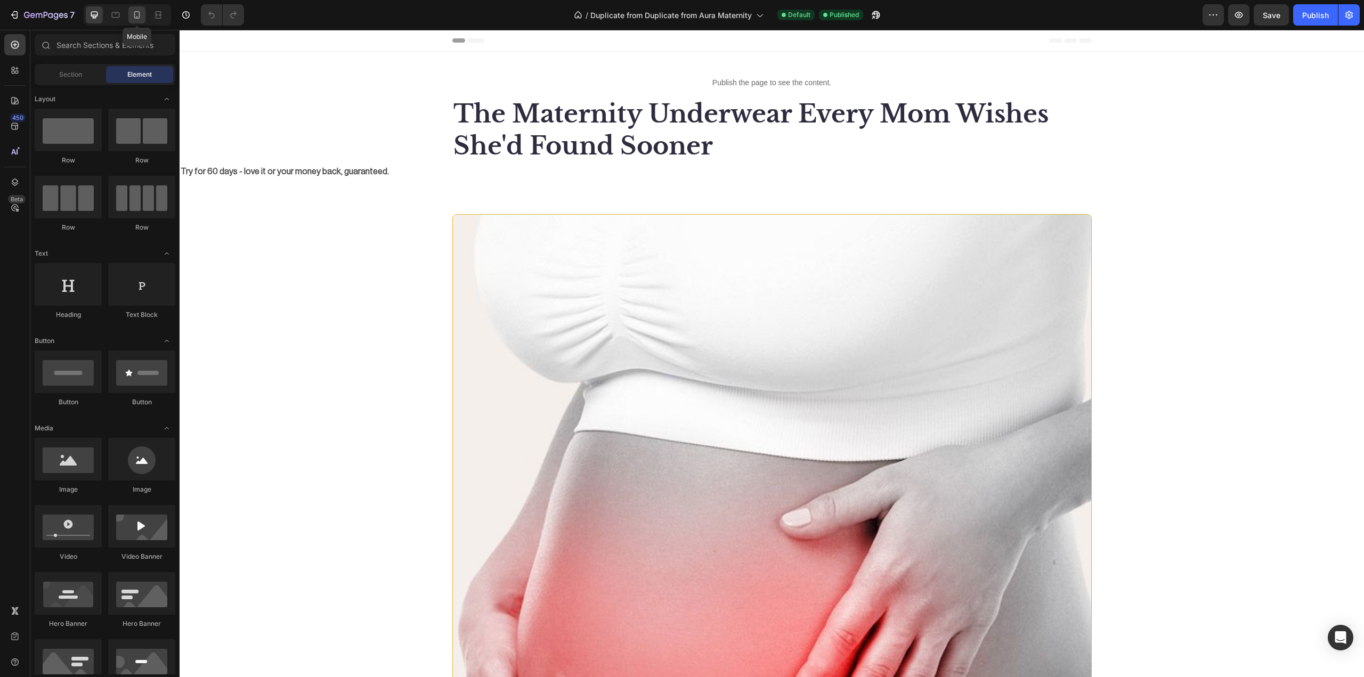
click at [129, 11] on div at bounding box center [136, 14] width 17 height 17
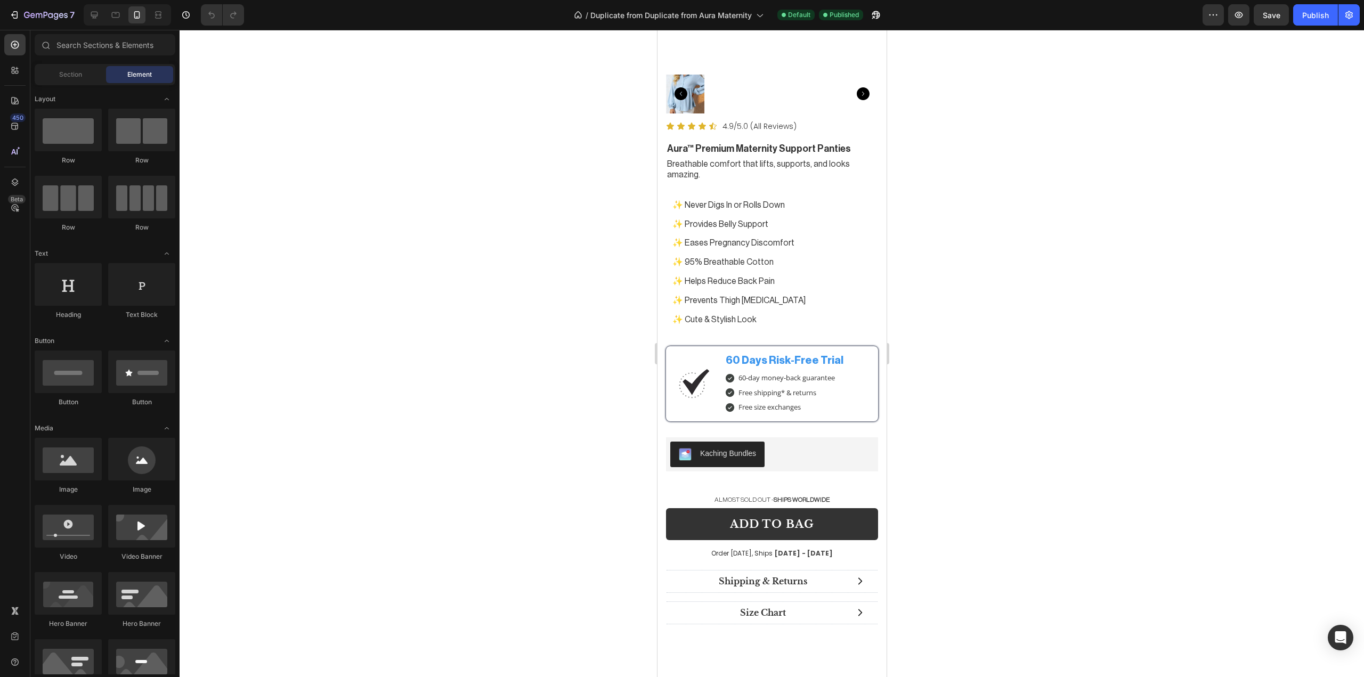
scroll to position [5340, 0]
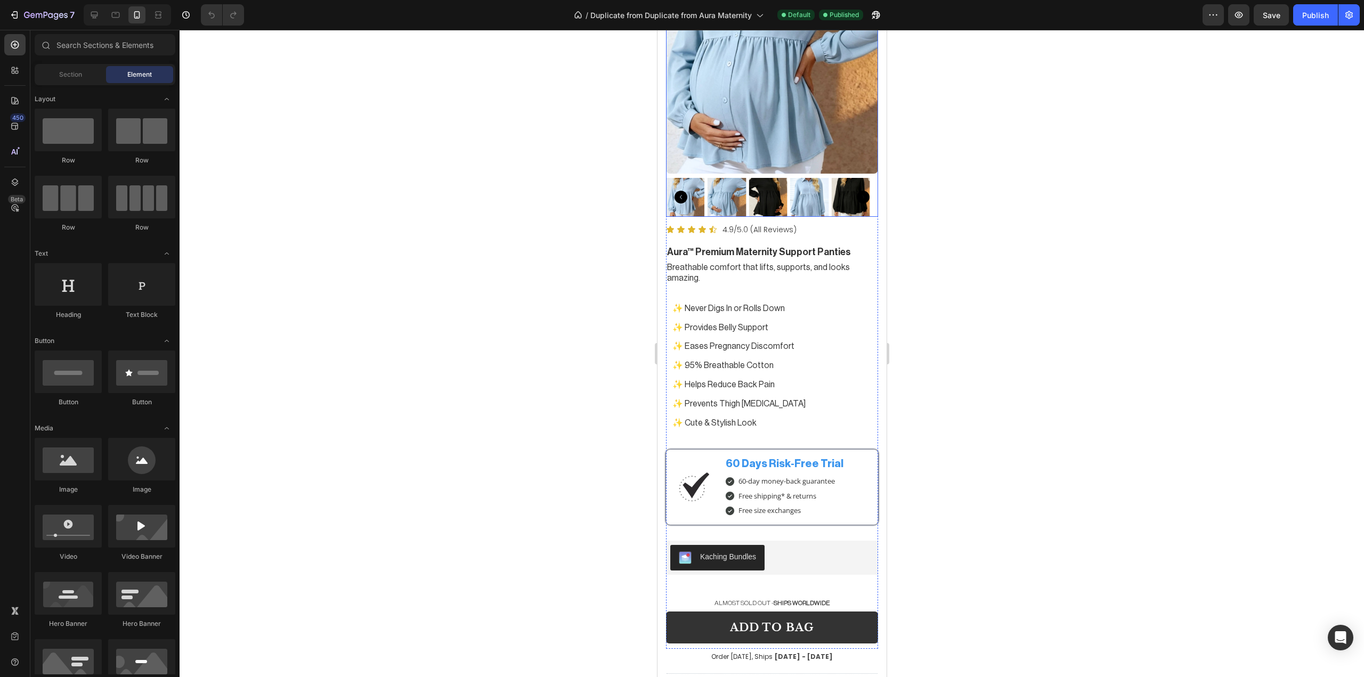
click at [788, 131] on img at bounding box center [772, 68] width 212 height 212
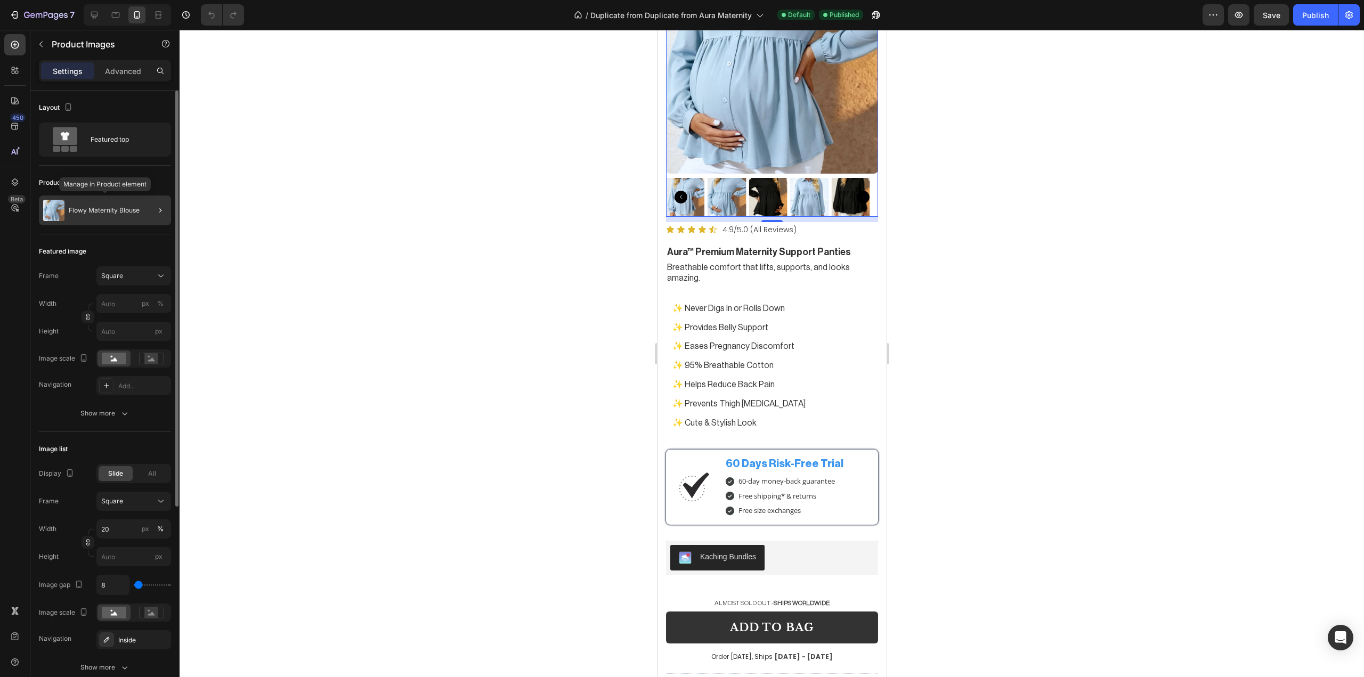
click at [65, 200] on div "Flowy Maternity Blouse" at bounding box center [105, 211] width 132 height 30
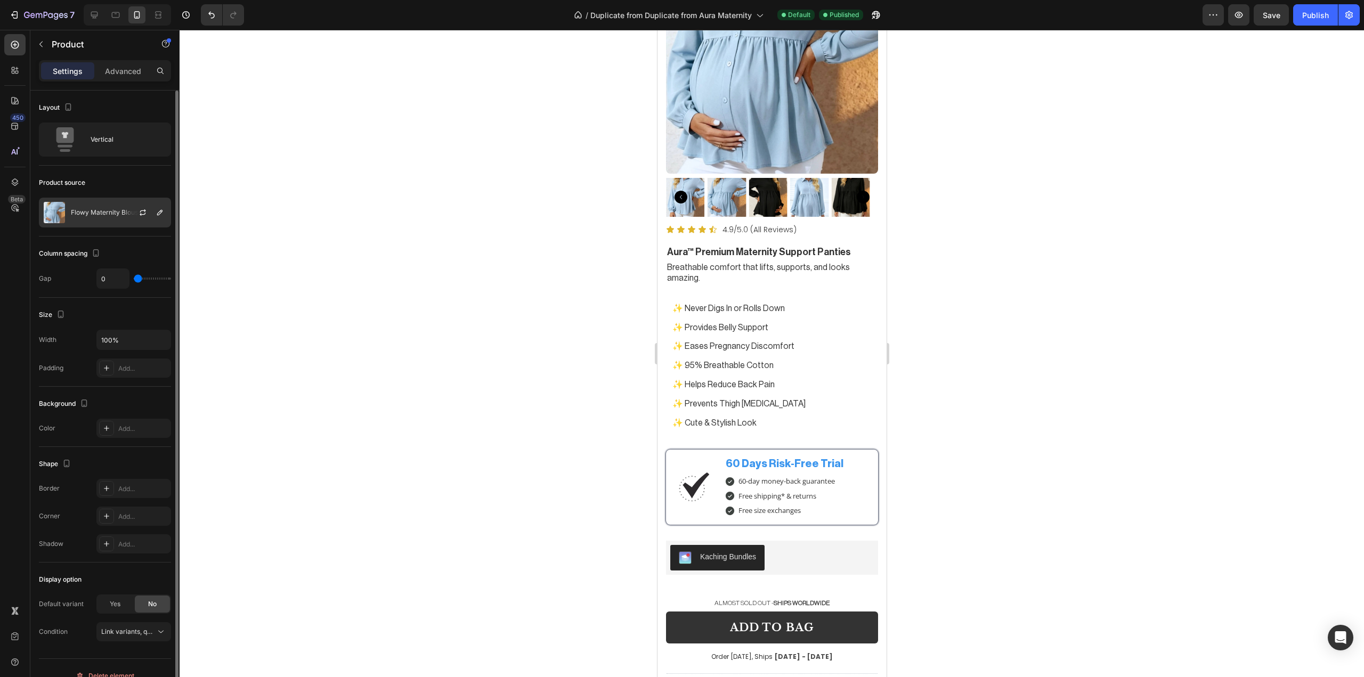
click at [81, 226] on div "Flowy Maternity Blouse" at bounding box center [105, 213] width 132 height 30
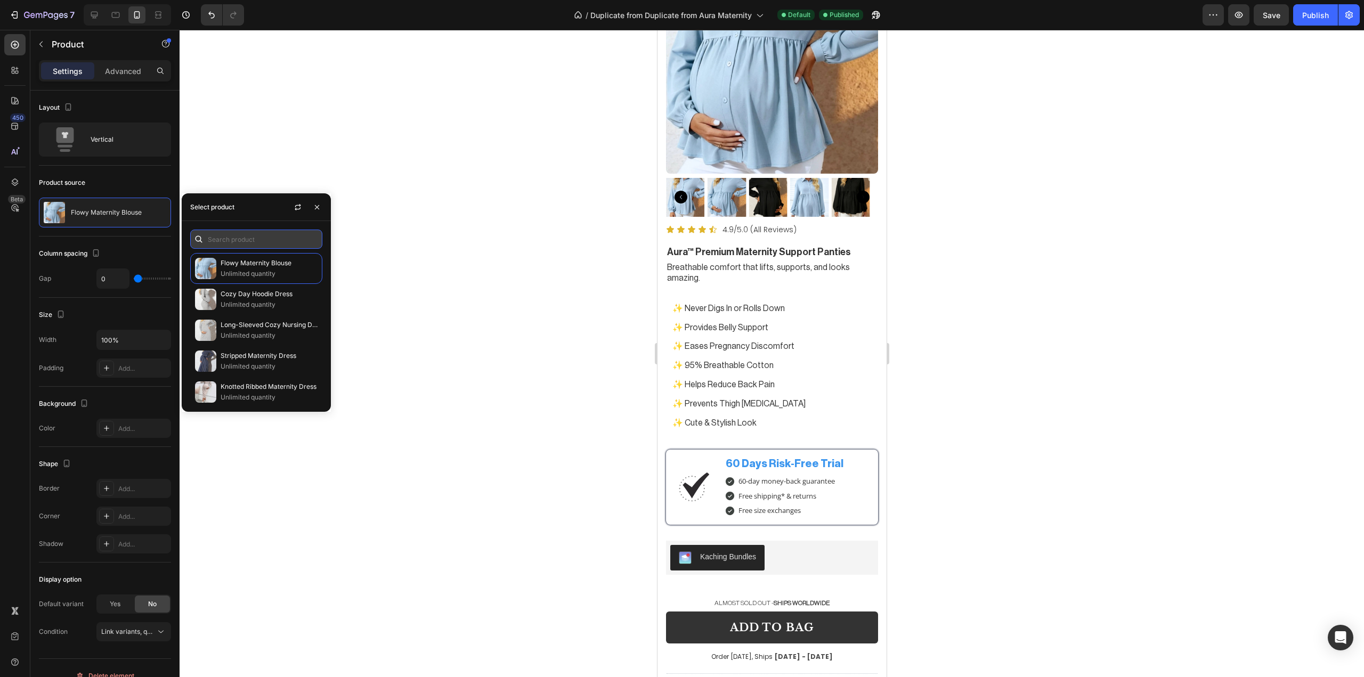
click at [253, 242] on input "text" at bounding box center [256, 239] width 132 height 19
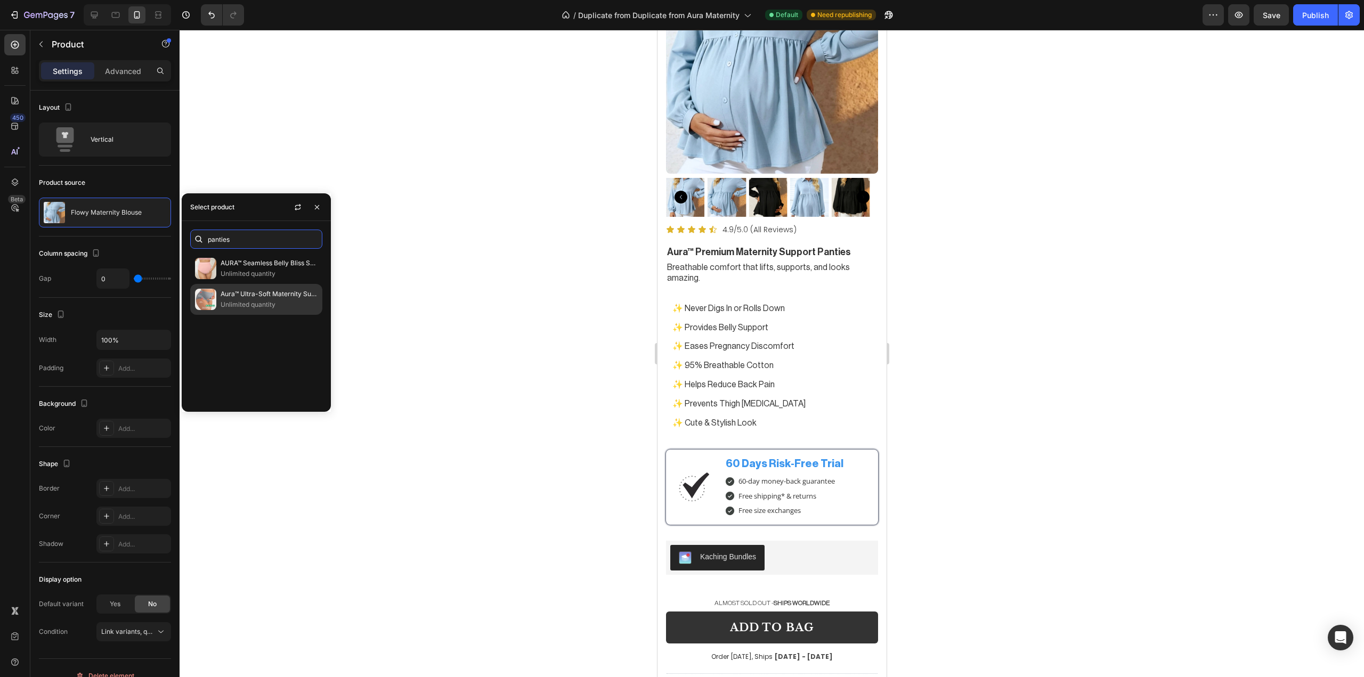
type input "panties"
click at [202, 303] on img at bounding box center [205, 299] width 21 height 21
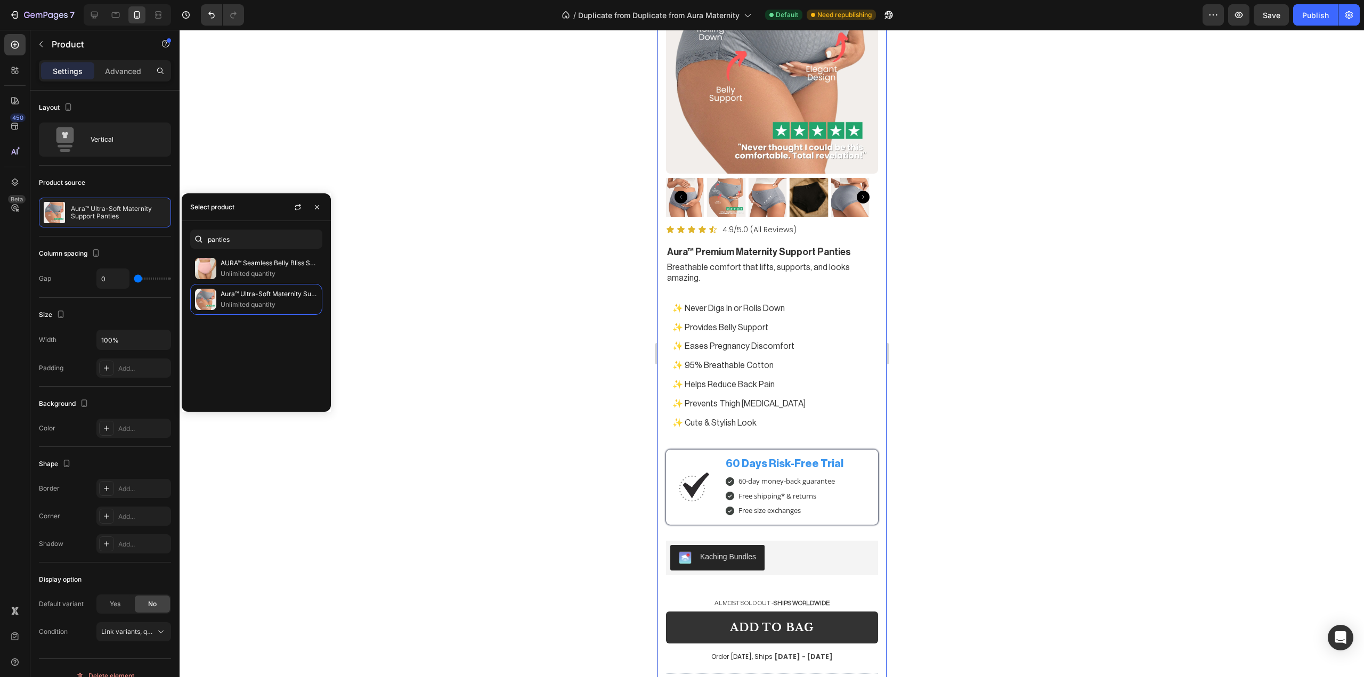
click at [1003, 300] on div at bounding box center [772, 353] width 1185 height 647
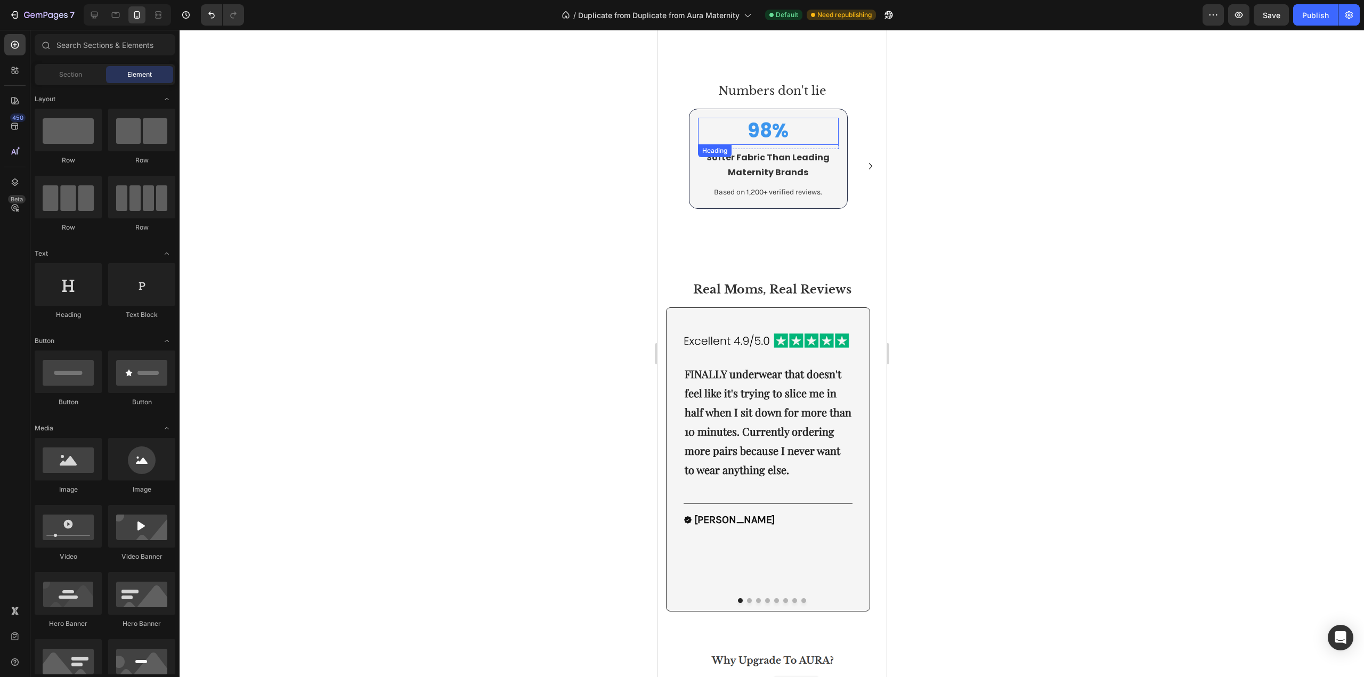
scroll to position [5695, 0]
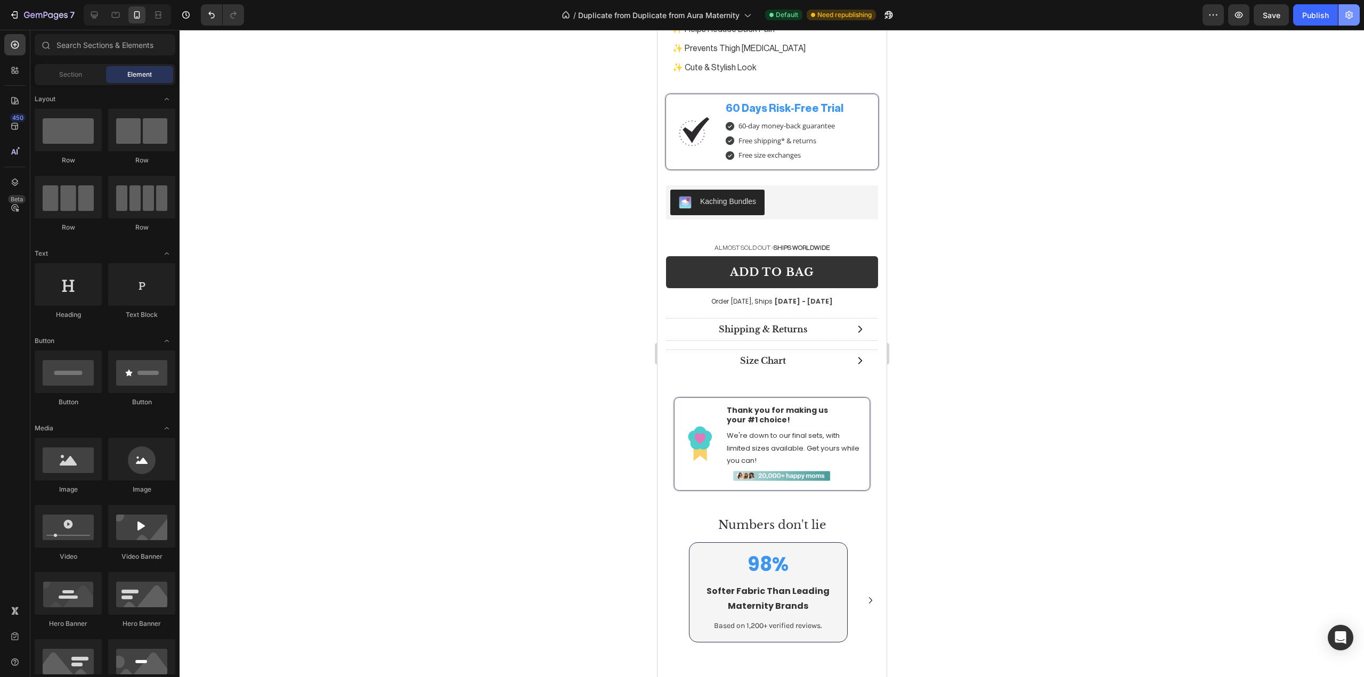
click at [1344, 20] on button "button" at bounding box center [1349, 14] width 21 height 21
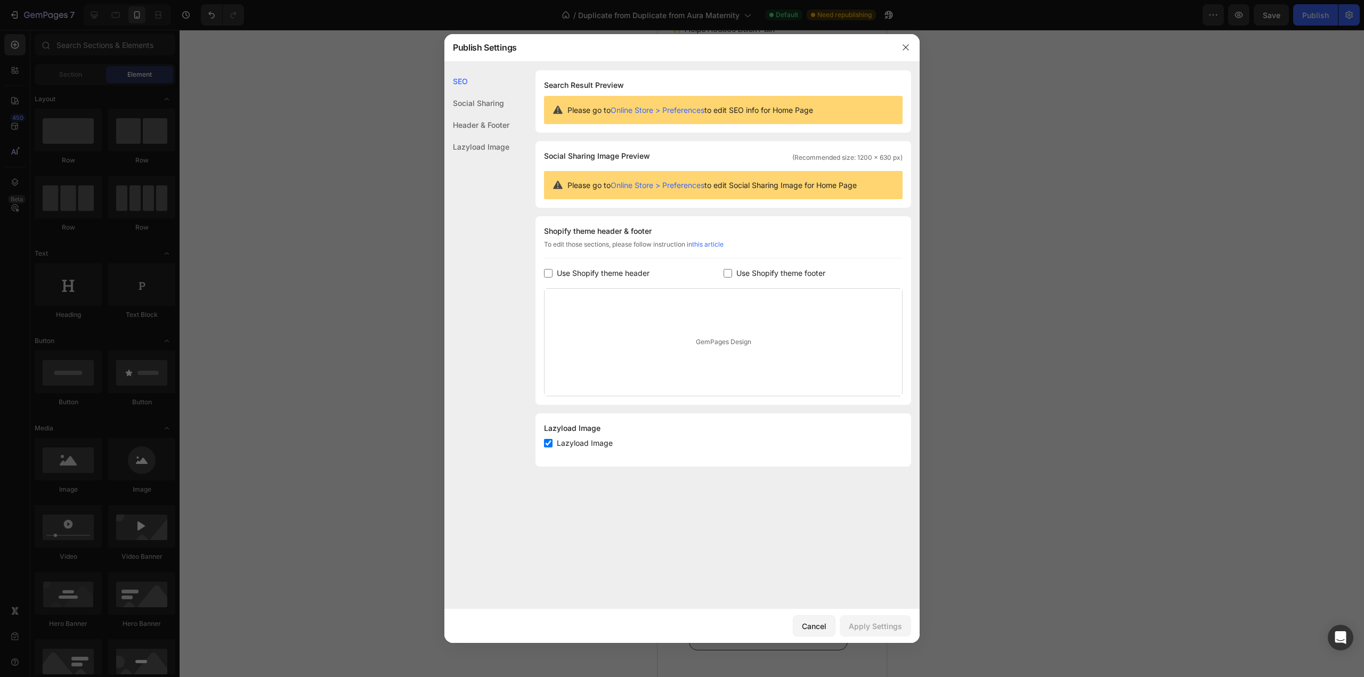
click at [1267, 109] on div at bounding box center [682, 338] width 1364 height 677
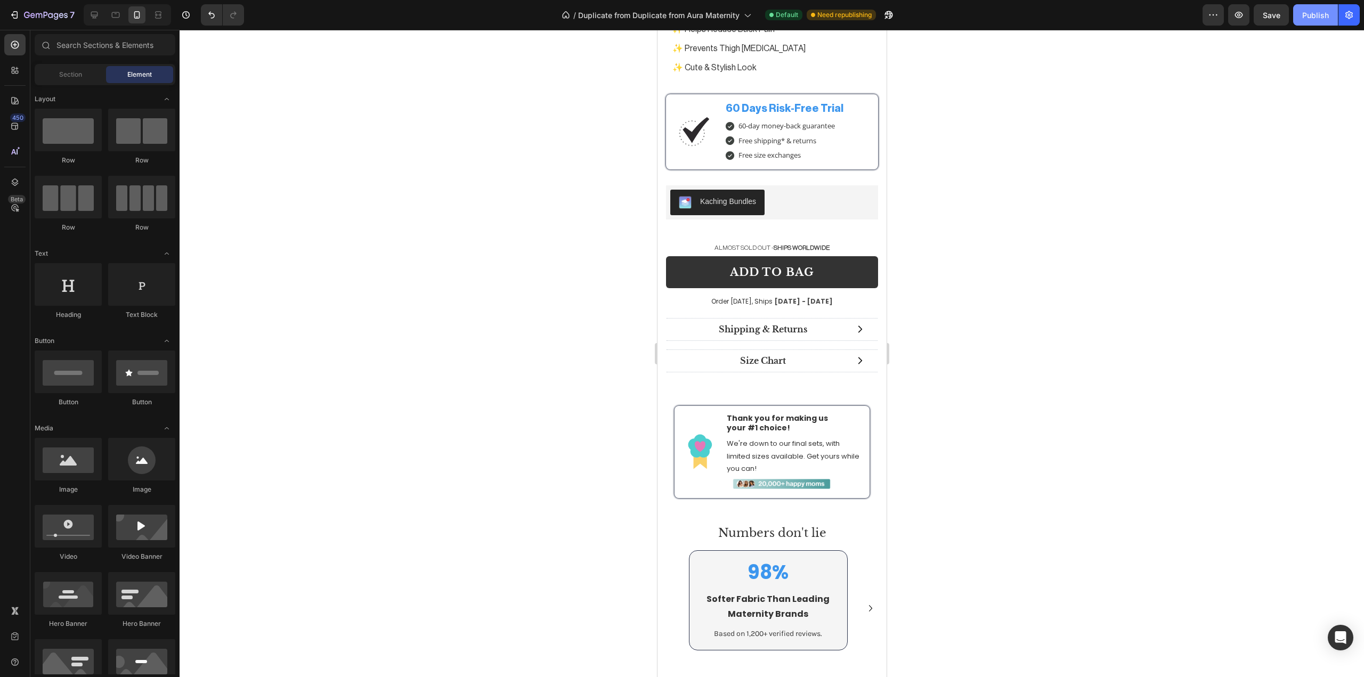
click at [1307, 18] on div "Publish" at bounding box center [1315, 15] width 27 height 11
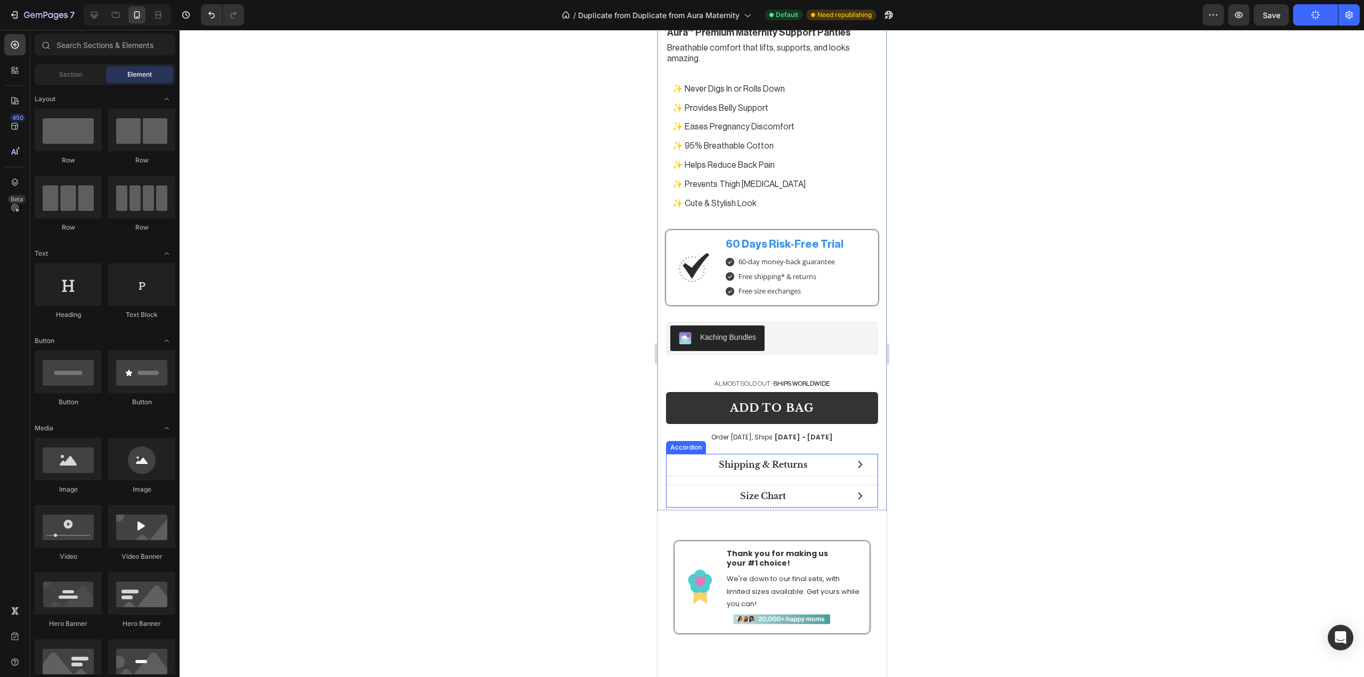
scroll to position [5340, 0]
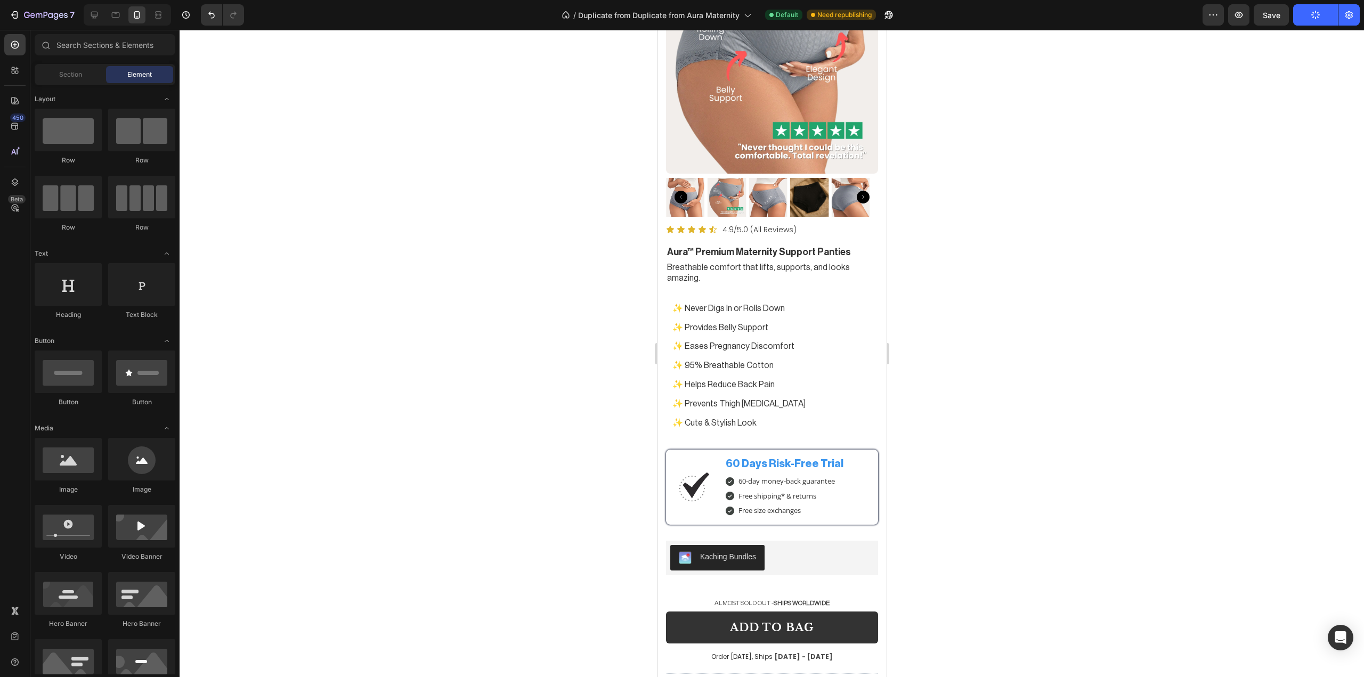
click at [1006, 248] on div at bounding box center [772, 353] width 1185 height 647
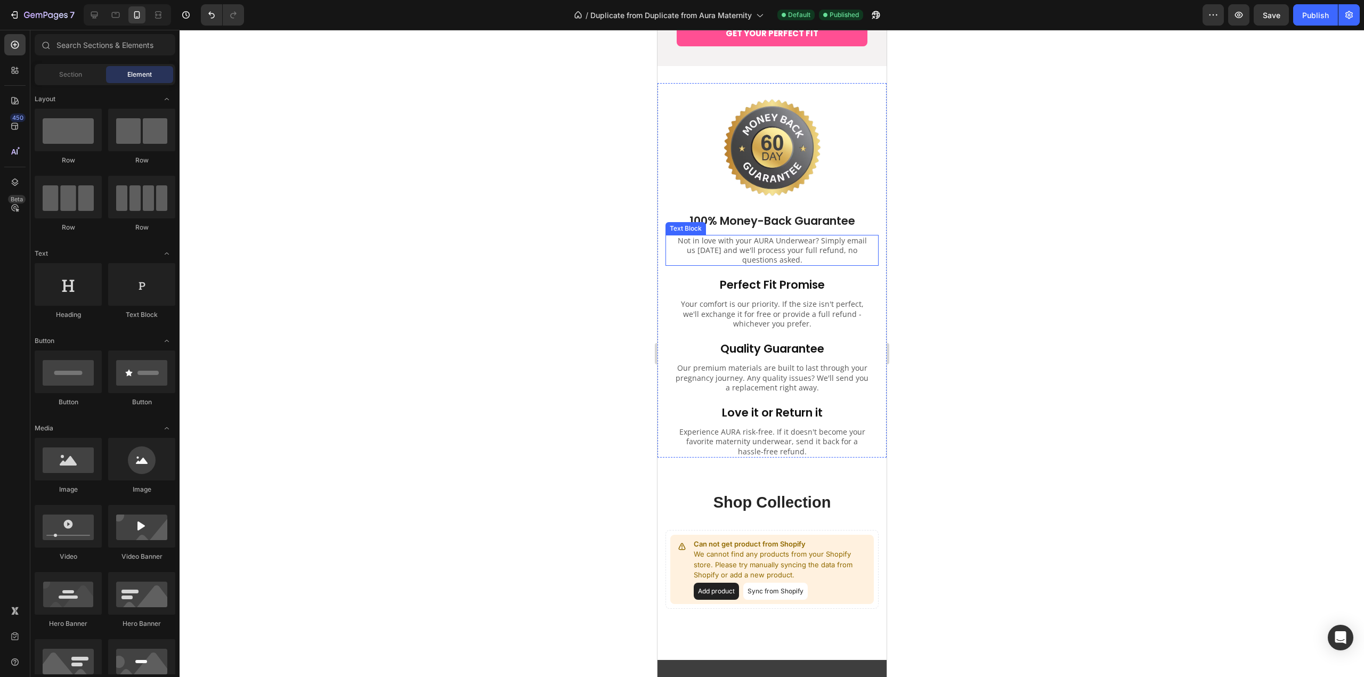
scroll to position [7738, 0]
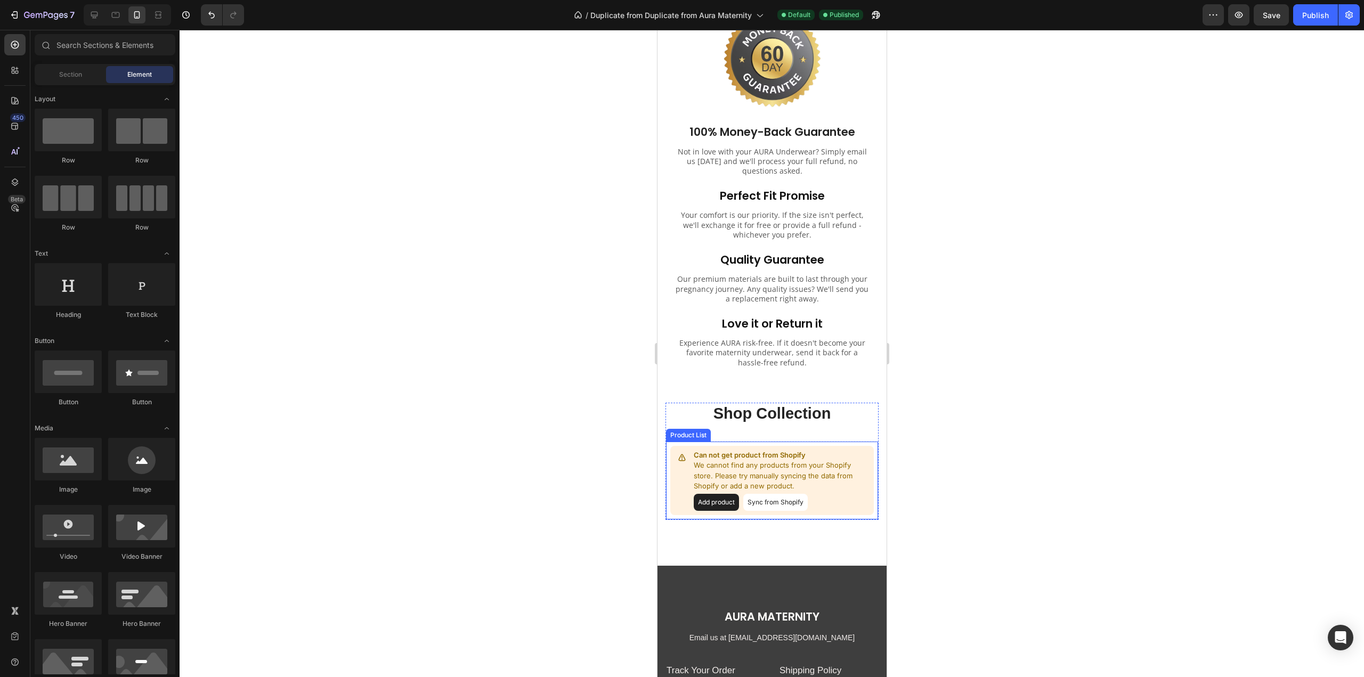
click at [759, 511] on button "Sync from Shopify" at bounding box center [775, 502] width 64 height 17
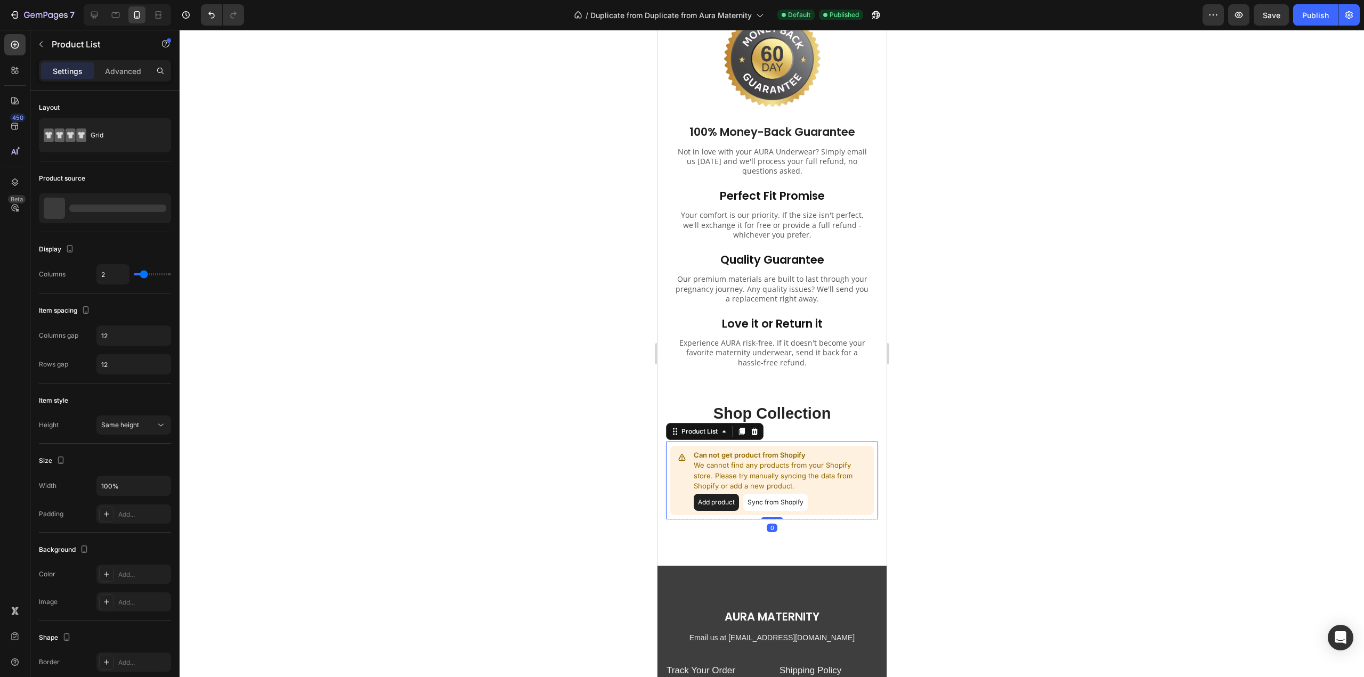
click at [759, 511] on button "Sync from Shopify" at bounding box center [775, 502] width 64 height 17
click at [1004, 470] on div at bounding box center [772, 353] width 1185 height 647
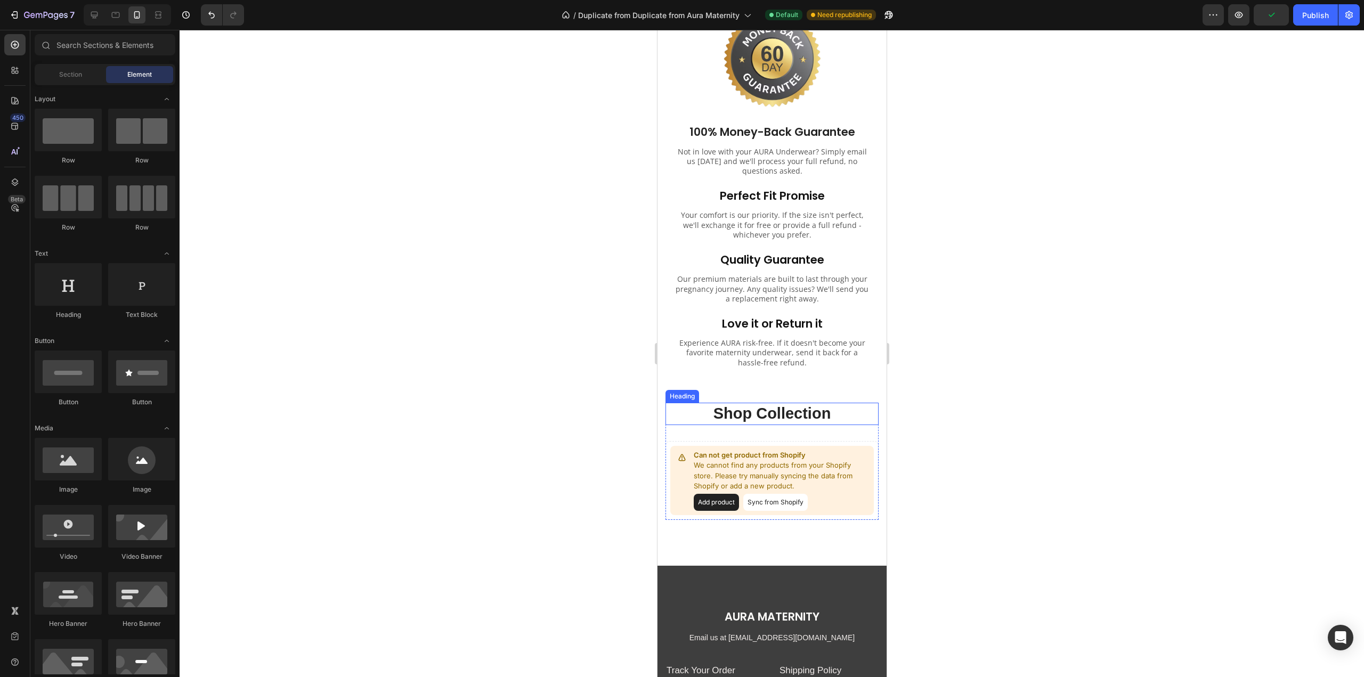
click at [669, 425] on h2 "Shop Collection" at bounding box center [771, 414] width 213 height 22
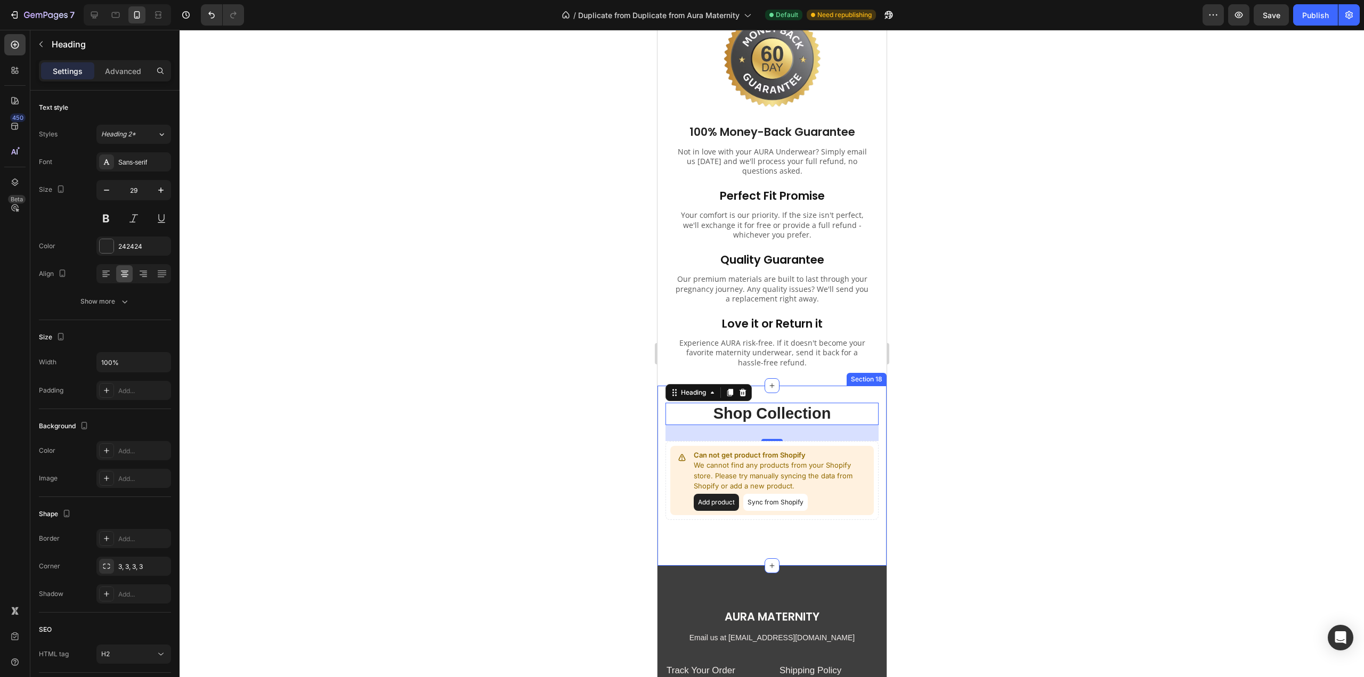
click at [801, 566] on div "Shop Collection Heading 30 Can not get product from Shopify We cannot find any …" at bounding box center [771, 476] width 229 height 180
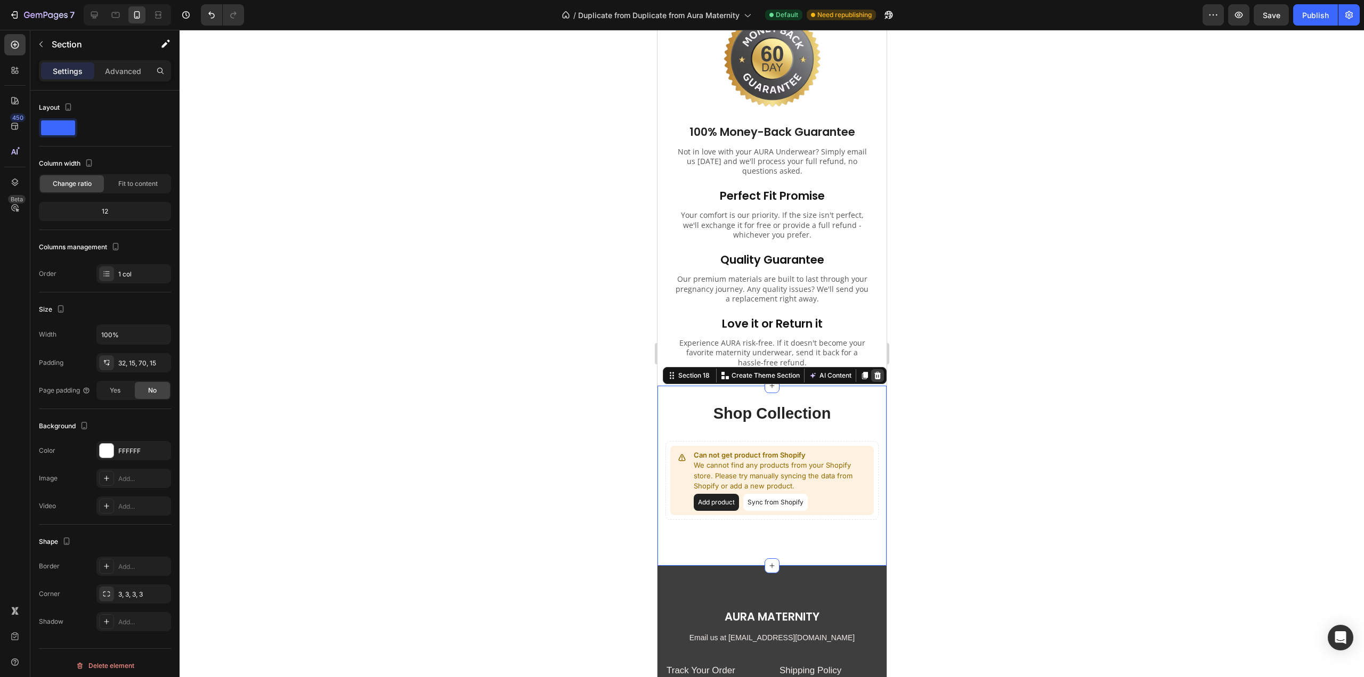
click at [873, 380] on icon at bounding box center [877, 375] width 9 height 9
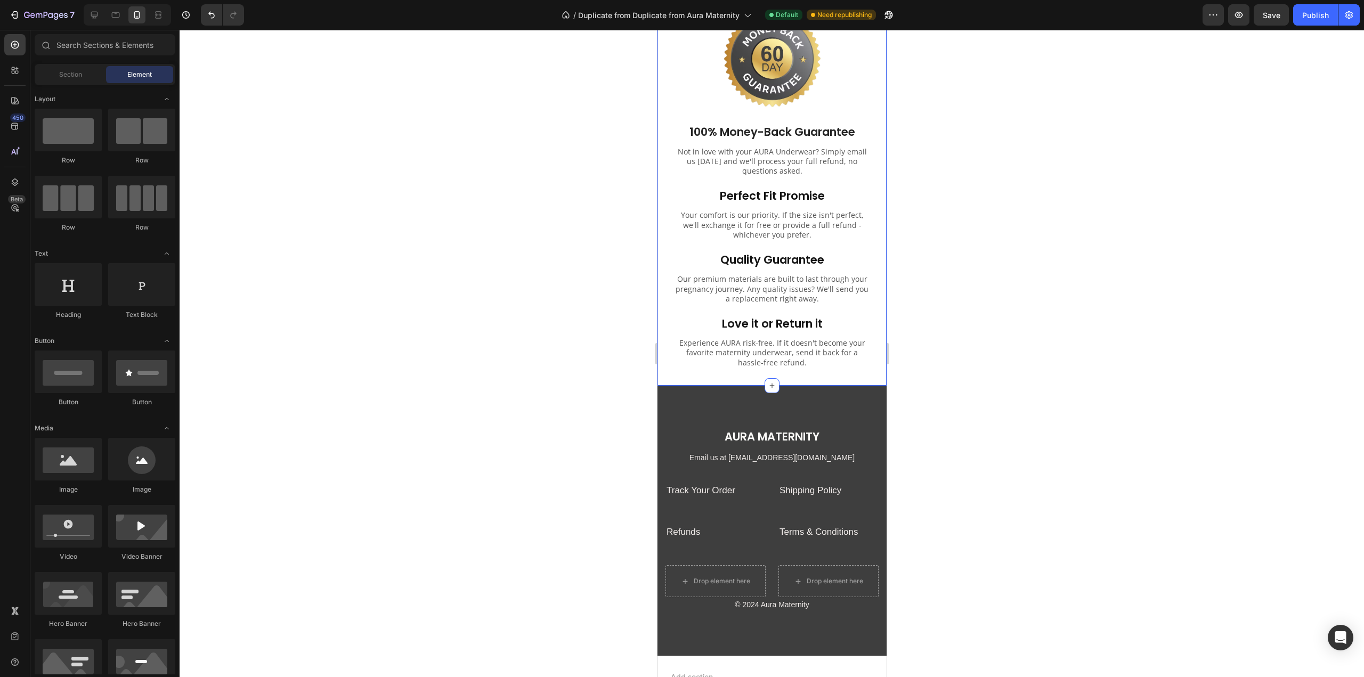
click at [672, 386] on div "Image 100% Money-Back Guarantee Heading Not in love with your AURA Underwear? S…" at bounding box center [771, 181] width 229 height 409
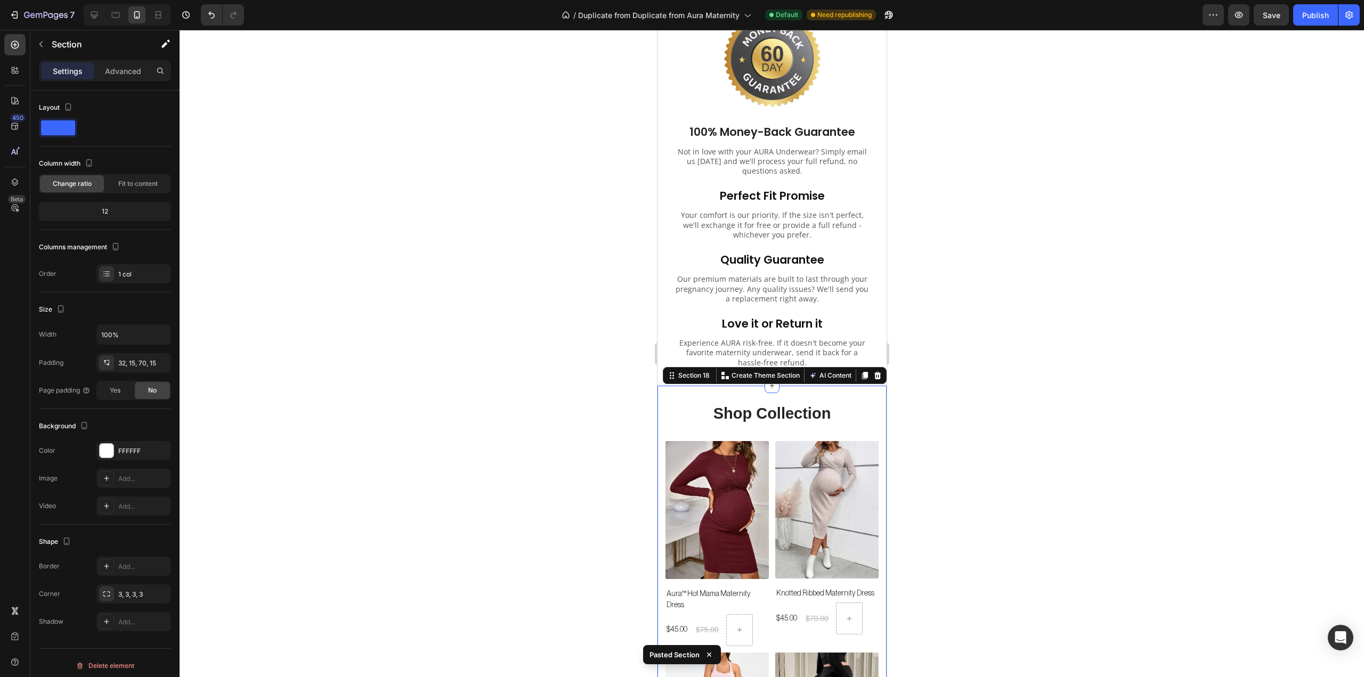
click at [1004, 358] on div at bounding box center [772, 353] width 1185 height 647
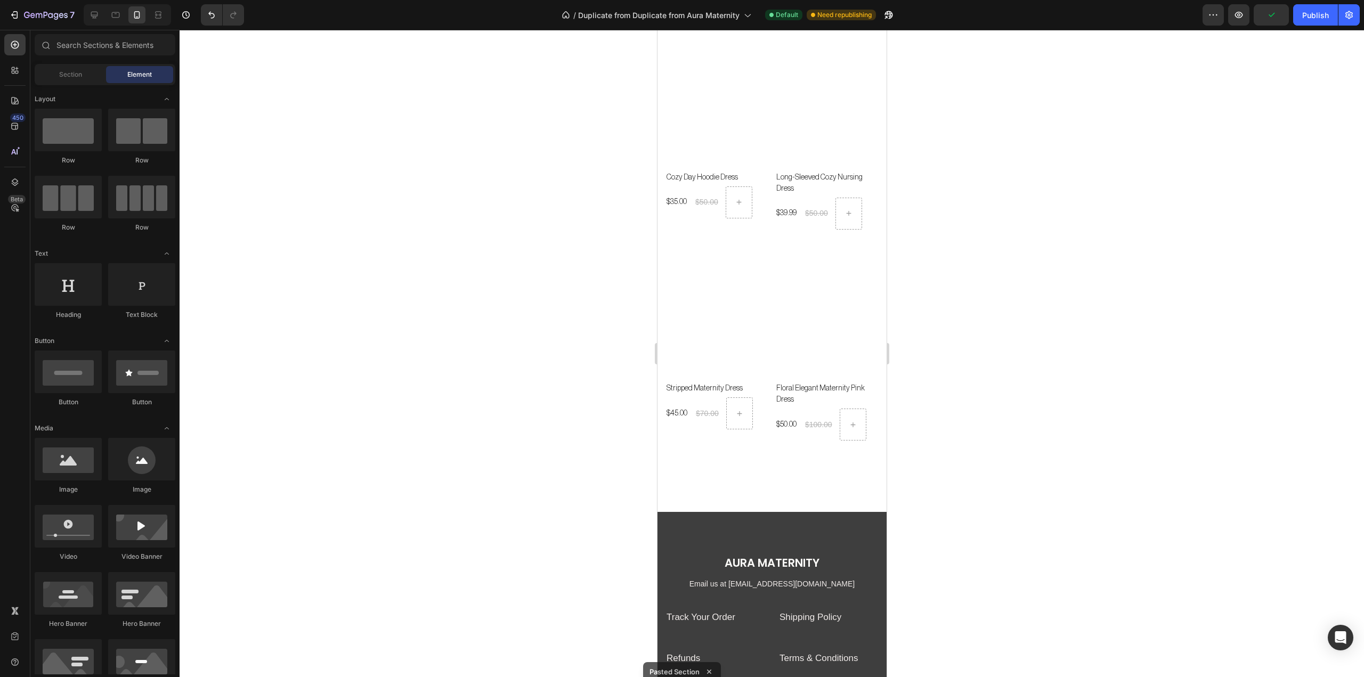
scroll to position [9070, 0]
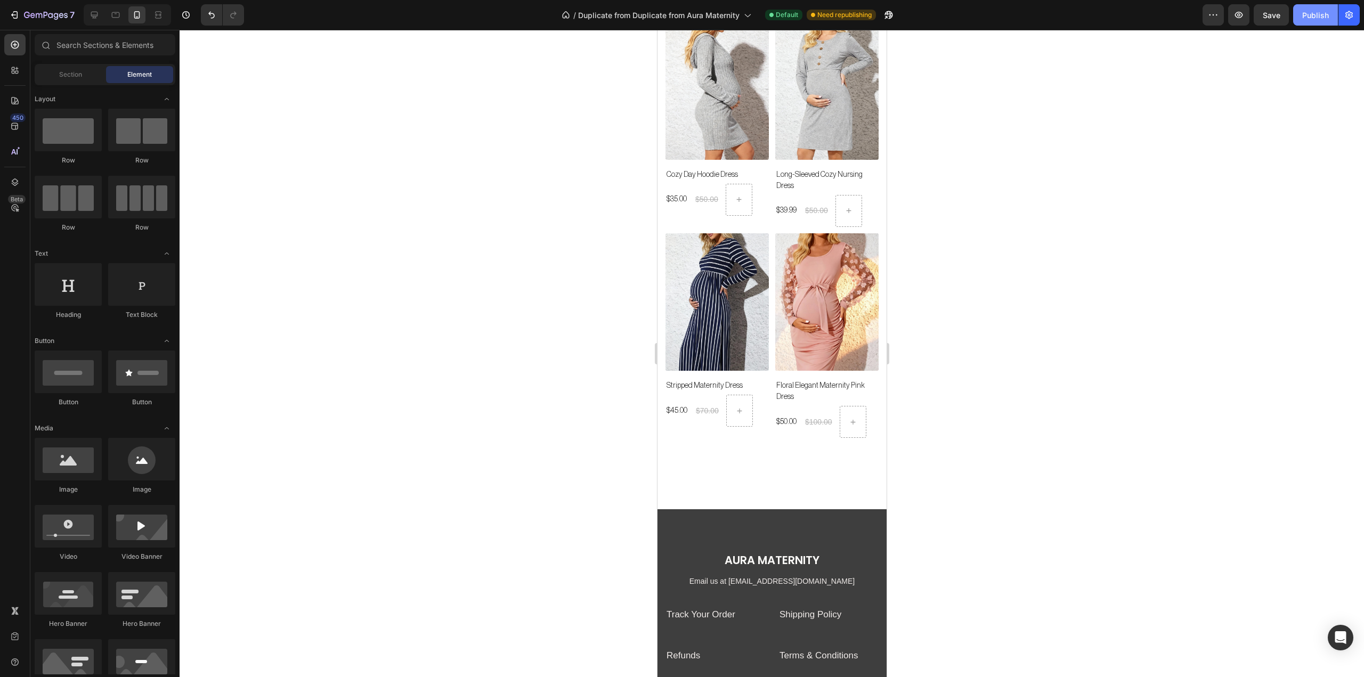
click at [1312, 15] on div "Publish" at bounding box center [1315, 15] width 27 height 11
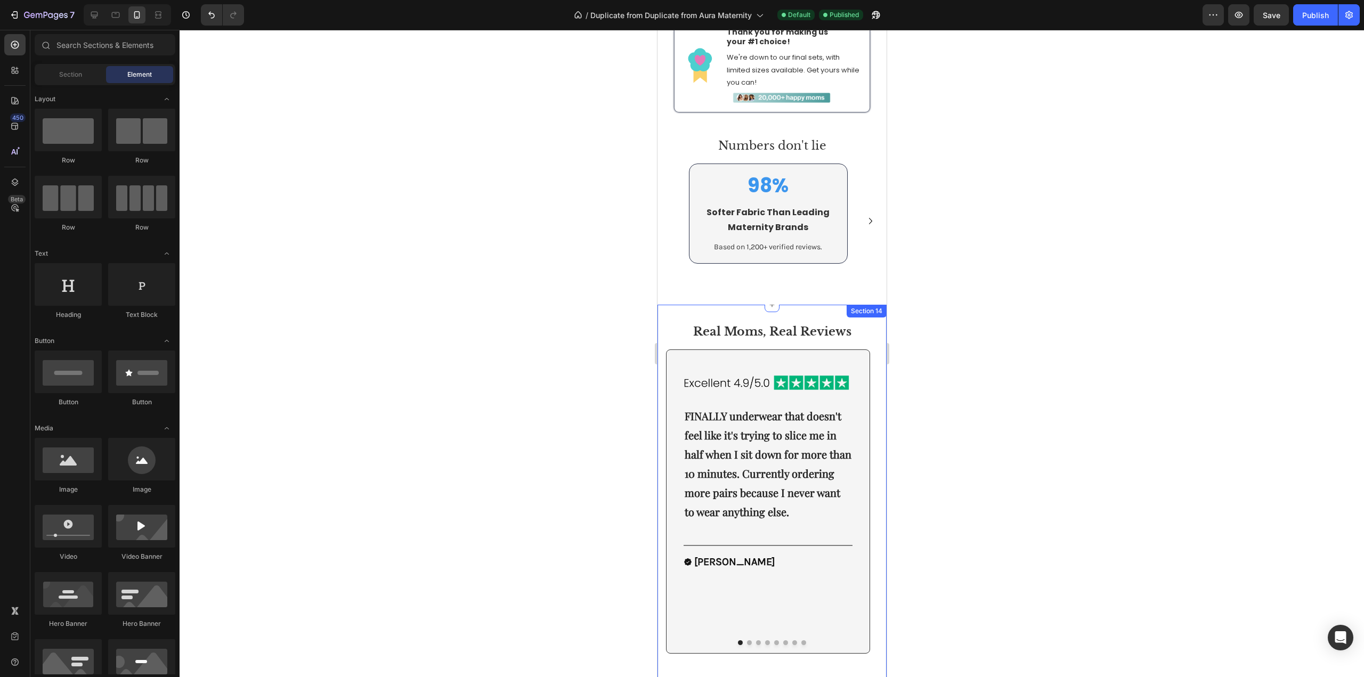
scroll to position [5629, 0]
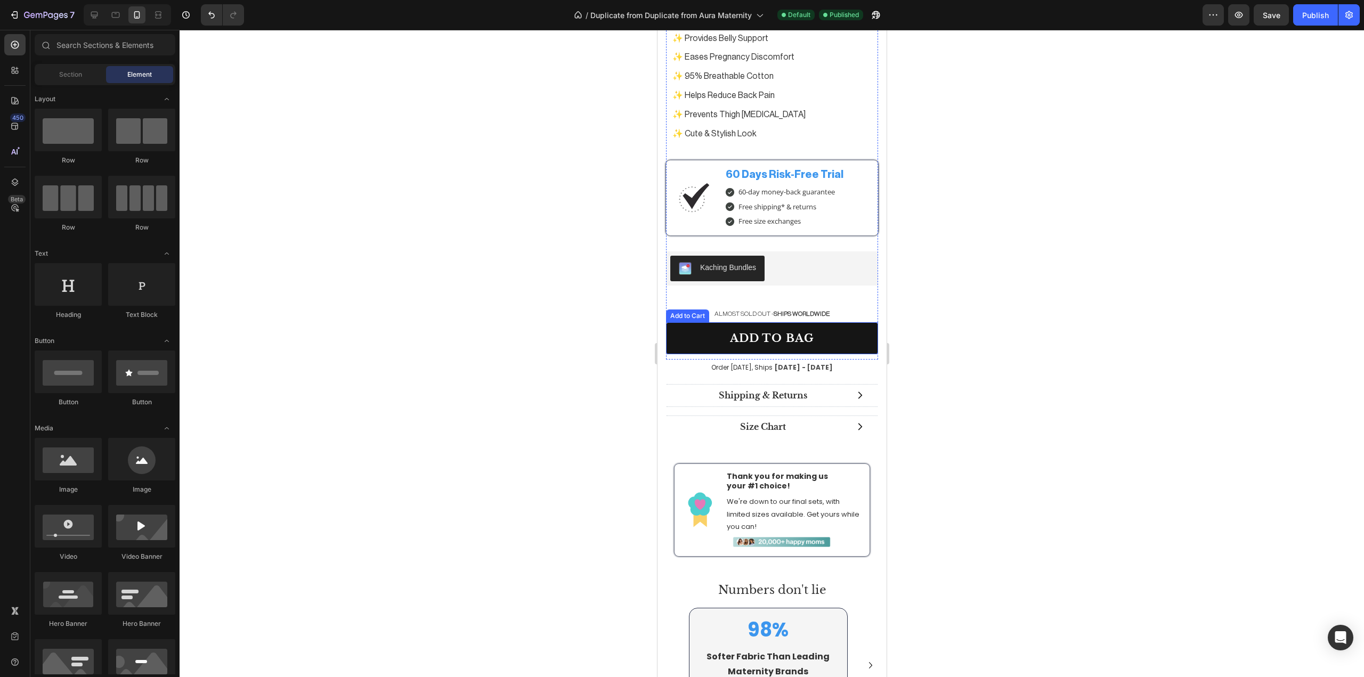
click at [821, 330] on button "add to bag" at bounding box center [772, 338] width 212 height 32
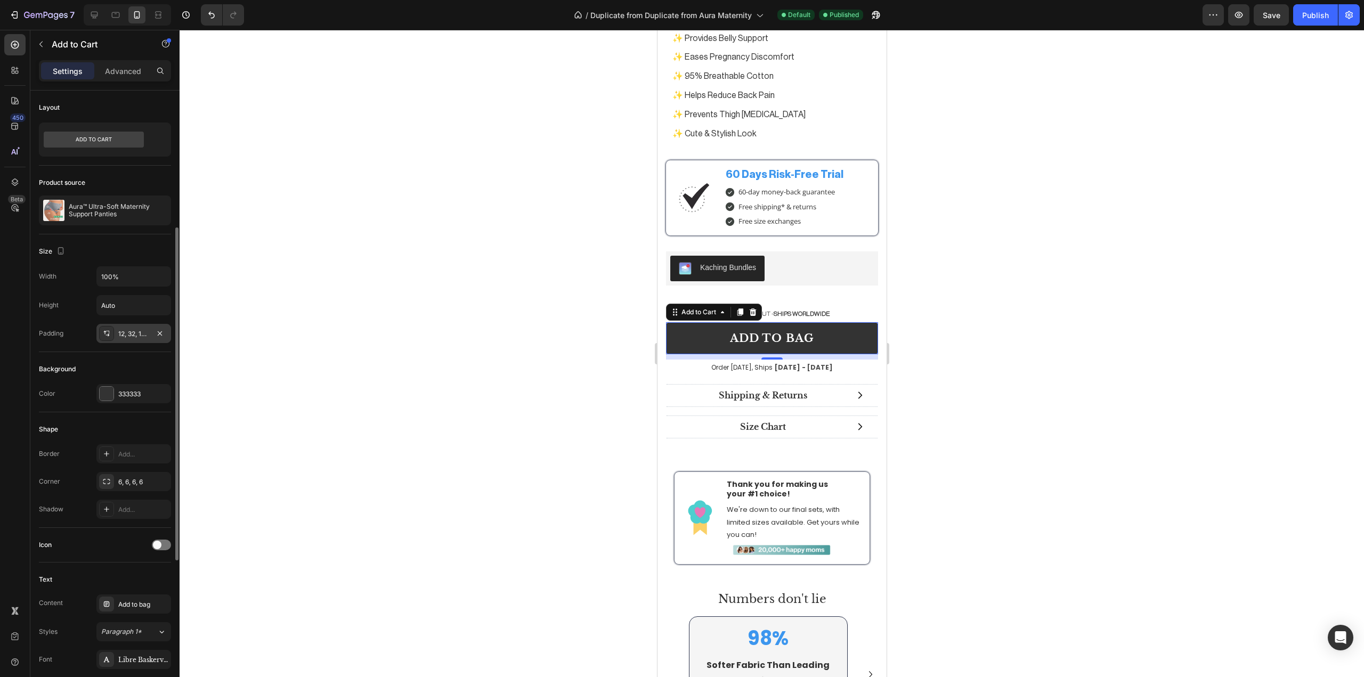
scroll to position [89, 0]
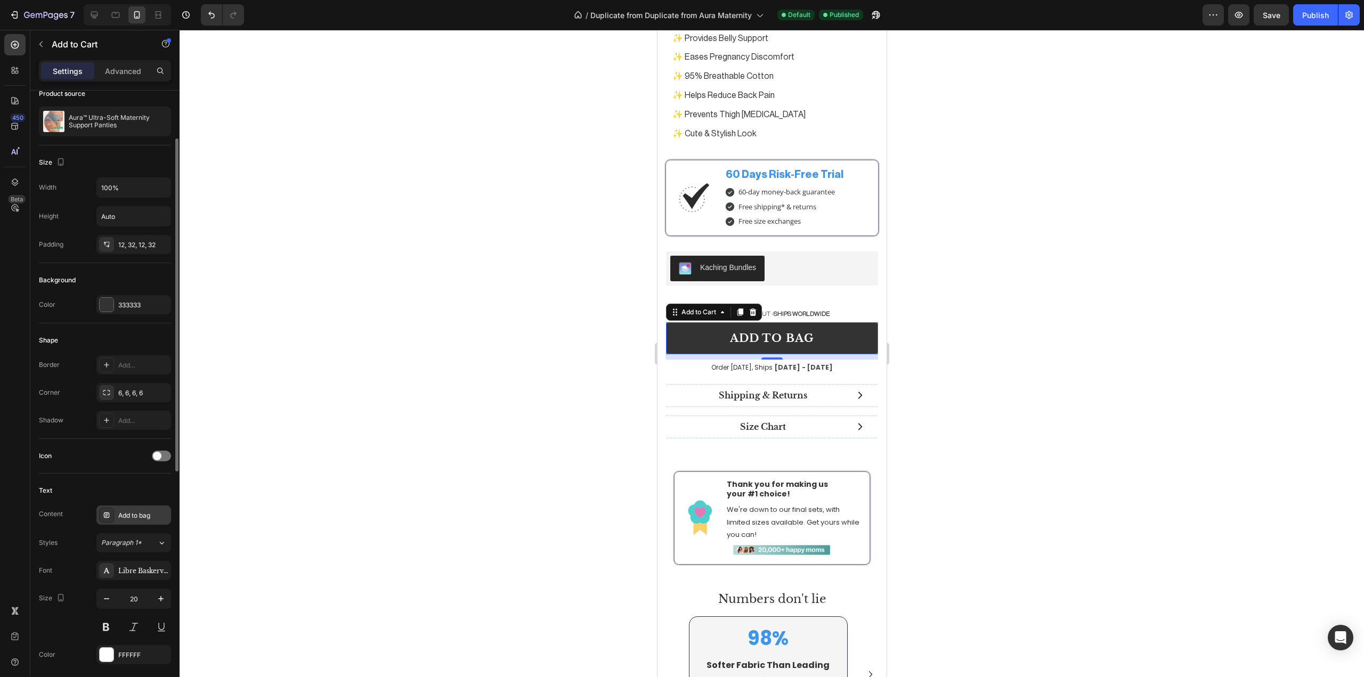
click at [108, 511] on icon at bounding box center [106, 515] width 9 height 9
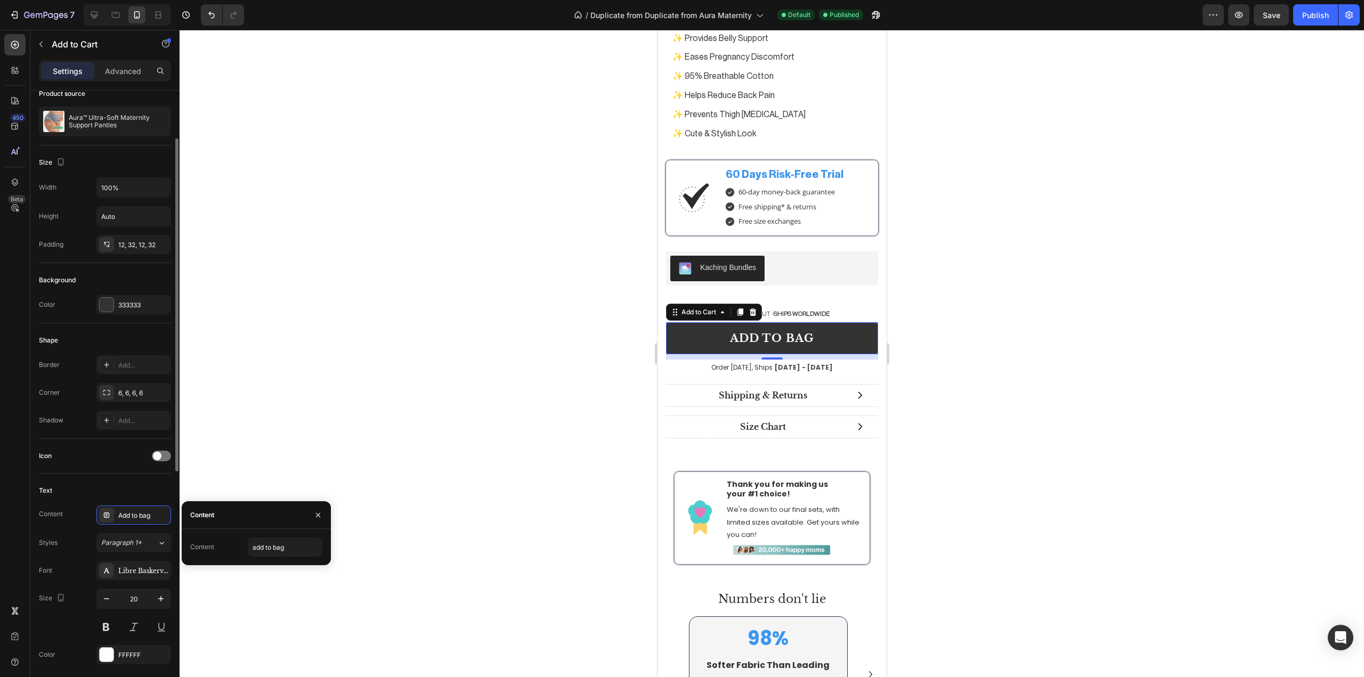
click at [102, 492] on div "Text" at bounding box center [105, 490] width 132 height 17
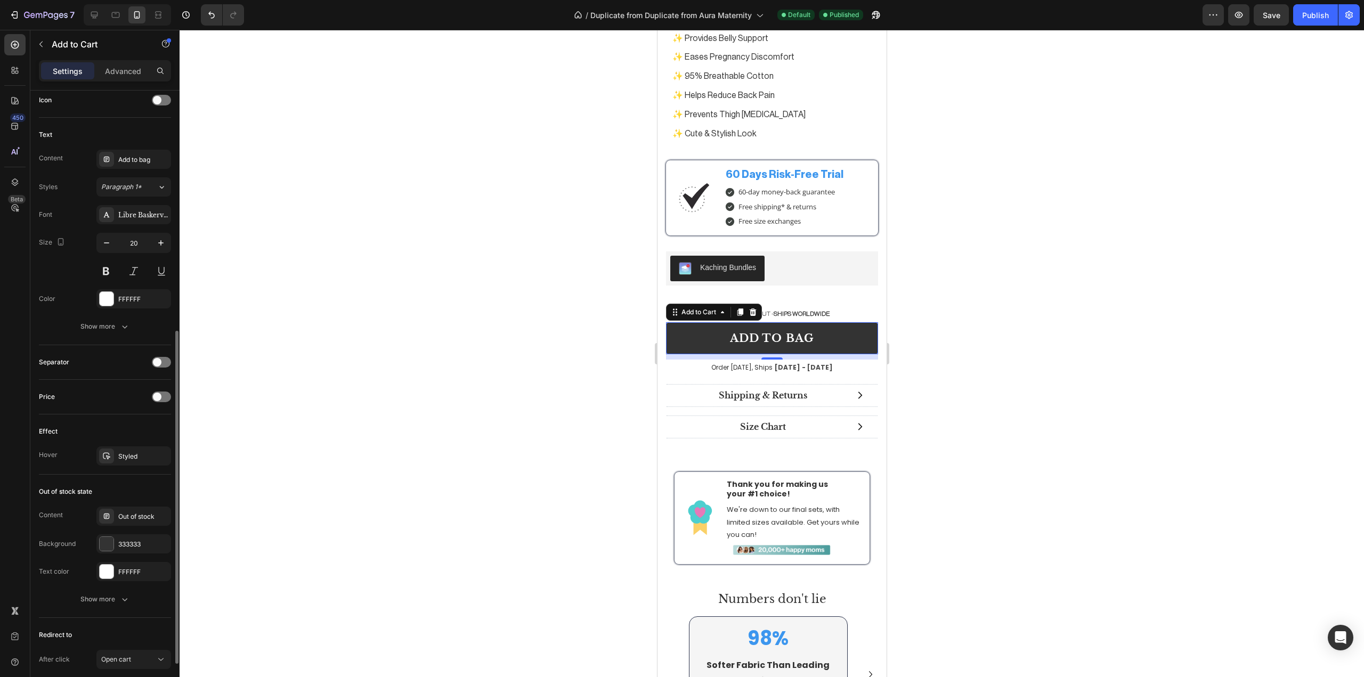
scroll to position [525, 0]
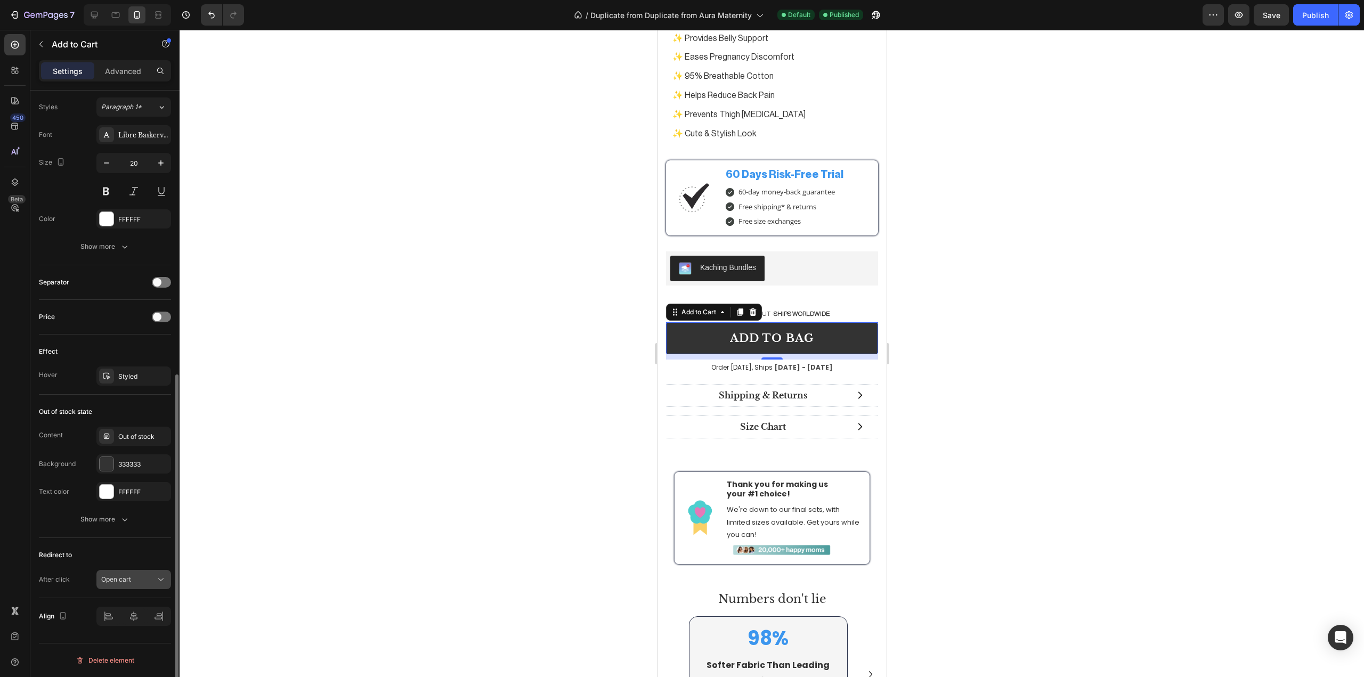
click at [141, 577] on div "Open cart" at bounding box center [128, 580] width 54 height 10
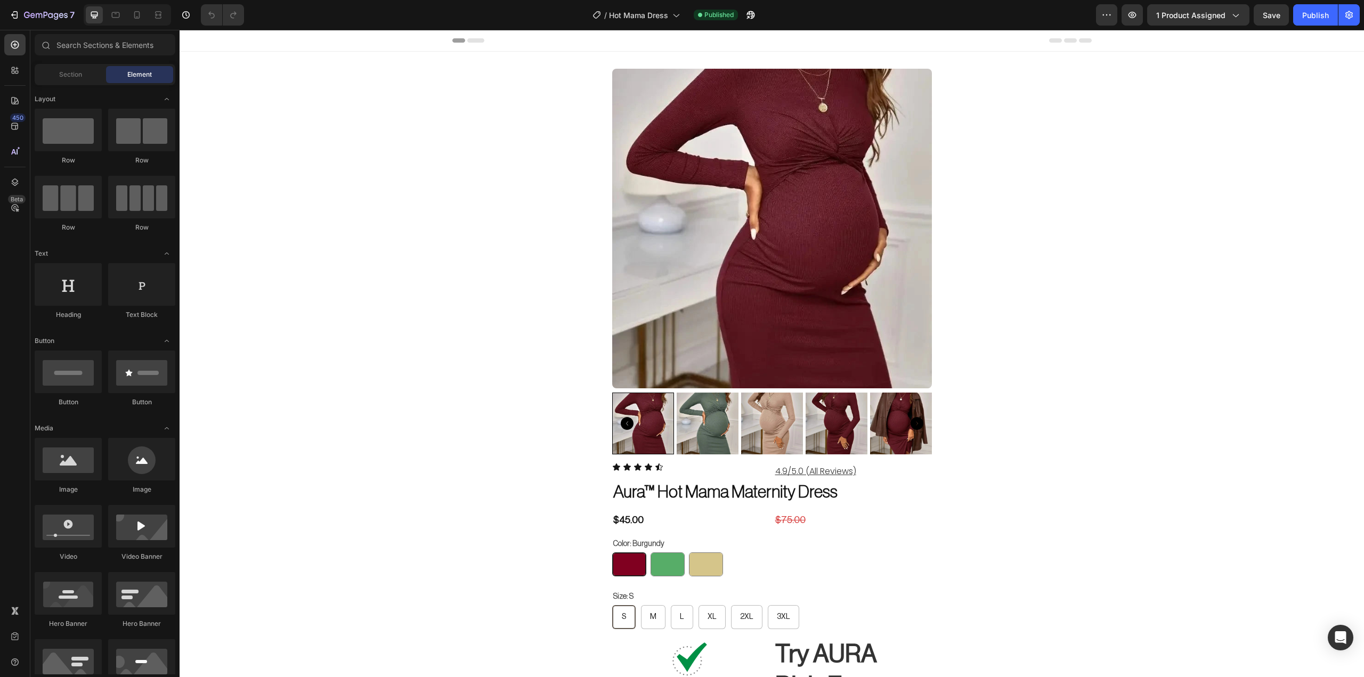
click at [141, 24] on div at bounding box center [127, 14] width 87 height 21
click at [136, 20] on div at bounding box center [136, 14] width 17 height 17
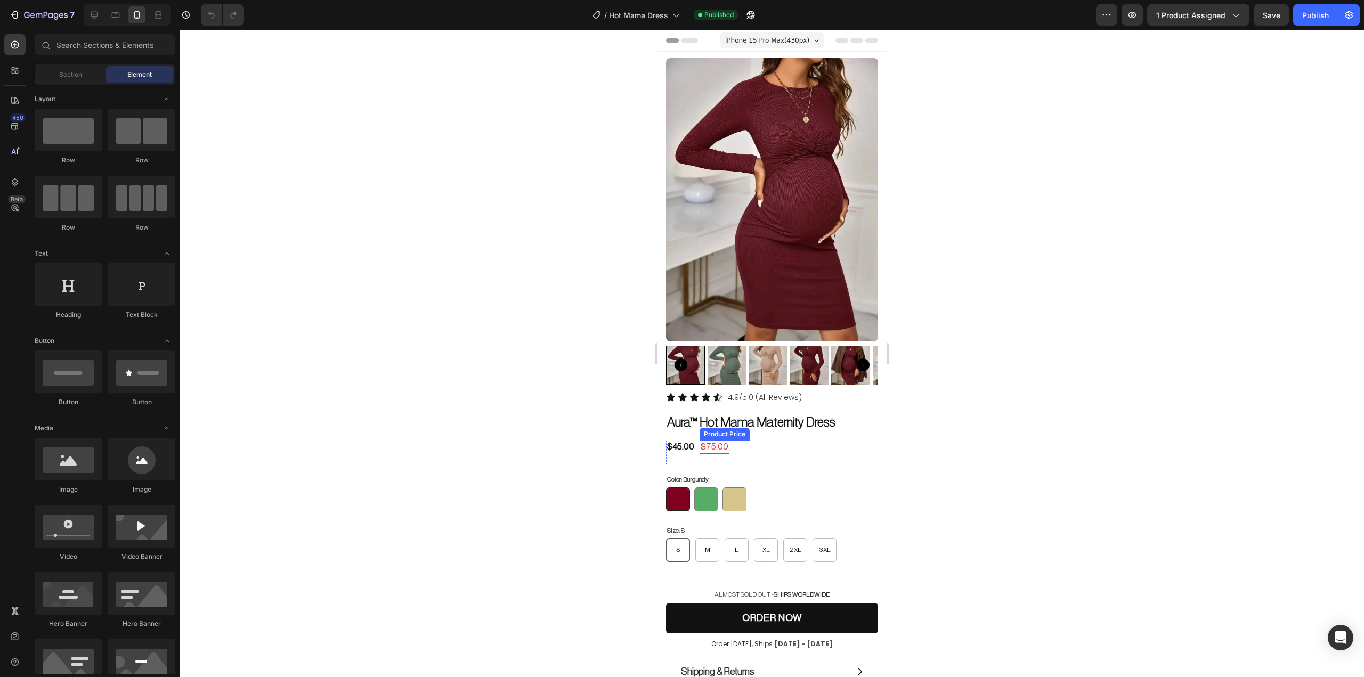
click at [722, 441] on div "$75.00" at bounding box center [714, 447] width 30 height 13
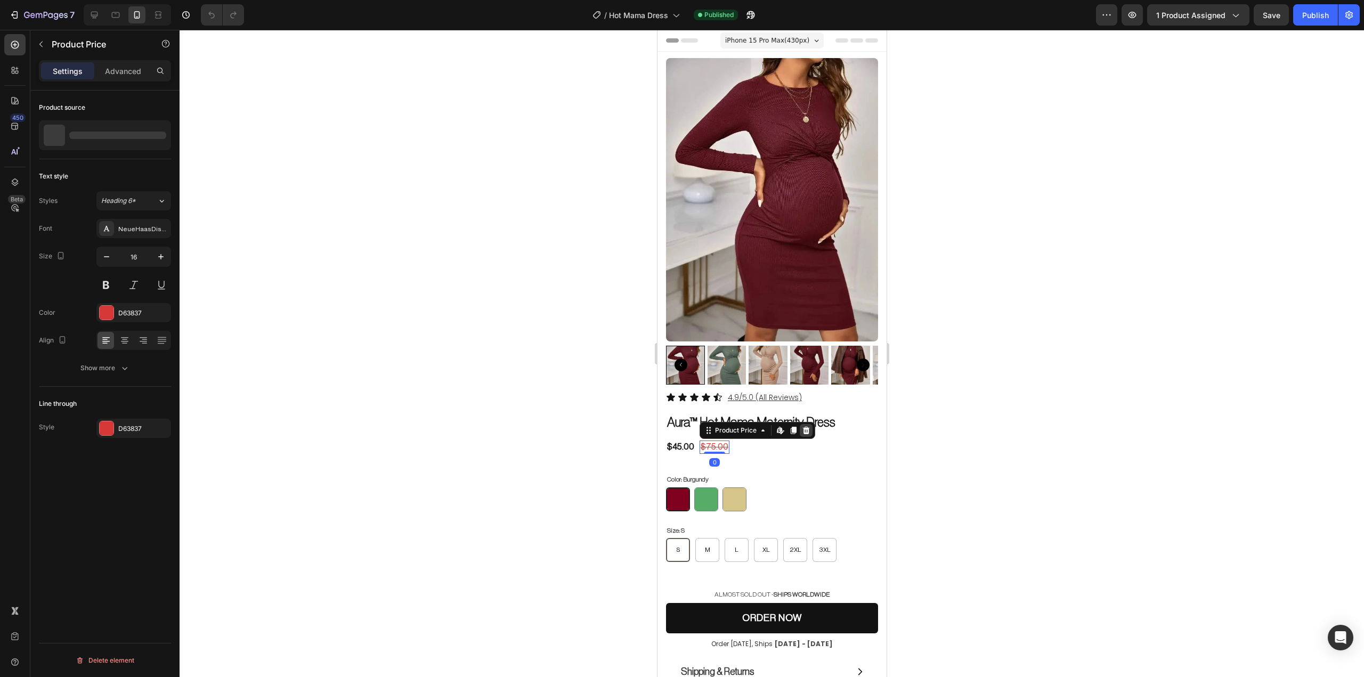
click at [803, 427] on icon at bounding box center [805, 430] width 7 height 7
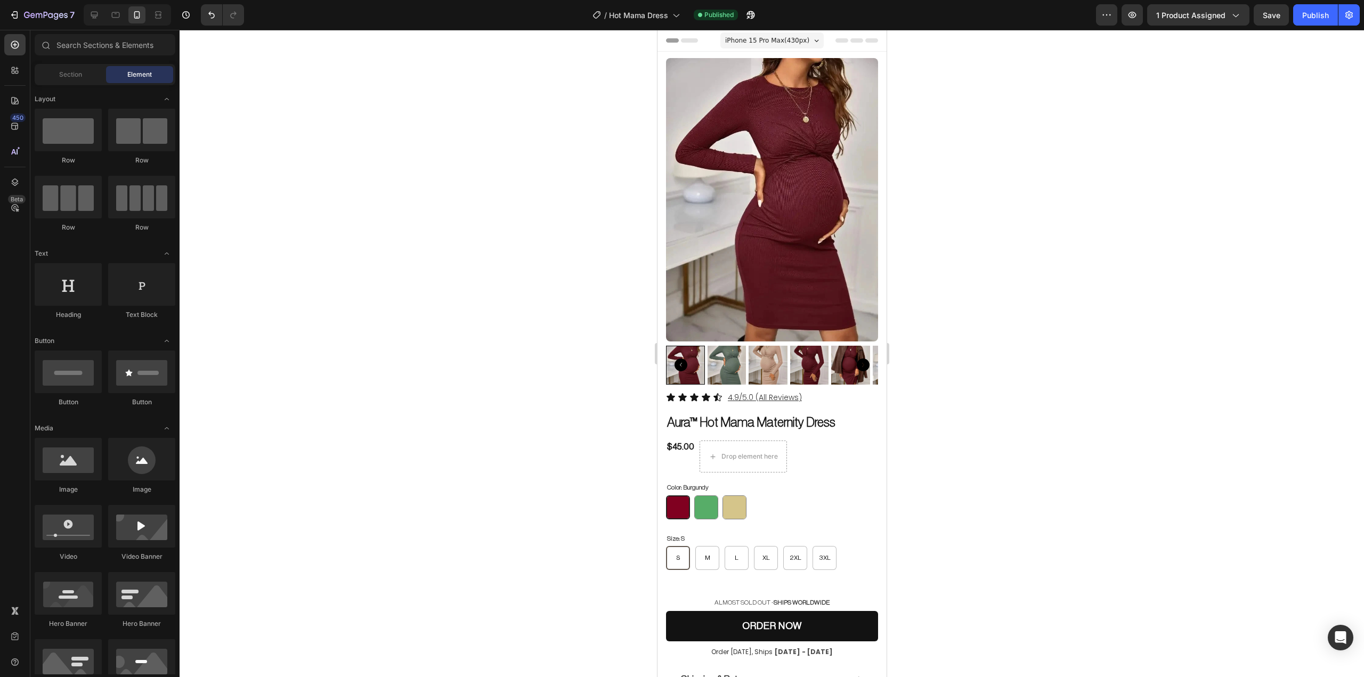
click at [1096, 395] on div at bounding box center [772, 353] width 1185 height 647
click at [800, 450] on div "$45.00 Product Price Product Price Drop element here Row" at bounding box center [772, 457] width 212 height 32
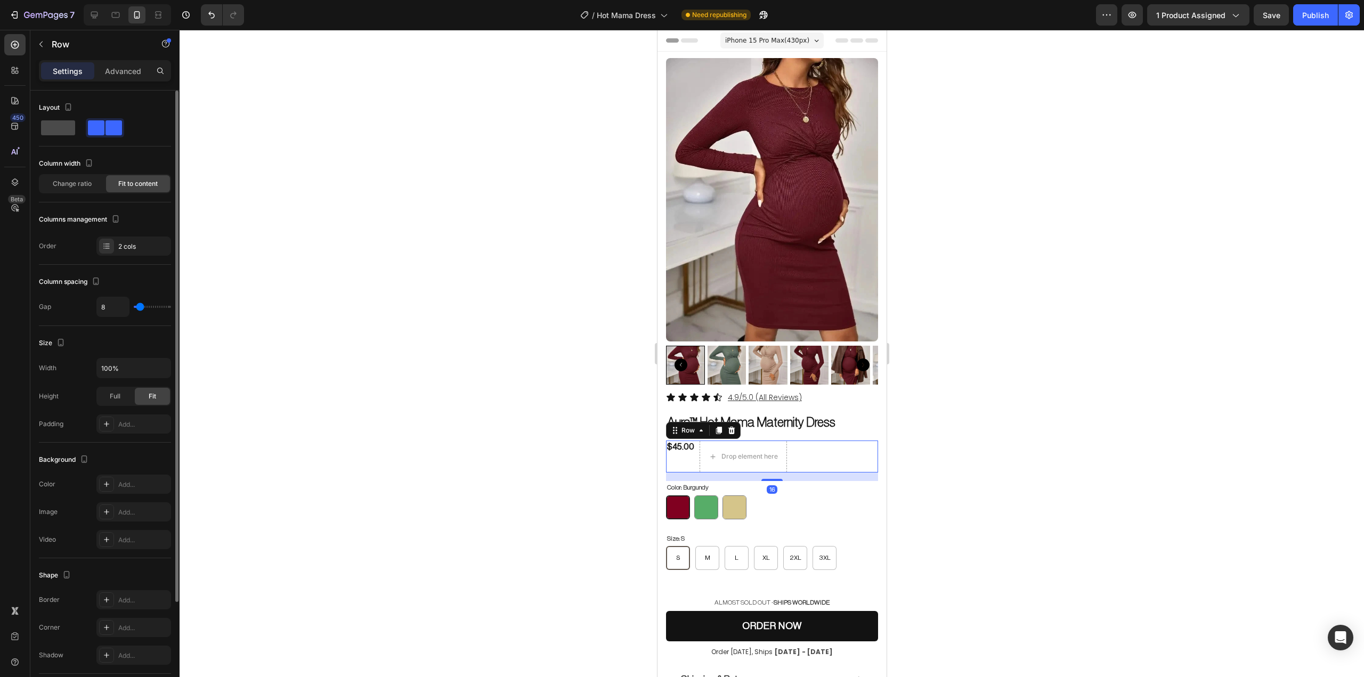
click at [52, 134] on span at bounding box center [58, 127] width 34 height 15
type input "0"
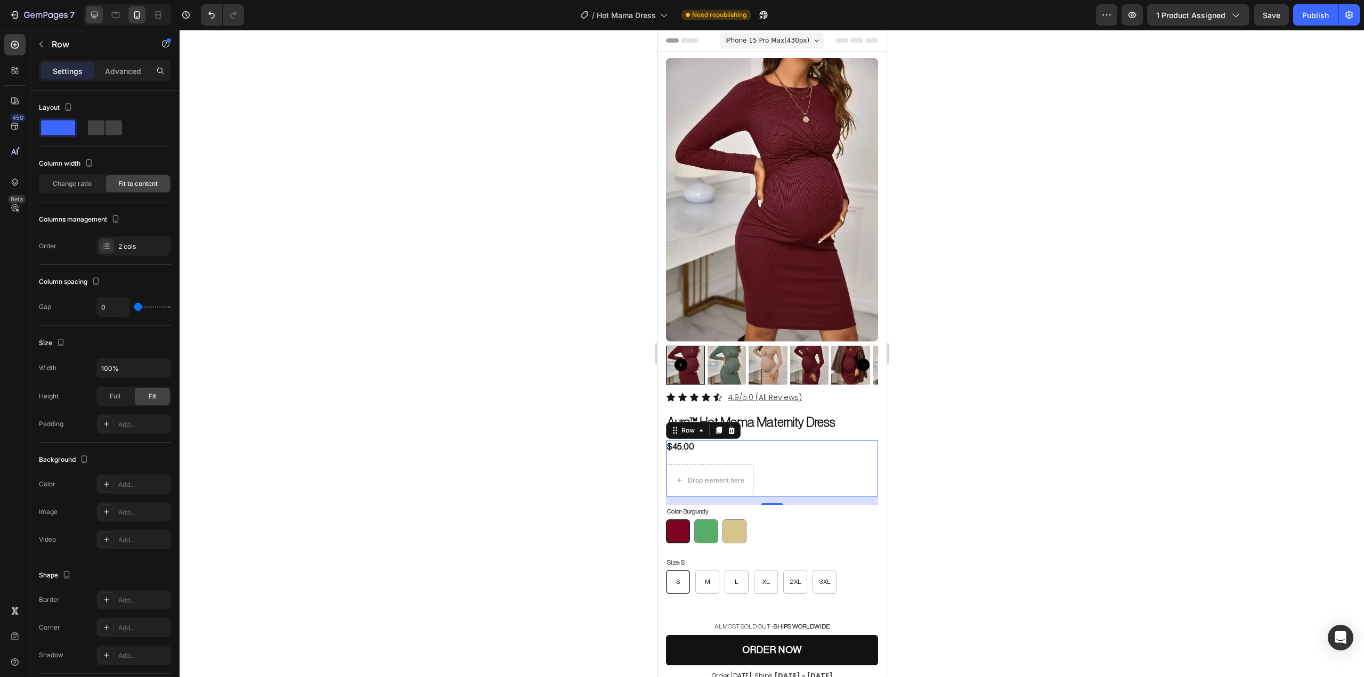
click at [95, 15] on icon at bounding box center [94, 15] width 7 height 7
type input "8"
type input "1200"
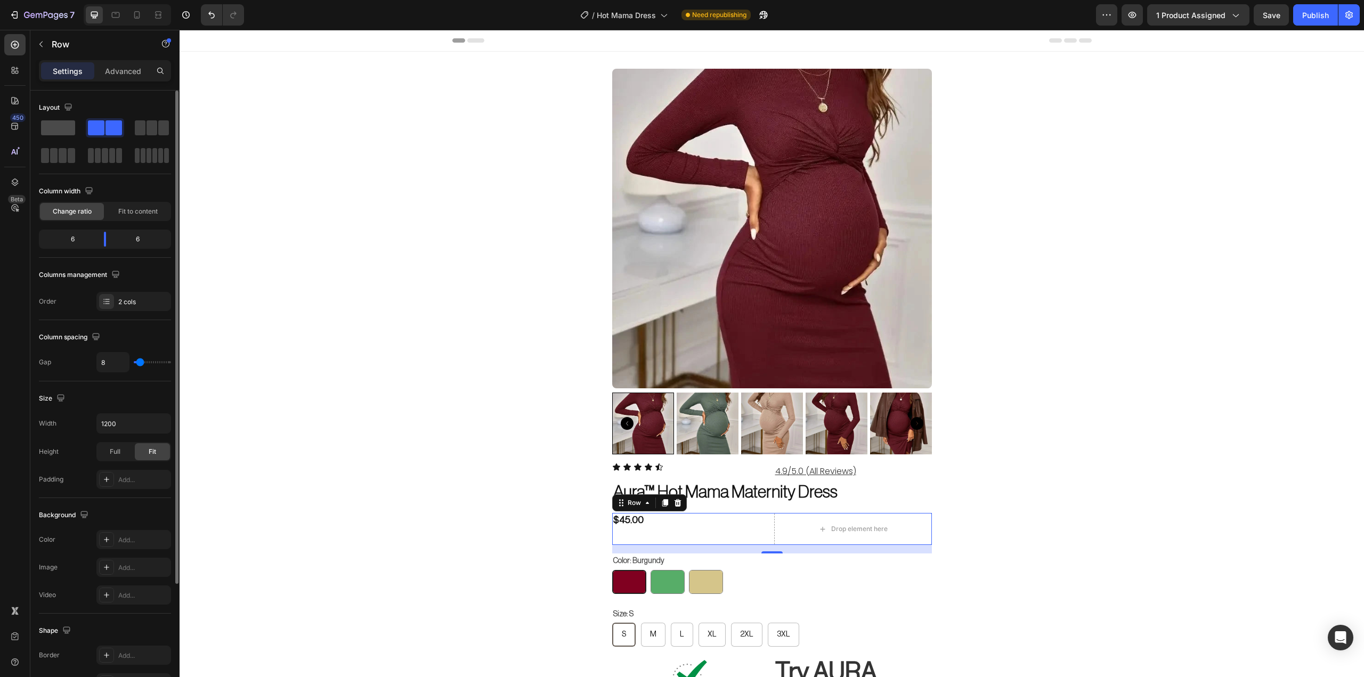
click at [55, 127] on span at bounding box center [58, 127] width 34 height 15
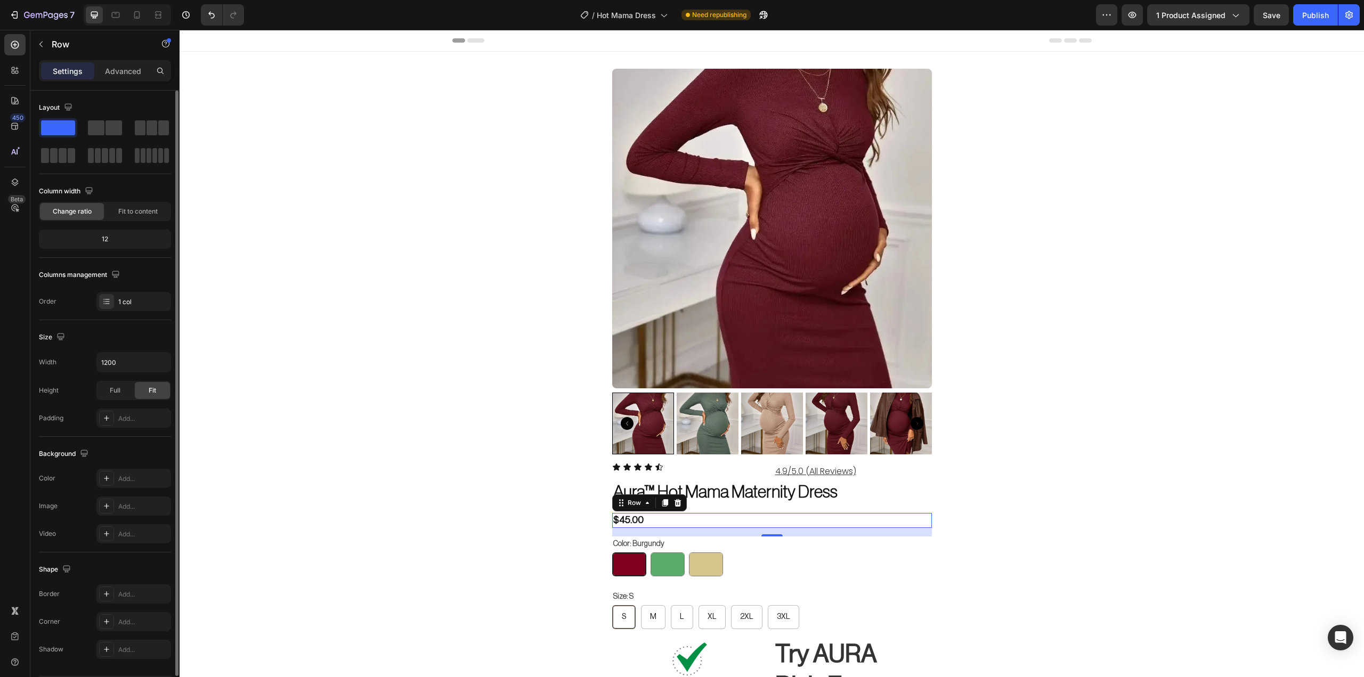
scroll to position [446, 0]
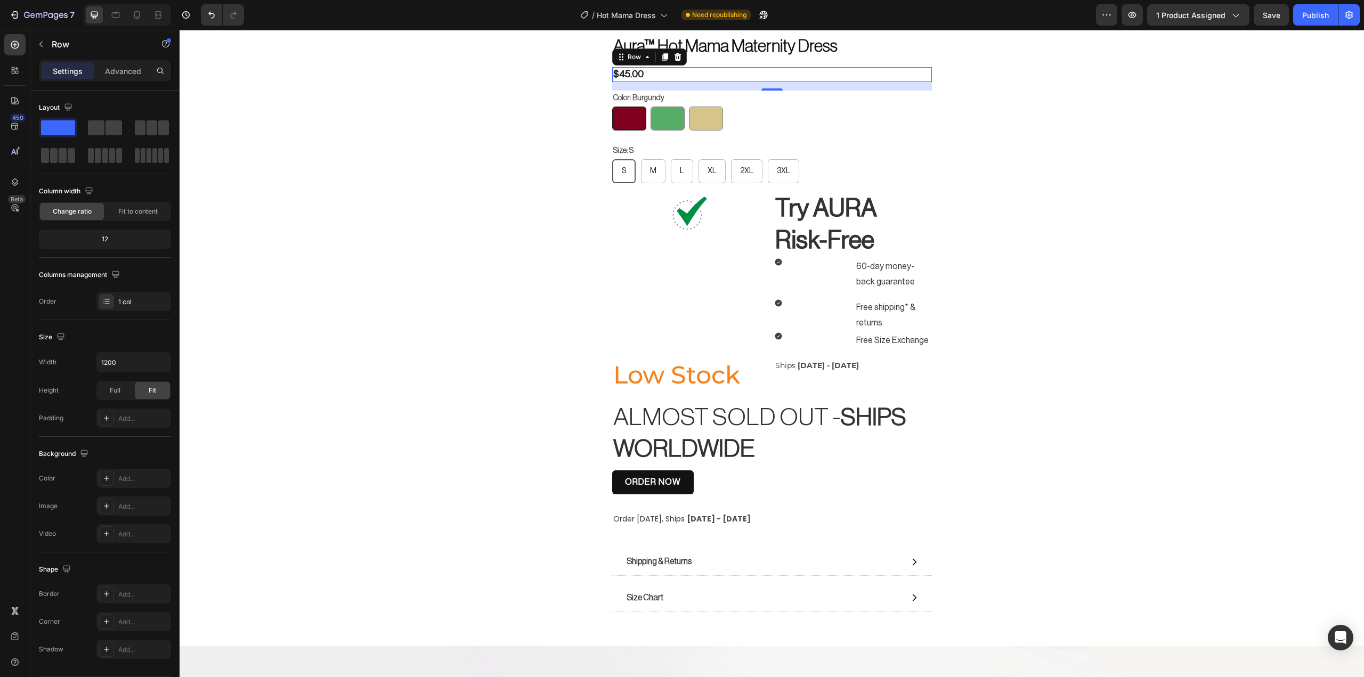
click at [148, 14] on div at bounding box center [127, 14] width 87 height 21
click at [143, 18] on div at bounding box center [136, 14] width 17 height 17
type input "100%"
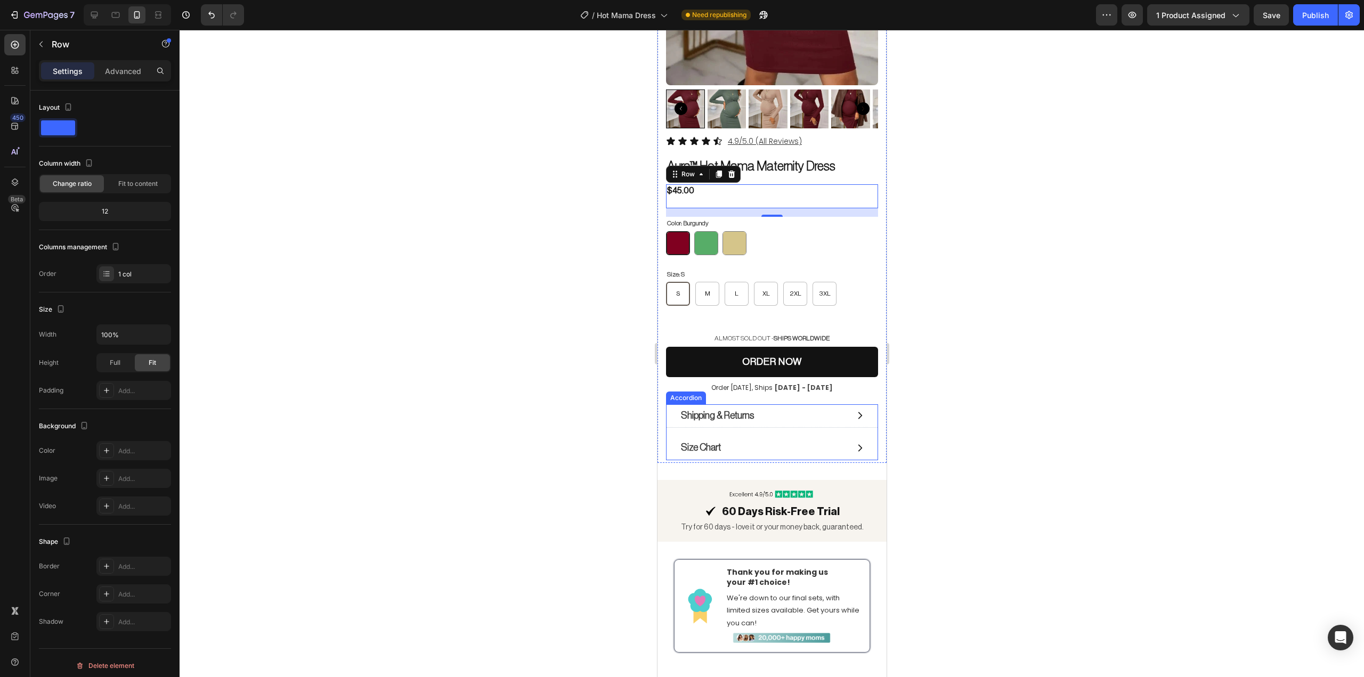
scroll to position [96, 0]
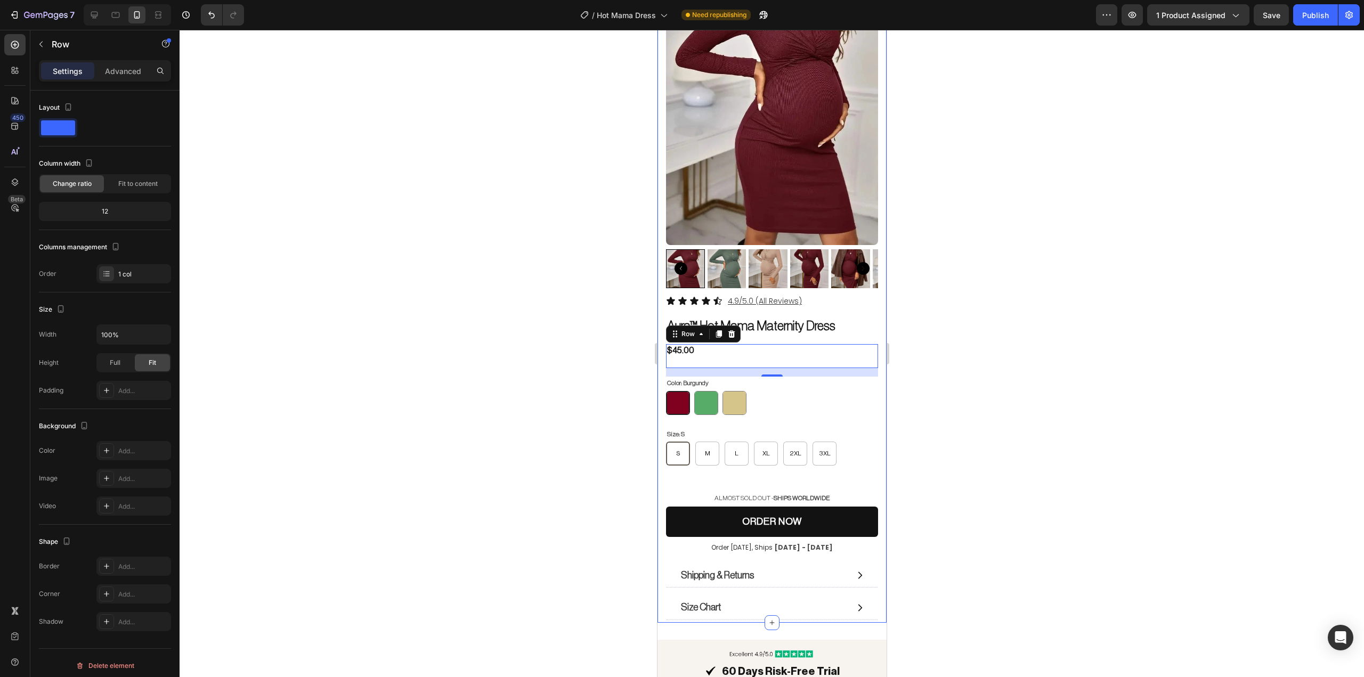
click at [1031, 359] on div at bounding box center [772, 353] width 1185 height 647
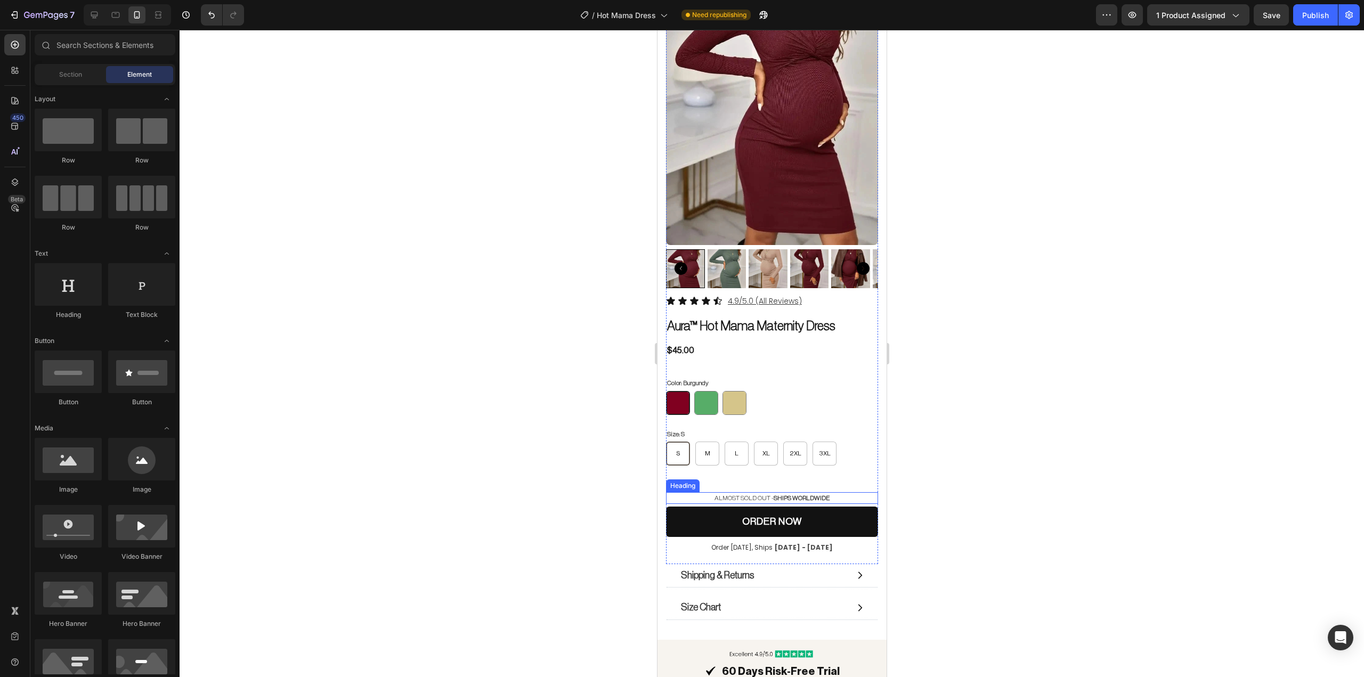
click at [716, 492] on h2 "ALMOST SOLD OUT - SHIPS WORLDWIDE" at bounding box center [772, 498] width 212 height 12
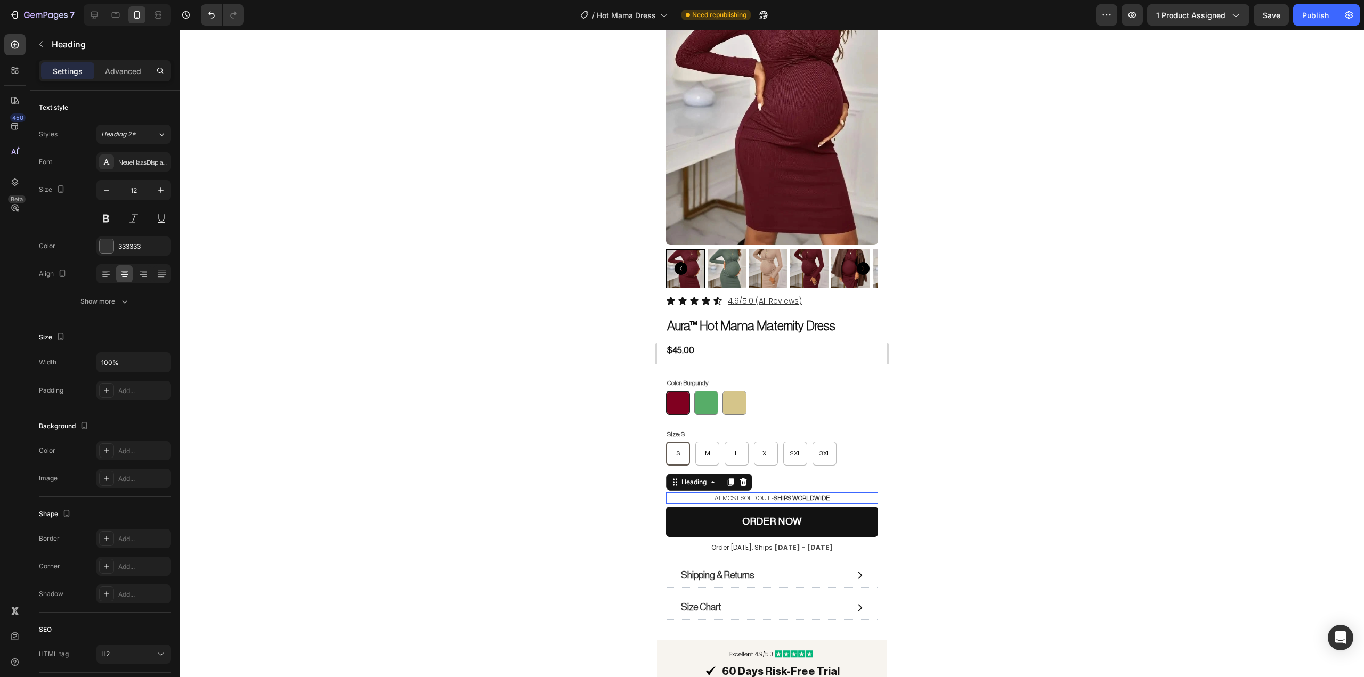
click at [716, 492] on h2 "ALMOST SOLD OUT - SHIPS WORLDWIDE" at bounding box center [772, 498] width 212 height 12
click at [716, 493] on p "ALMOST SOLD OUT - SHIPS WORLDWIDE" at bounding box center [772, 498] width 210 height 10
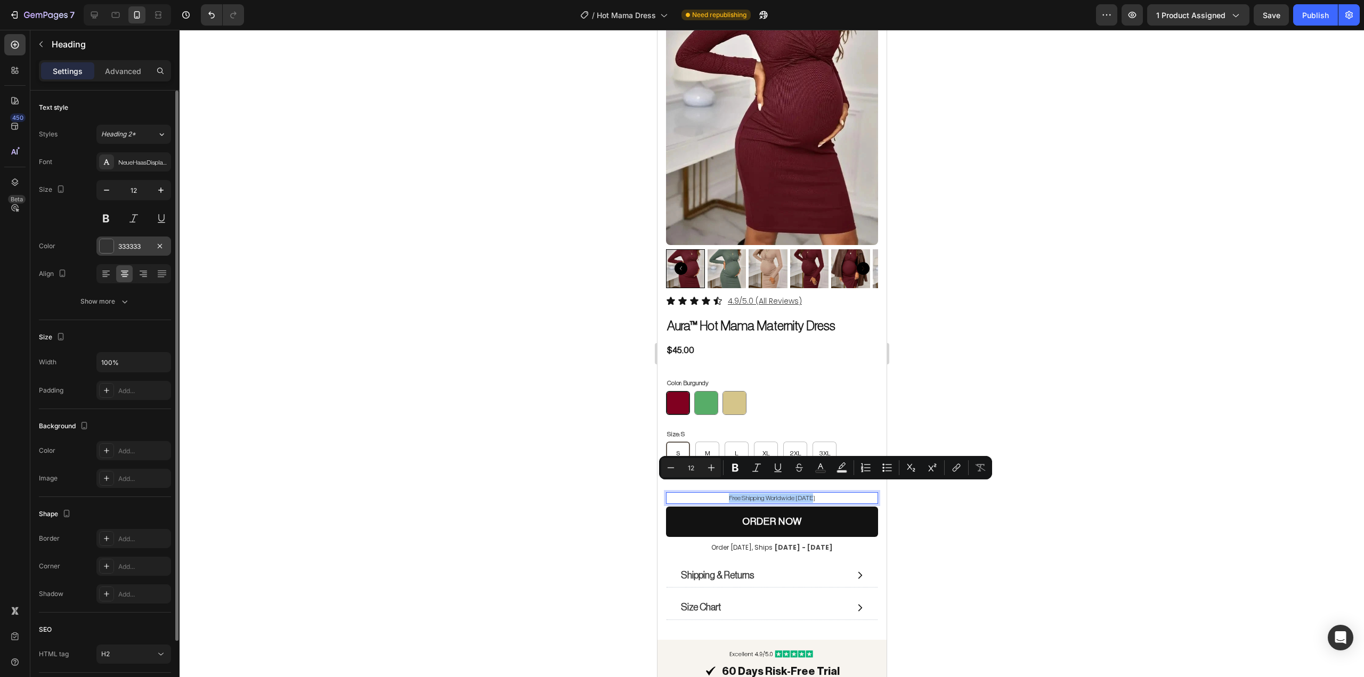
click at [107, 253] on div at bounding box center [106, 246] width 15 height 15
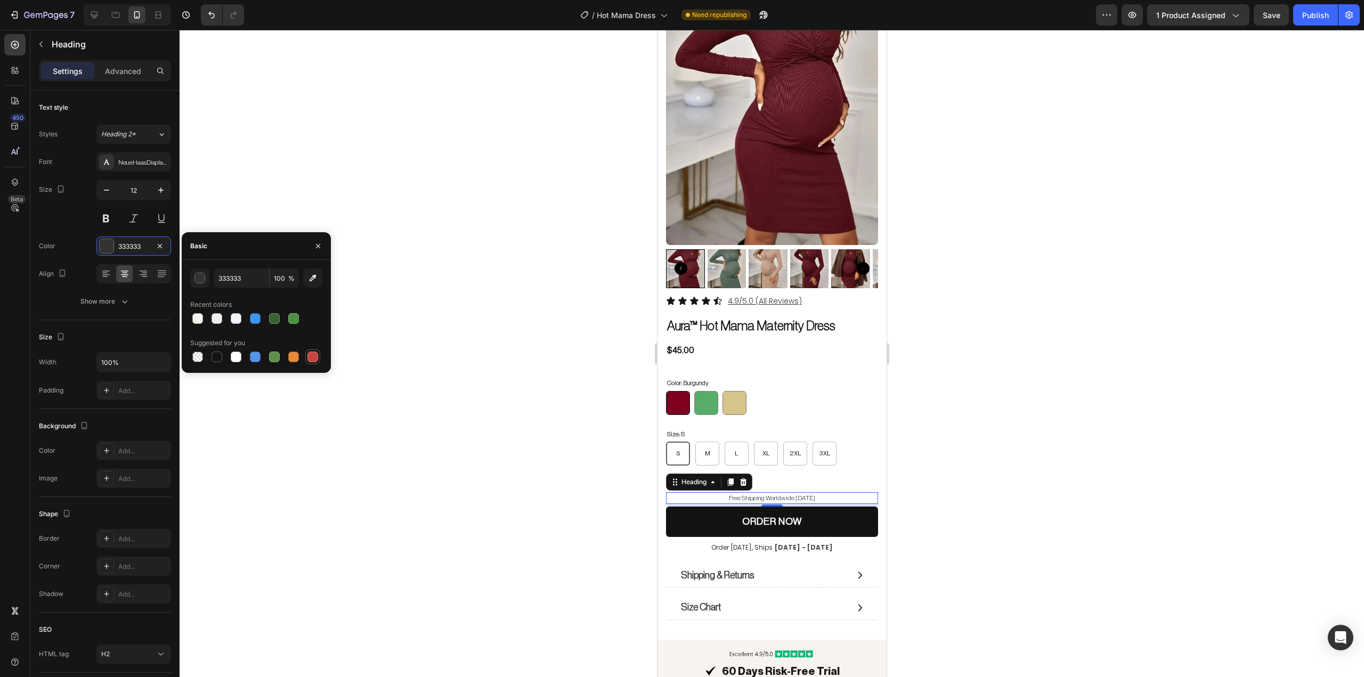
click at [309, 363] on div at bounding box center [312, 357] width 13 height 13
type input "C5453F"
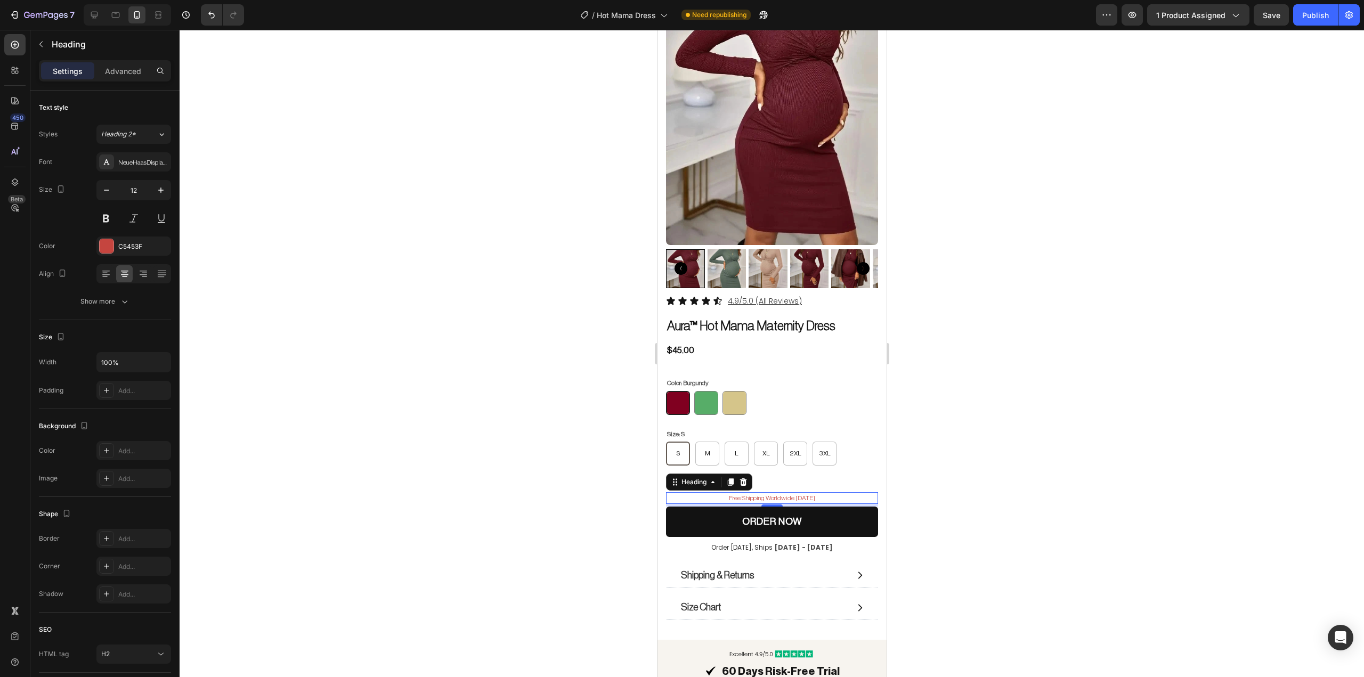
click at [930, 414] on div at bounding box center [772, 353] width 1185 height 647
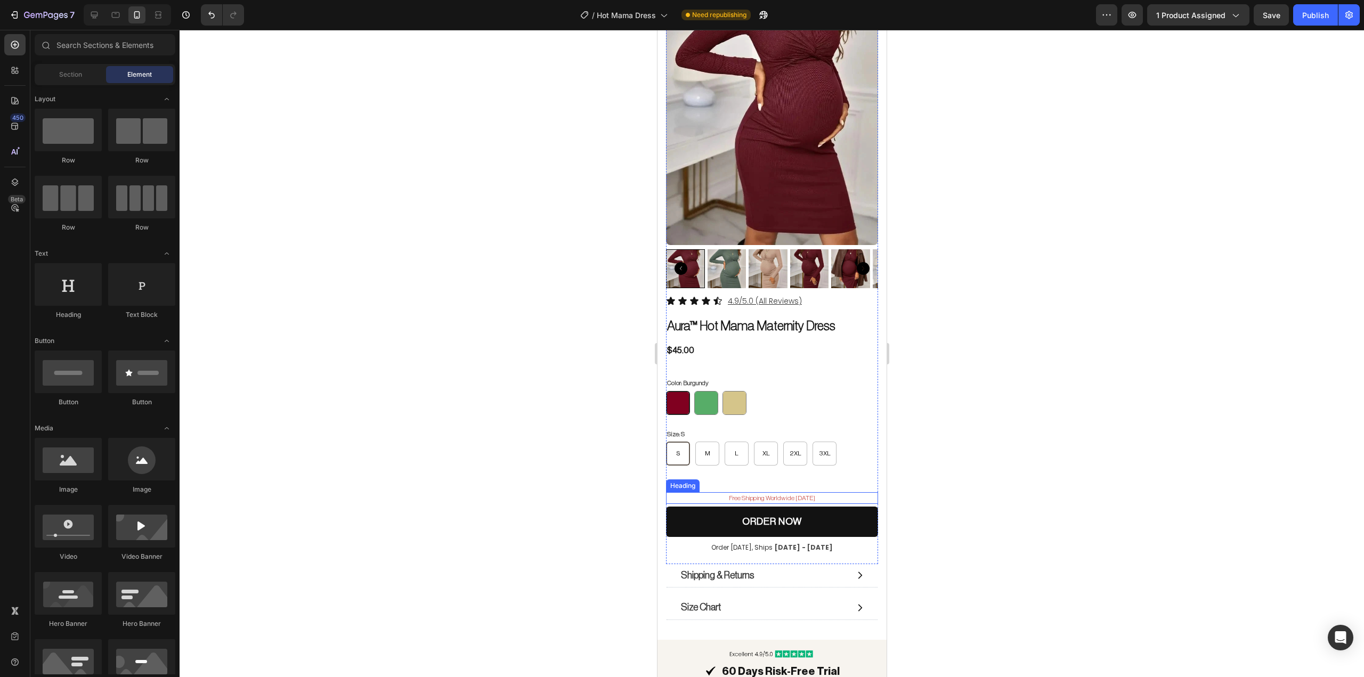
click at [754, 493] on p "Free Shipping Worldwide Today" at bounding box center [772, 498] width 210 height 10
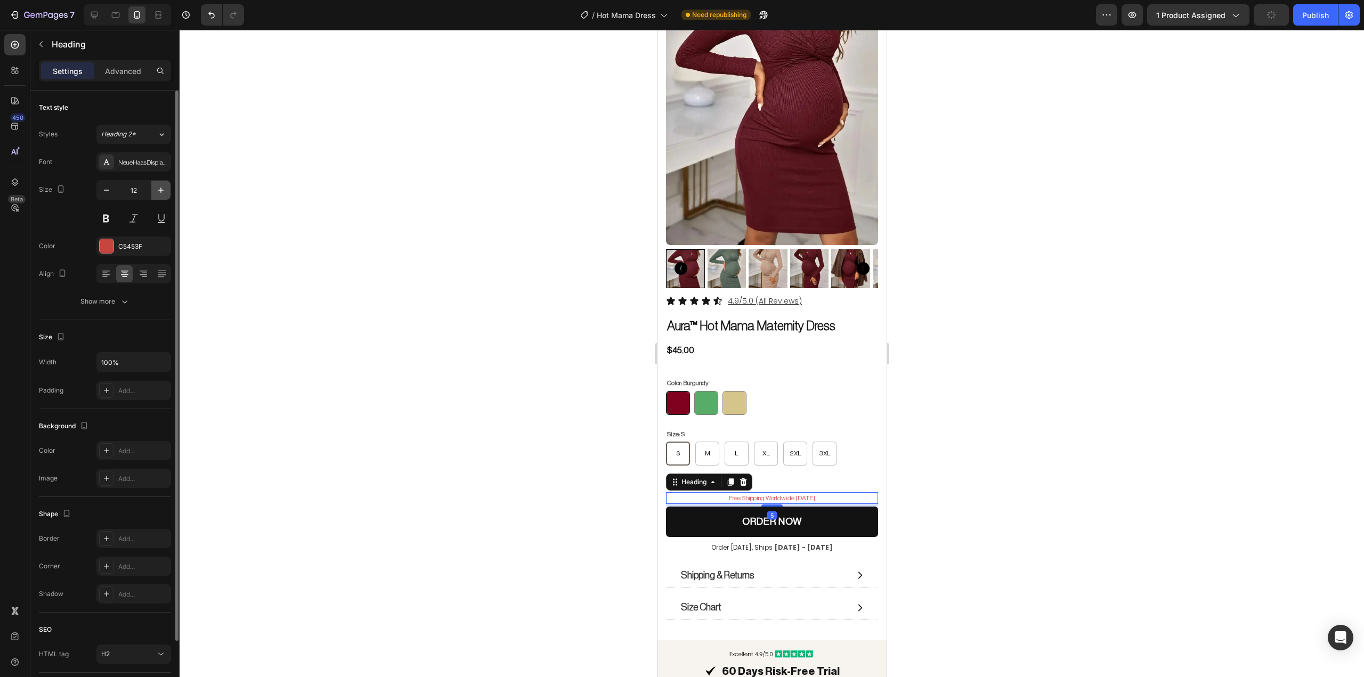
click at [159, 189] on icon "button" at bounding box center [161, 190] width 11 height 11
type input "14"
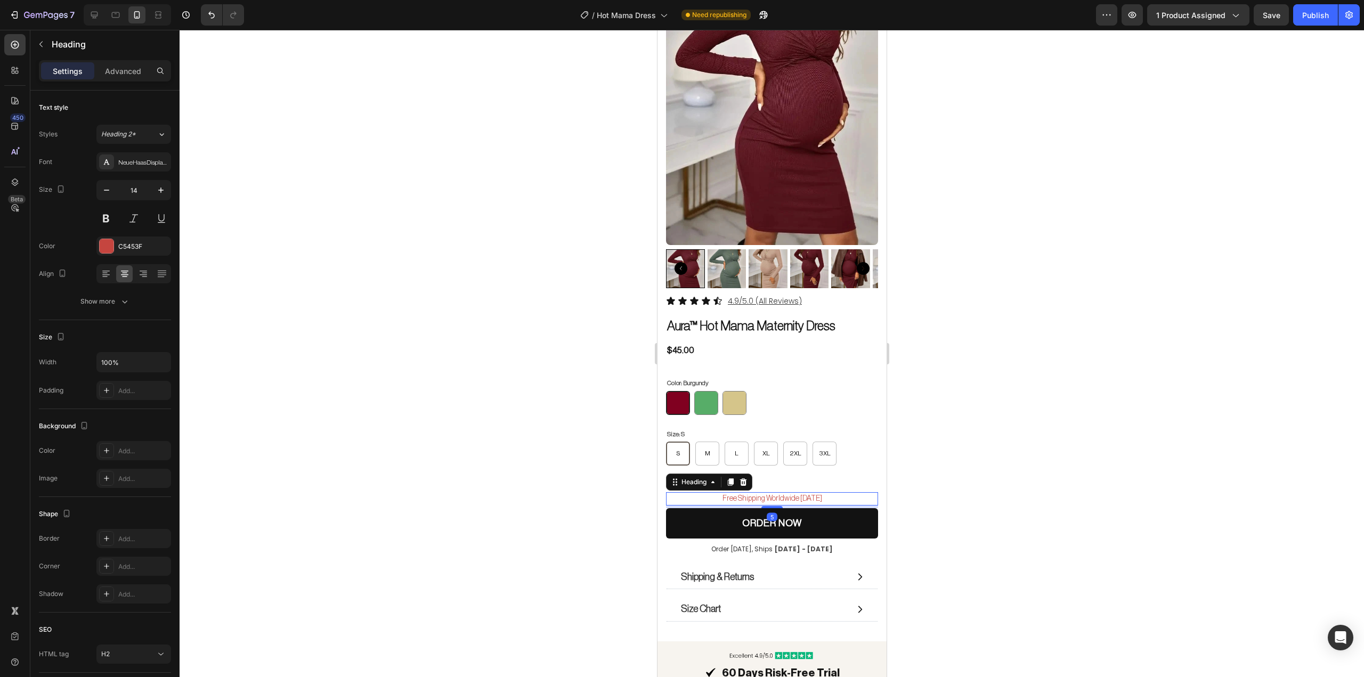
click at [1025, 300] on div at bounding box center [772, 353] width 1185 height 647
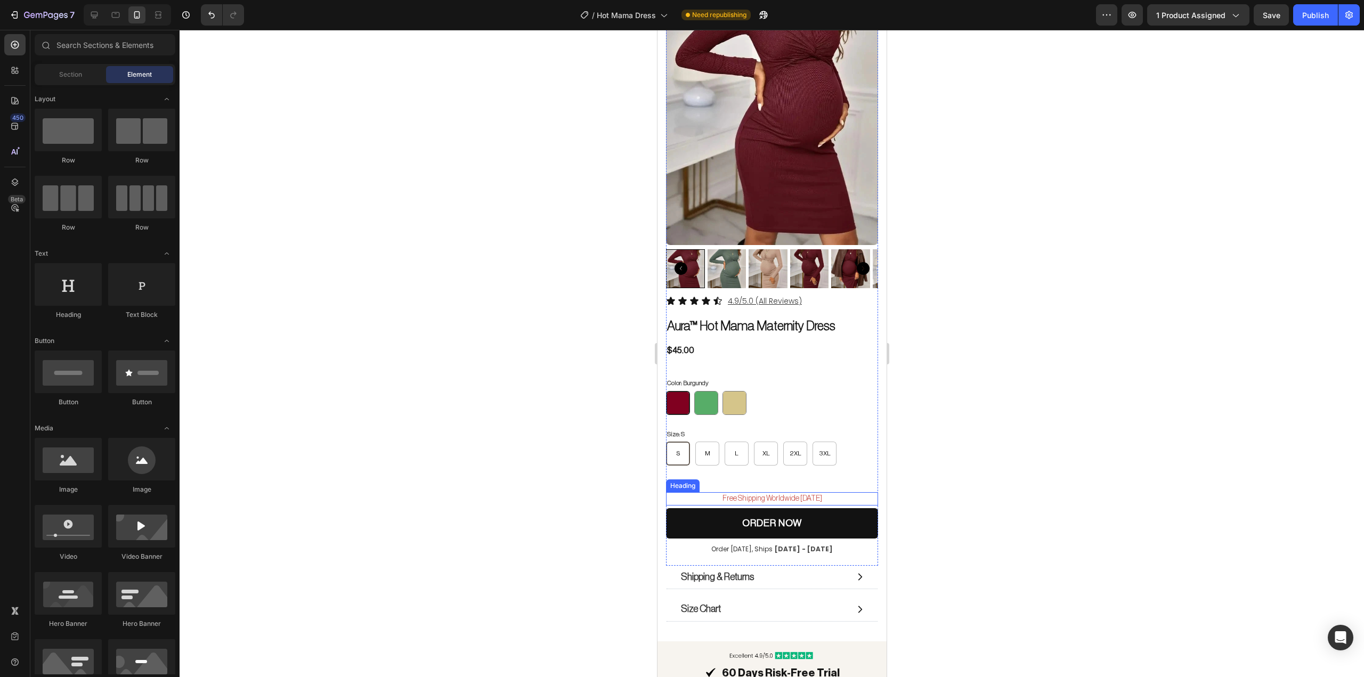
click at [796, 493] on p "Free Shipping Worldwide Today" at bounding box center [772, 498] width 210 height 11
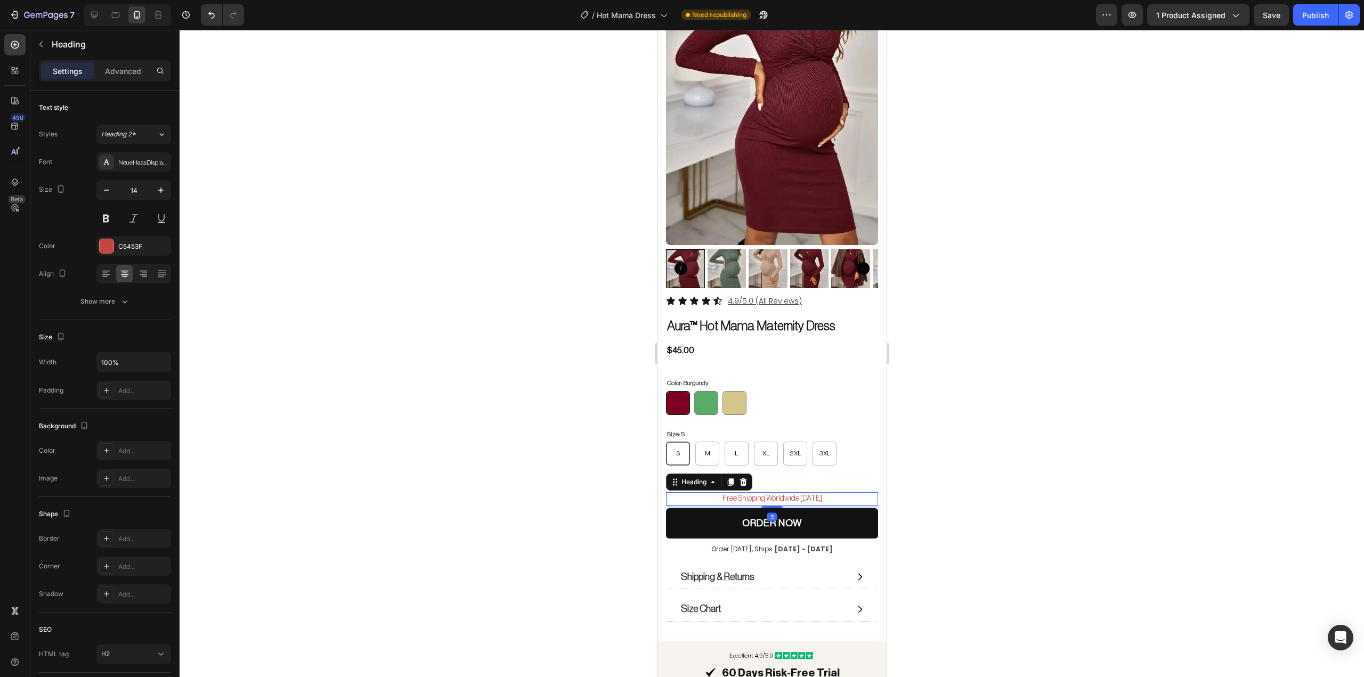
click at [798, 493] on p "Free Shipping Worldwide Today" at bounding box center [772, 498] width 210 height 11
drag, startPoint x: 797, startPoint y: 489, endPoint x: 813, endPoint y: 490, distance: 15.5
click at [813, 493] on p "Free Shipping Worldwide Today" at bounding box center [772, 498] width 210 height 11
click at [964, 425] on div at bounding box center [772, 353] width 1185 height 647
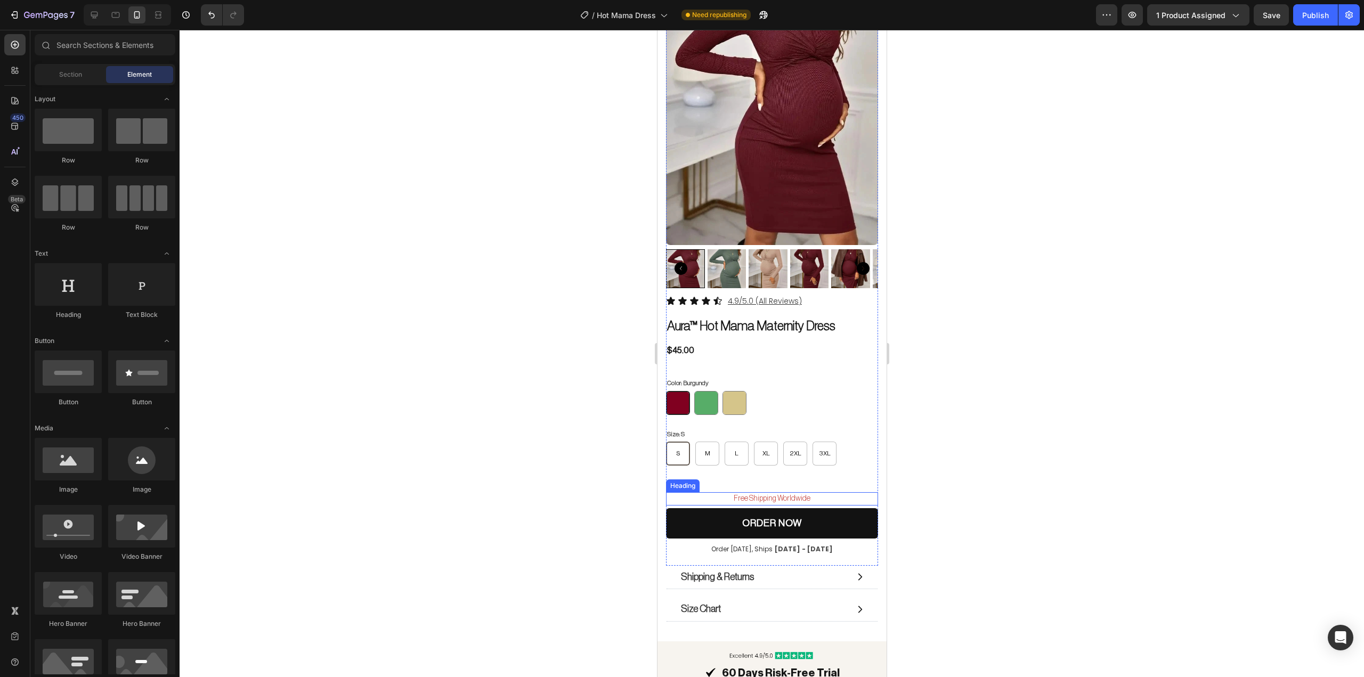
click at [716, 493] on p "Free Shipping Worldwide" at bounding box center [772, 498] width 210 height 11
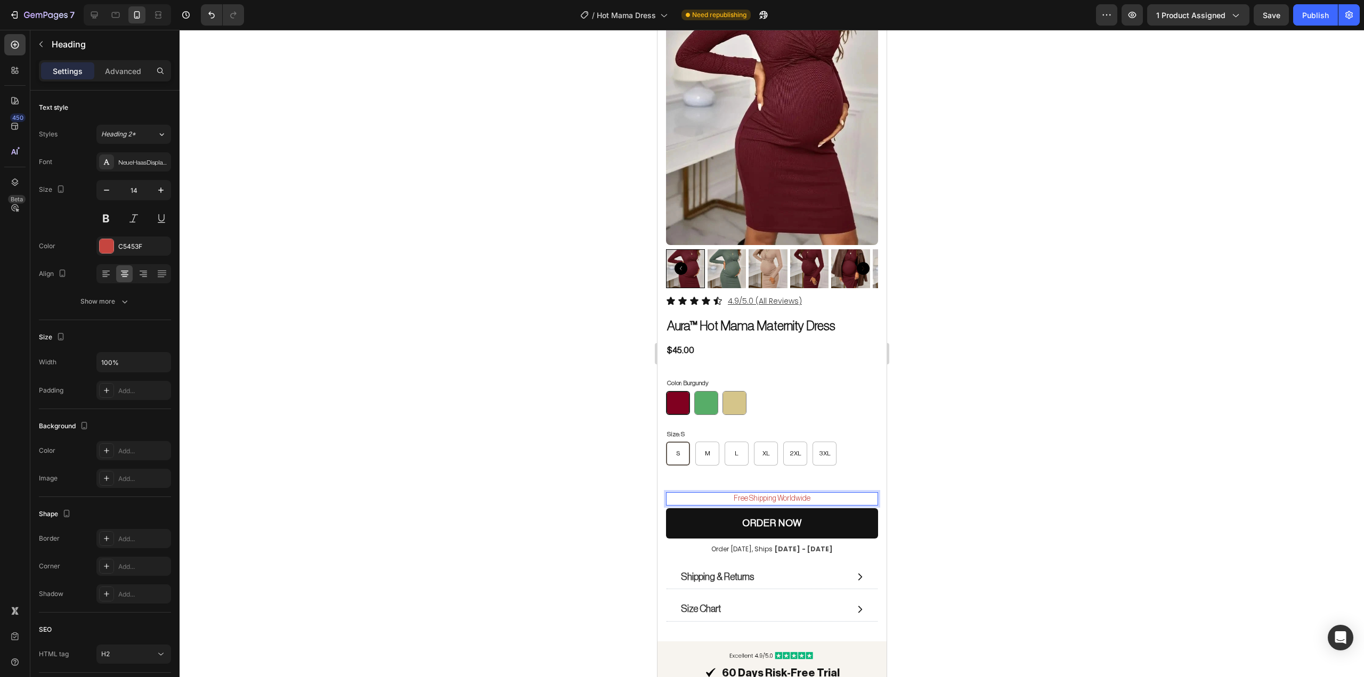
click at [708, 493] on p "Free Shipping Worldwide" at bounding box center [772, 498] width 210 height 11
click at [833, 493] on p "Free Shipping Worldwide" at bounding box center [772, 498] width 210 height 11
click at [975, 375] on div at bounding box center [772, 353] width 1185 height 647
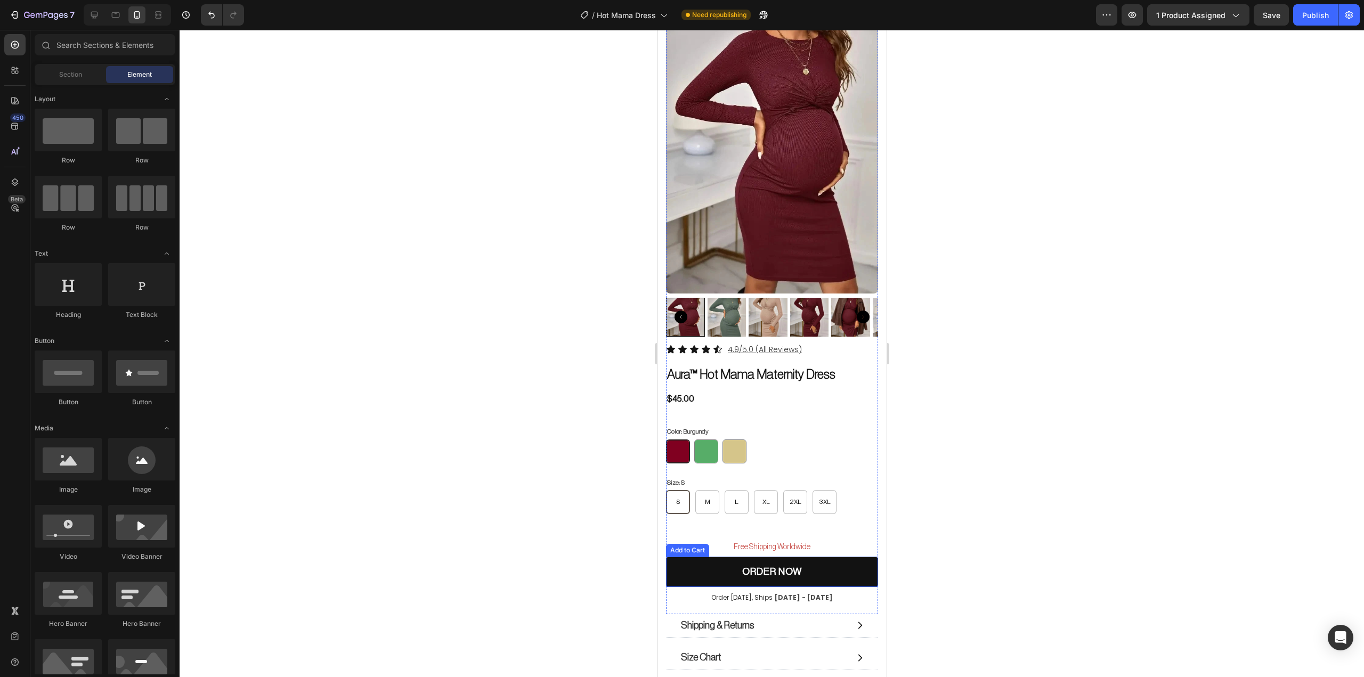
scroll to position [0, 0]
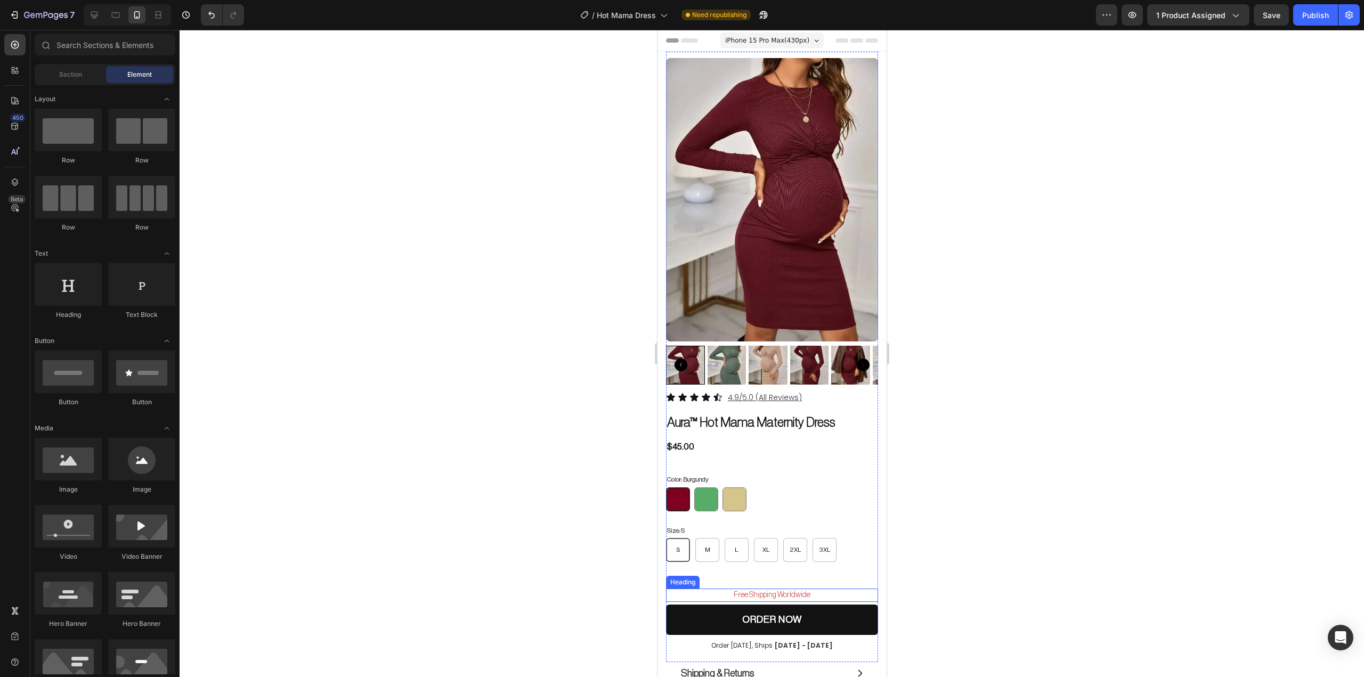
click at [774, 590] on p "Free Shipping Worldwide" at bounding box center [772, 595] width 210 height 11
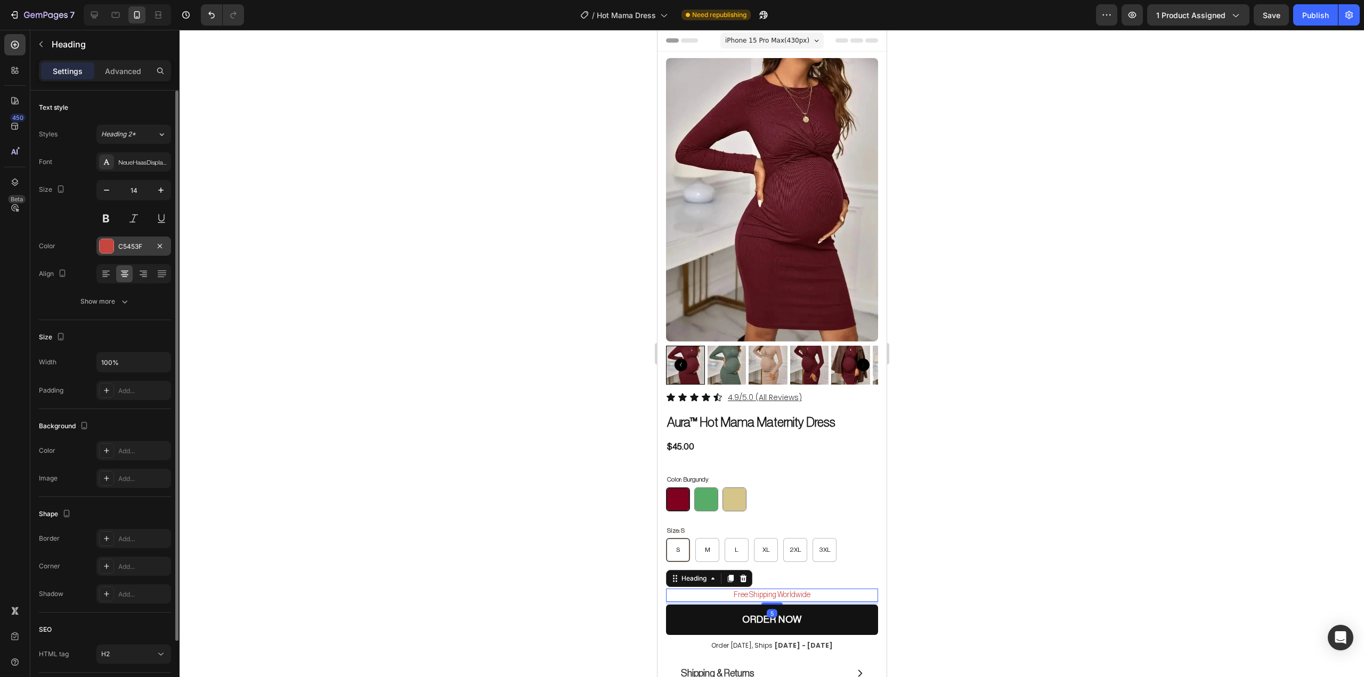
click at [106, 238] on div "C5453F" at bounding box center [133, 246] width 75 height 19
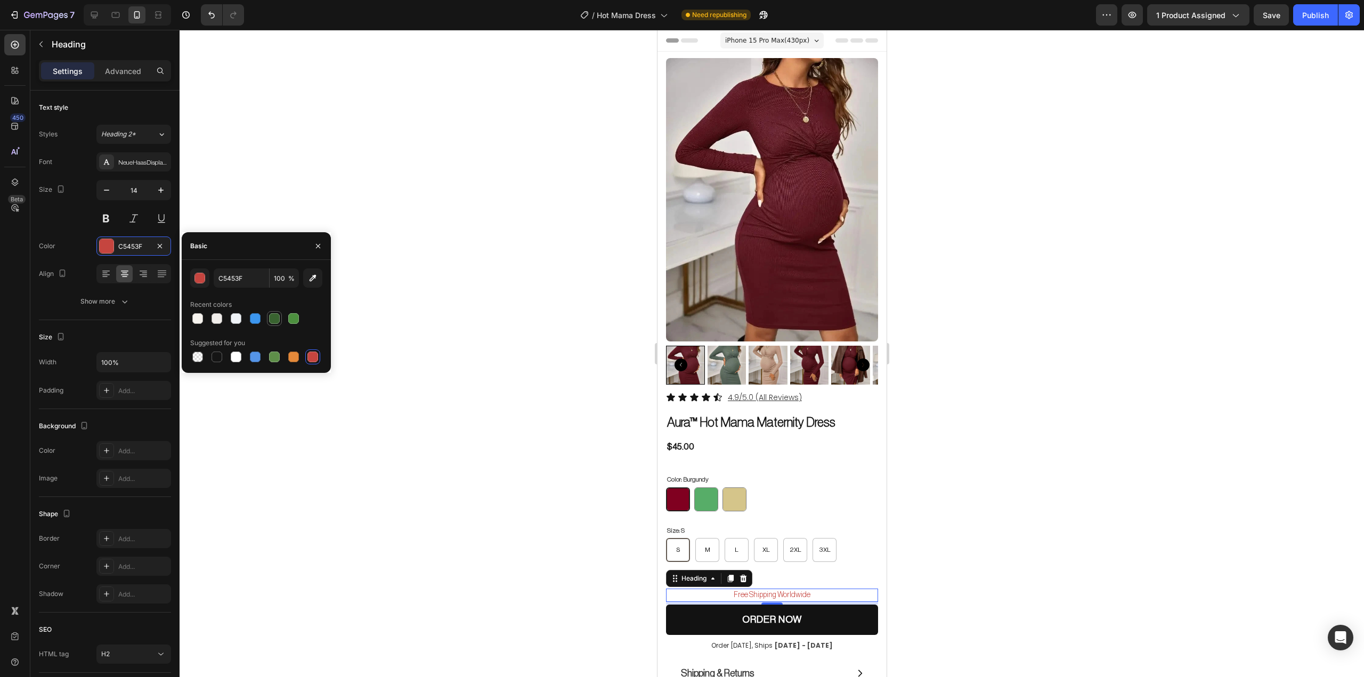
click at [271, 319] on div at bounding box center [274, 318] width 11 height 11
click at [298, 318] on div at bounding box center [293, 318] width 11 height 11
type input "4D903F"
click at [1052, 415] on div at bounding box center [772, 353] width 1185 height 647
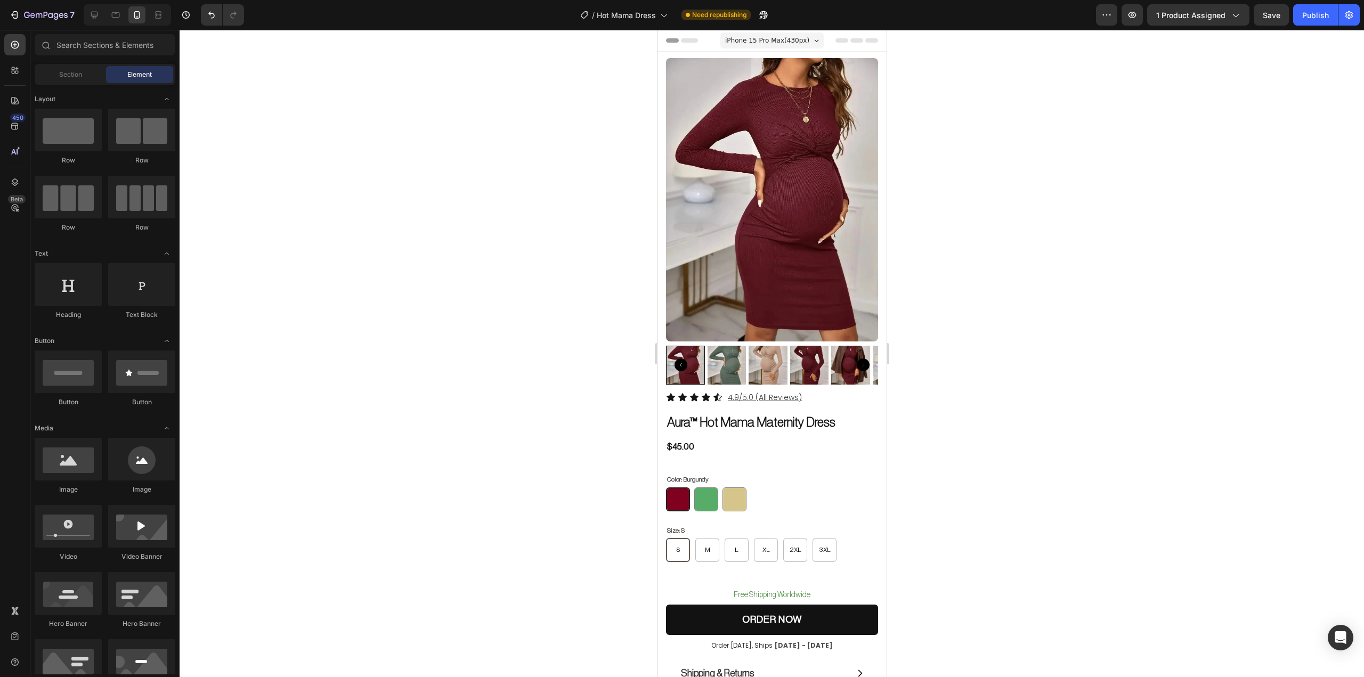
click at [1052, 415] on div at bounding box center [772, 353] width 1185 height 647
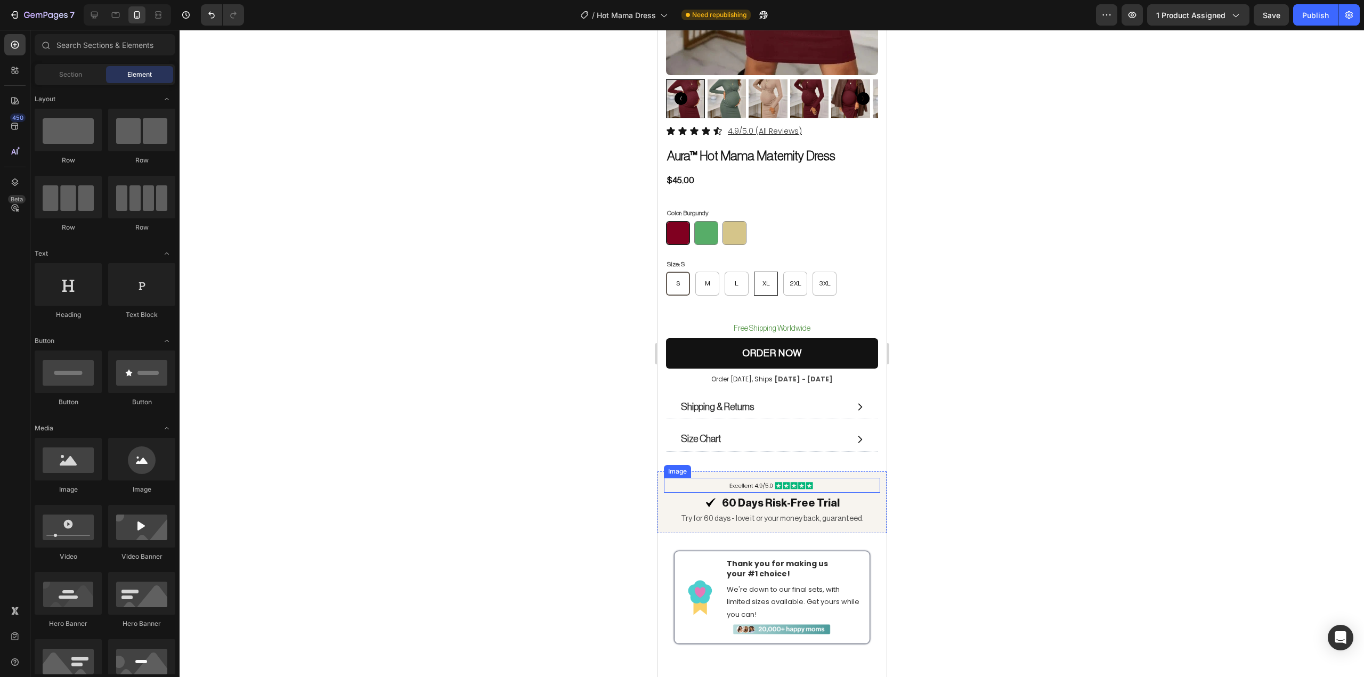
scroll to position [89, 0]
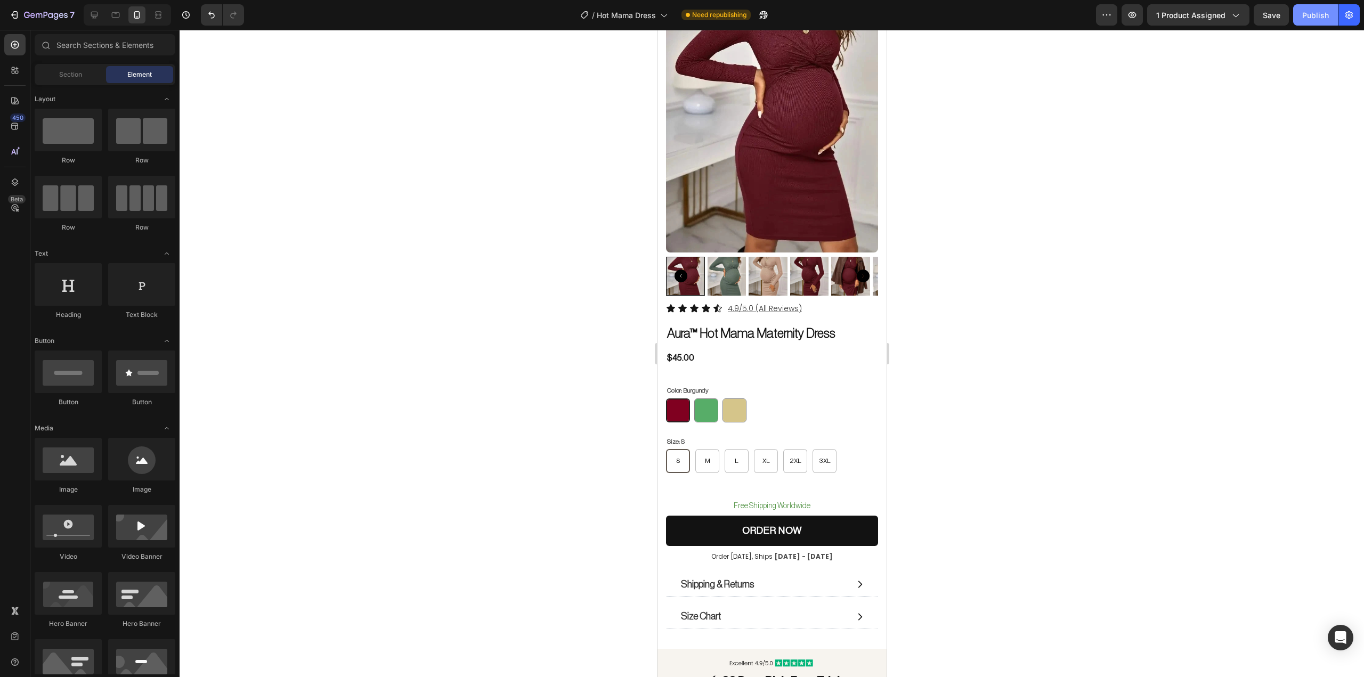
click at [1305, 18] on div "Publish" at bounding box center [1315, 15] width 27 height 11
click at [718, 501] on p "Free Shipping Worldwide" at bounding box center [772, 506] width 210 height 11
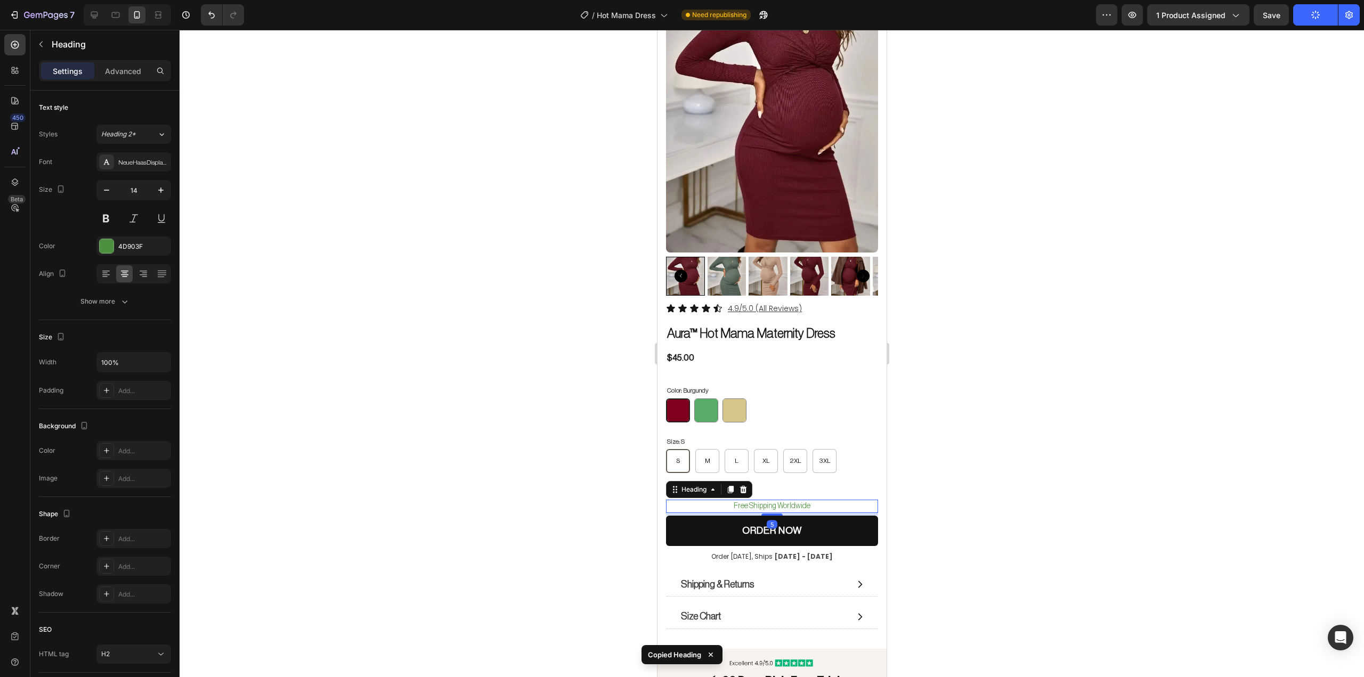
click at [1017, 430] on div at bounding box center [772, 353] width 1185 height 647
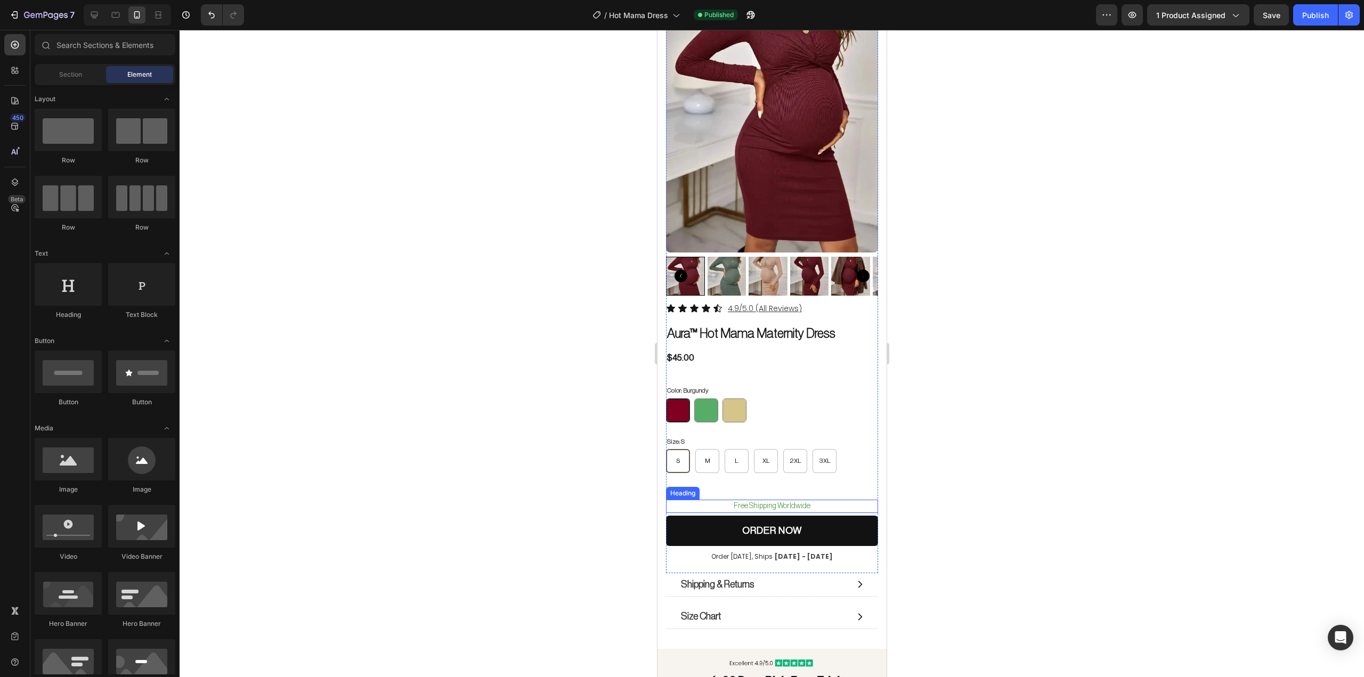
drag, startPoint x: 749, startPoint y: 497, endPoint x: 735, endPoint y: 496, distance: 13.9
click at [749, 501] on p "Free Shipping Worldwide" at bounding box center [772, 506] width 210 height 11
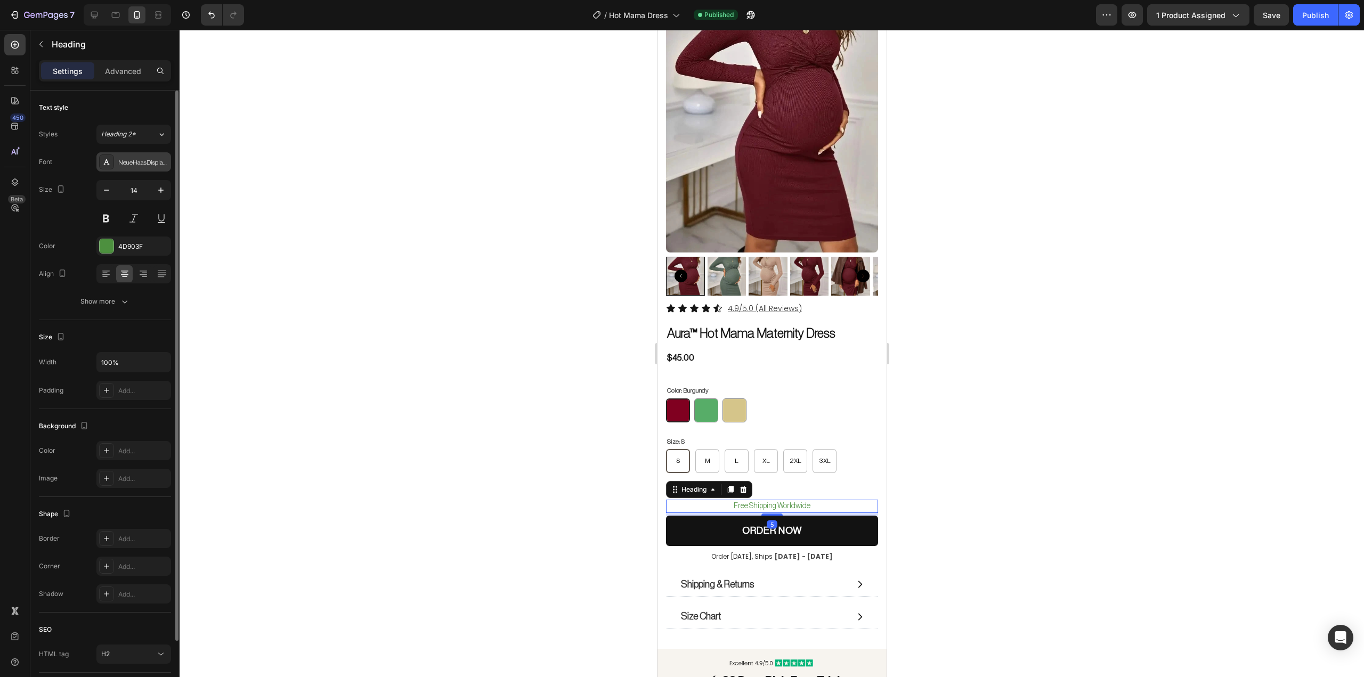
click at [135, 166] on div "NeueHaasDisplayLight" at bounding box center [143, 163] width 50 height 10
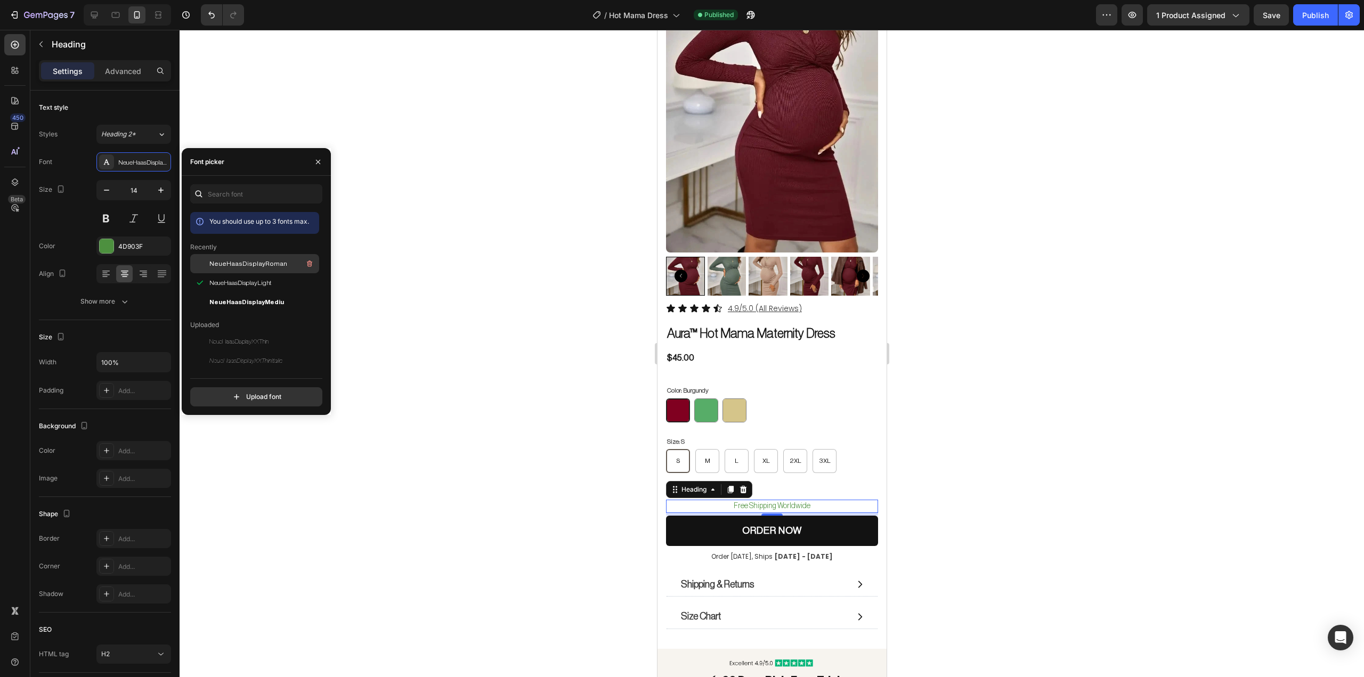
click at [273, 261] on span "NeueHaasDisplayRoman" at bounding box center [248, 264] width 78 height 10
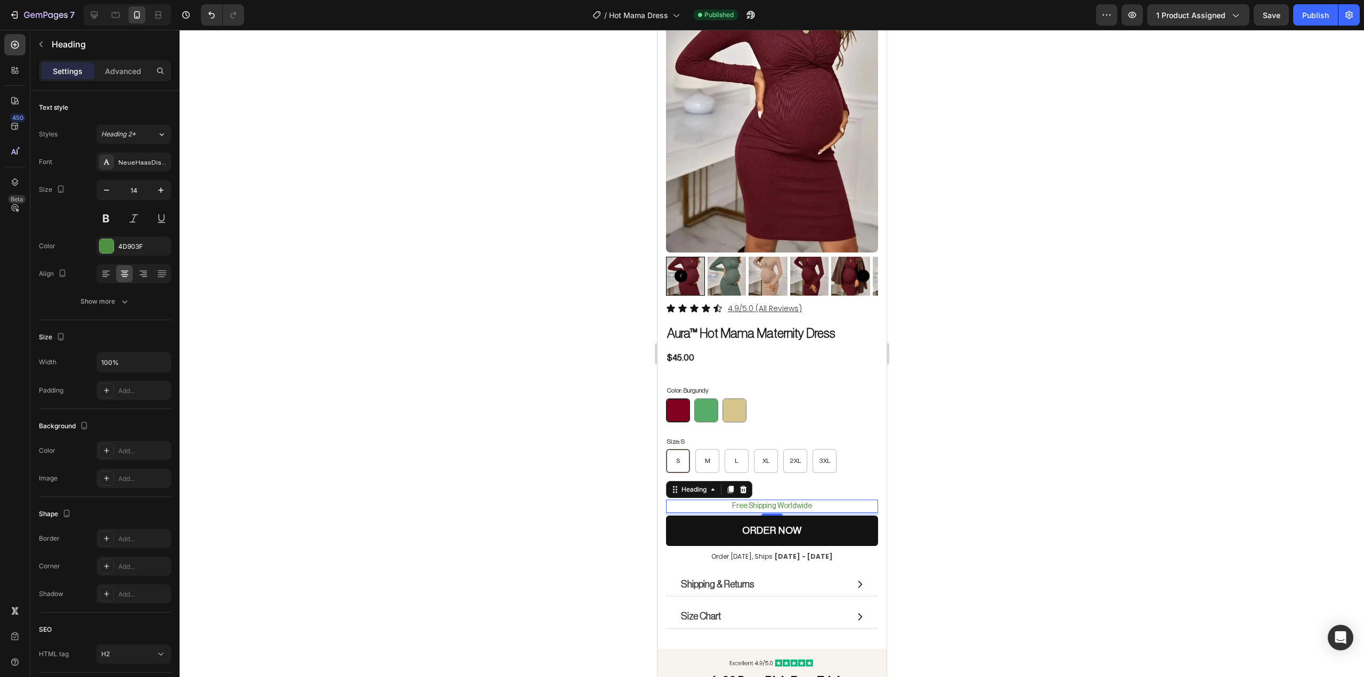
click at [1126, 220] on div at bounding box center [772, 353] width 1185 height 647
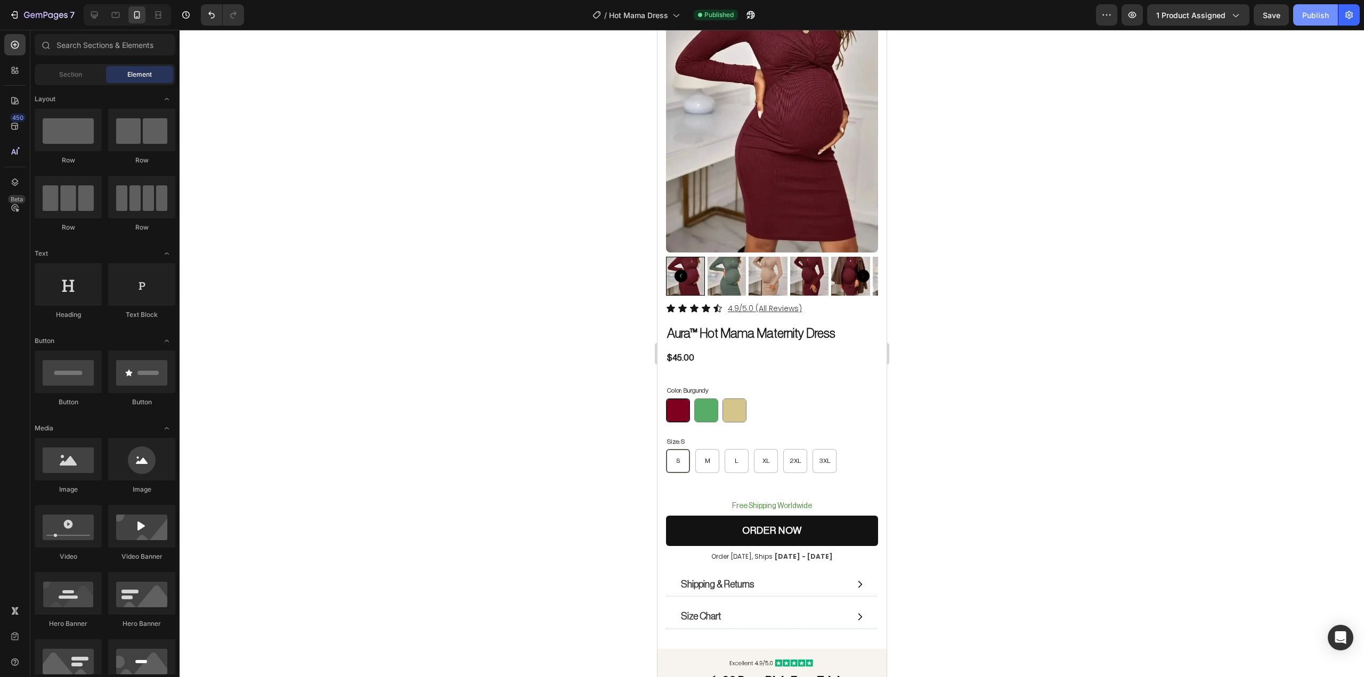
click at [1306, 20] on div "Publish" at bounding box center [1315, 15] width 27 height 11
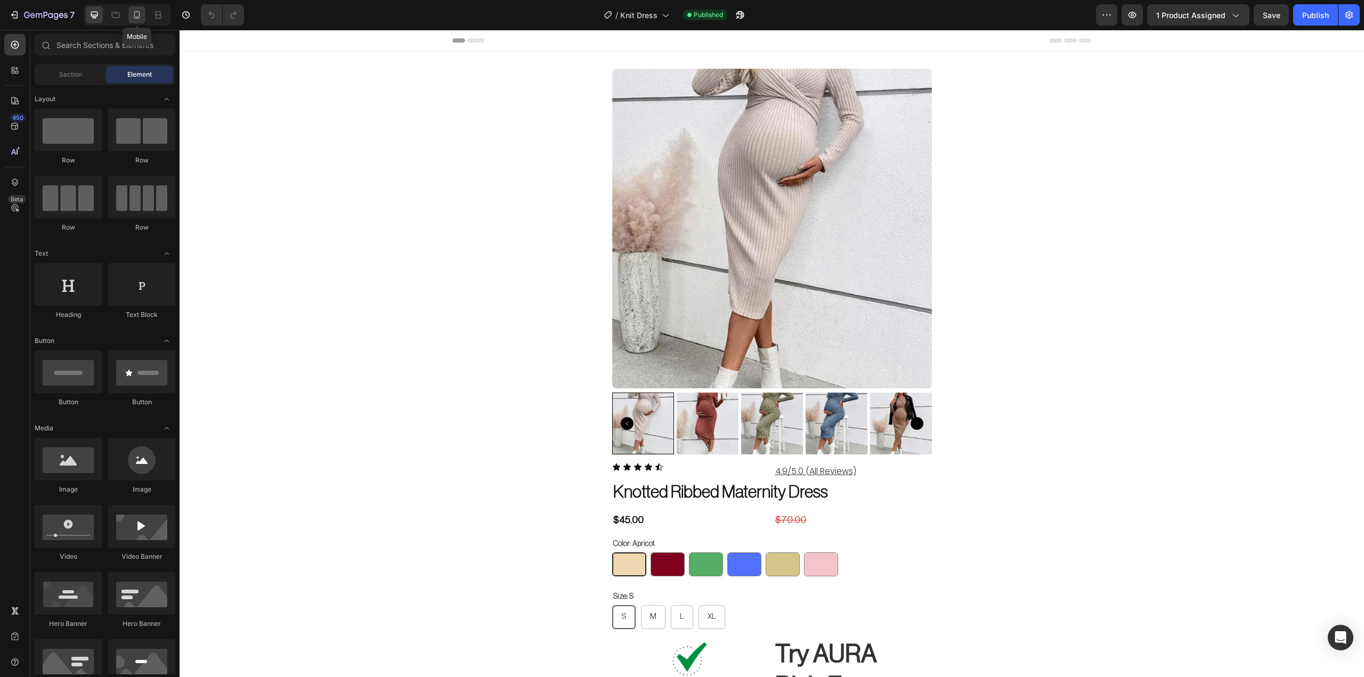
click at [141, 17] on icon at bounding box center [137, 15] width 11 height 11
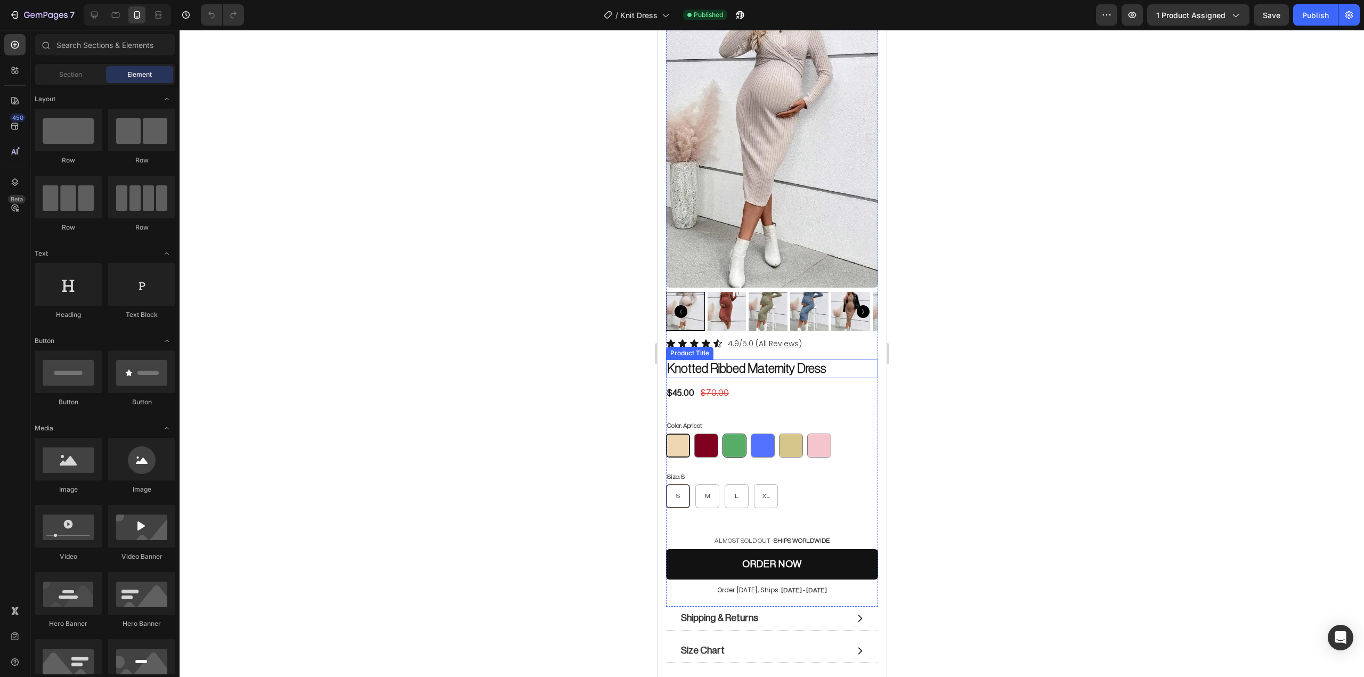
scroll to position [89, 0]
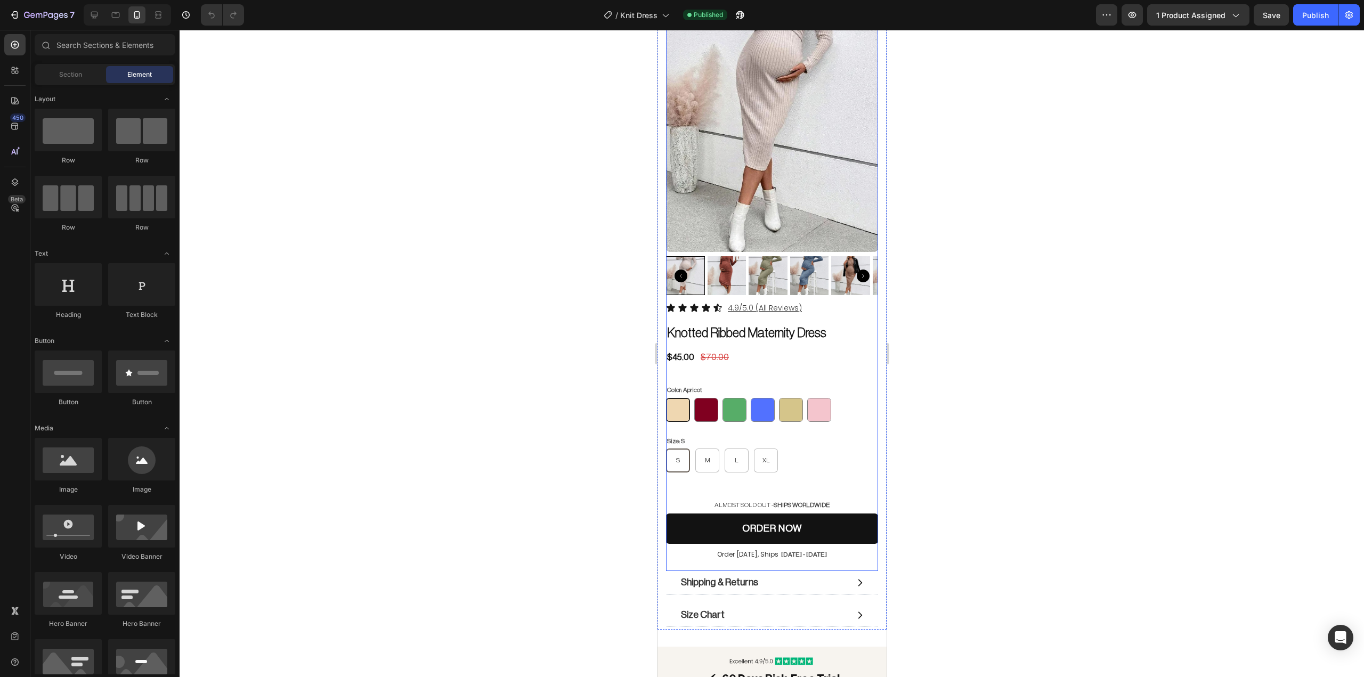
click at [715, 499] on h2 "ALMOST SOLD OUT - SHIPS WORLDWIDE" at bounding box center [772, 505] width 212 height 12
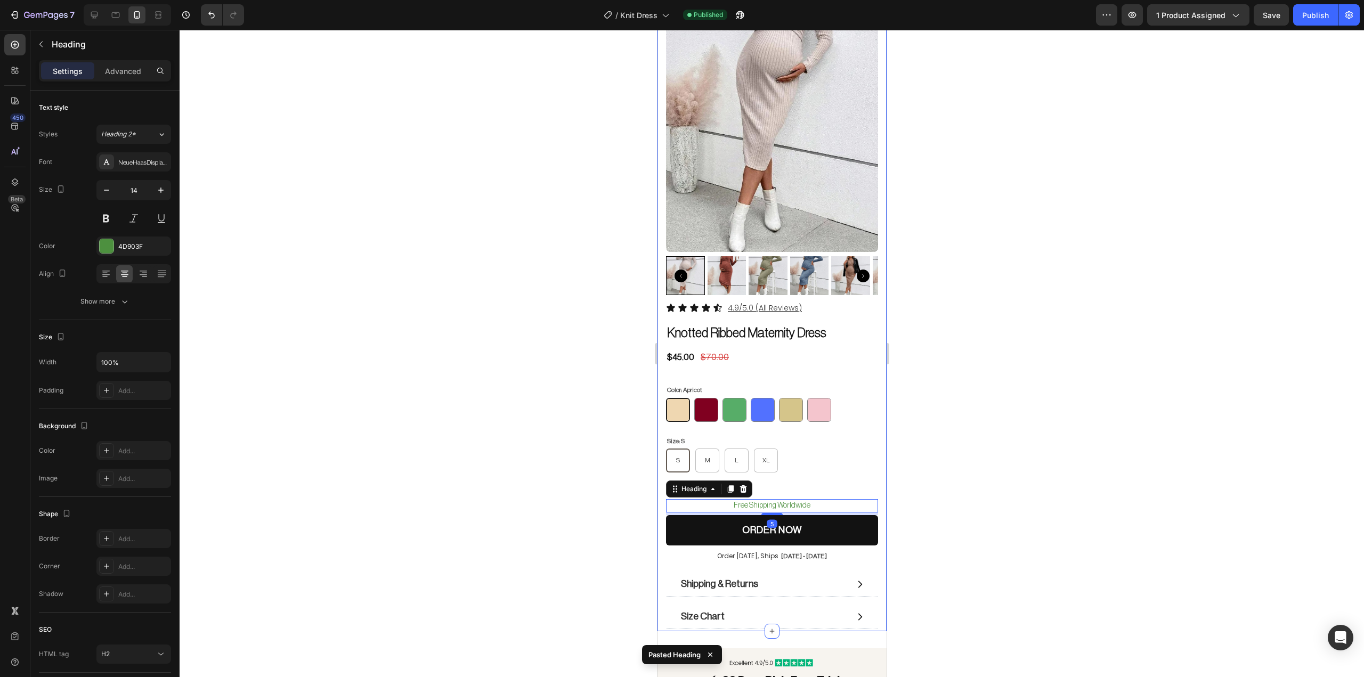
click at [1023, 385] on div at bounding box center [772, 353] width 1185 height 647
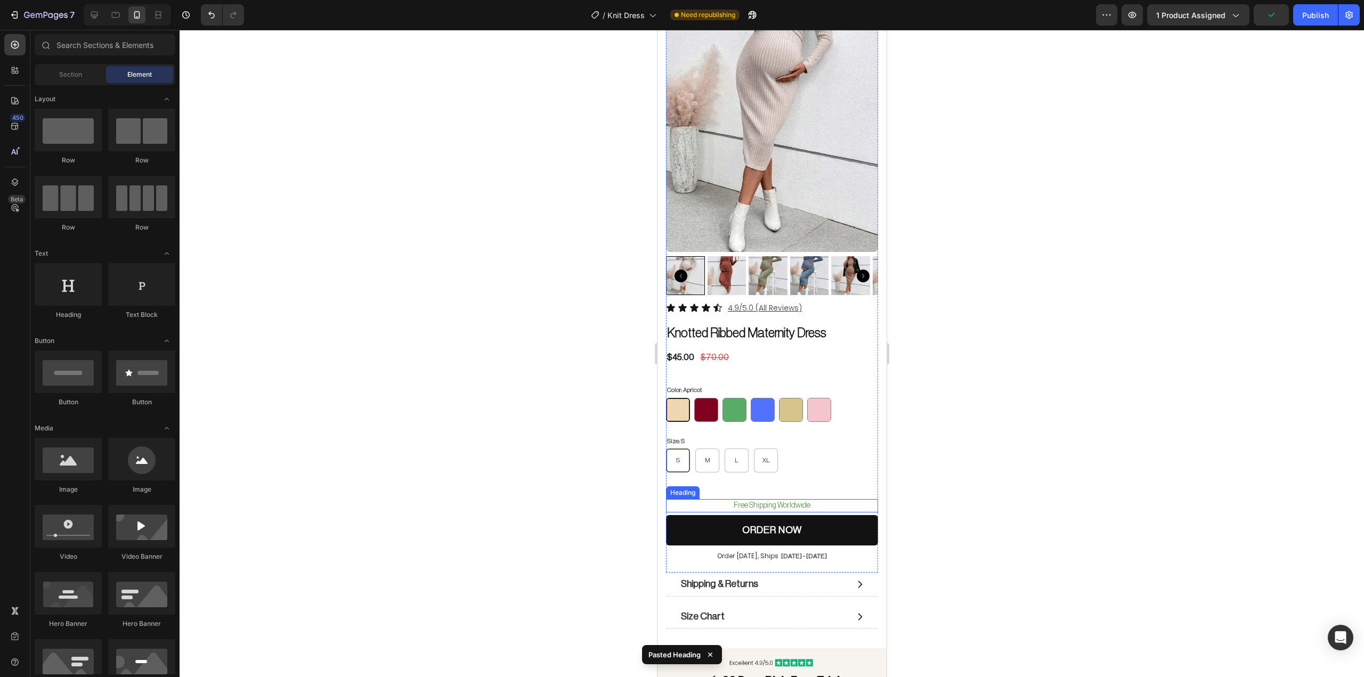
click at [754, 499] on h2 "Free Shipping Worldwide" at bounding box center [772, 505] width 212 height 13
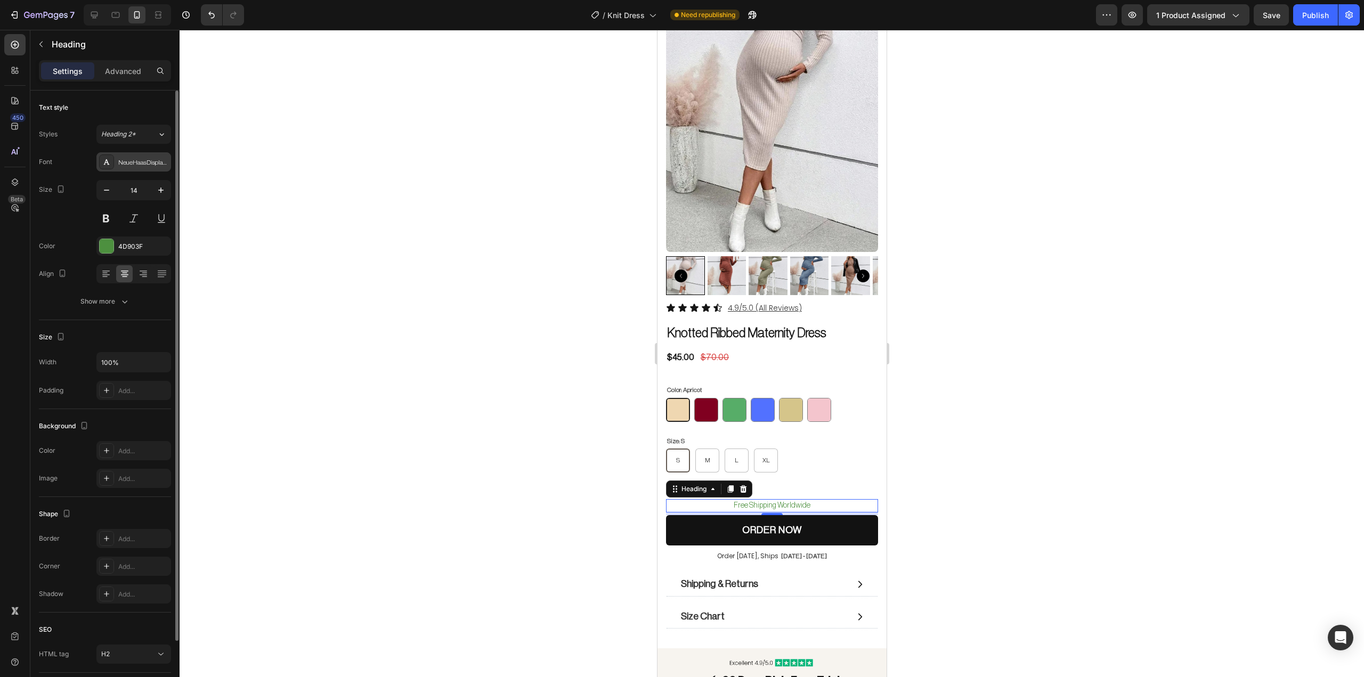
click at [143, 163] on div "NeueHaasDisplayLight" at bounding box center [143, 163] width 50 height 10
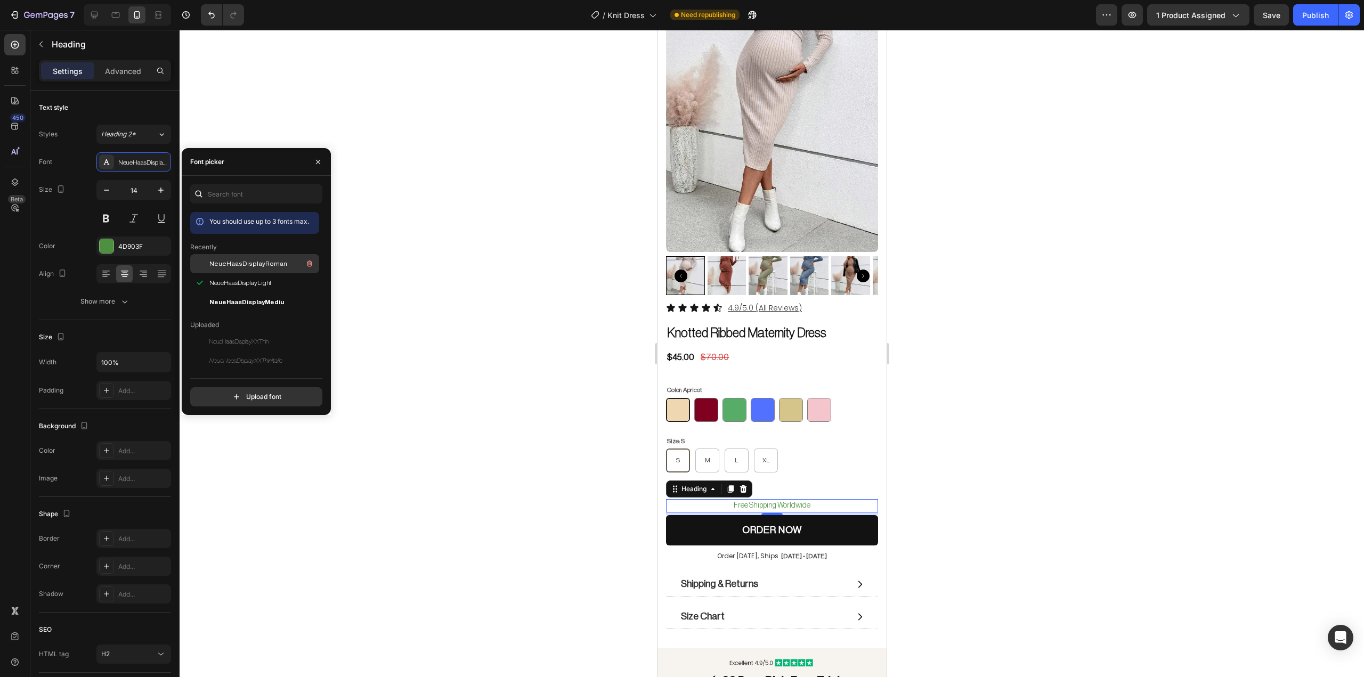
click at [275, 260] on span "NeueHaasDisplayRoman" at bounding box center [248, 264] width 78 height 10
click at [1073, 253] on div at bounding box center [772, 353] width 1185 height 647
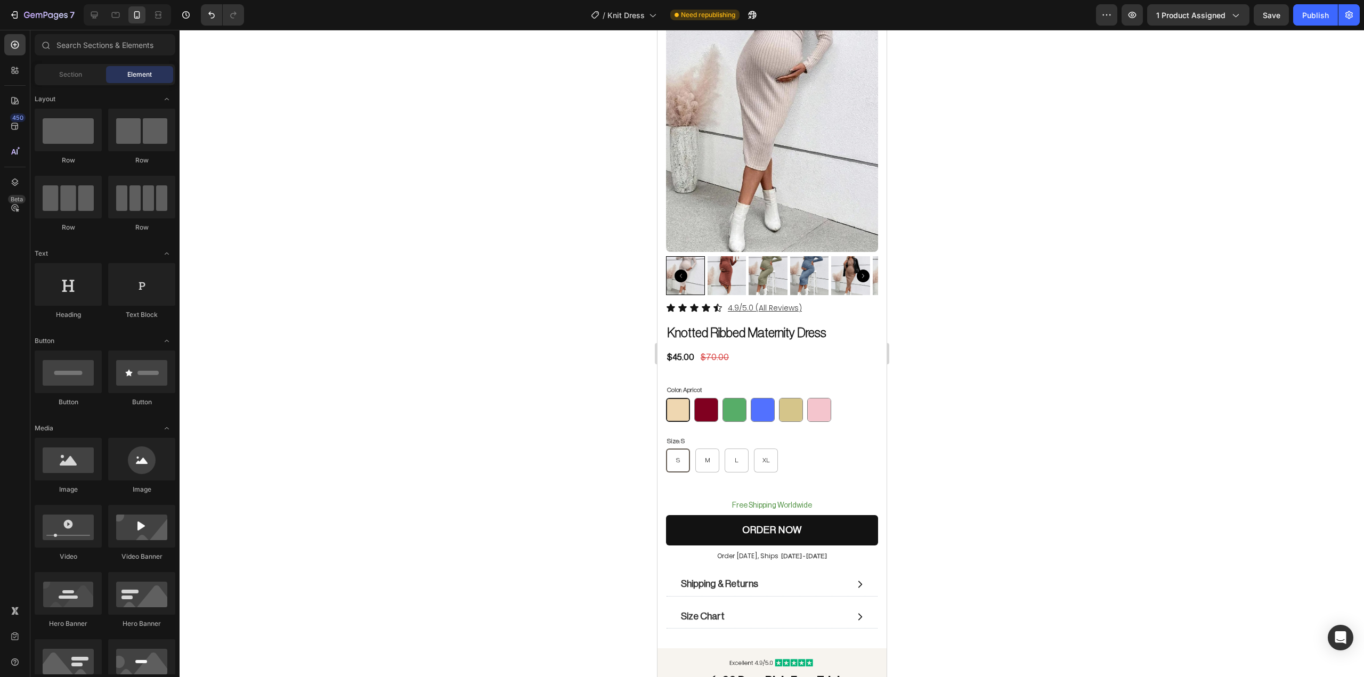
click at [1073, 253] on div at bounding box center [772, 353] width 1185 height 647
click at [1308, 15] on div "Publish" at bounding box center [1315, 15] width 27 height 11
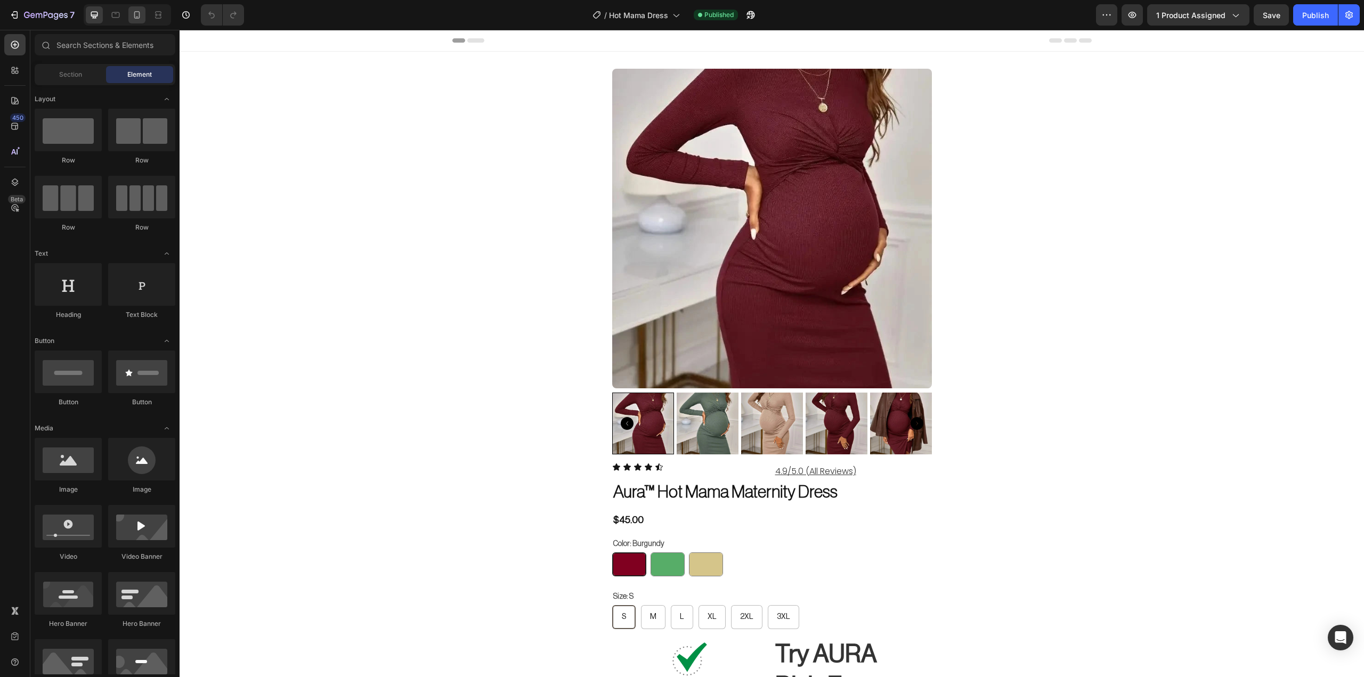
click at [136, 17] on icon at bounding box center [137, 15] width 11 height 11
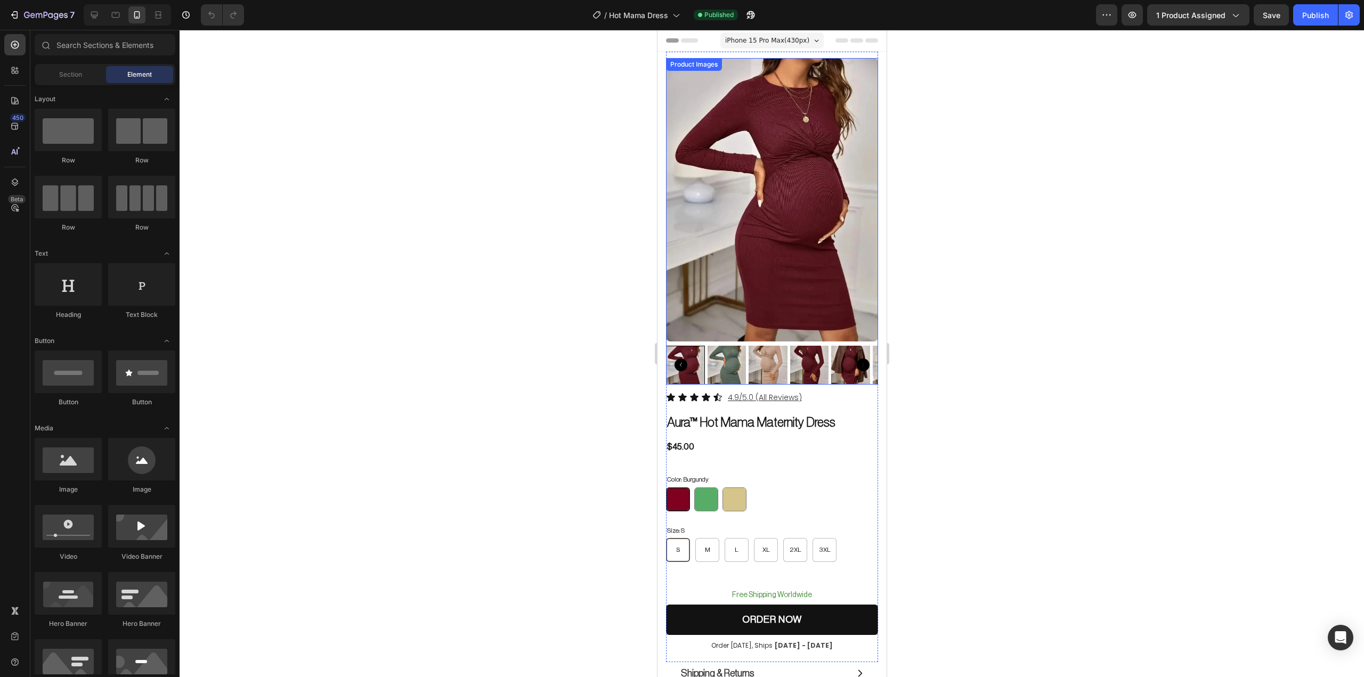
click at [731, 98] on img at bounding box center [772, 199] width 212 height 283
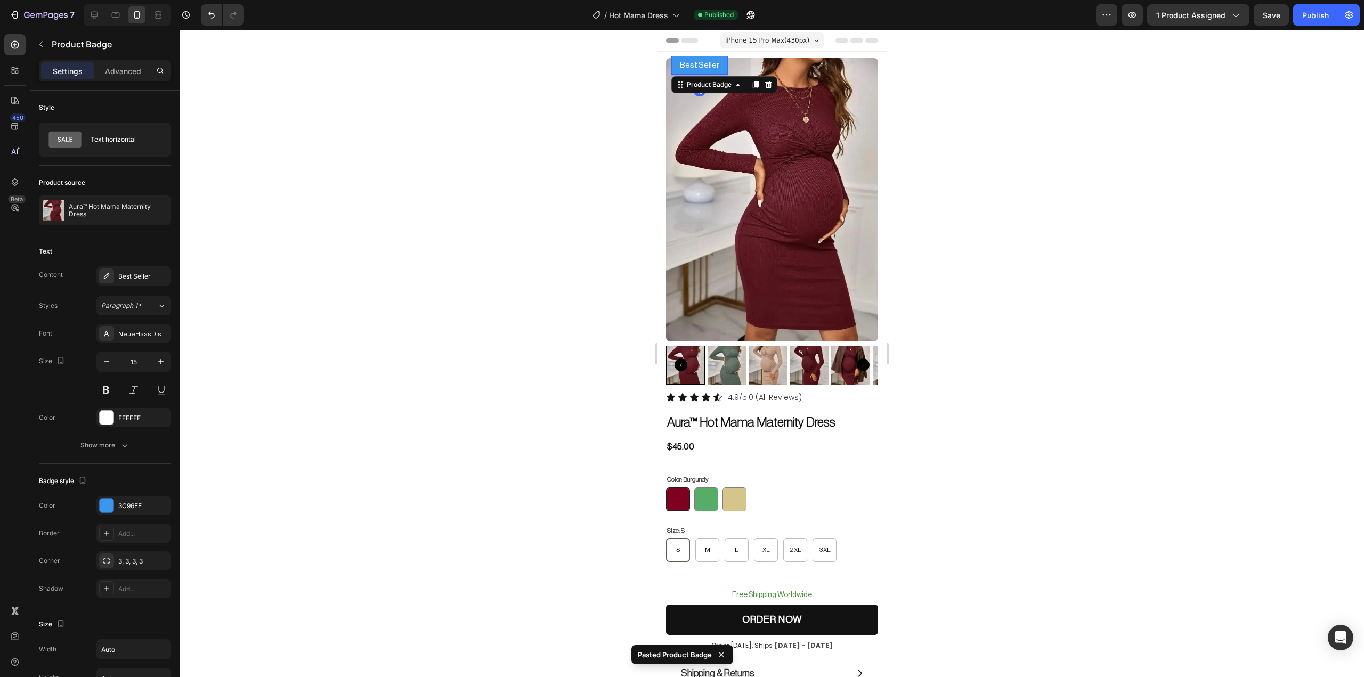
click at [1106, 193] on div at bounding box center [772, 353] width 1185 height 647
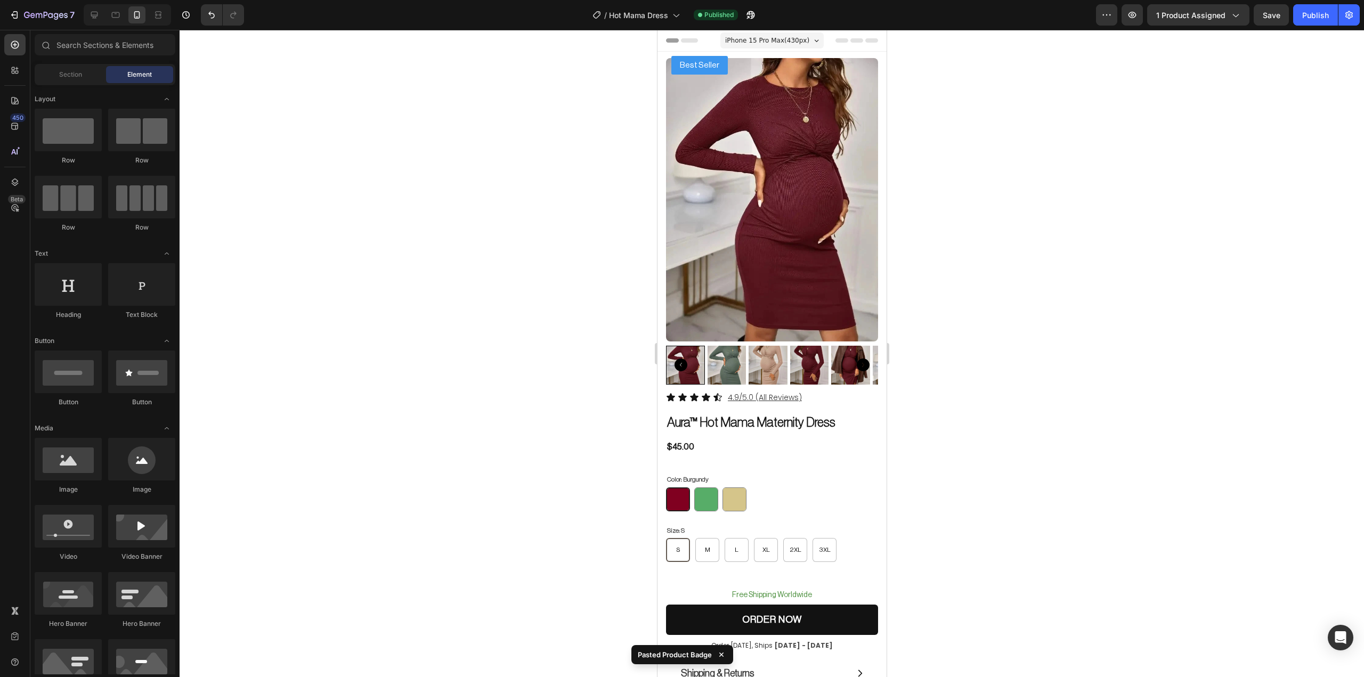
click at [1089, 202] on div at bounding box center [772, 353] width 1185 height 647
click at [716, 60] on pre "Best Seller" at bounding box center [699, 65] width 56 height 19
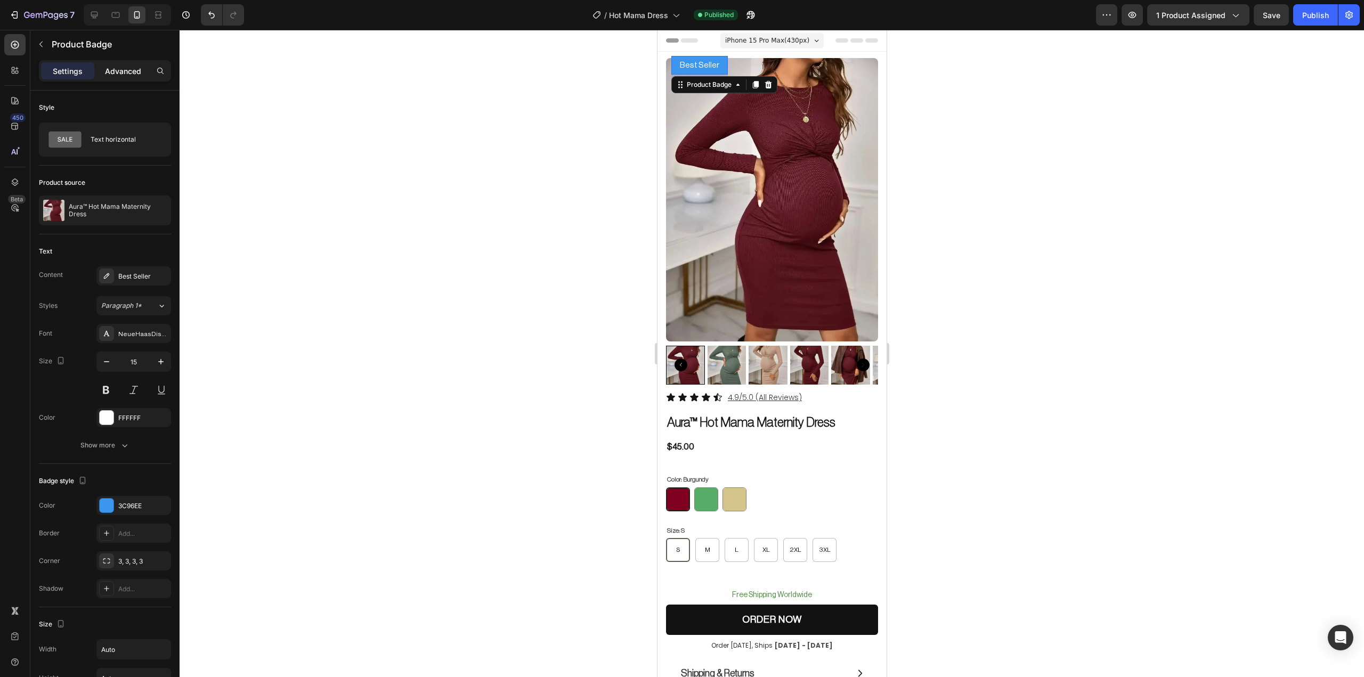
click at [134, 67] on p "Advanced" at bounding box center [123, 71] width 36 height 11
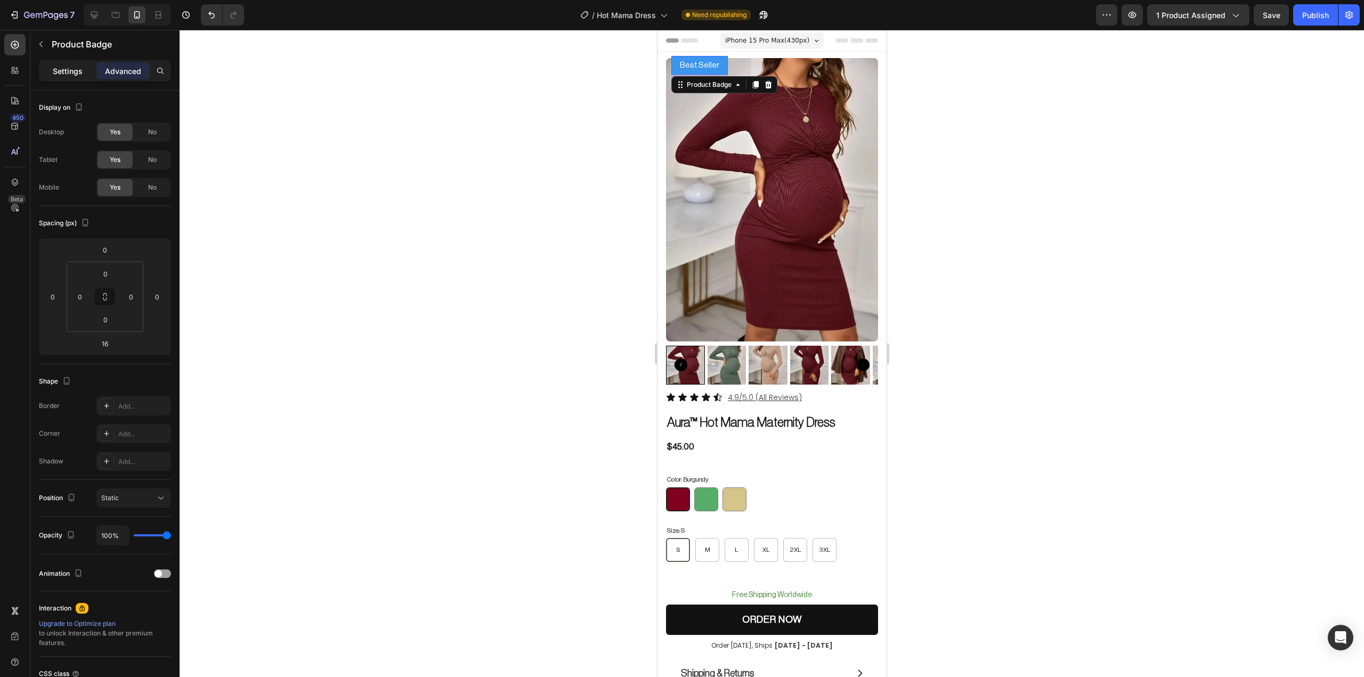
click at [71, 76] on p "Settings" at bounding box center [68, 71] width 30 height 11
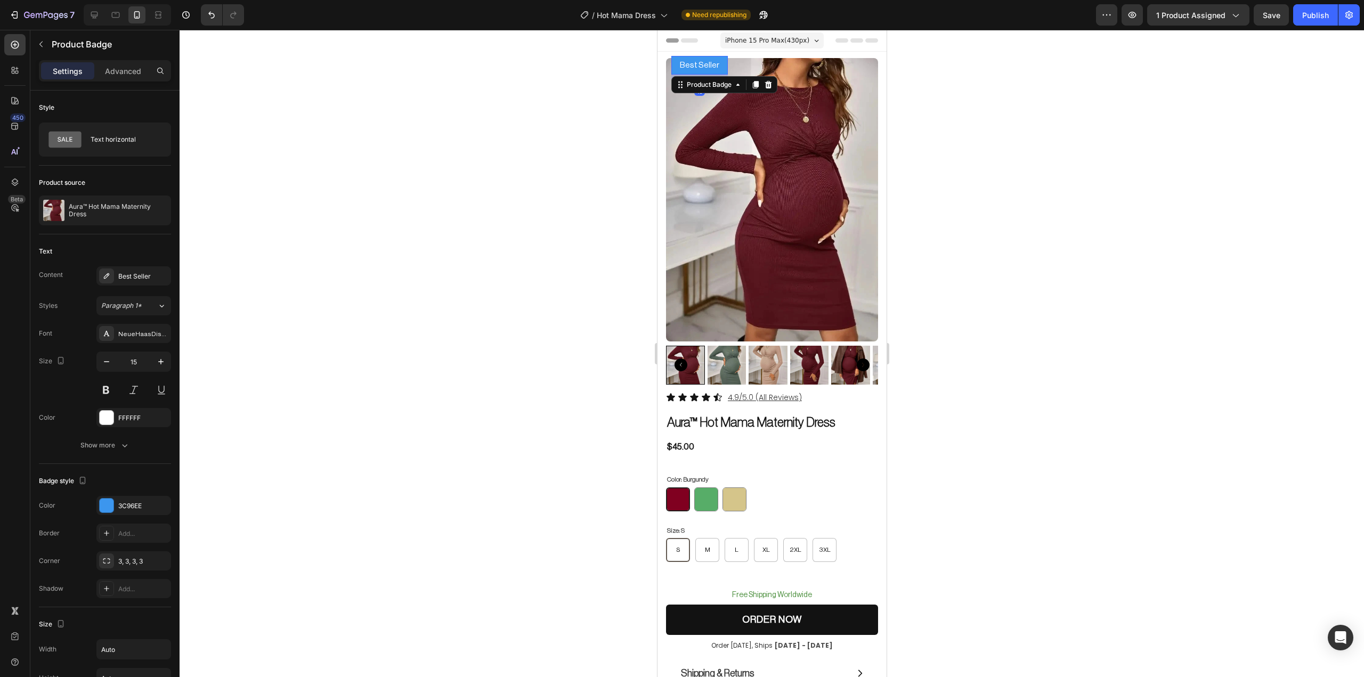
click at [717, 60] on pre "Best Seller" at bounding box center [699, 65] width 56 height 19
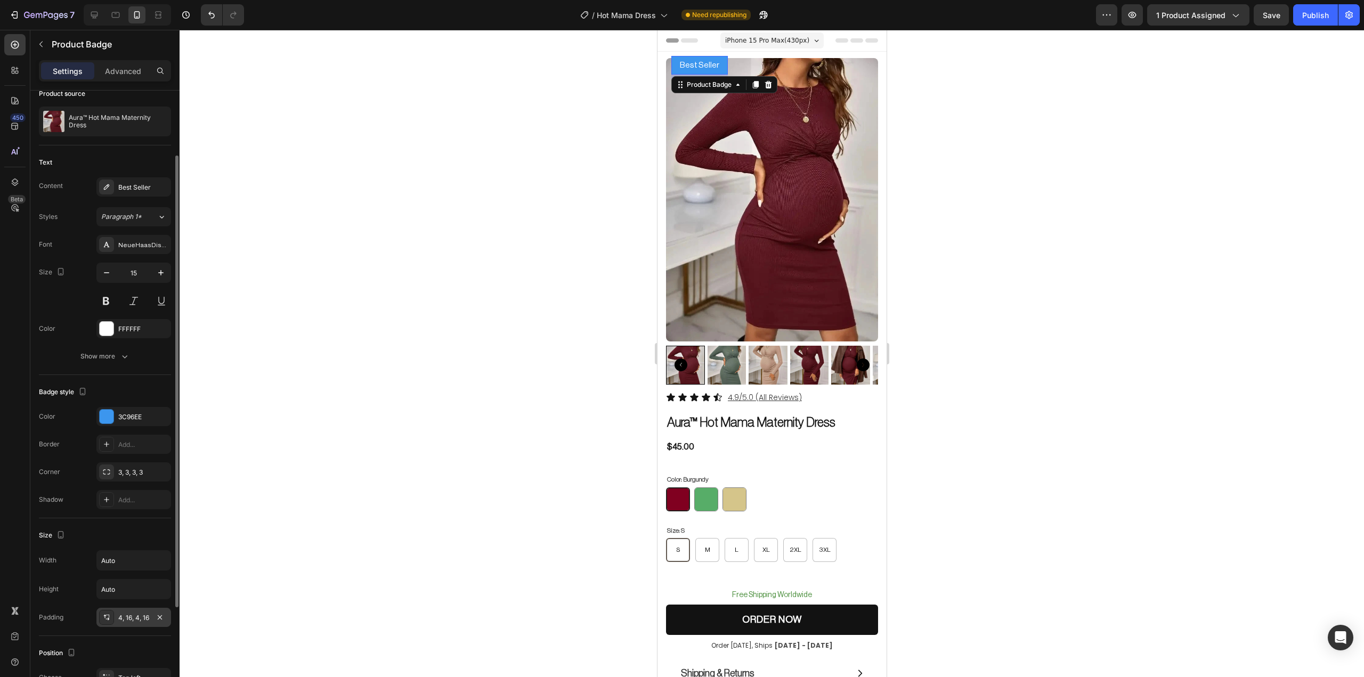
click at [121, 614] on div "4, 16, 4, 16" at bounding box center [133, 618] width 31 height 10
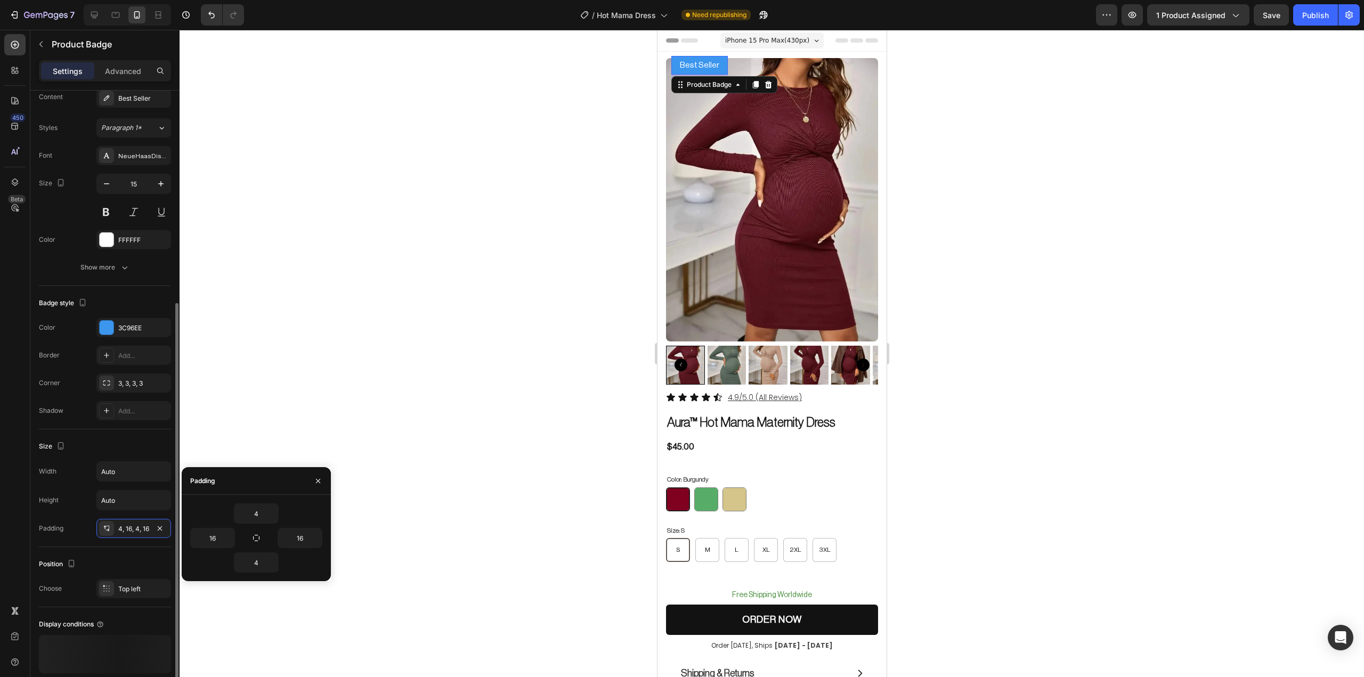
scroll to position [225, 0]
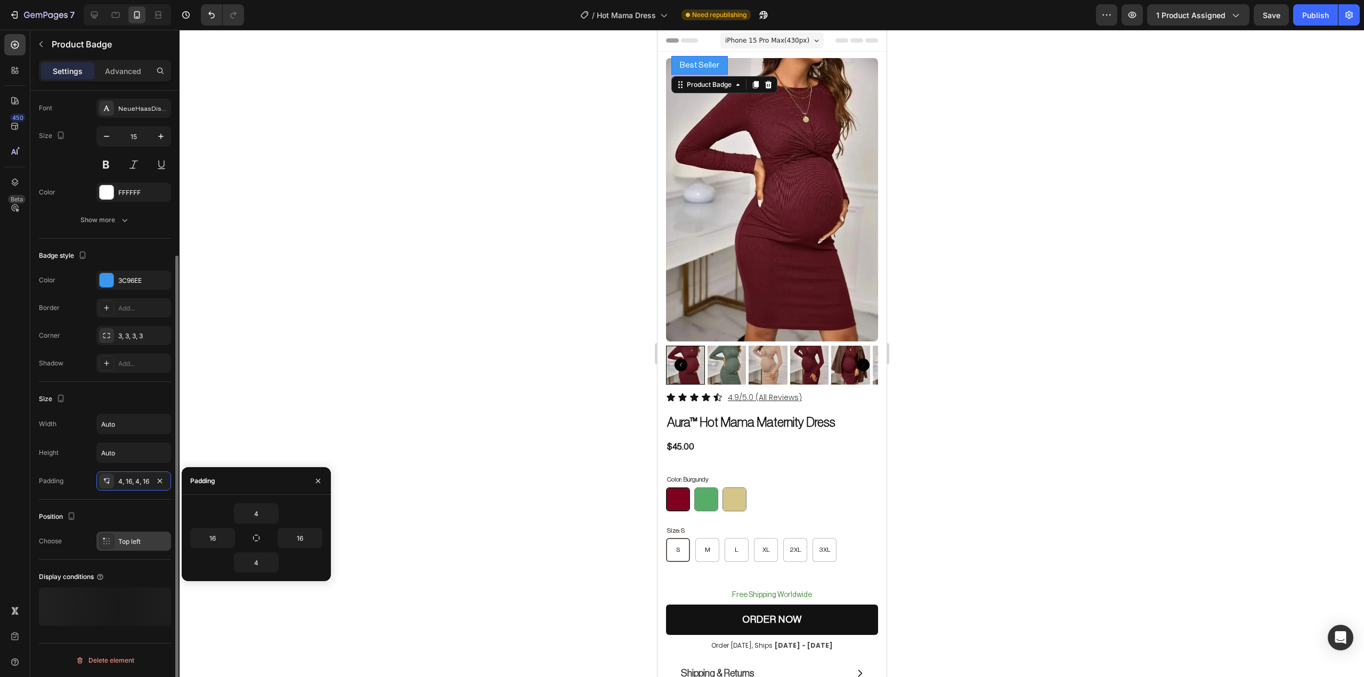
click at [120, 547] on div "Top left" at bounding box center [133, 541] width 75 height 19
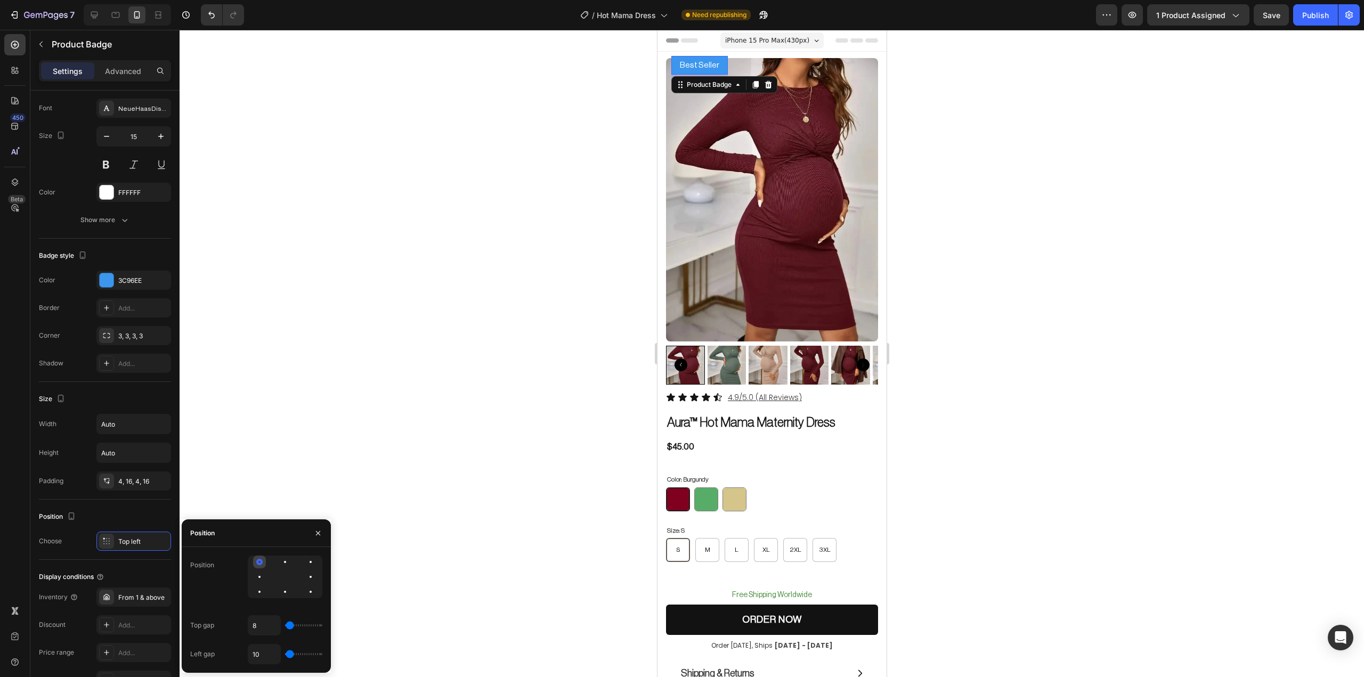
click at [263, 563] on div at bounding box center [259, 562] width 13 height 13
type input "130"
type input "167"
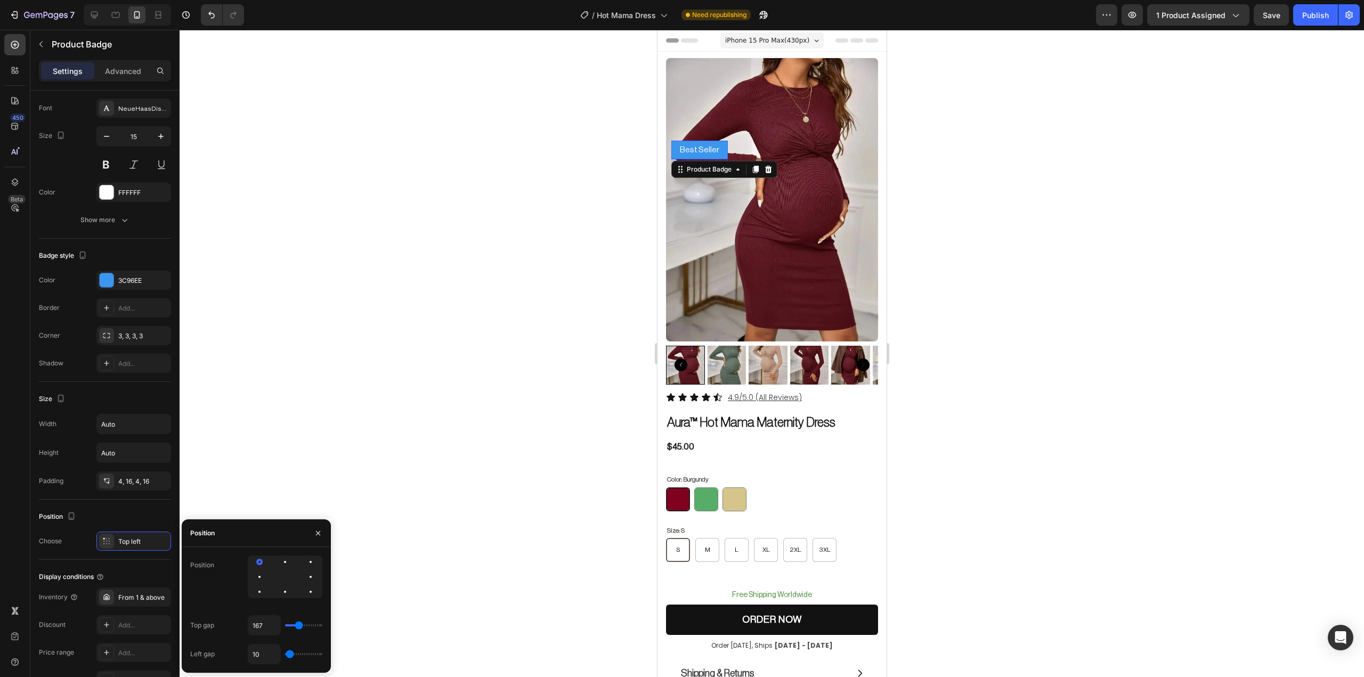
type input "65"
type input "37"
type input "19"
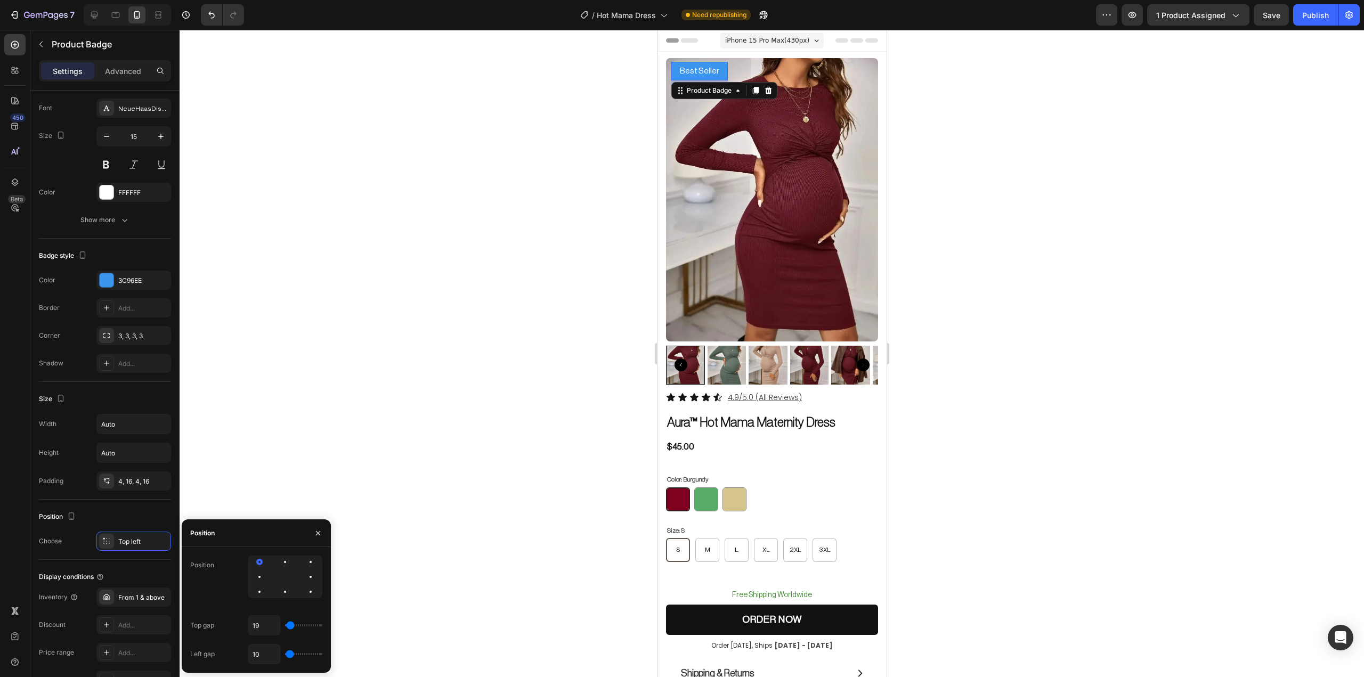
type input "19"
click at [290, 627] on input "range" at bounding box center [303, 626] width 37 height 2
click at [267, 619] on input "19" at bounding box center [264, 625] width 32 height 19
type input "1"
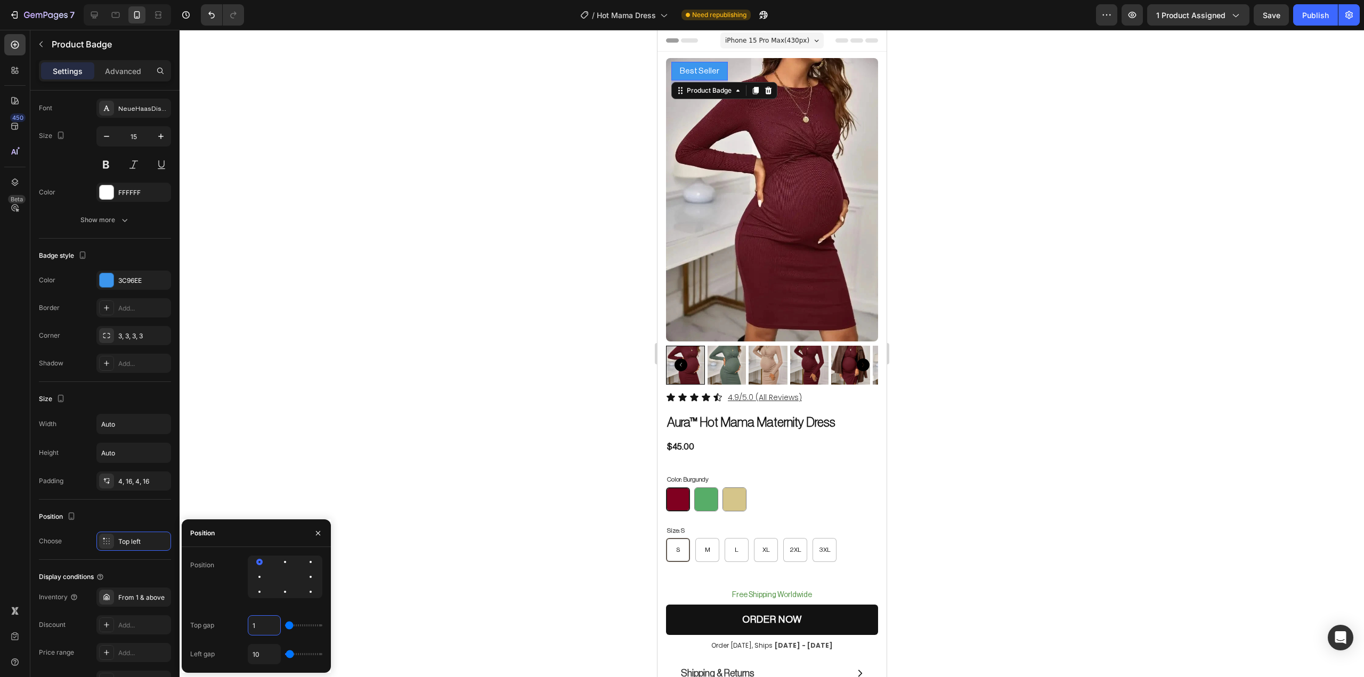
type input "18"
click at [1122, 369] on div at bounding box center [772, 353] width 1185 height 647
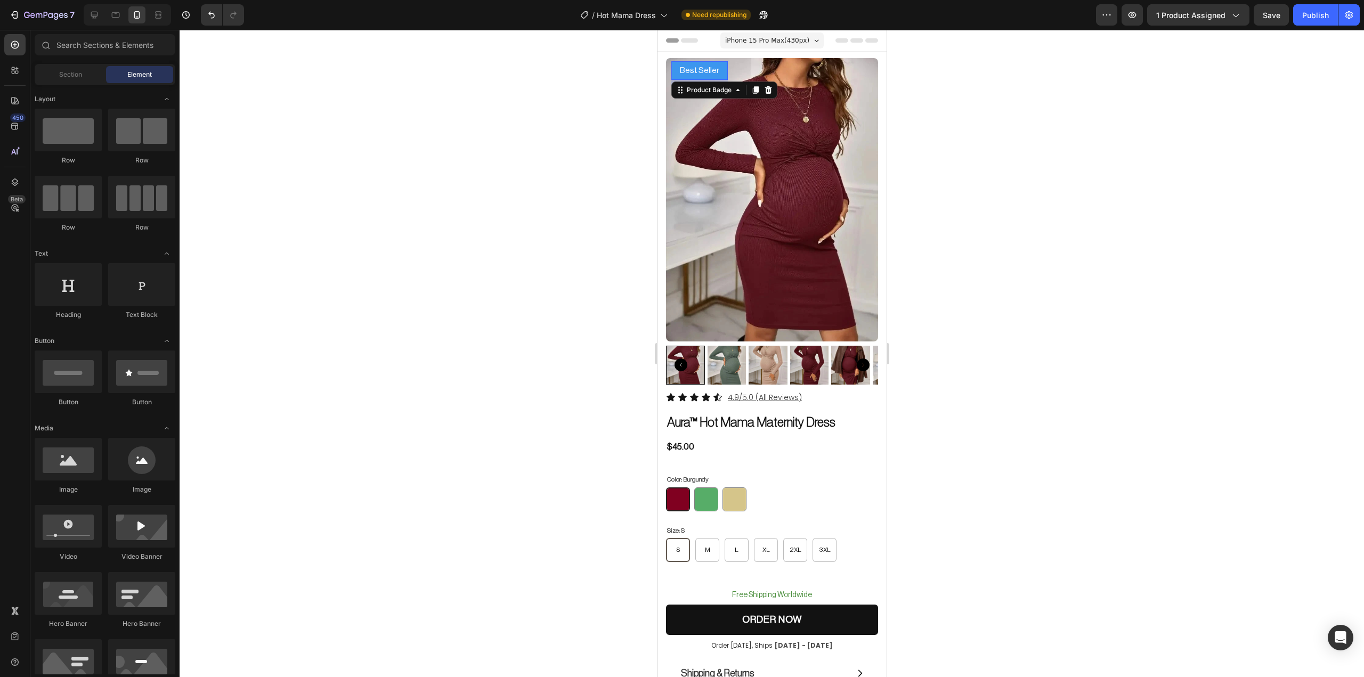
click at [1122, 369] on div at bounding box center [772, 353] width 1185 height 647
click at [752, 355] on img at bounding box center [767, 365] width 39 height 39
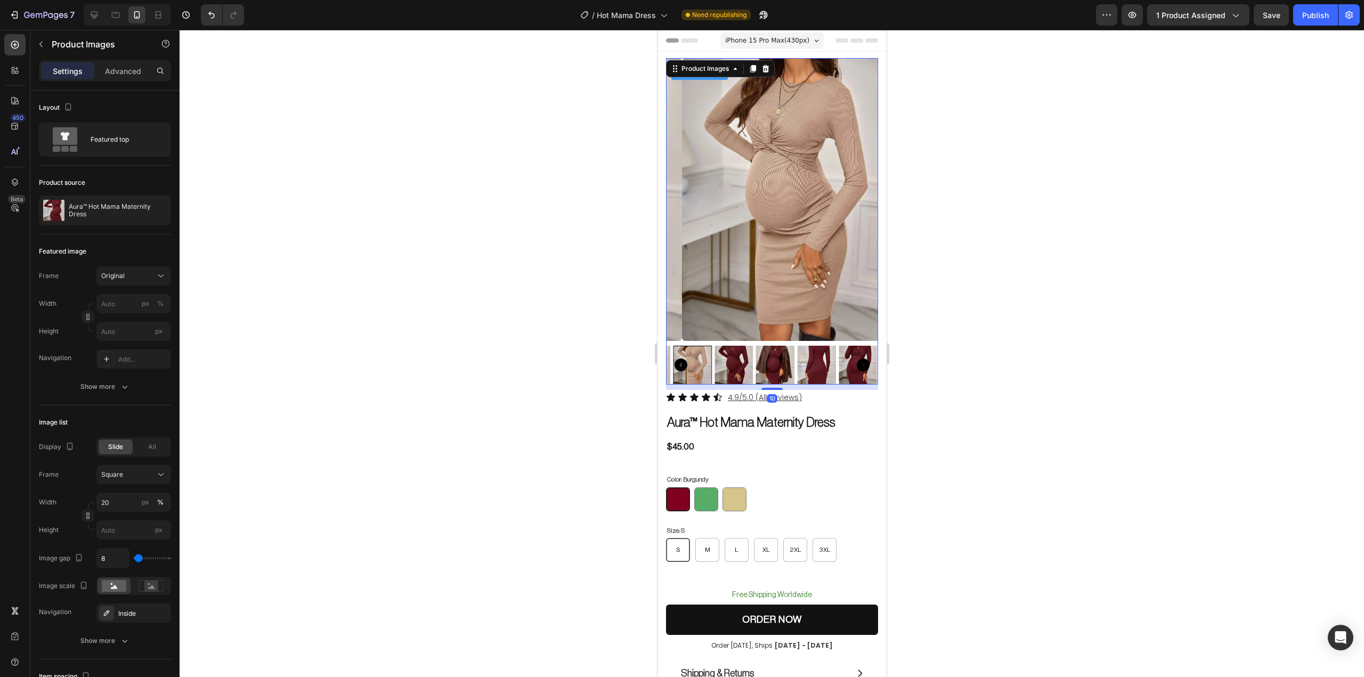
click at [731, 346] on div at bounding box center [772, 365] width 212 height 39
click at [1037, 212] on div at bounding box center [772, 353] width 1185 height 647
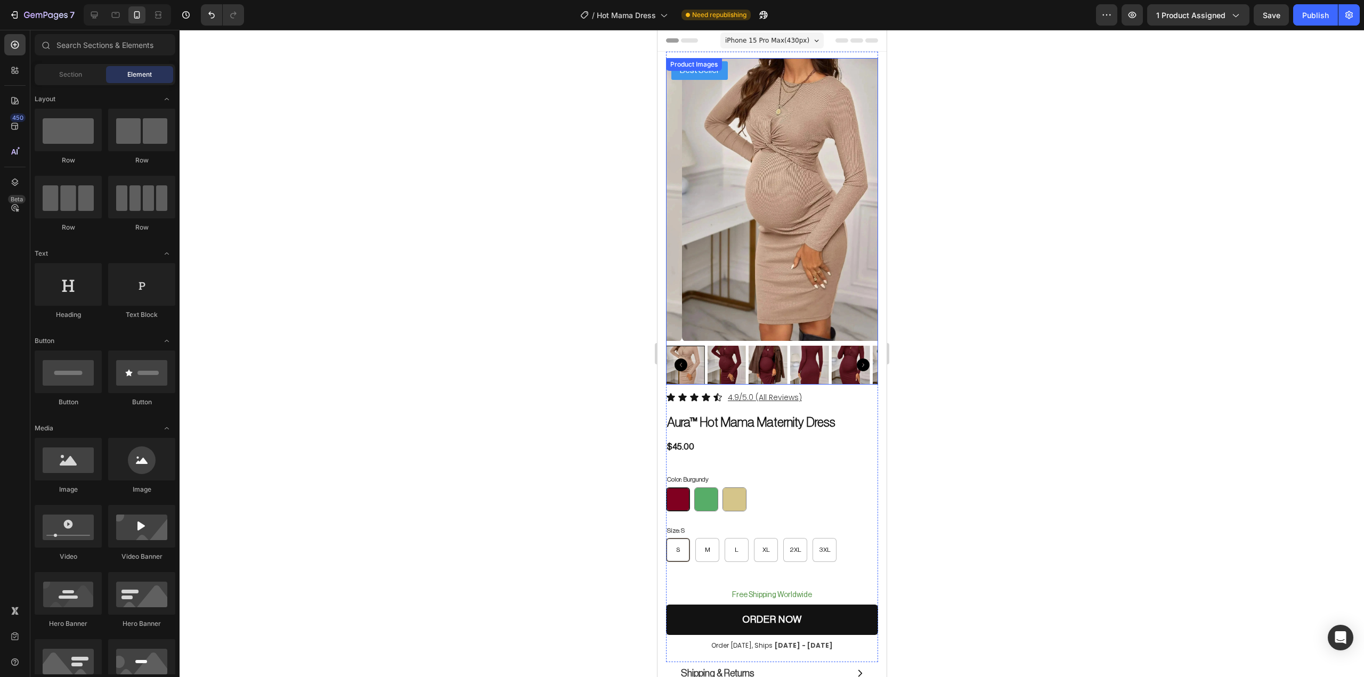
click at [716, 75] on pre "Best Seller" at bounding box center [699, 70] width 56 height 19
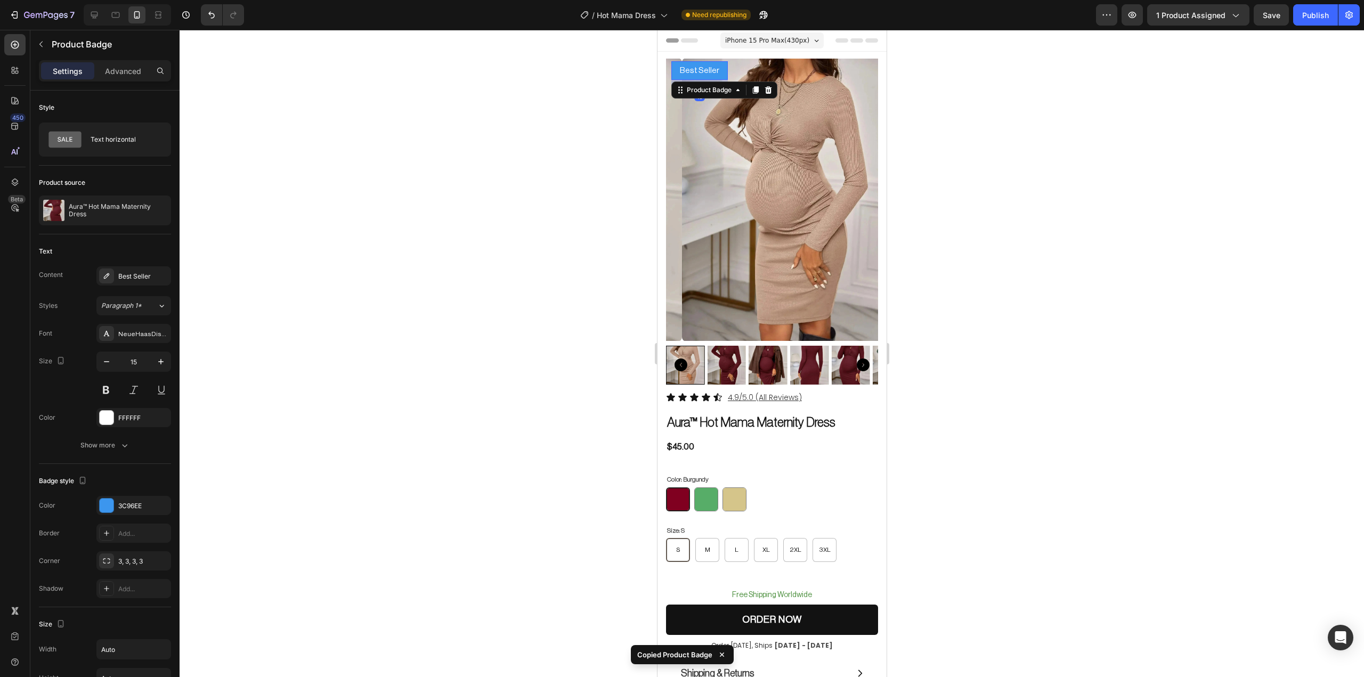
click at [1004, 149] on div at bounding box center [772, 353] width 1185 height 647
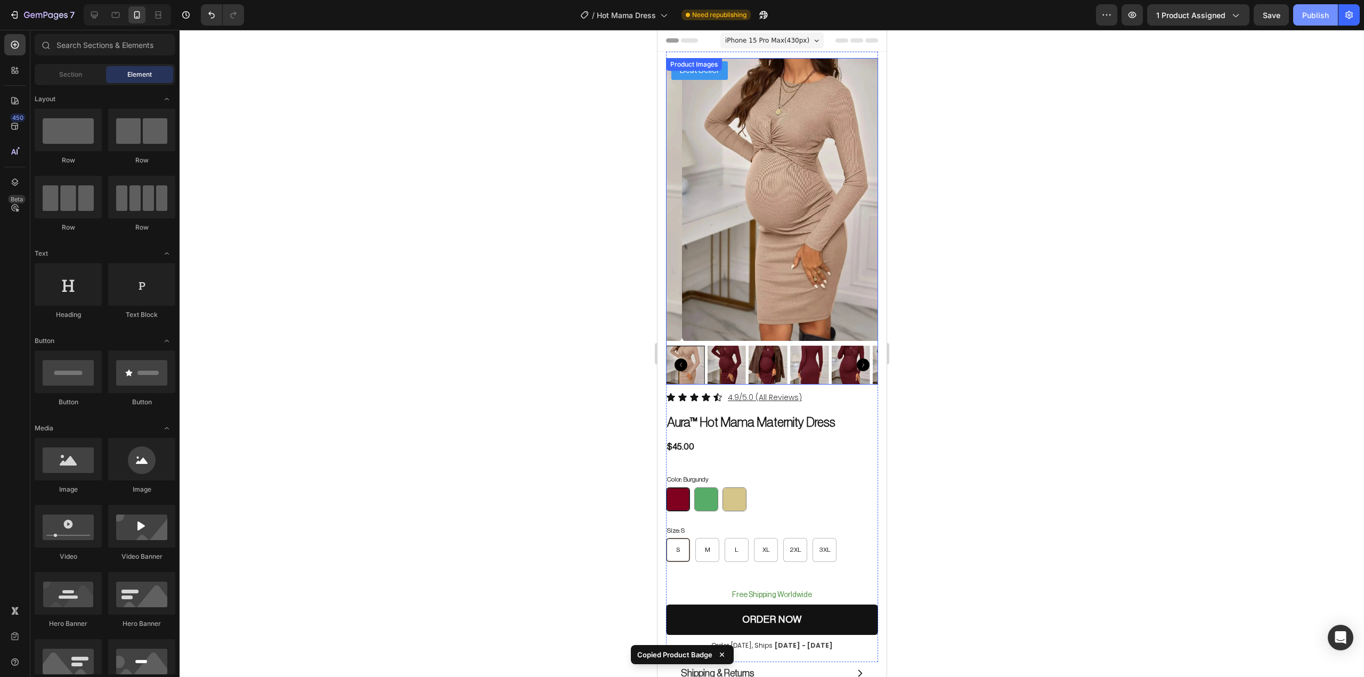
click at [1303, 18] on div "Publish" at bounding box center [1315, 15] width 27 height 11
click at [1039, 176] on div at bounding box center [772, 353] width 1185 height 647
click at [1027, 173] on div at bounding box center [772, 353] width 1185 height 647
click at [680, 359] on icon "Carousel Back Arrow" at bounding box center [680, 365] width 13 height 13
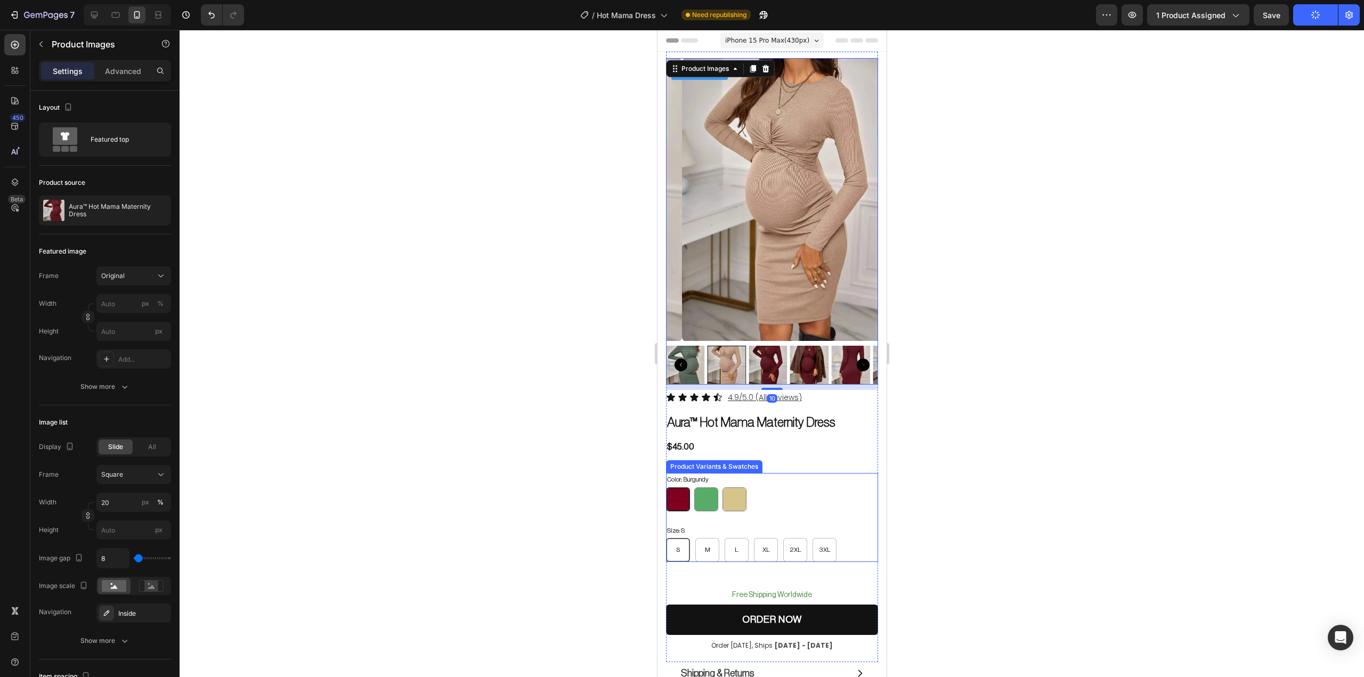
click at [681, 502] on div "Color: Burgundy Burgundy Burgundy Green Green Khaki Khaki Size: S S S S M M M L…" at bounding box center [772, 517] width 212 height 89
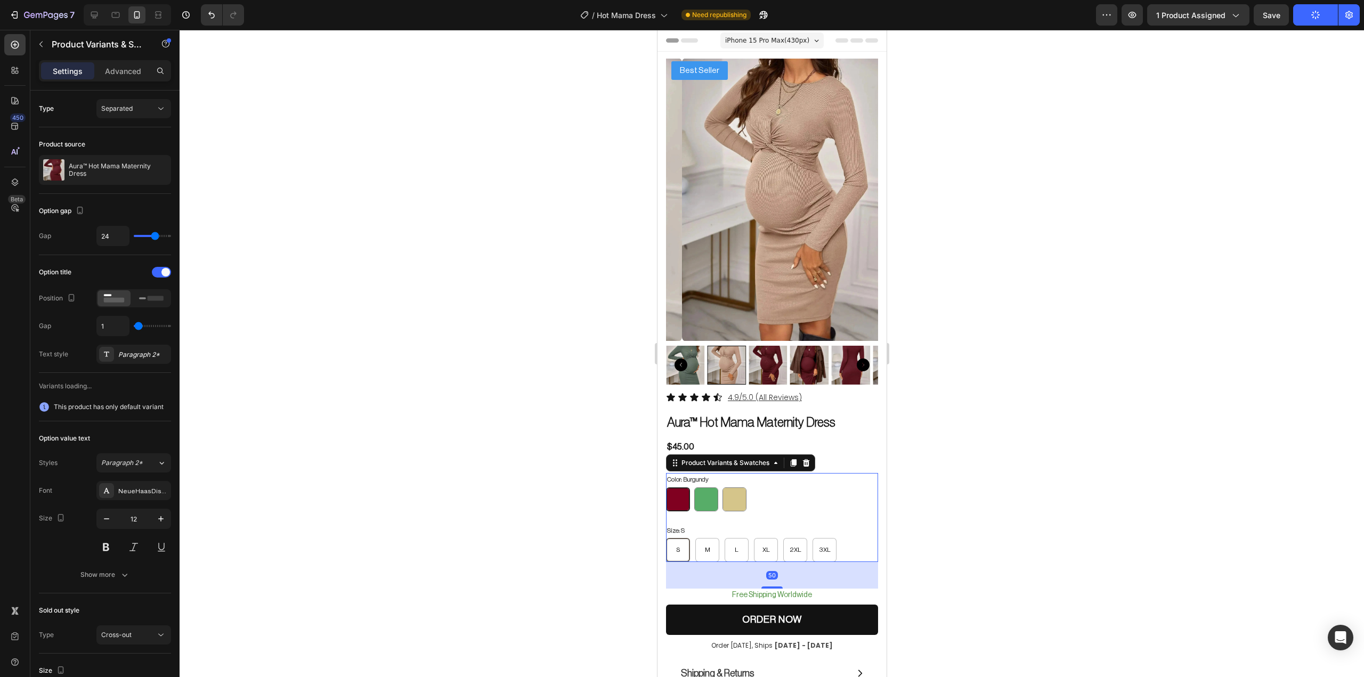
click at [680, 500] on div at bounding box center [678, 500] width 24 height 24
click at [666, 488] on input "Burgundy Burgundy" at bounding box center [665, 487] width 1 height 1
click at [1020, 224] on div at bounding box center [772, 353] width 1185 height 647
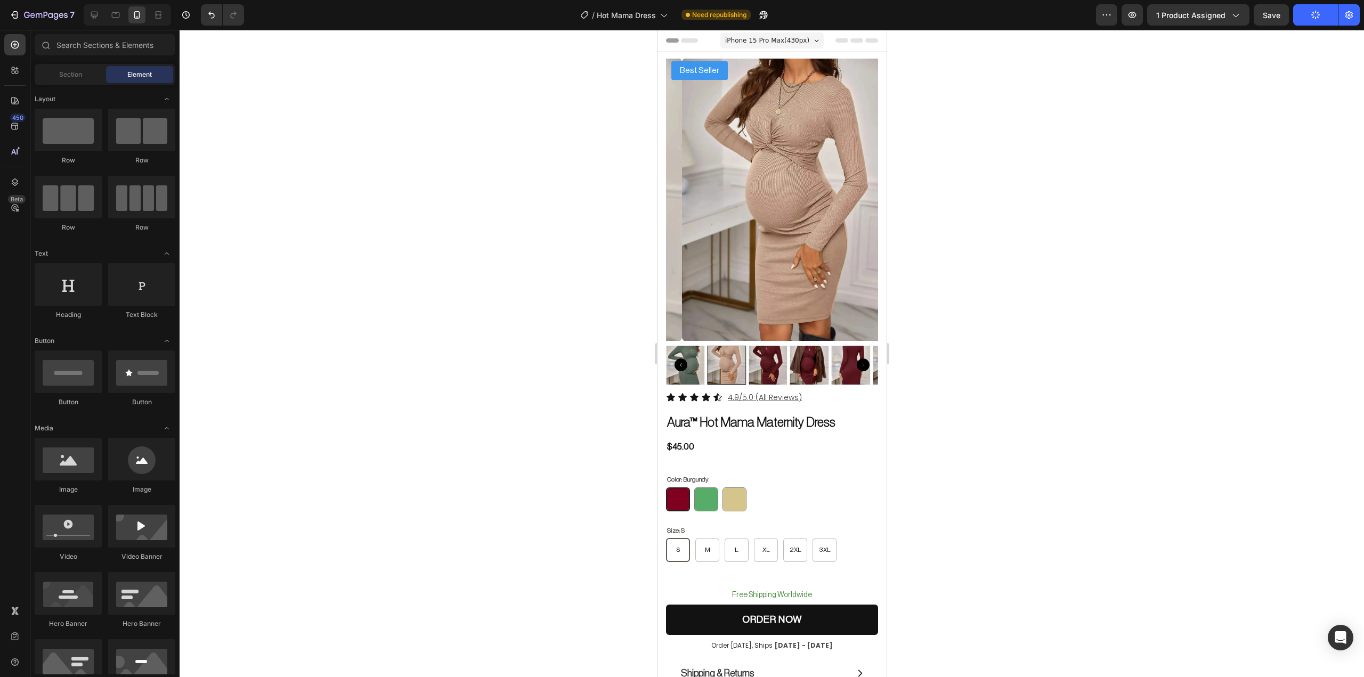
click at [1028, 106] on div at bounding box center [772, 353] width 1185 height 647
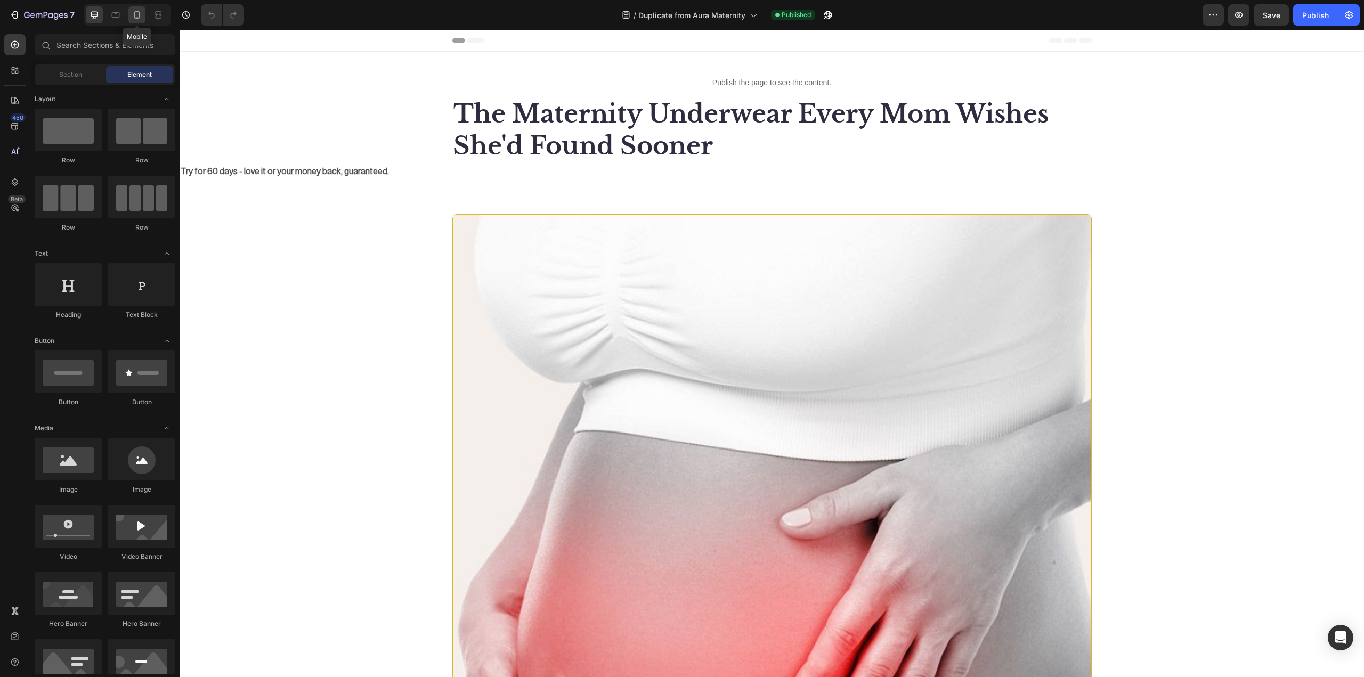
click at [134, 17] on icon at bounding box center [137, 14] width 6 height 7
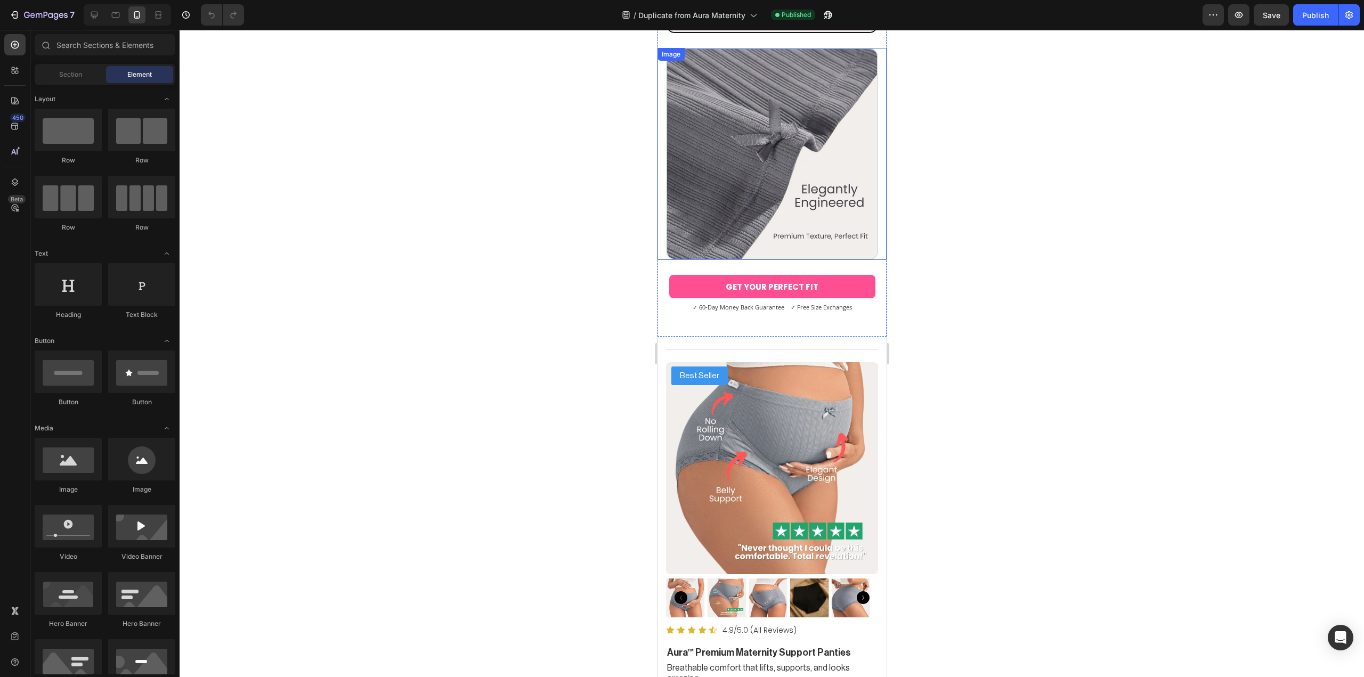
scroll to position [5003, 0]
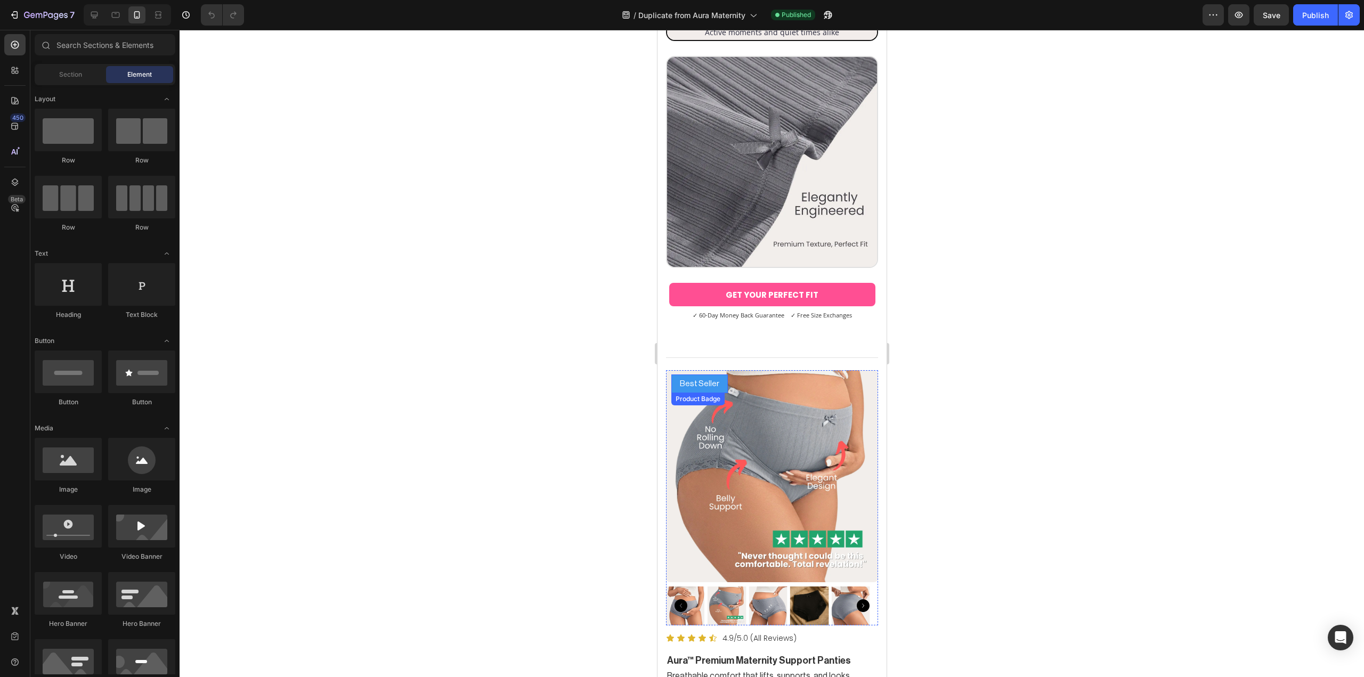
click at [719, 378] on pre "Best Seller" at bounding box center [699, 384] width 56 height 19
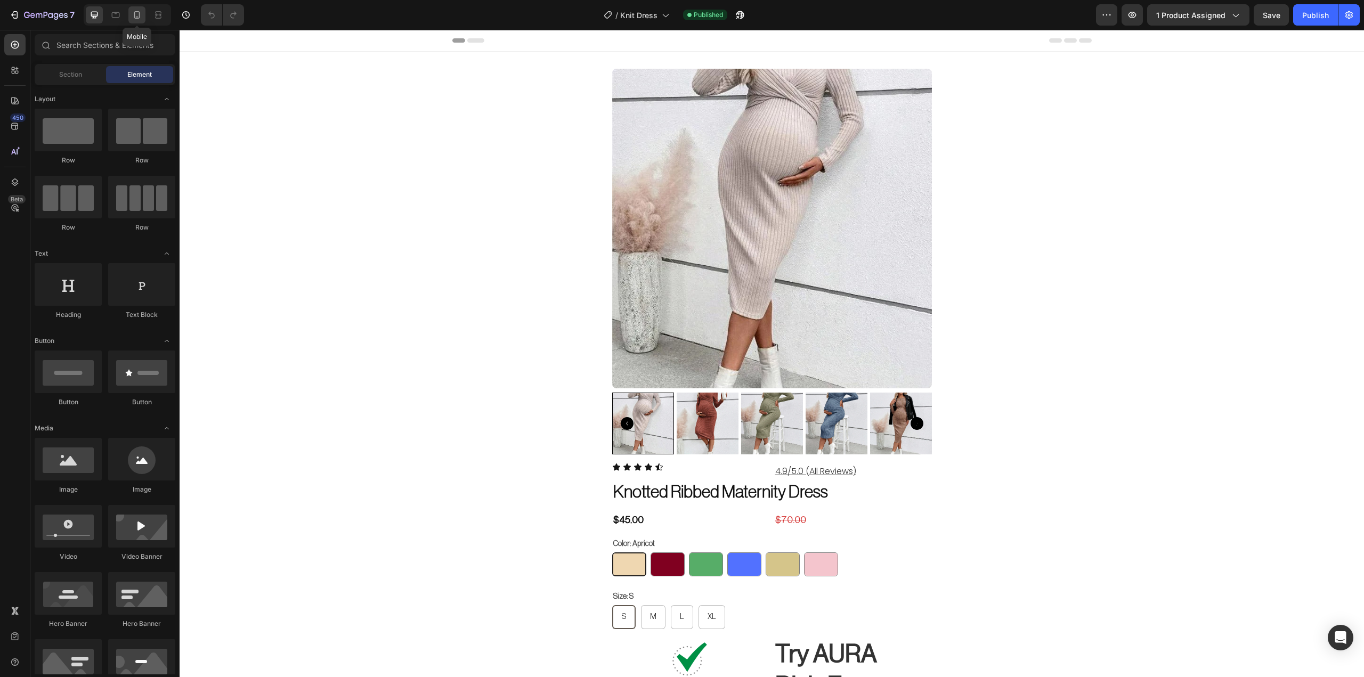
click at [140, 19] on icon at bounding box center [137, 15] width 11 height 11
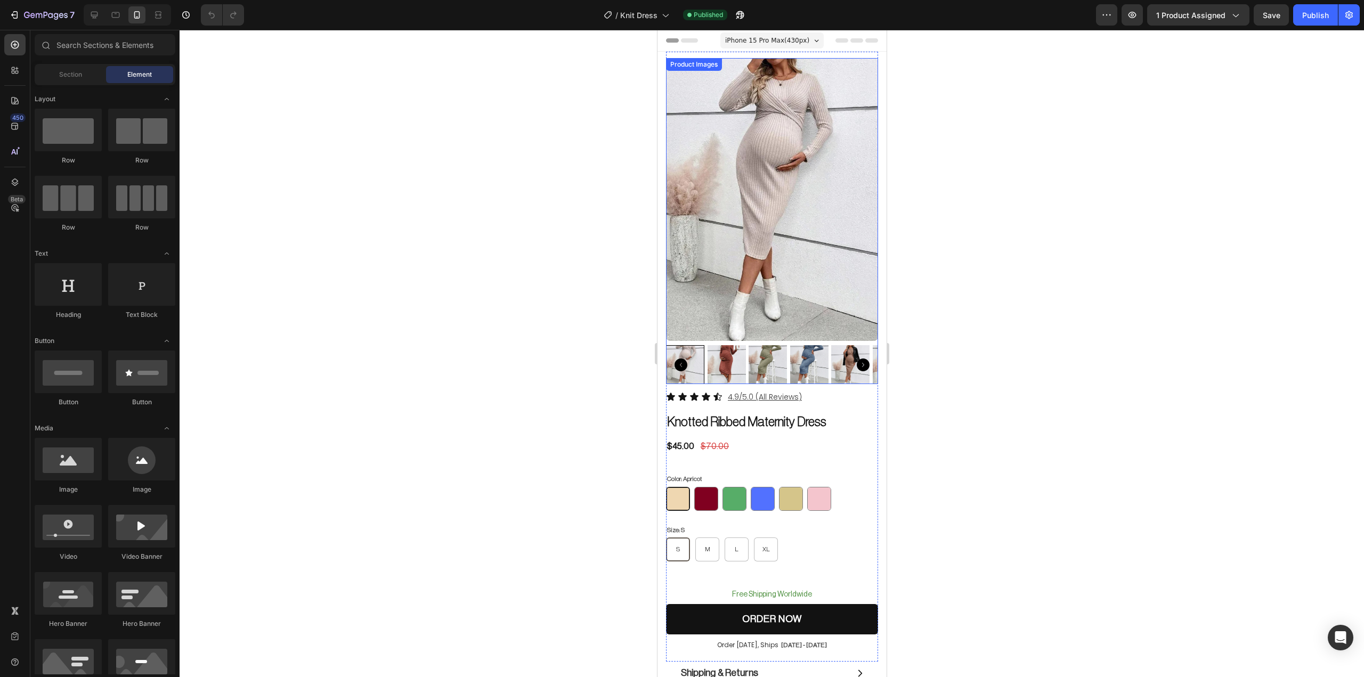
click at [698, 99] on img at bounding box center [772, 199] width 212 height 283
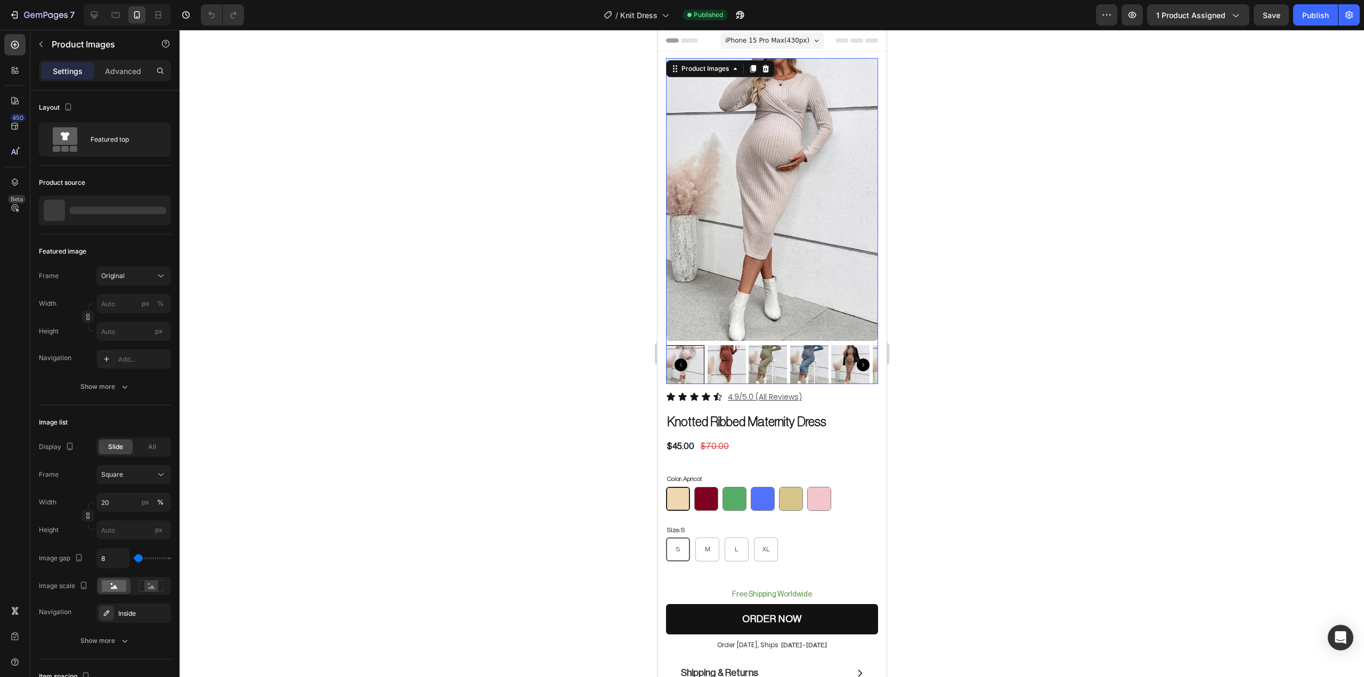
click at [1098, 163] on div at bounding box center [772, 353] width 1185 height 647
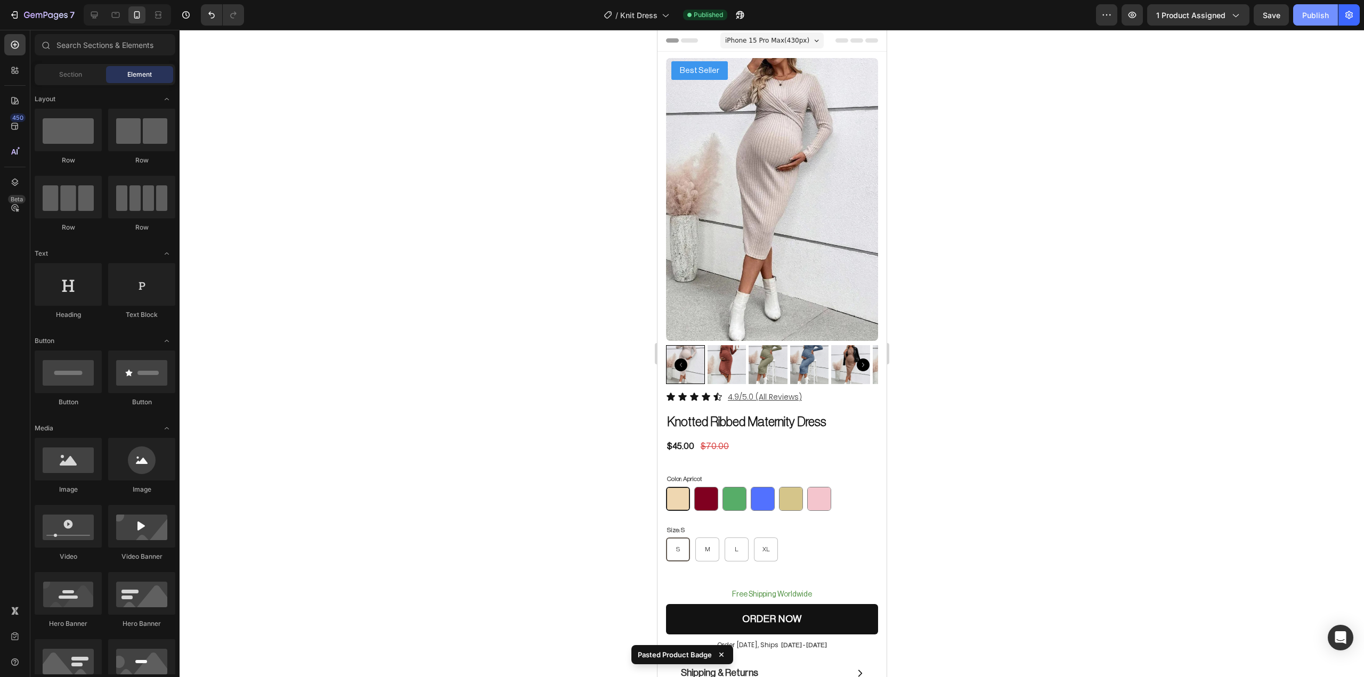
click at [1311, 23] on button "Publish" at bounding box center [1315, 14] width 45 height 21
